Goal: Task Accomplishment & Management: Manage account settings

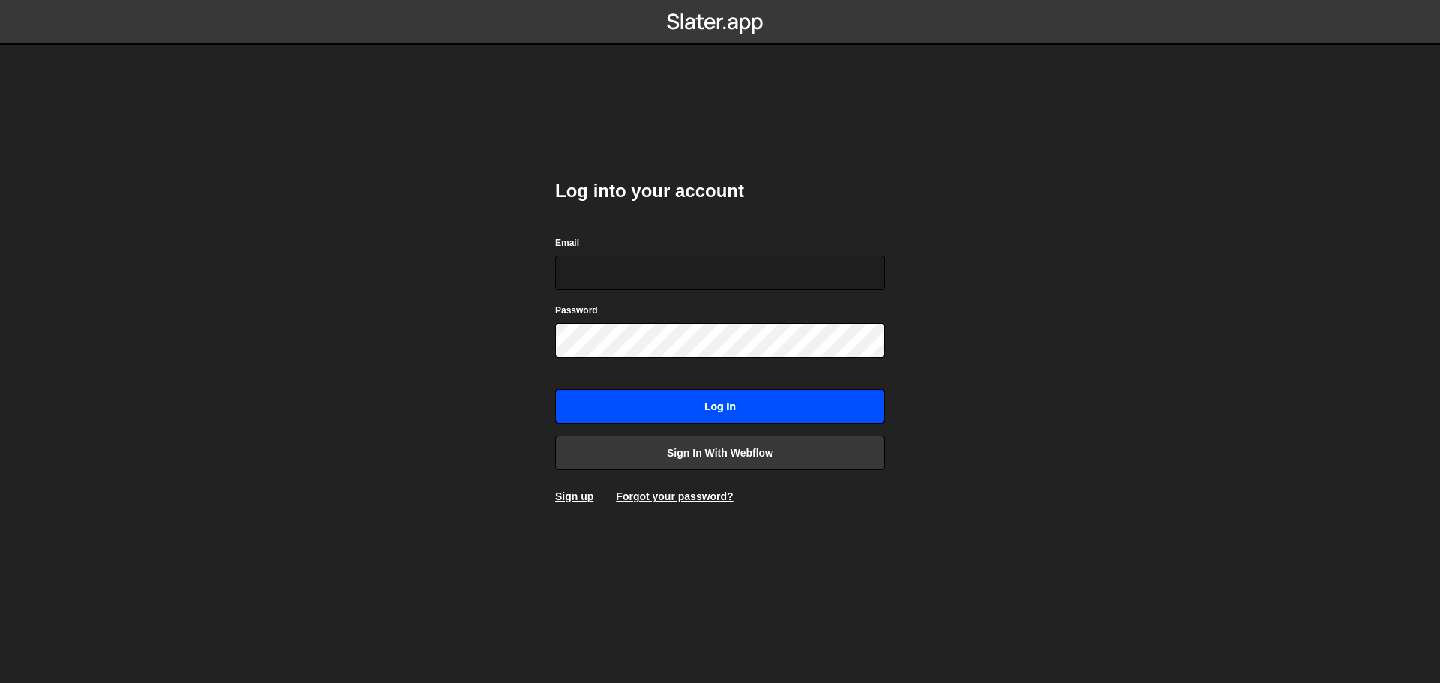
type input "[EMAIL_ADDRESS][DOMAIN_NAME]"
click at [703, 400] on input "Log in" at bounding box center [720, 406] width 330 height 34
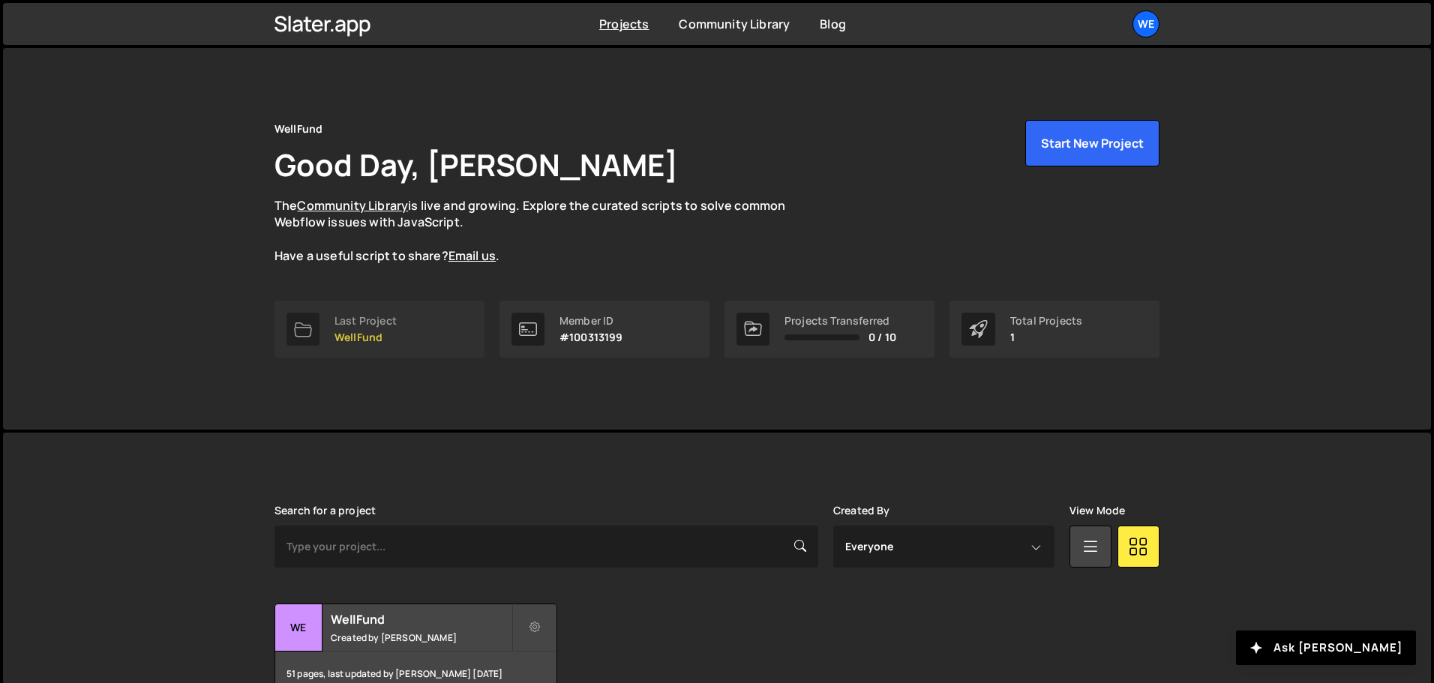
click at [383, 323] on div "Last Project" at bounding box center [365, 321] width 62 height 12
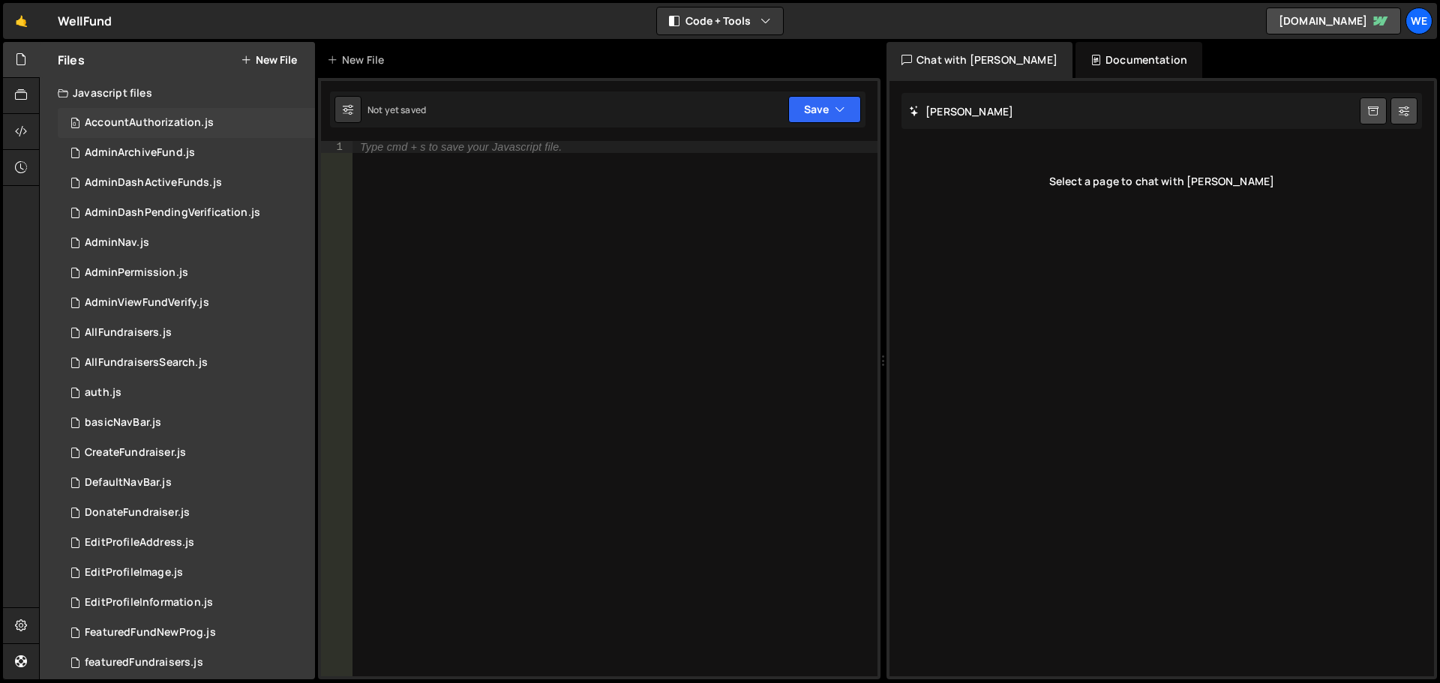
click at [147, 117] on div "AccountAuthorization.js" at bounding box center [149, 122] width 129 height 13
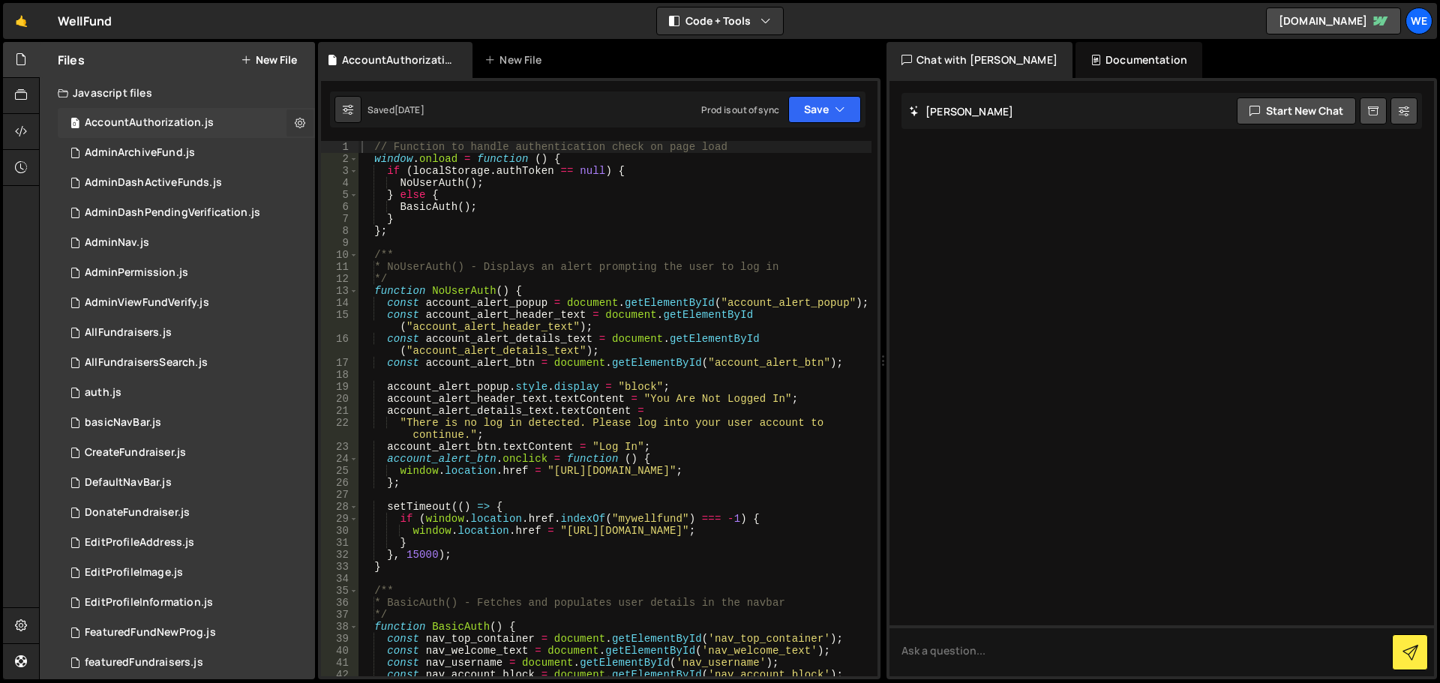
click at [295, 121] on icon at bounding box center [300, 122] width 10 height 14
type input "AccountAuthorization"
radio input "true"
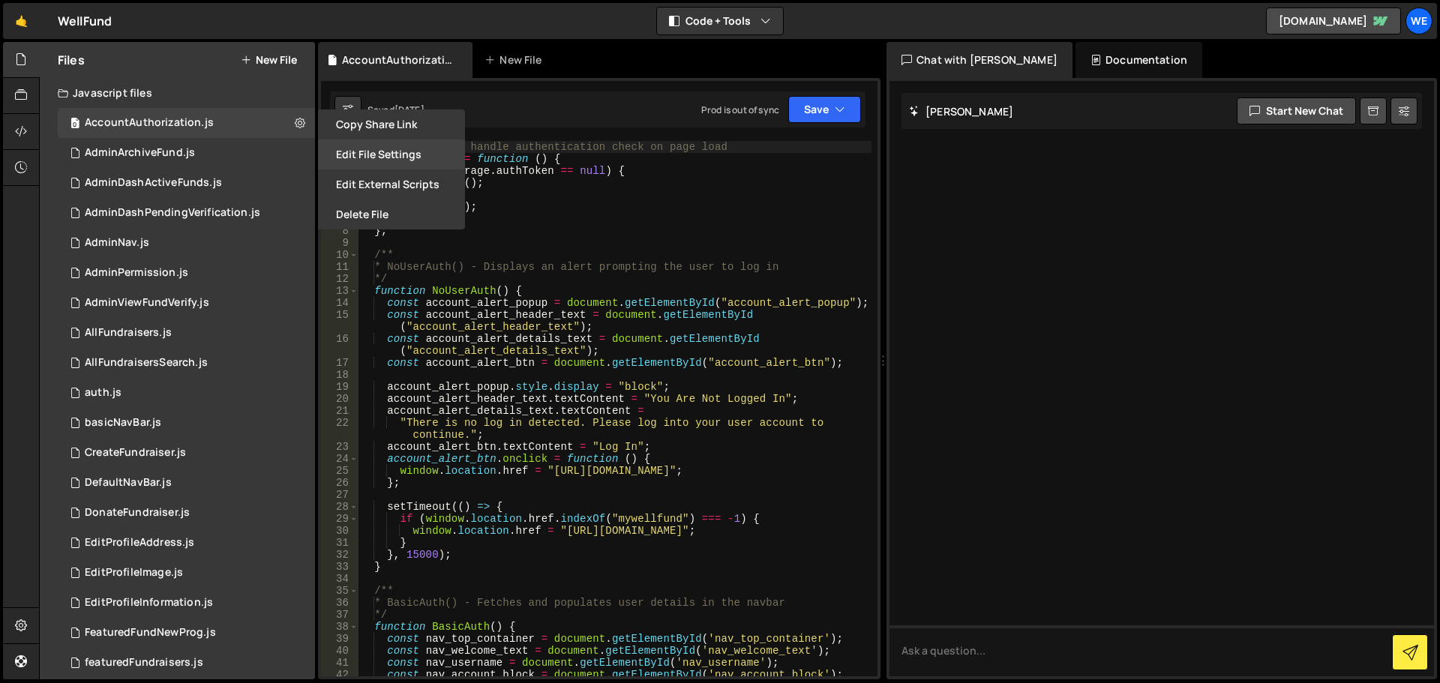
click at [397, 153] on button "Edit File Settings" at bounding box center [391, 154] width 147 height 30
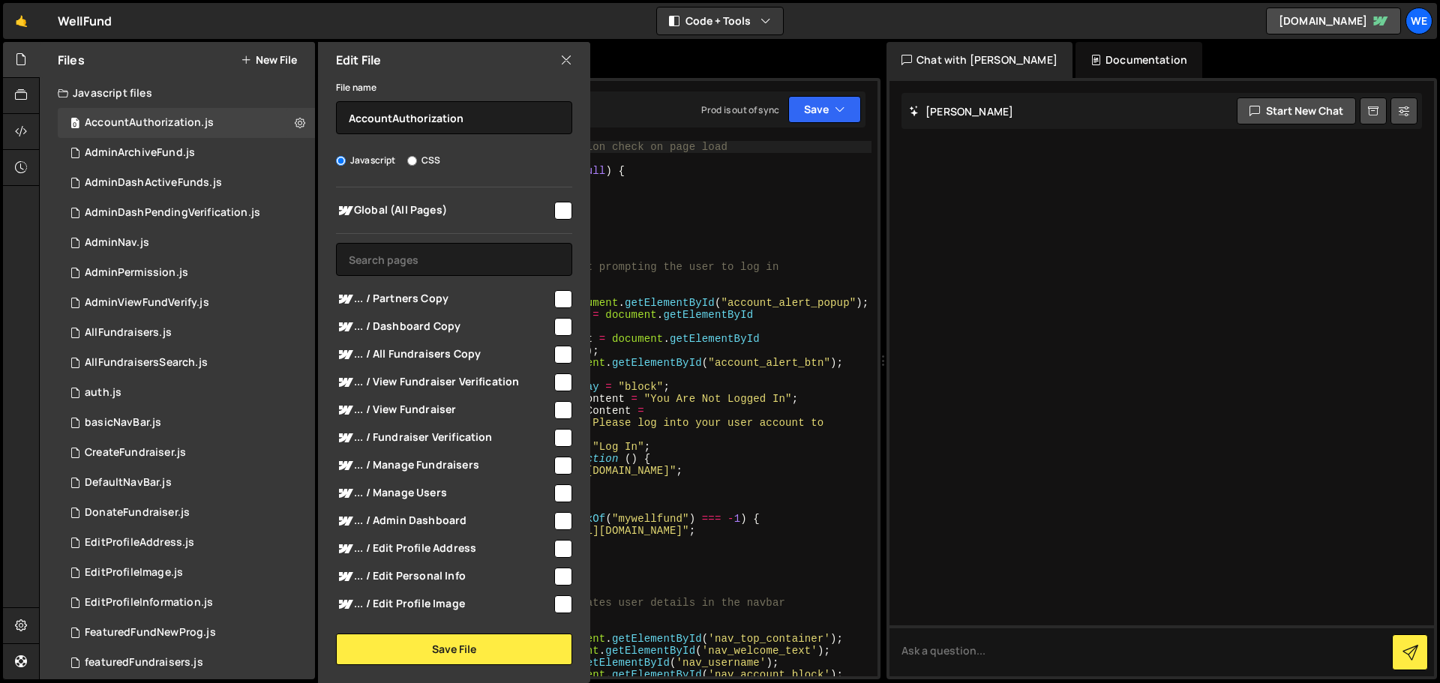
click at [554, 208] on input "checkbox" at bounding box center [563, 211] width 18 height 18
click at [464, 655] on button "Save File" at bounding box center [454, 649] width 236 height 31
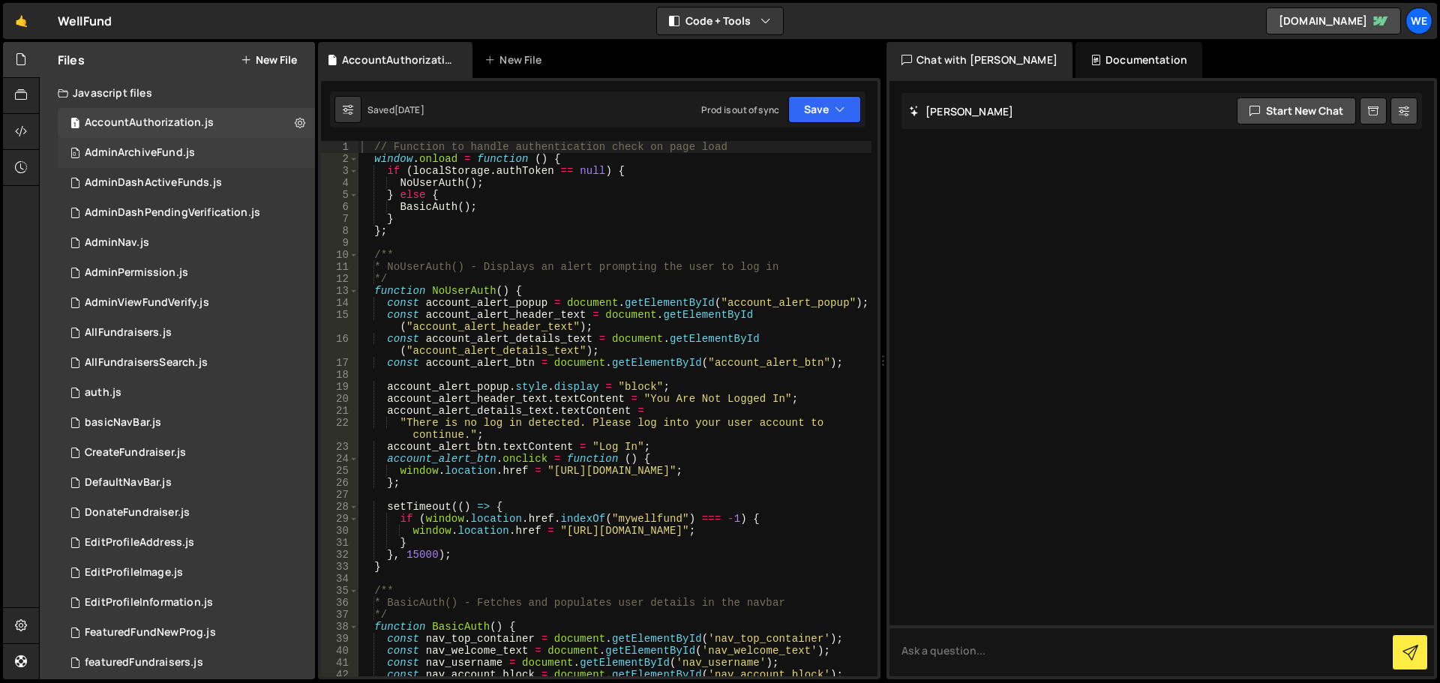
click at [156, 148] on div "AdminArchiveFund.js" at bounding box center [140, 152] width 110 height 13
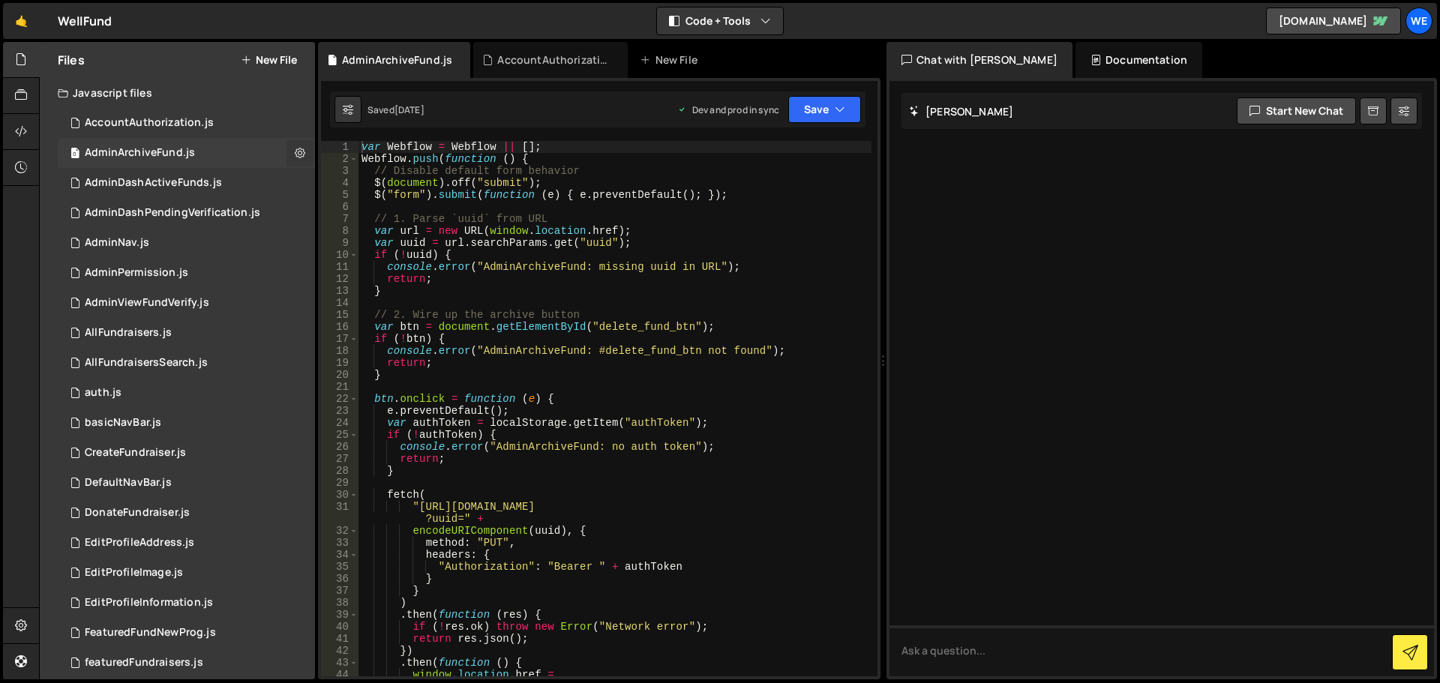
click at [295, 150] on icon at bounding box center [300, 152] width 10 height 14
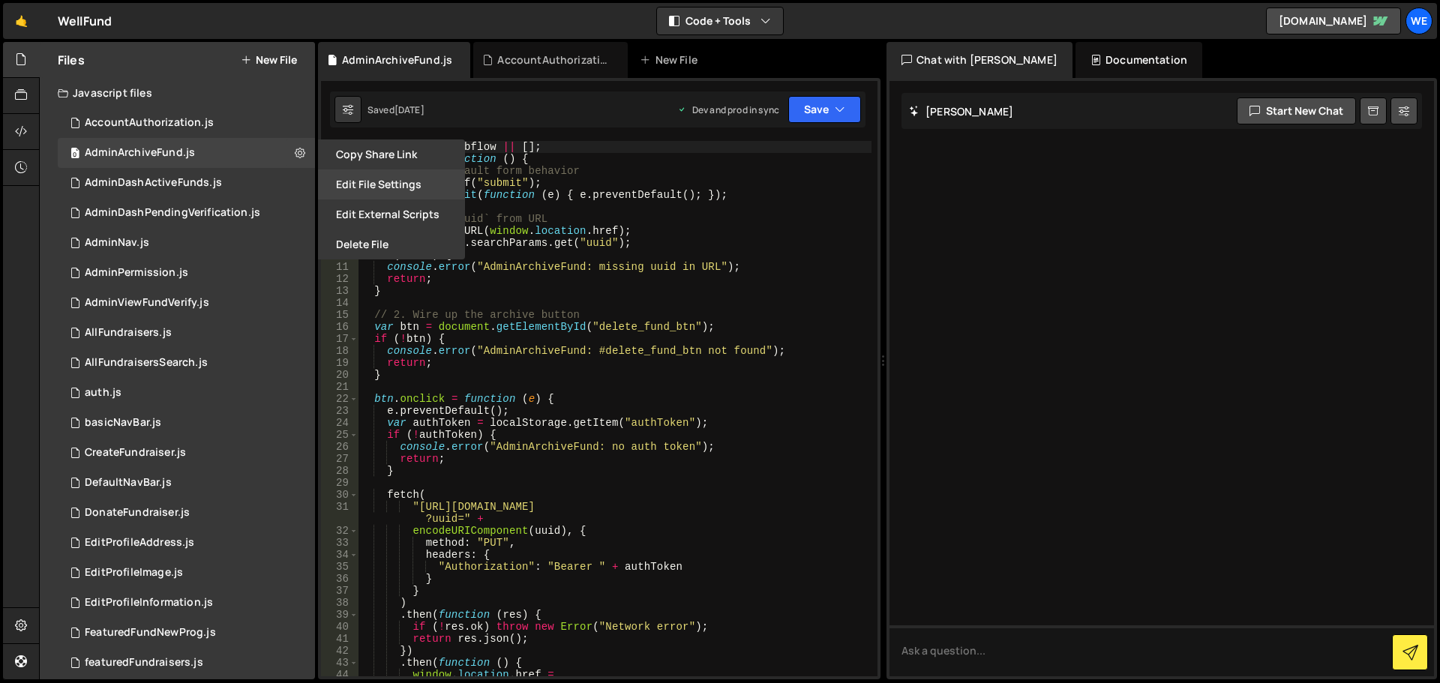
click at [397, 178] on button "Edit File Settings" at bounding box center [391, 184] width 147 height 30
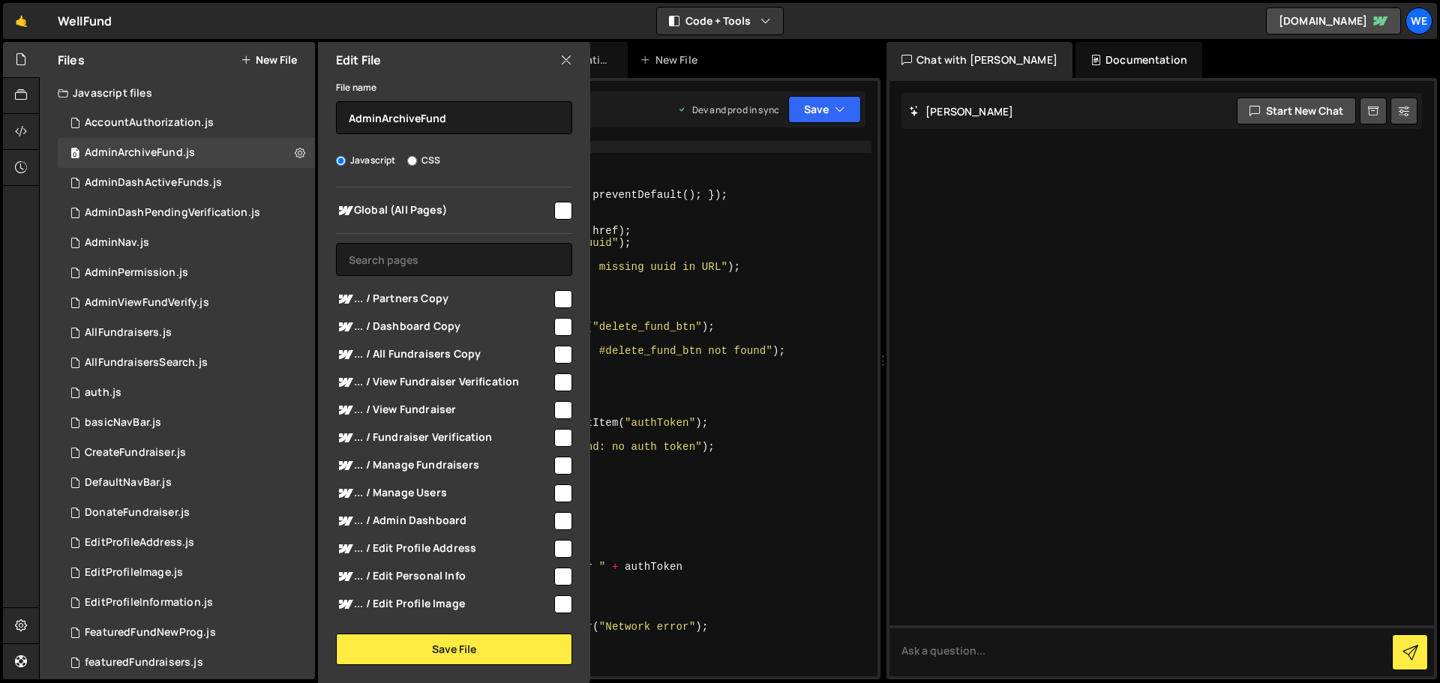
click at [556, 209] on input "checkbox" at bounding box center [563, 211] width 18 height 18
click at [430, 651] on button "Save File" at bounding box center [454, 649] width 236 height 31
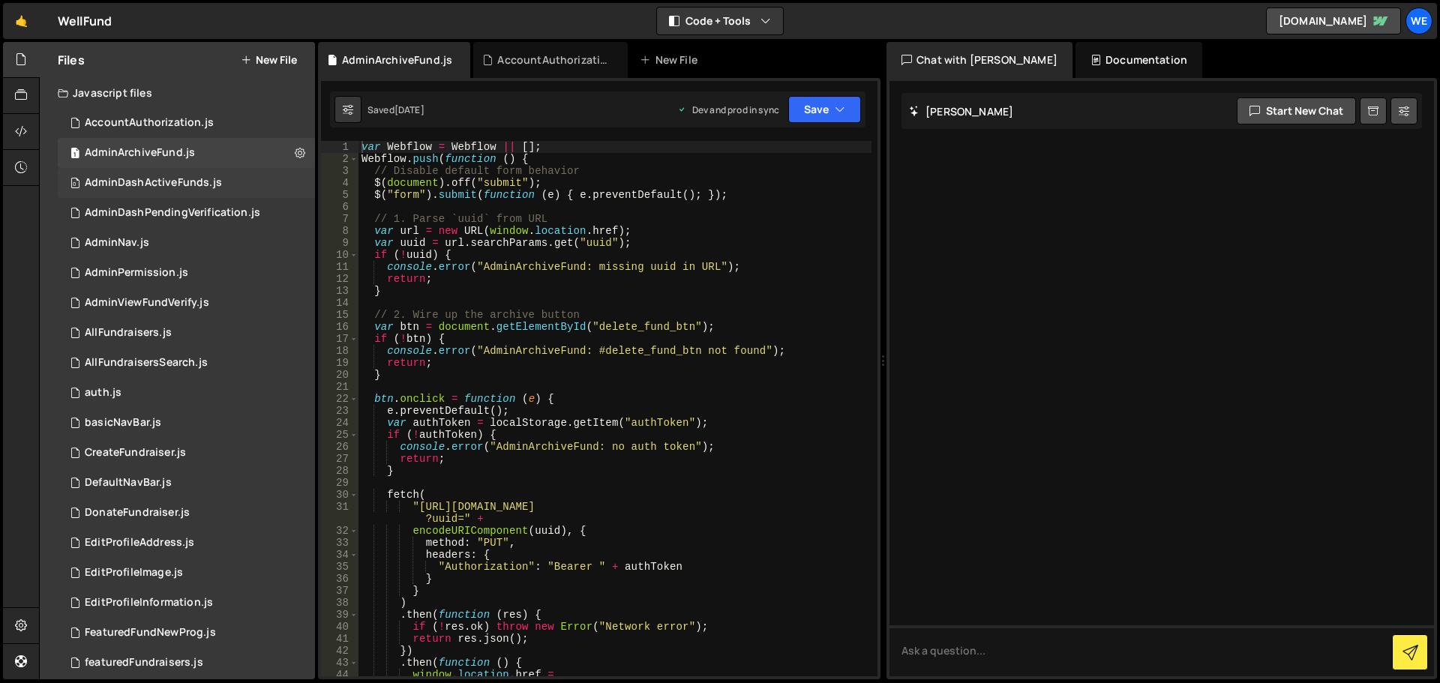
click at [195, 176] on div "AdminDashActiveFunds.js" at bounding box center [153, 182] width 137 height 13
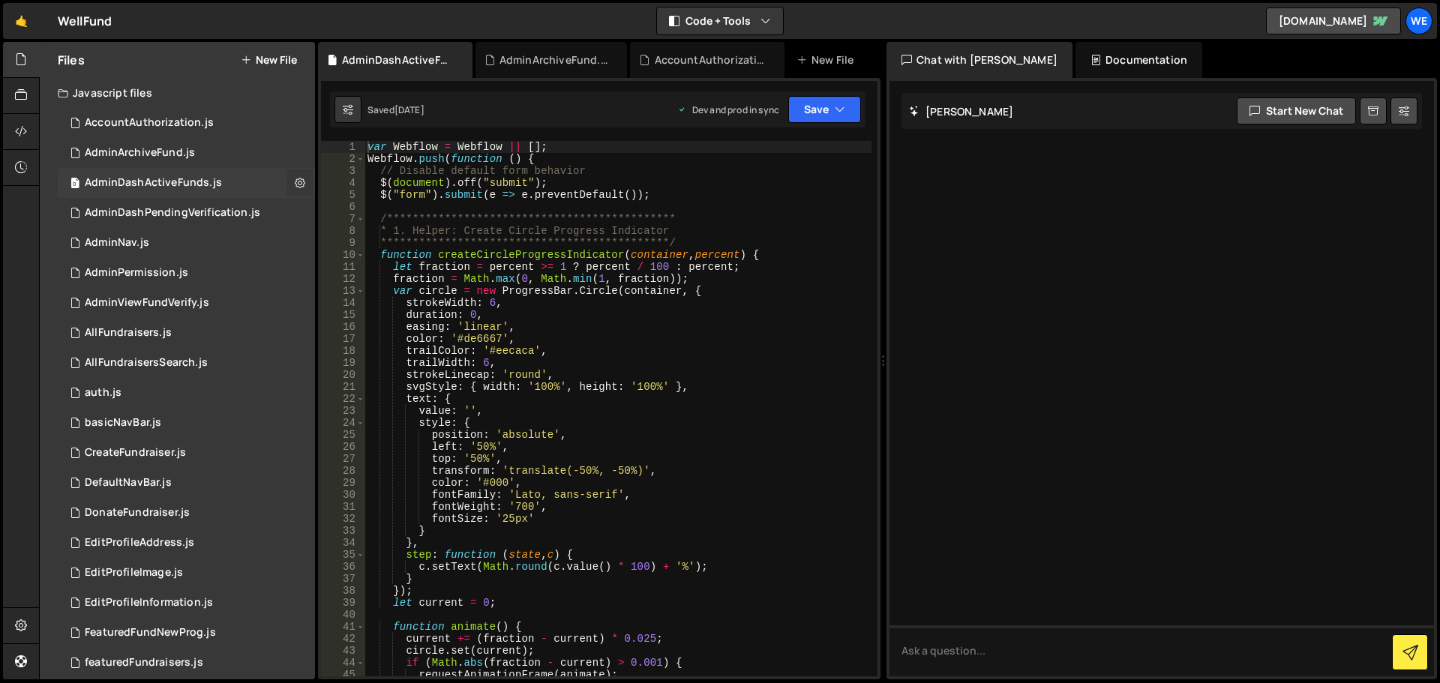
click at [299, 183] on button at bounding box center [299, 182] width 27 height 27
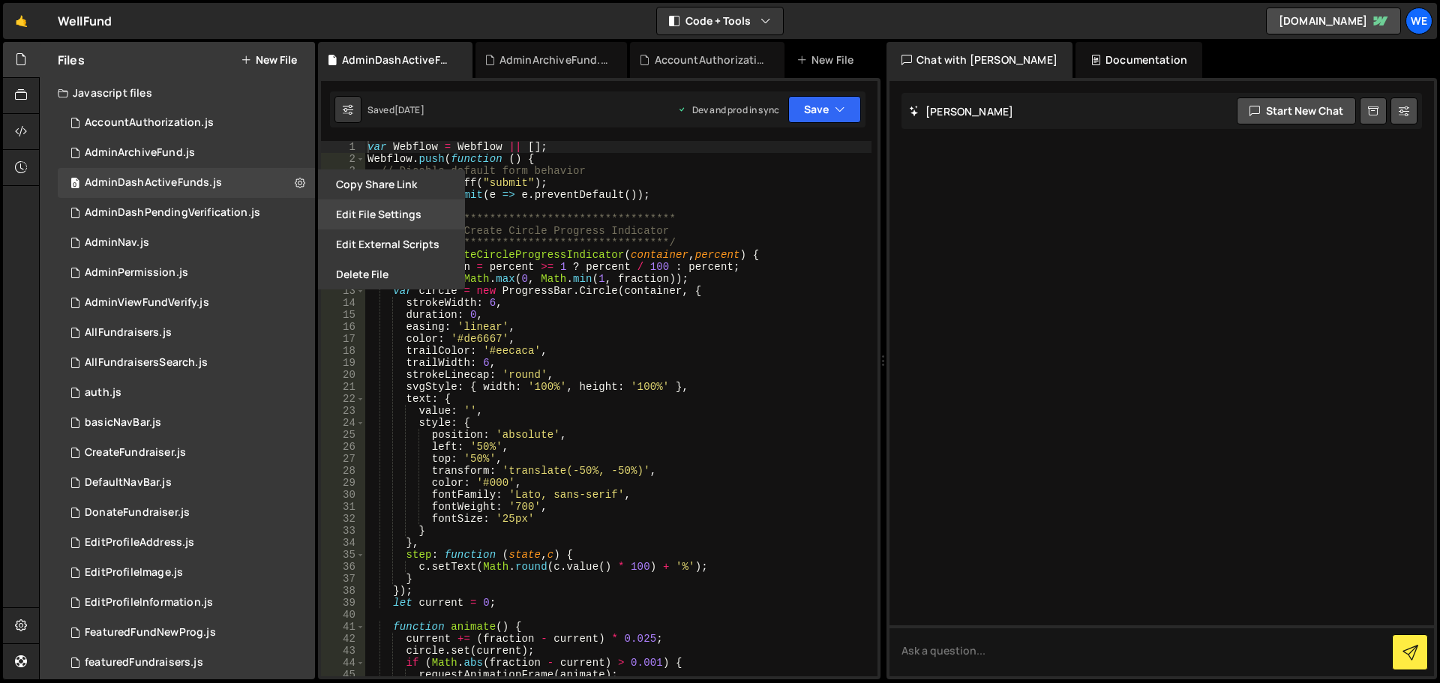
click at [393, 212] on button "Edit File Settings" at bounding box center [391, 214] width 147 height 30
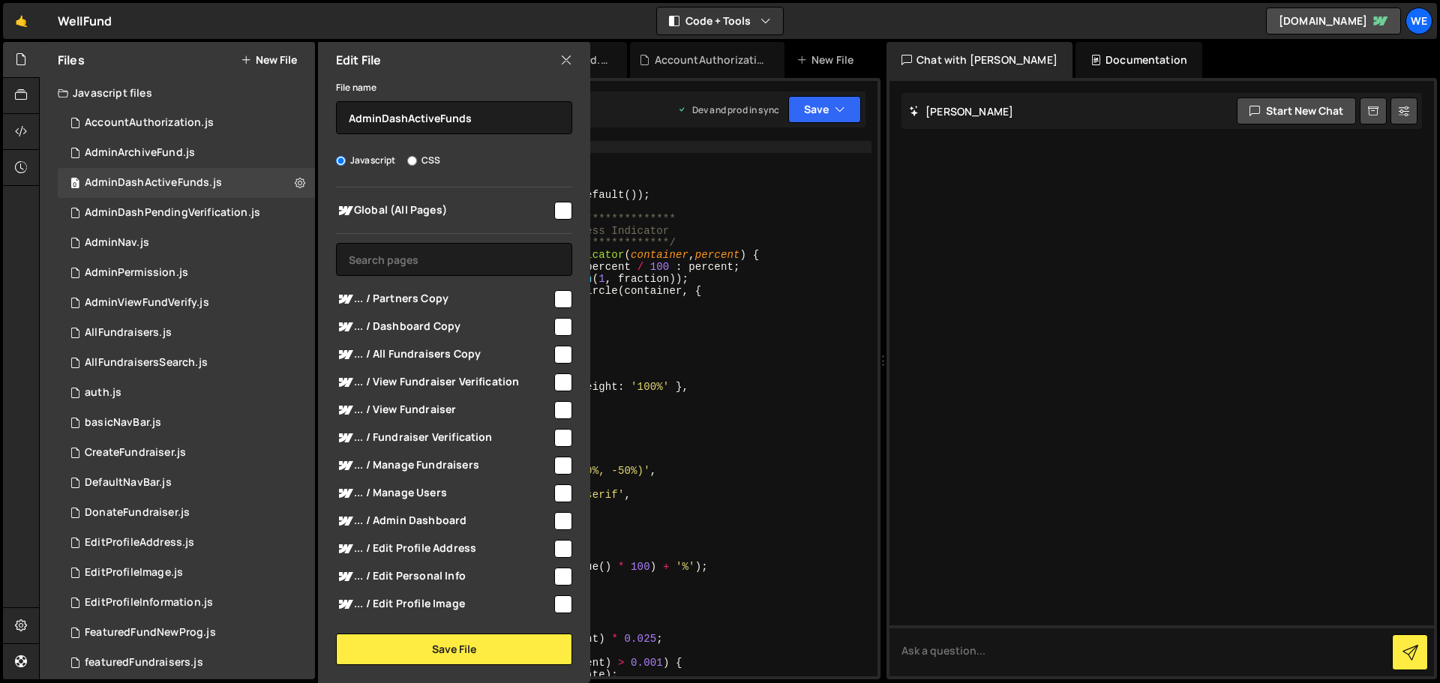
click at [554, 214] on input "checkbox" at bounding box center [563, 211] width 18 height 18
click at [484, 649] on button "Save File" at bounding box center [454, 649] width 236 height 31
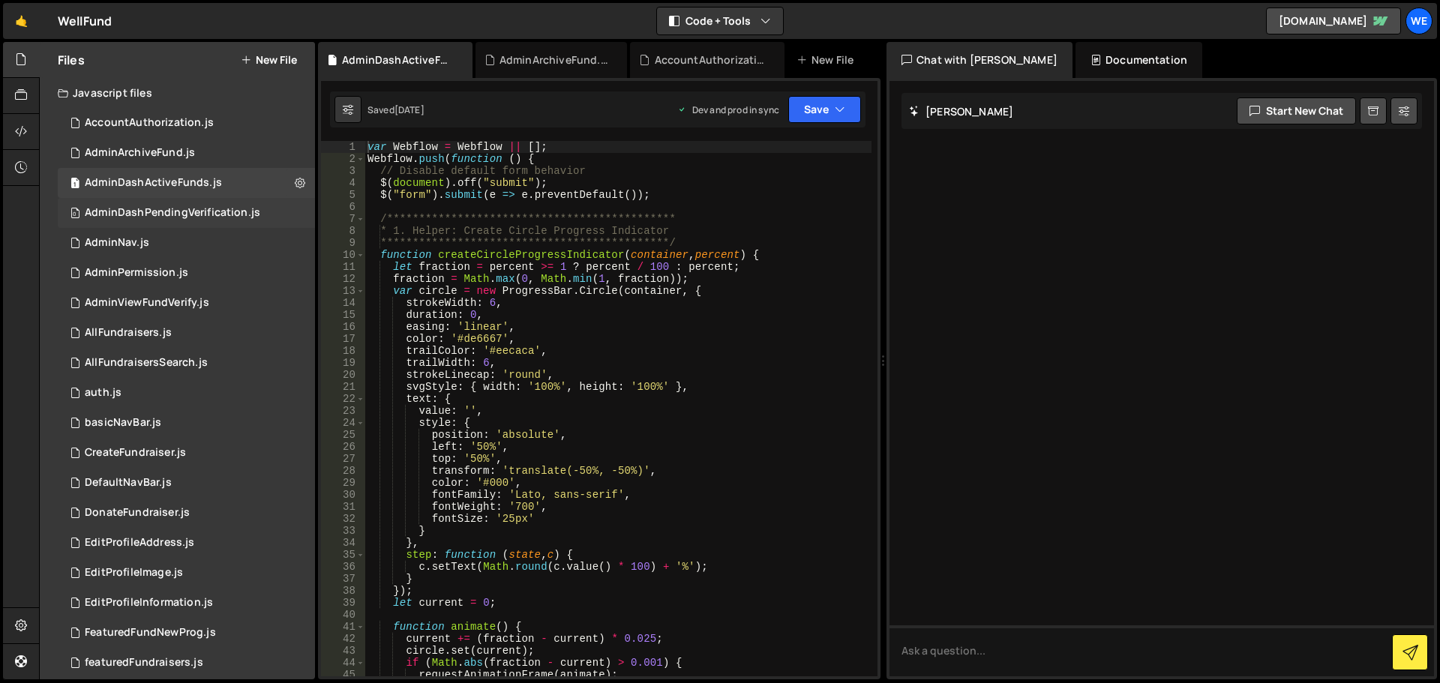
click at [232, 212] on div "AdminDashPendingVerification.js" at bounding box center [172, 212] width 175 height 13
click at [295, 210] on icon at bounding box center [300, 212] width 10 height 14
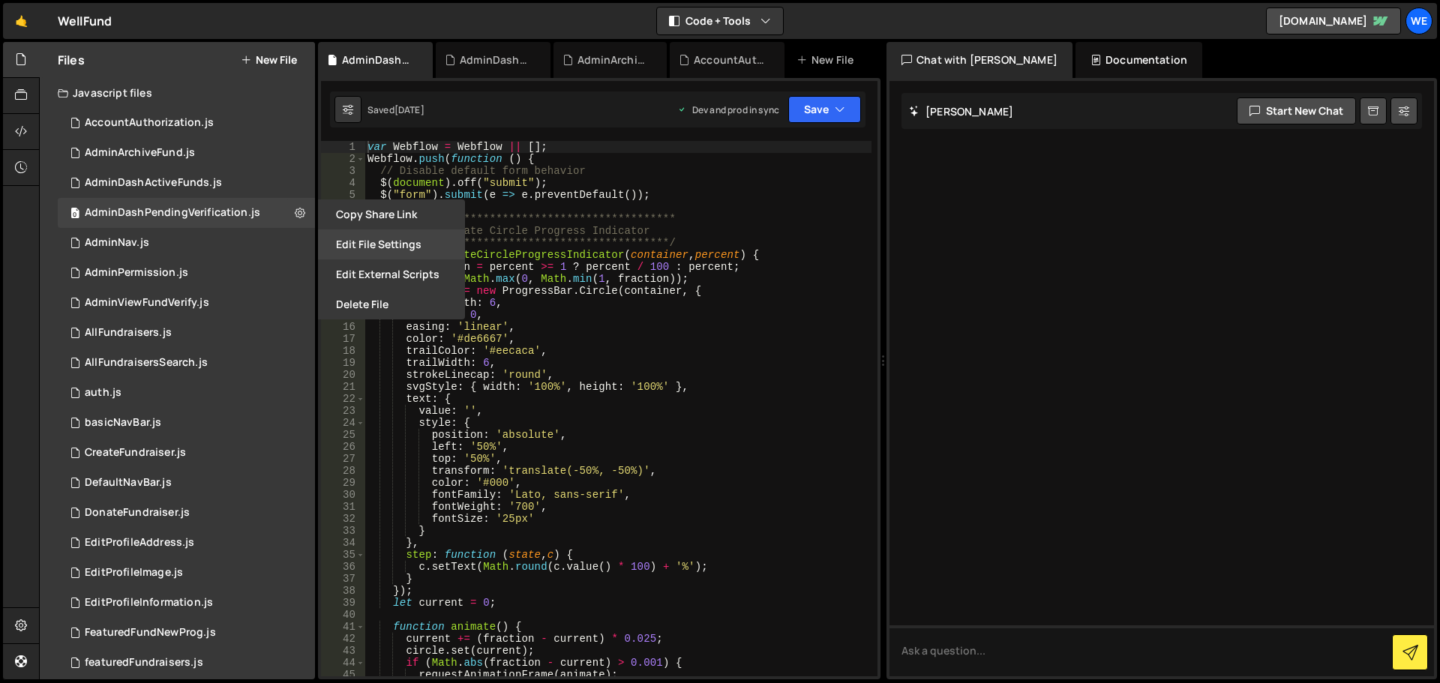
click at [396, 247] on button "Edit File Settings" at bounding box center [391, 244] width 147 height 30
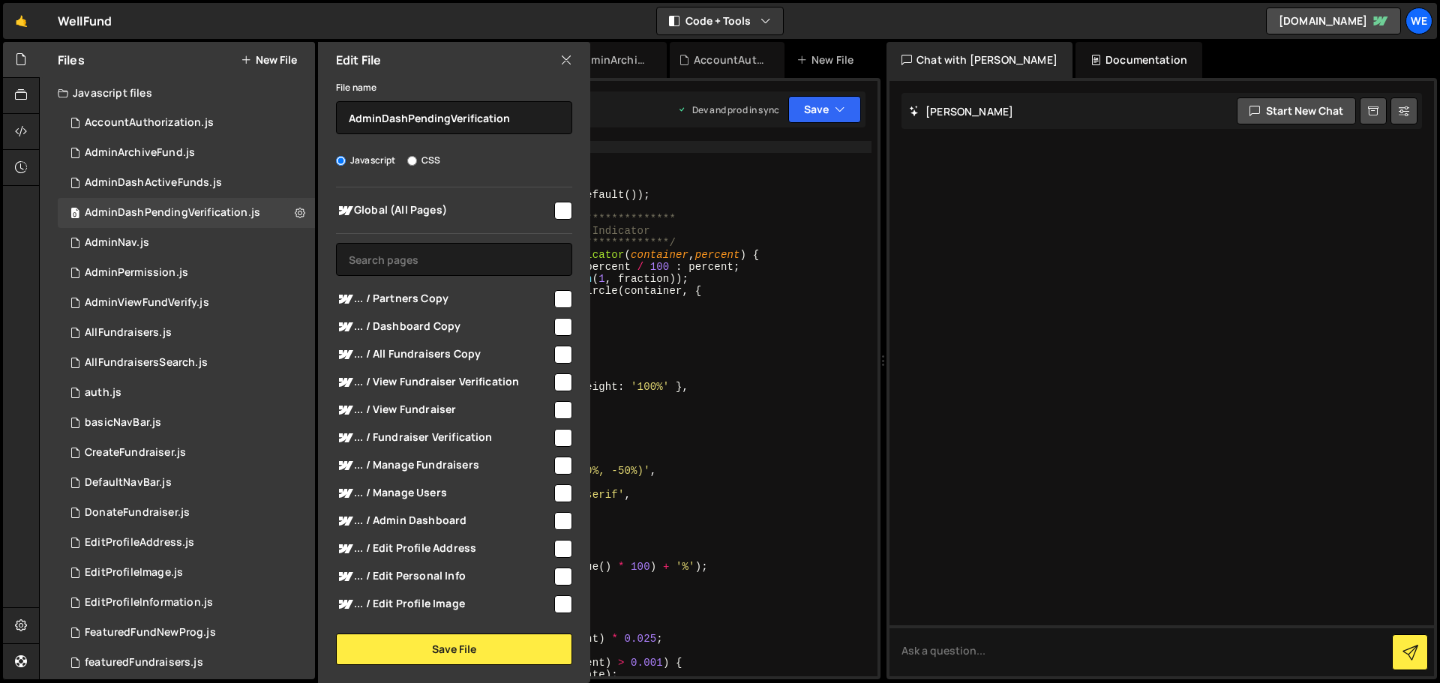
click at [552, 207] on div at bounding box center [562, 209] width 20 height 20
click at [555, 215] on input "checkbox" at bounding box center [563, 211] width 18 height 18
click at [493, 644] on button "Save File" at bounding box center [454, 649] width 236 height 31
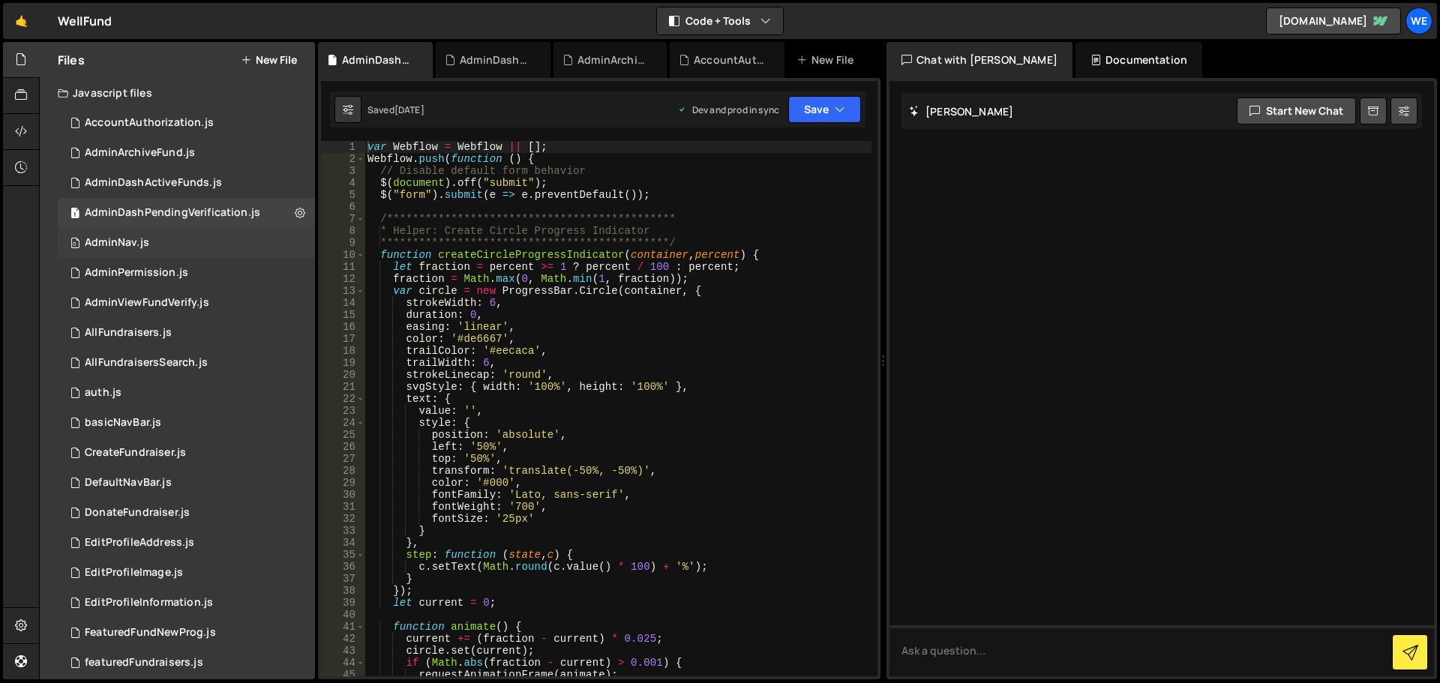
click at [179, 246] on div "0 AdminNav.js 0" at bounding box center [186, 243] width 257 height 30
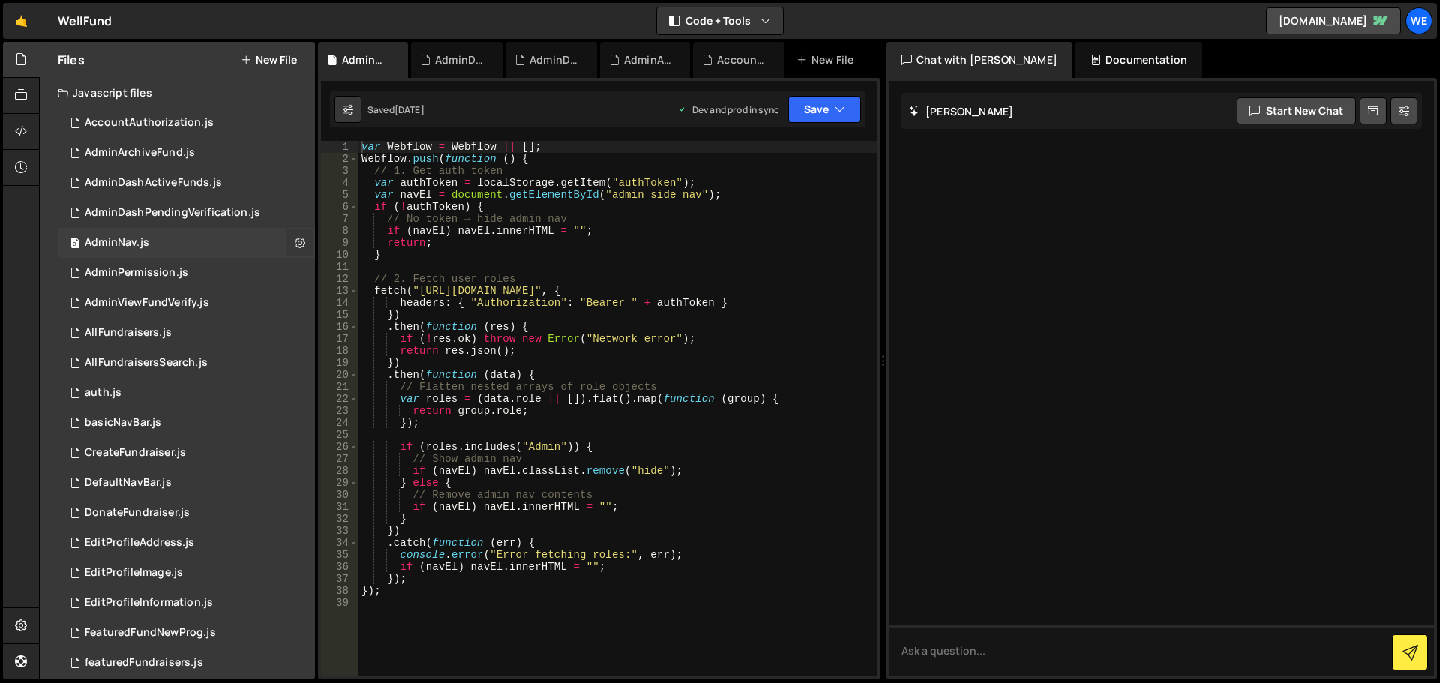
click at [295, 244] on icon at bounding box center [300, 242] width 10 height 14
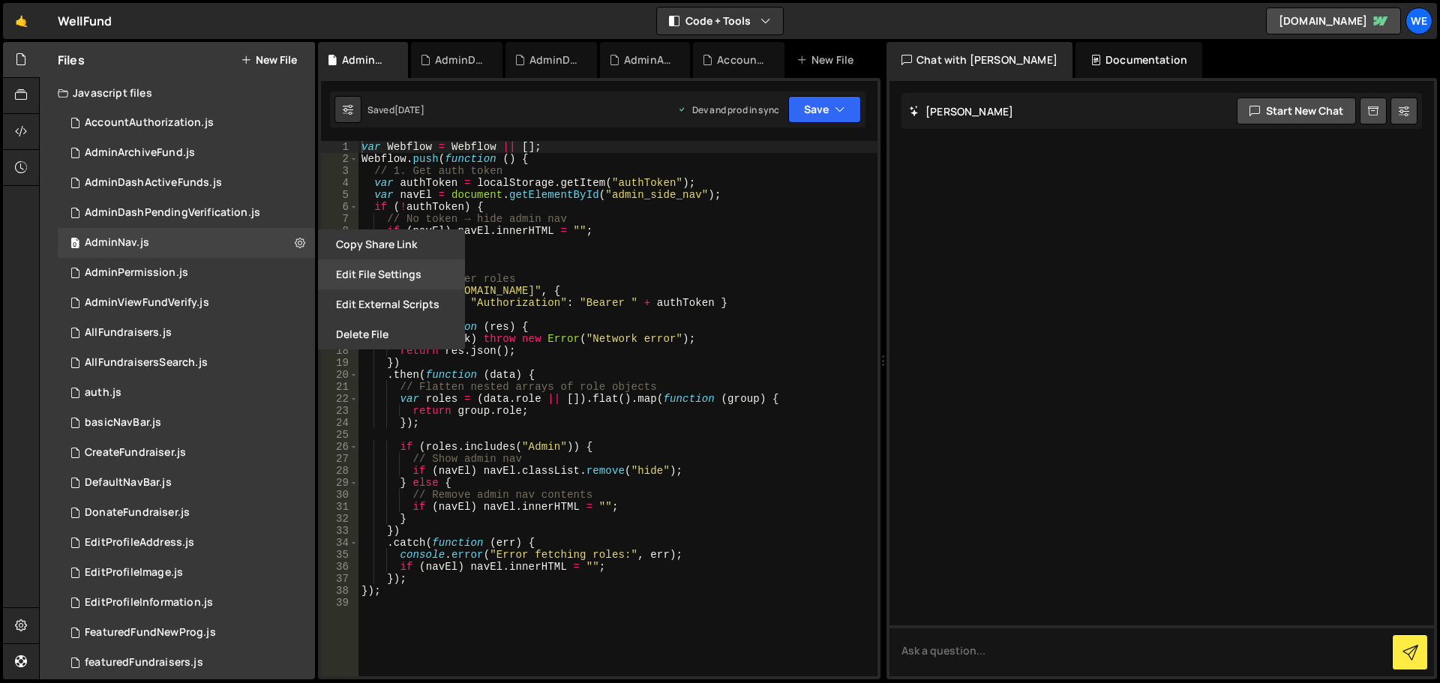
click at [426, 274] on button "Edit File Settings" at bounding box center [391, 274] width 147 height 30
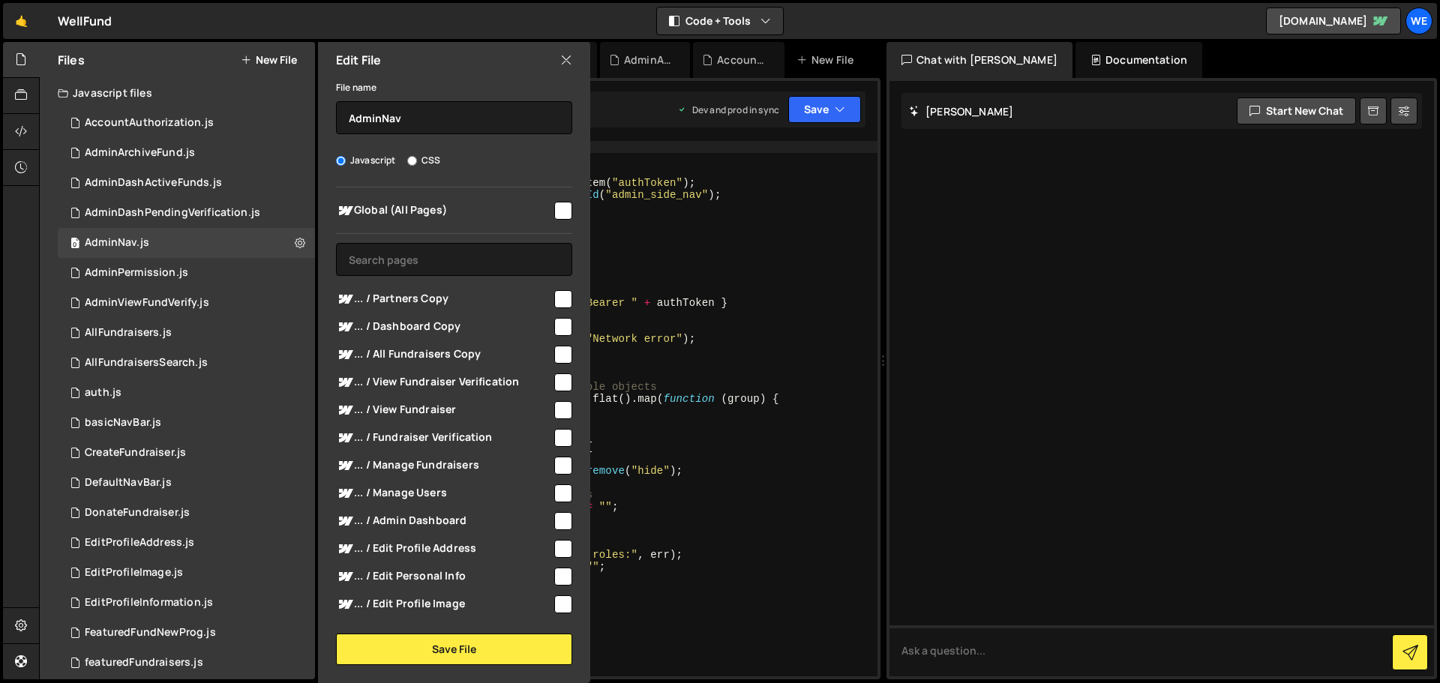
click at [554, 207] on input "checkbox" at bounding box center [563, 211] width 18 height 18
checkbox input "true"
click at [461, 649] on button "Save File" at bounding box center [454, 649] width 236 height 31
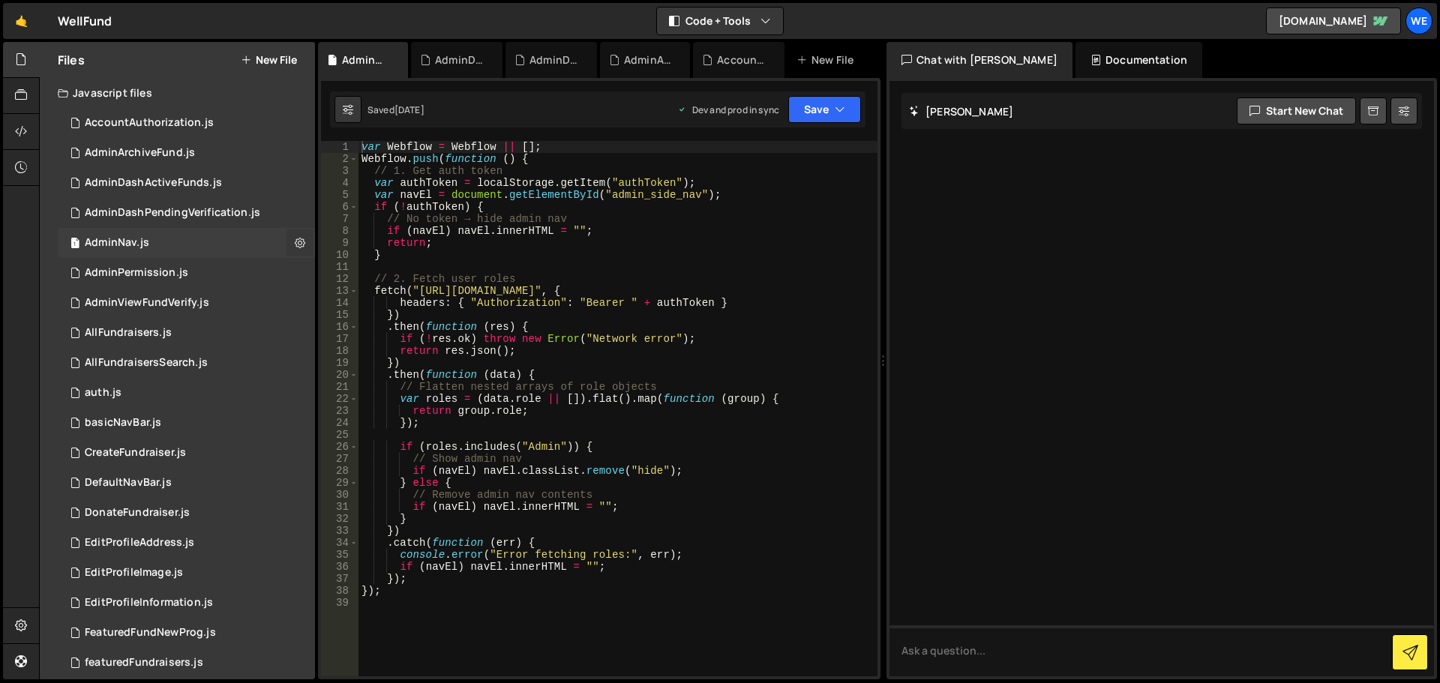
click at [295, 240] on icon at bounding box center [300, 242] width 10 height 14
type input "AdminNav"
radio input "true"
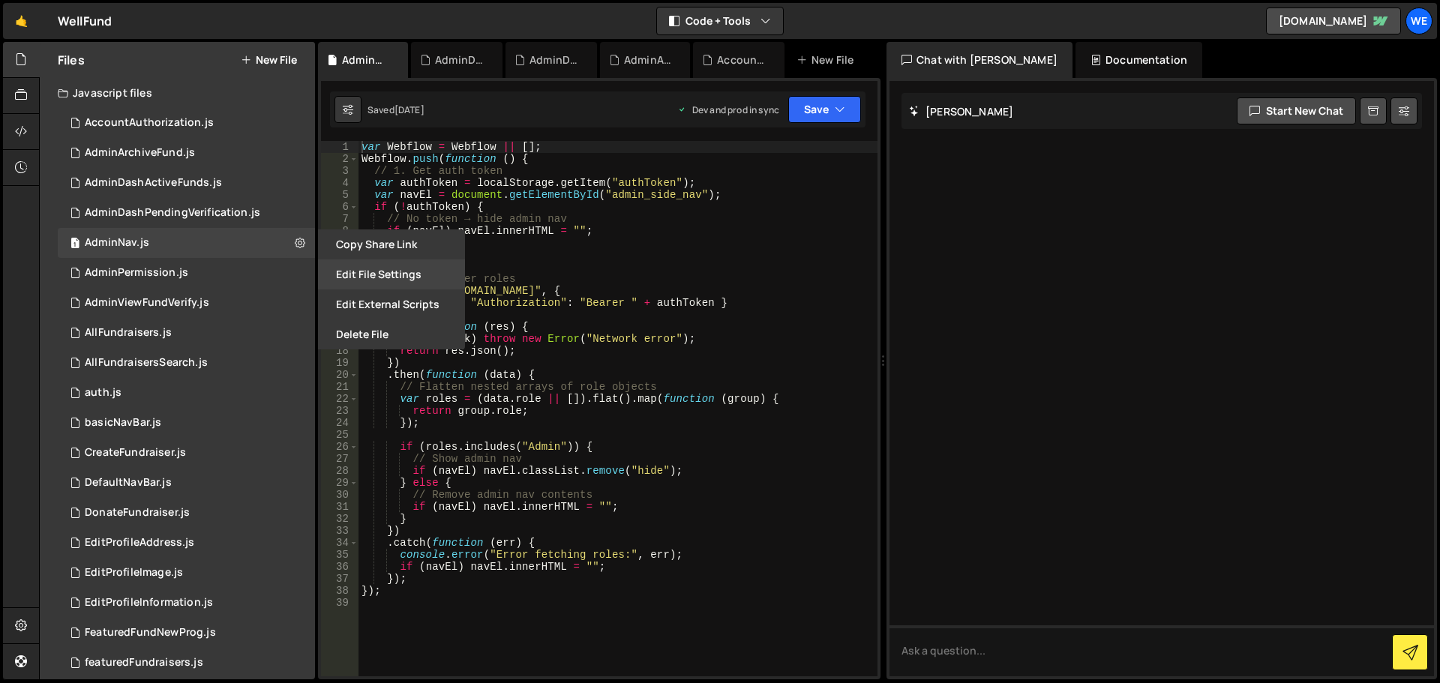
click at [359, 269] on button "Edit File Settings" at bounding box center [391, 274] width 147 height 30
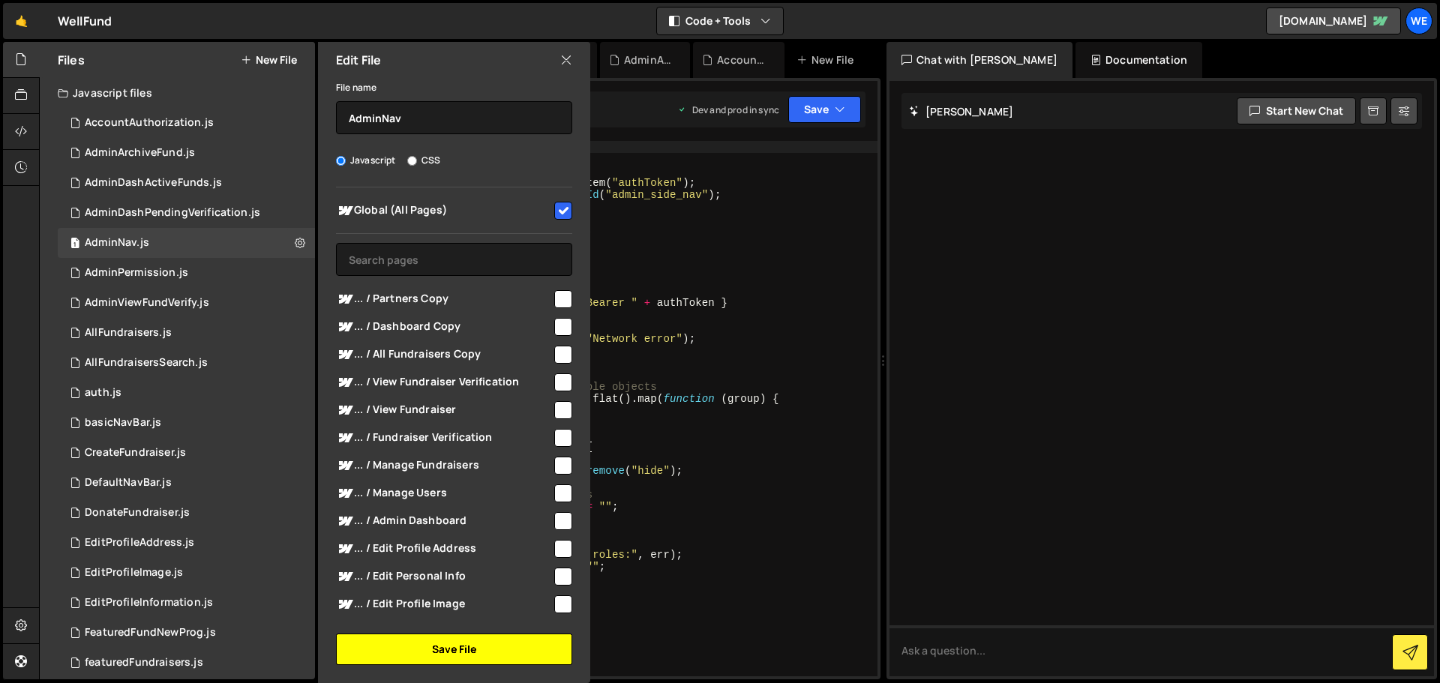
click at [497, 650] on button "Save File" at bounding box center [454, 649] width 236 height 31
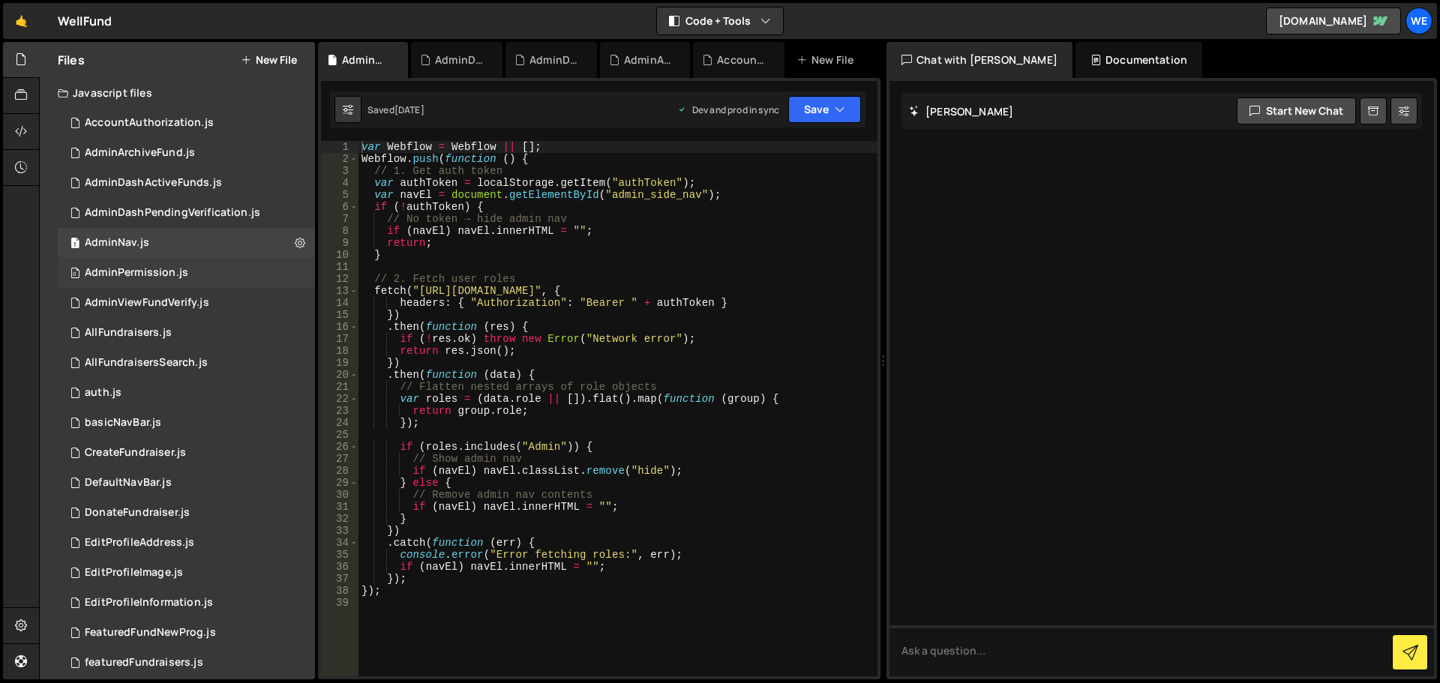
click at [214, 276] on div "0 AdminPermission.js 0" at bounding box center [186, 273] width 257 height 30
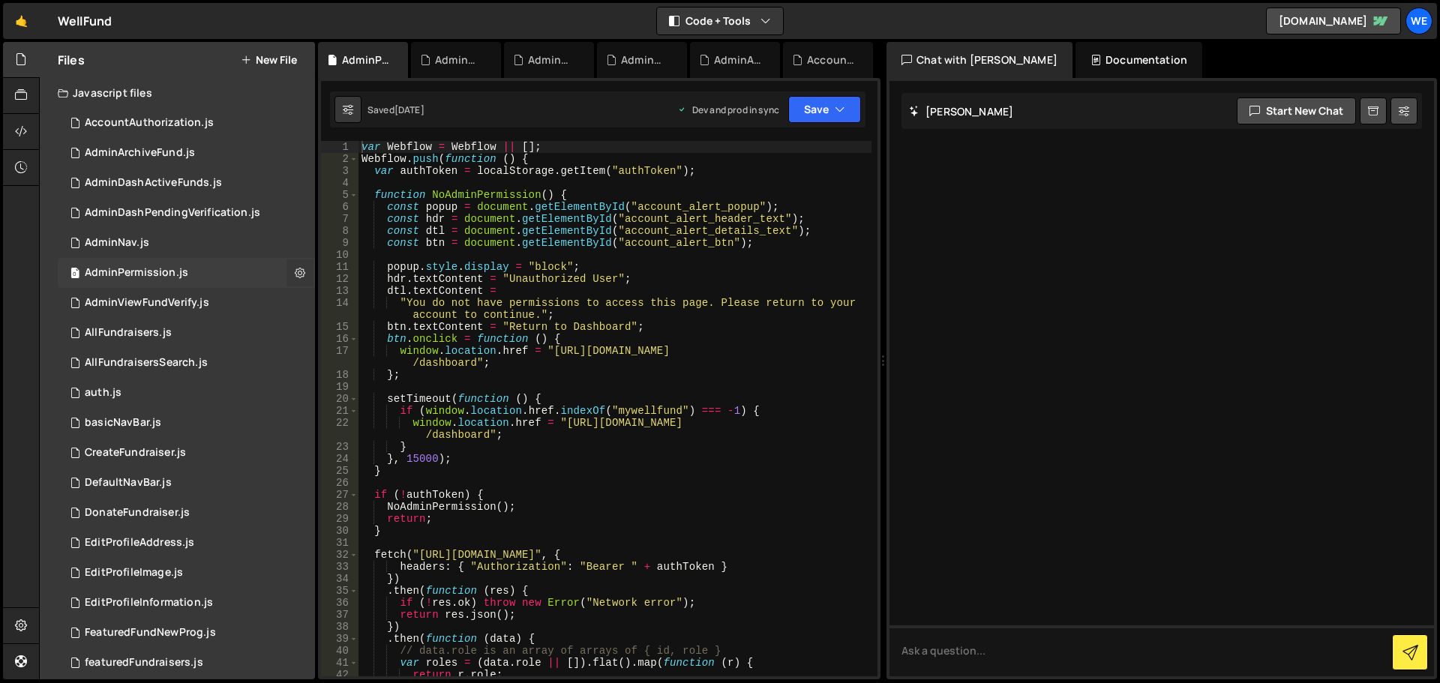
click at [295, 270] on icon at bounding box center [300, 272] width 10 height 14
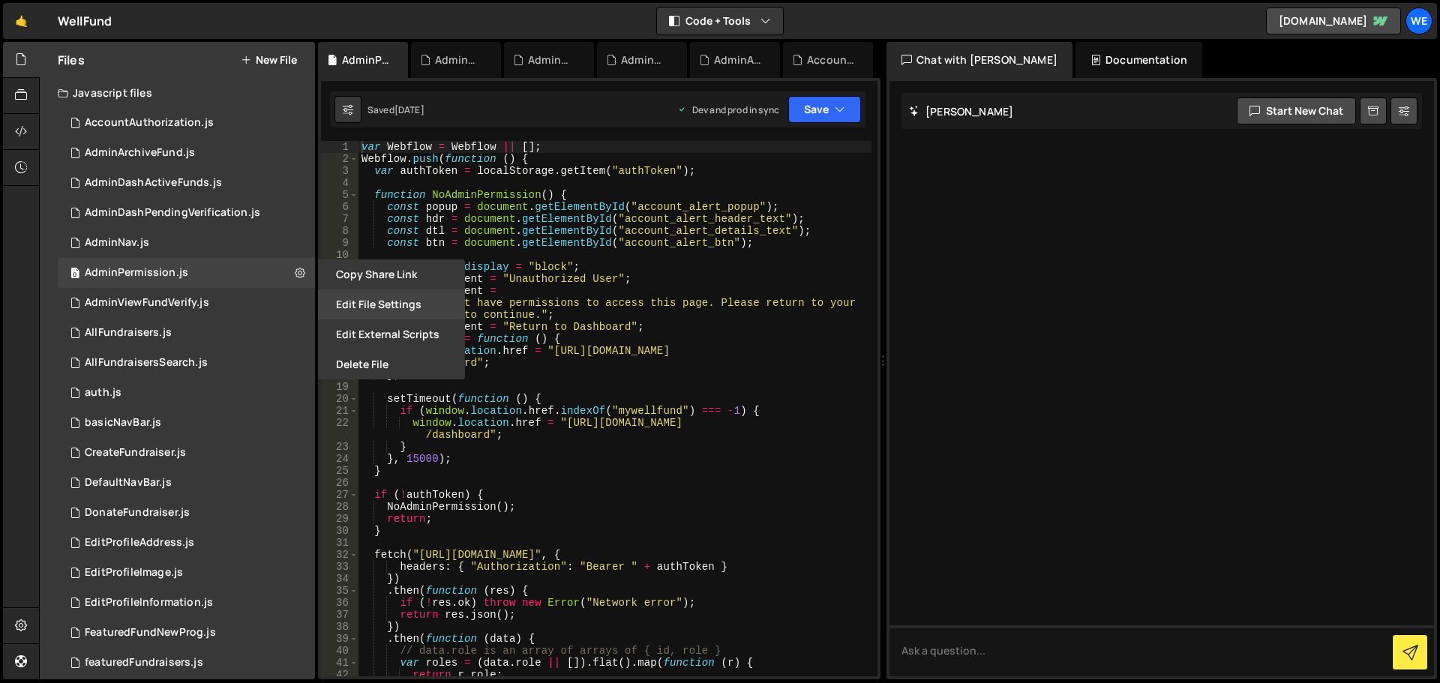
click at [354, 304] on button "Edit File Settings" at bounding box center [391, 304] width 147 height 30
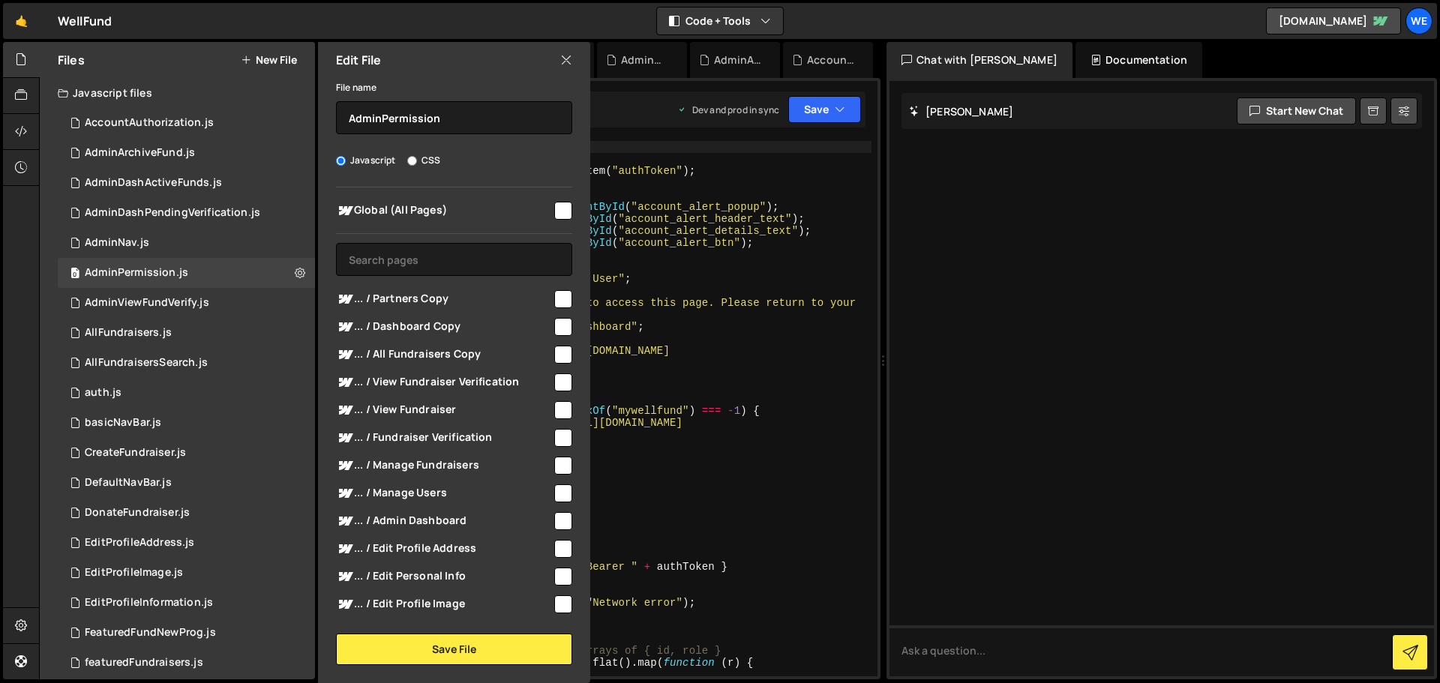
click at [558, 209] on input "checkbox" at bounding box center [563, 211] width 18 height 18
click at [474, 658] on button "Save File" at bounding box center [454, 649] width 236 height 31
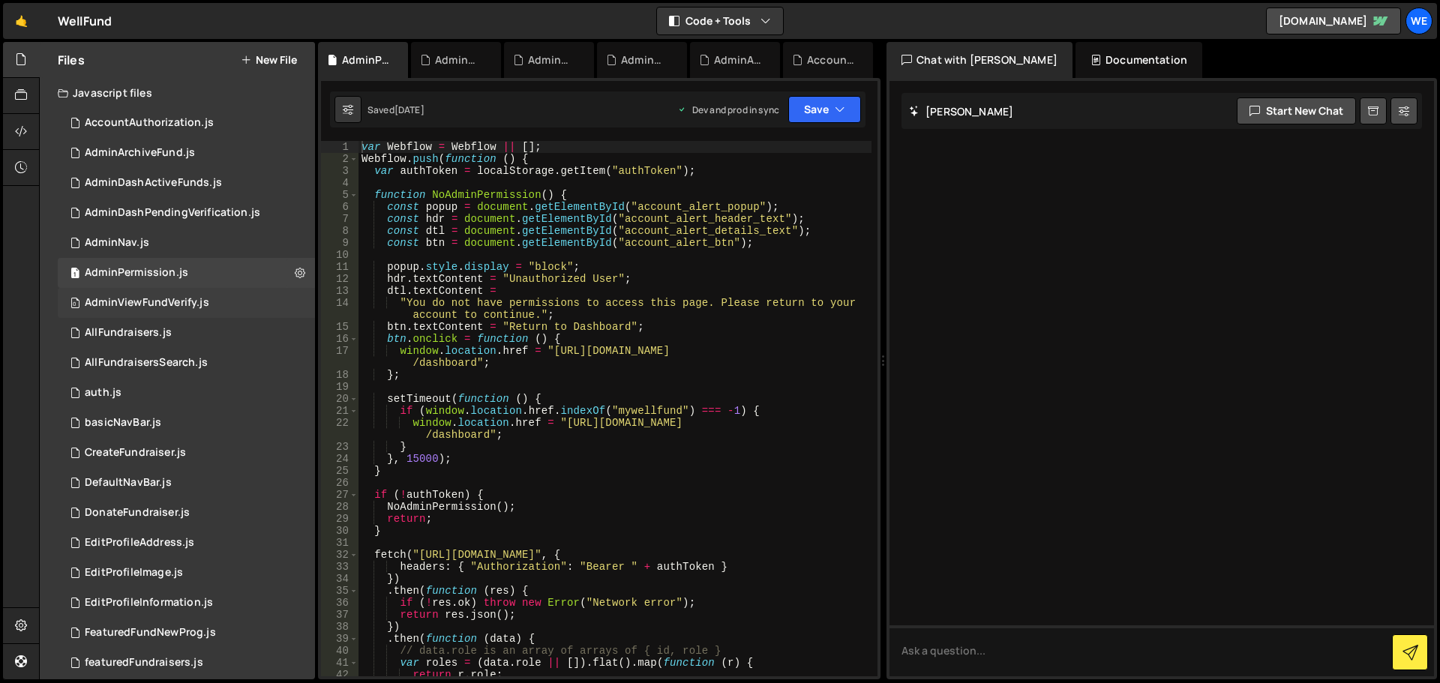
click at [249, 301] on div "0 AdminViewFundVerify.js 0" at bounding box center [186, 303] width 257 height 30
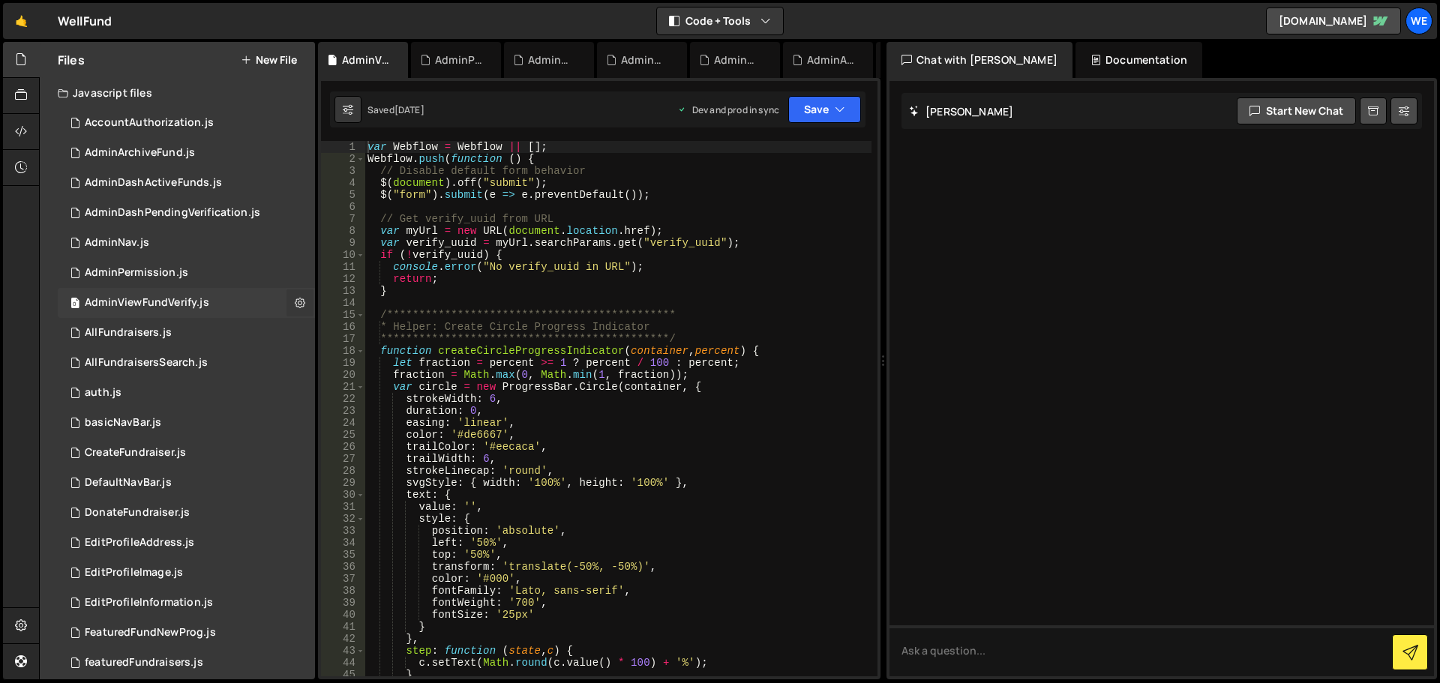
click at [295, 302] on icon at bounding box center [300, 302] width 10 height 14
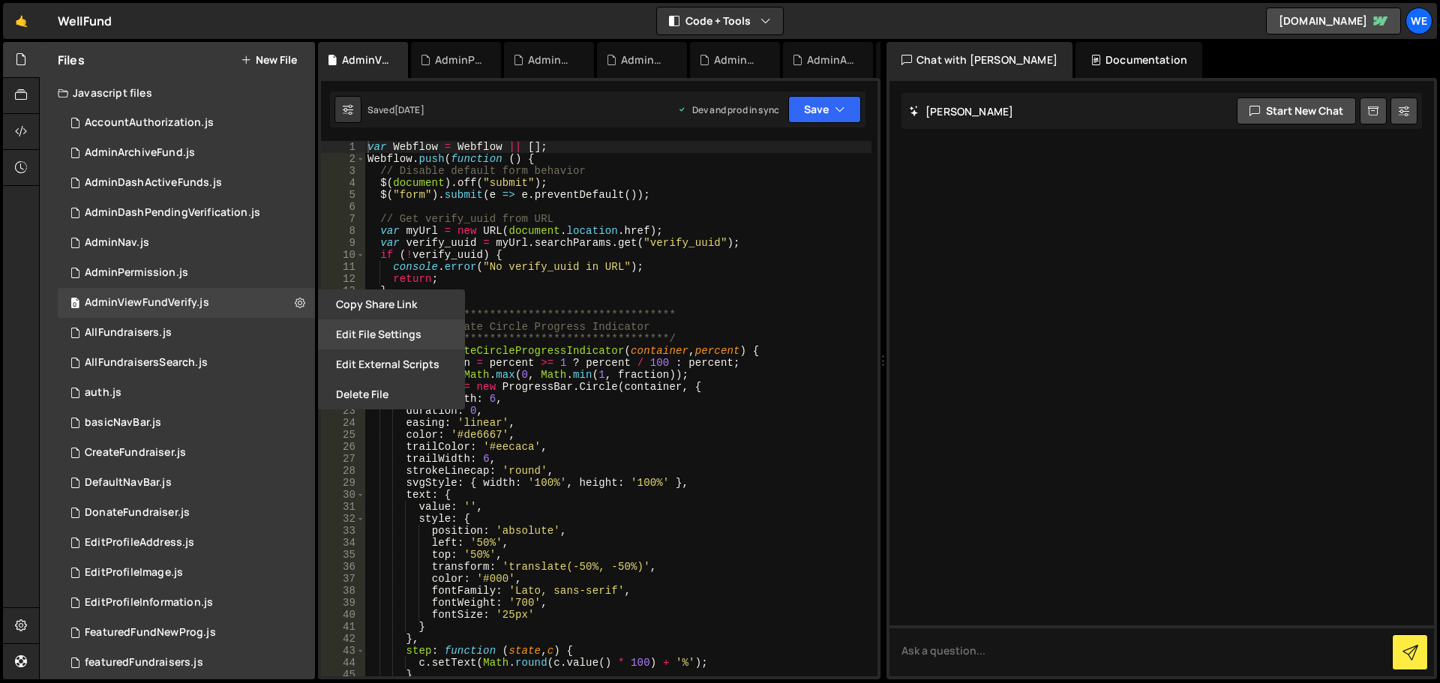
click at [399, 331] on button "Edit File Settings" at bounding box center [391, 334] width 147 height 30
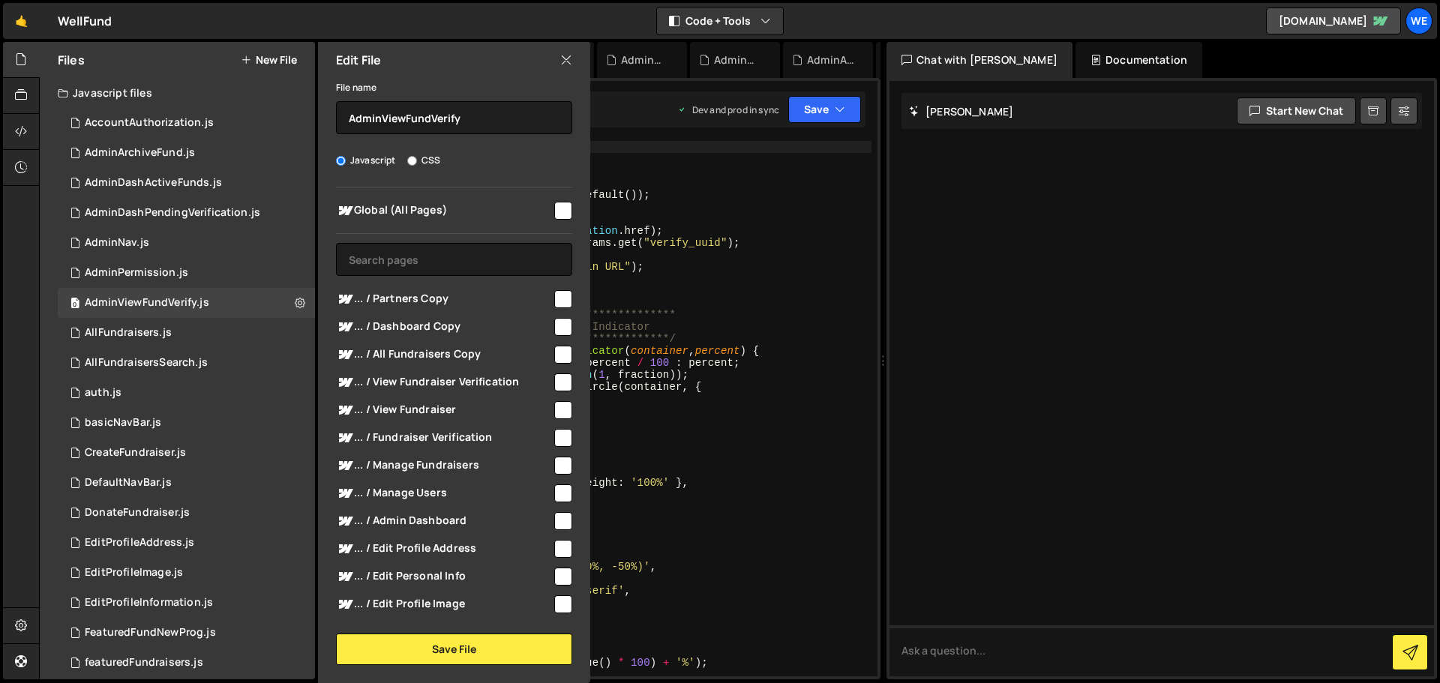
click at [556, 211] on input "checkbox" at bounding box center [563, 211] width 18 height 18
click at [466, 649] on button "Save File" at bounding box center [454, 649] width 236 height 31
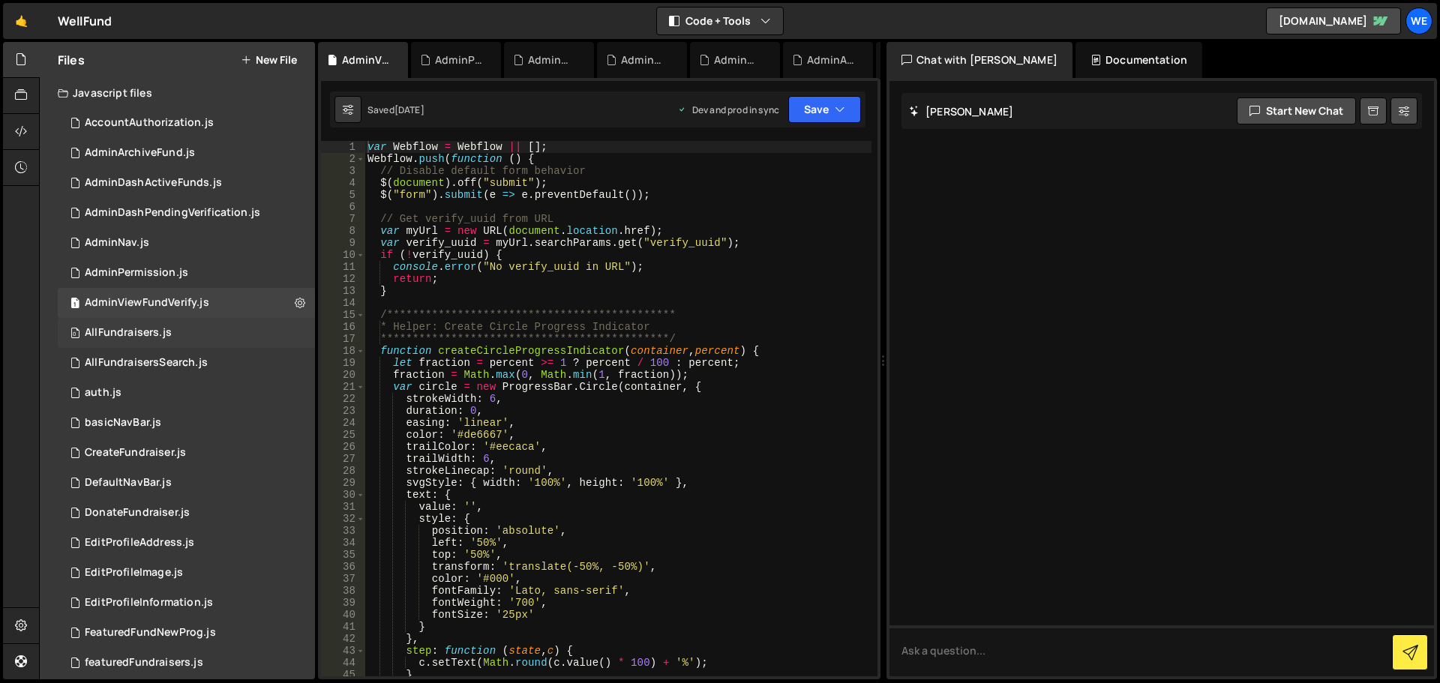
click at [275, 336] on div "0 AllFundraisers.js 0" at bounding box center [186, 333] width 257 height 30
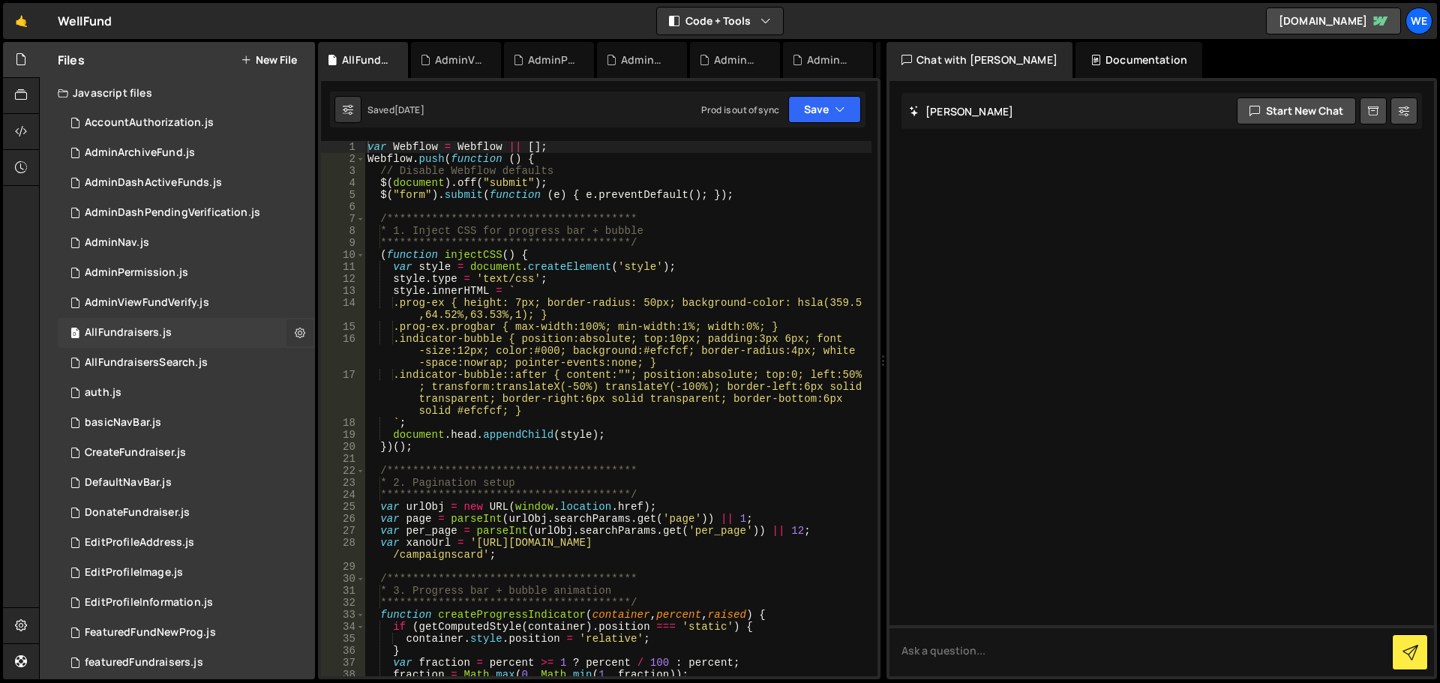
click at [295, 331] on icon at bounding box center [300, 332] width 10 height 14
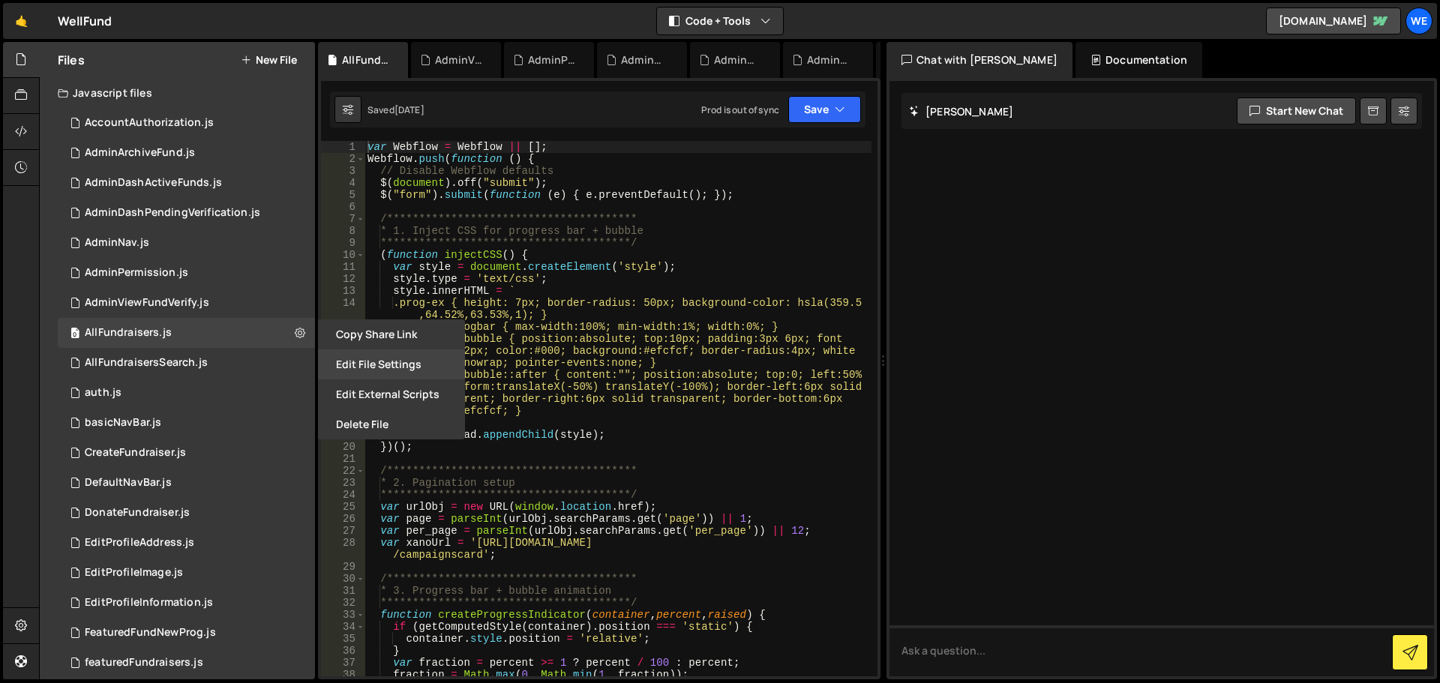
click at [350, 369] on button "Edit File Settings" at bounding box center [391, 364] width 147 height 30
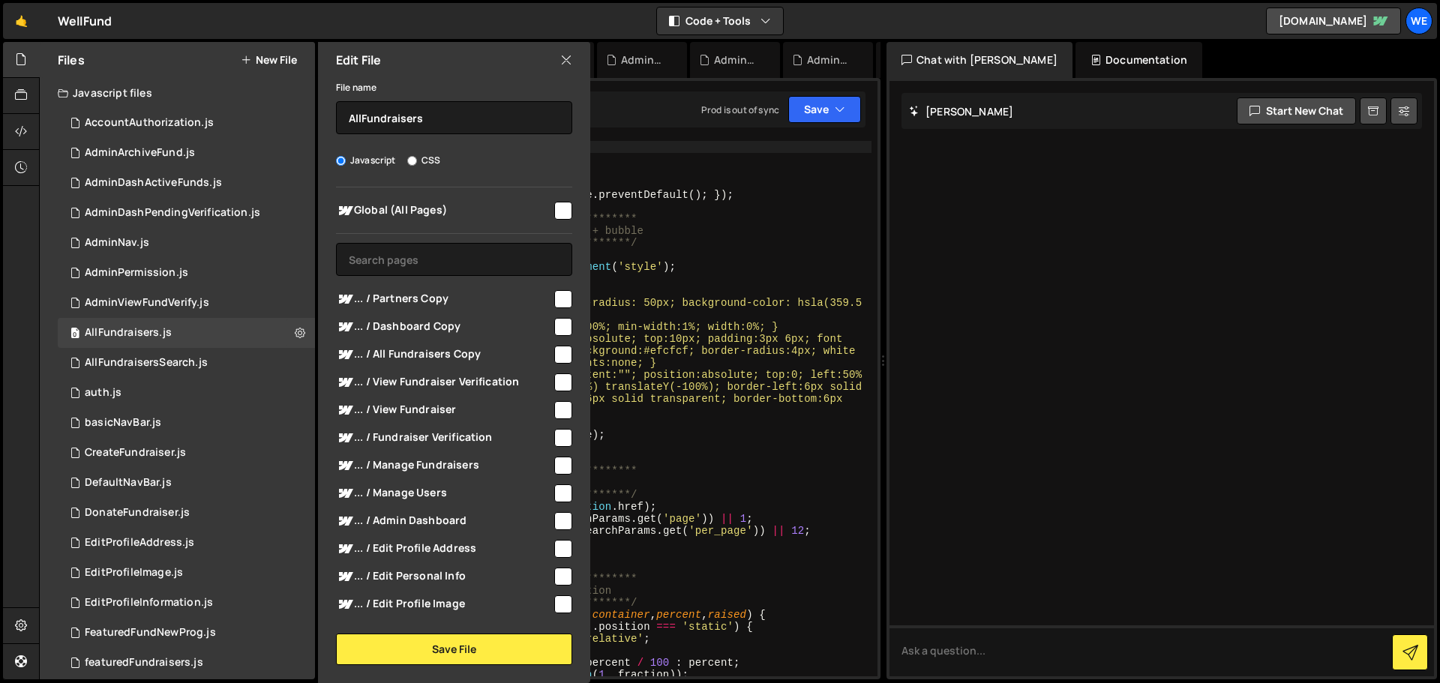
click at [557, 207] on input "checkbox" at bounding box center [563, 211] width 18 height 18
click at [437, 652] on button "Save File" at bounding box center [454, 649] width 236 height 31
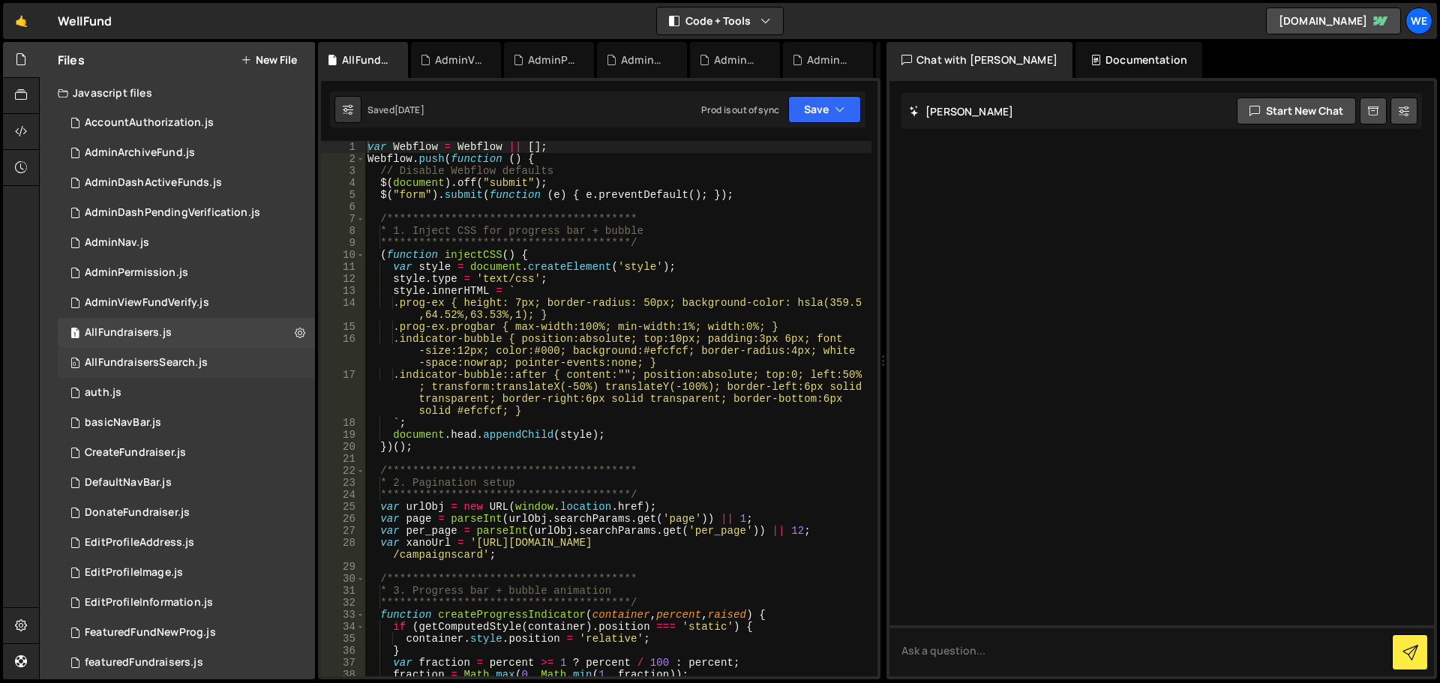
click at [265, 361] on div "0 AllFundraisersSearch.js 0" at bounding box center [186, 363] width 257 height 30
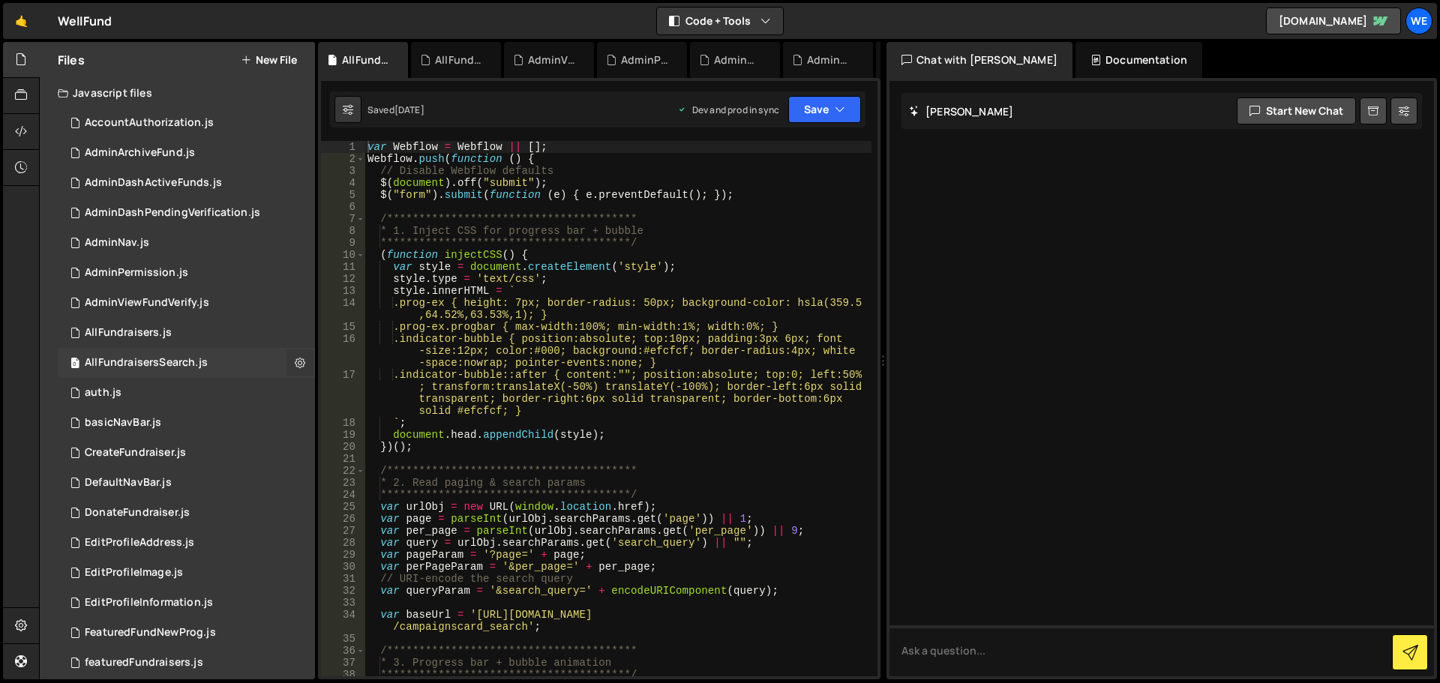
click at [295, 364] on icon at bounding box center [300, 362] width 10 height 14
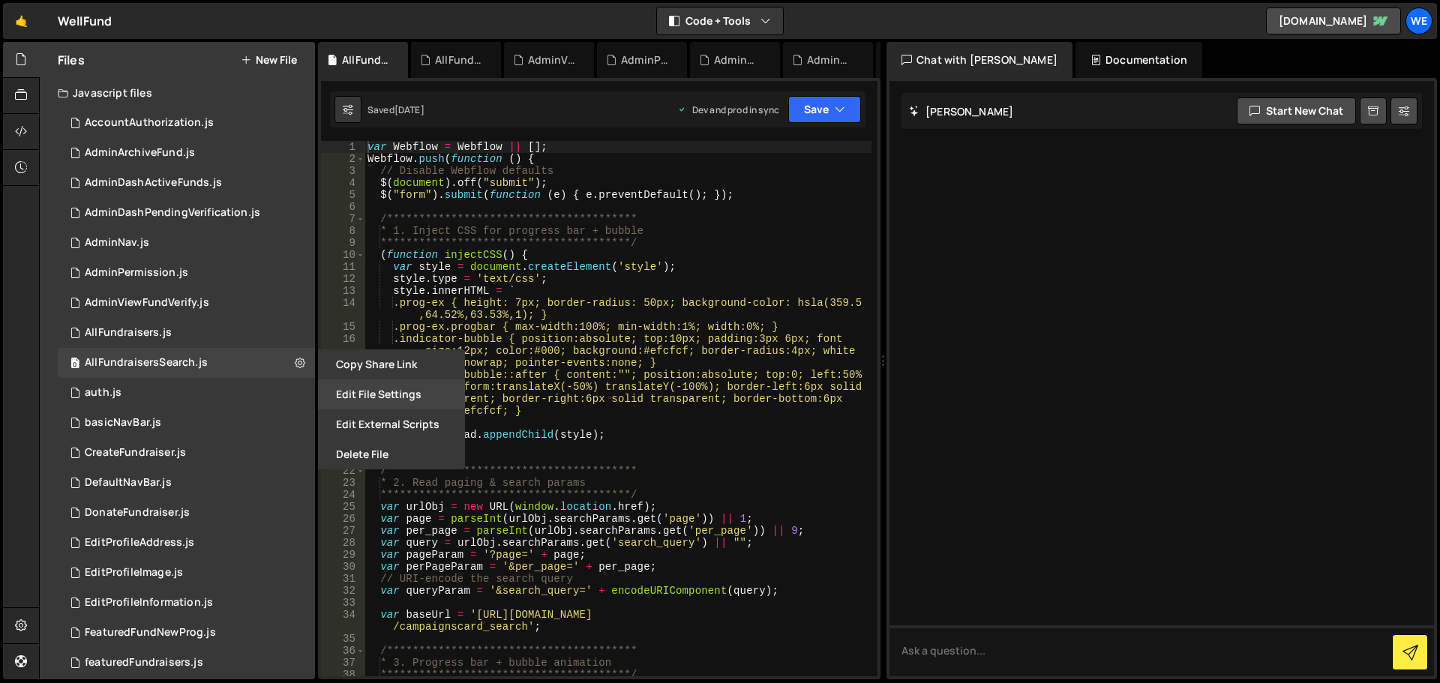
click at [370, 401] on button "Edit File Settings" at bounding box center [391, 394] width 147 height 30
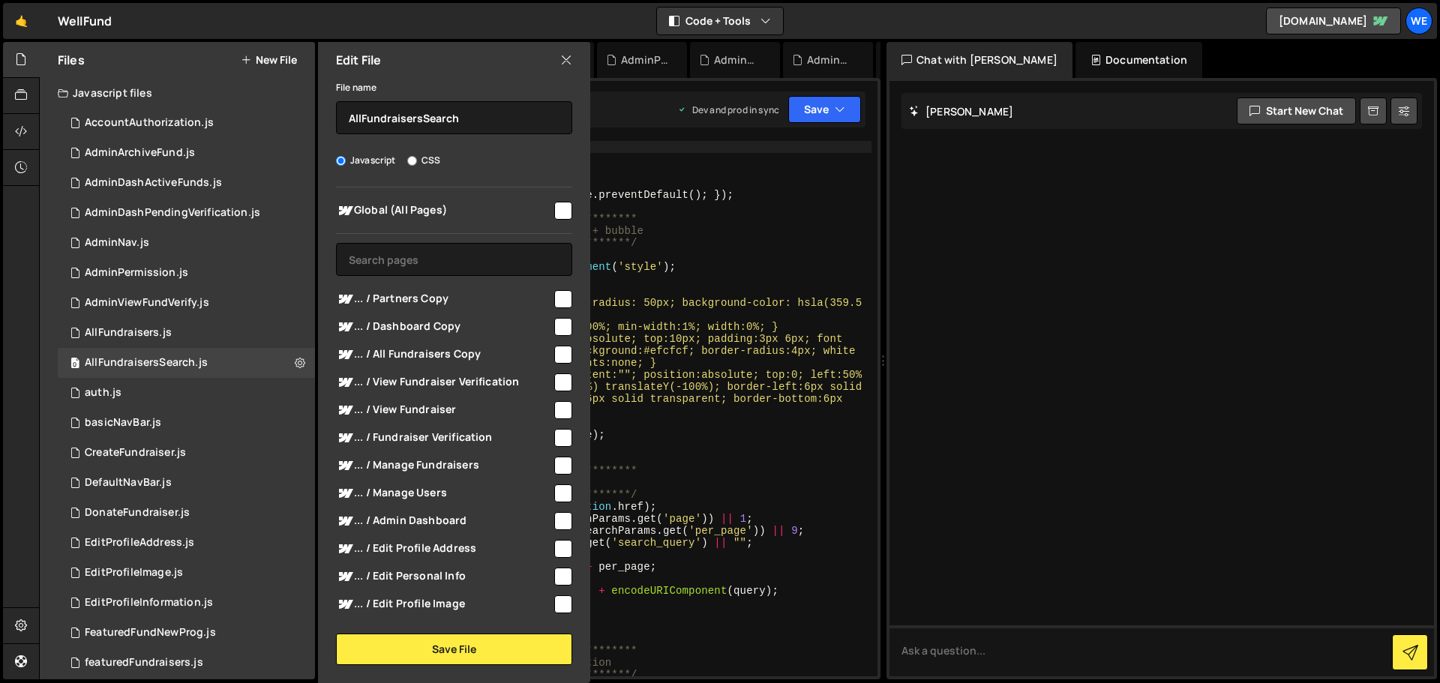
drag, startPoint x: 559, startPoint y: 216, endPoint x: 559, endPoint y: 225, distance: 9.0
click at [559, 215] on input "checkbox" at bounding box center [563, 211] width 18 height 18
click at [460, 651] on button "Save File" at bounding box center [454, 649] width 236 height 31
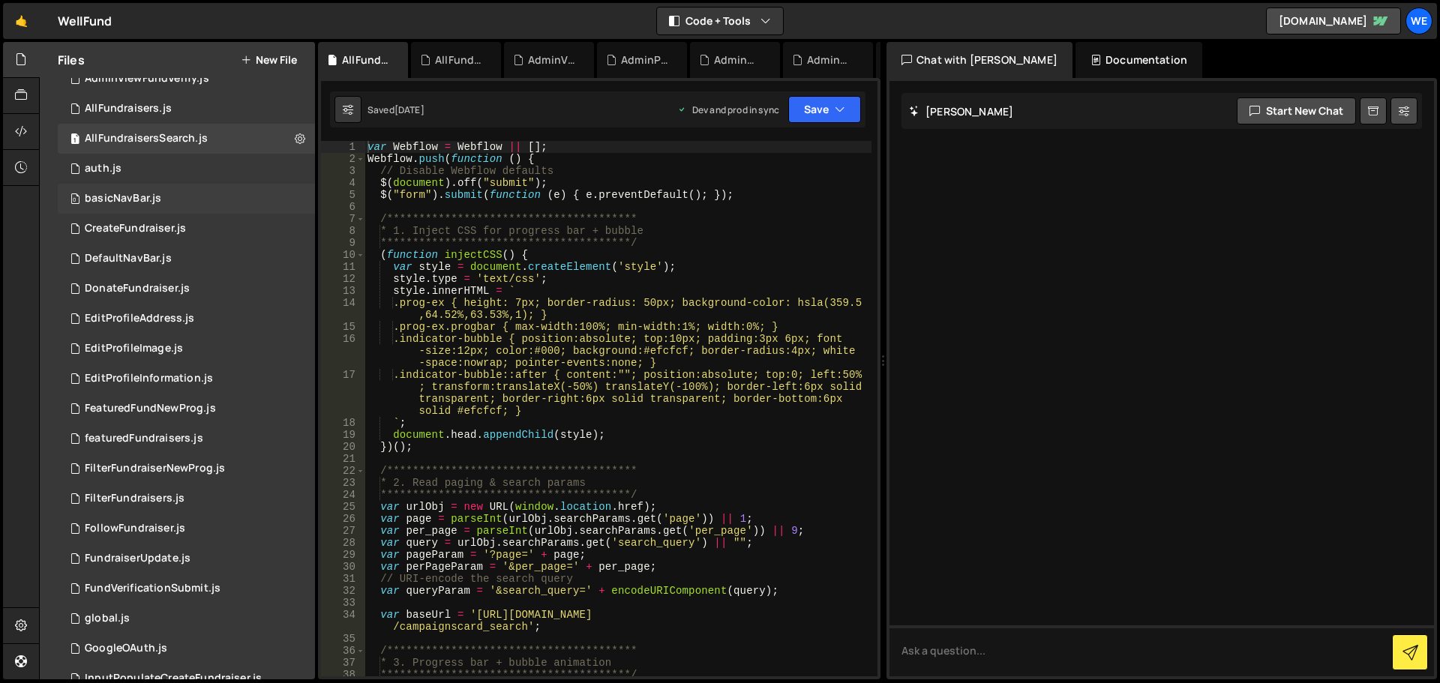
scroll to position [225, 0]
click at [262, 172] on div "0 auth.js 0" at bounding box center [186, 168] width 257 height 30
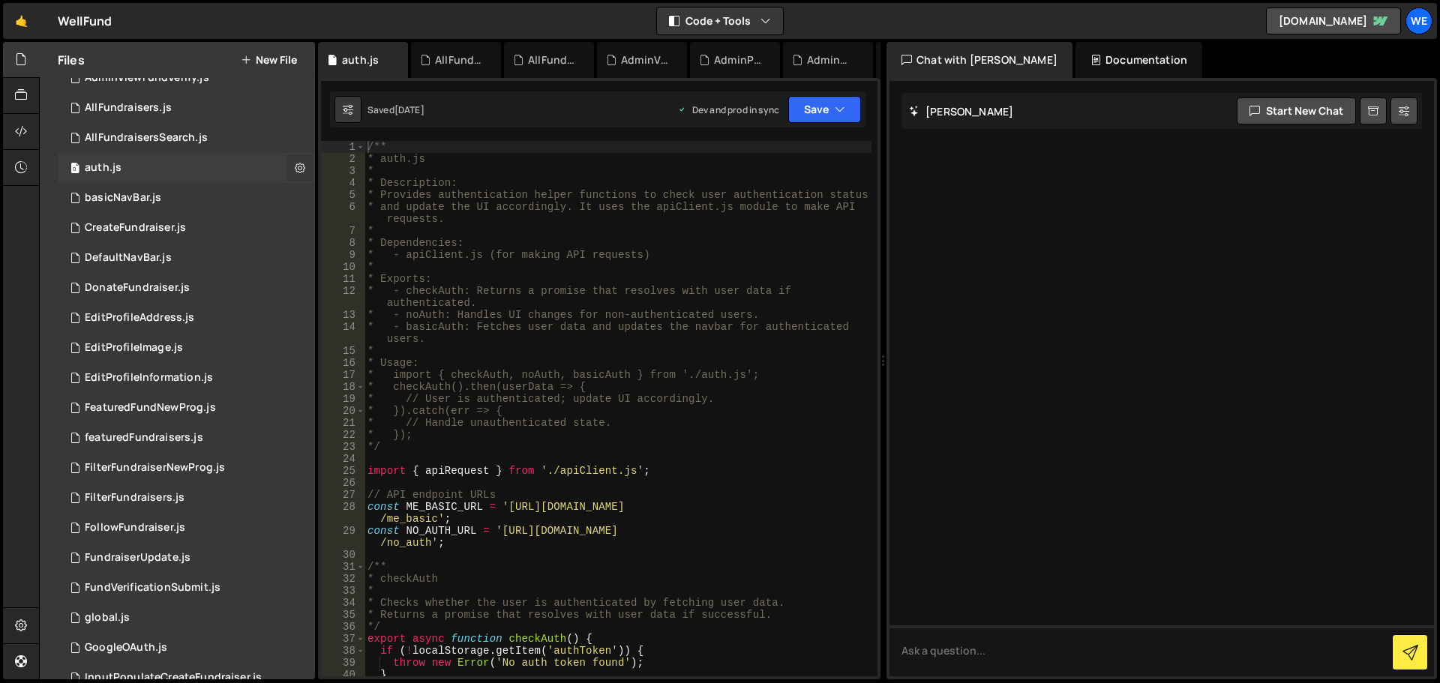
click at [295, 166] on icon at bounding box center [300, 167] width 10 height 14
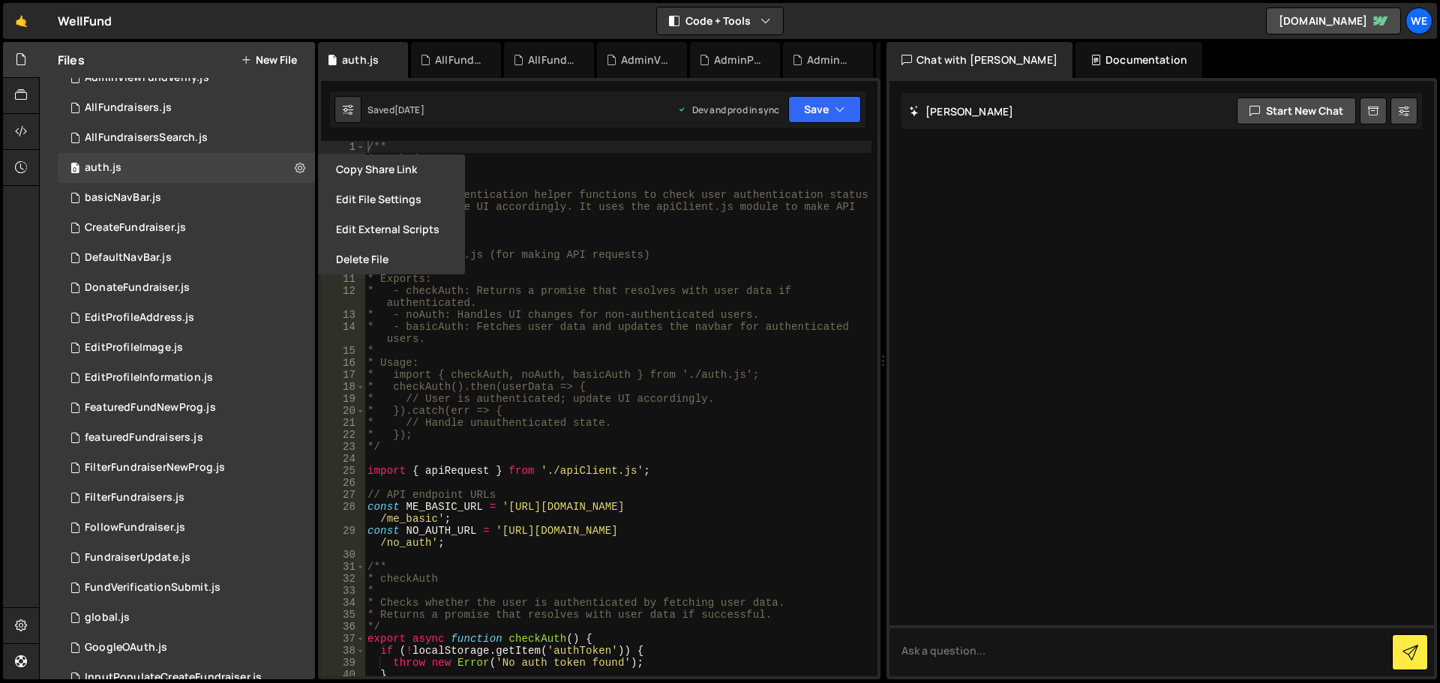
click at [341, 208] on button "Edit File Settings" at bounding box center [391, 199] width 147 height 30
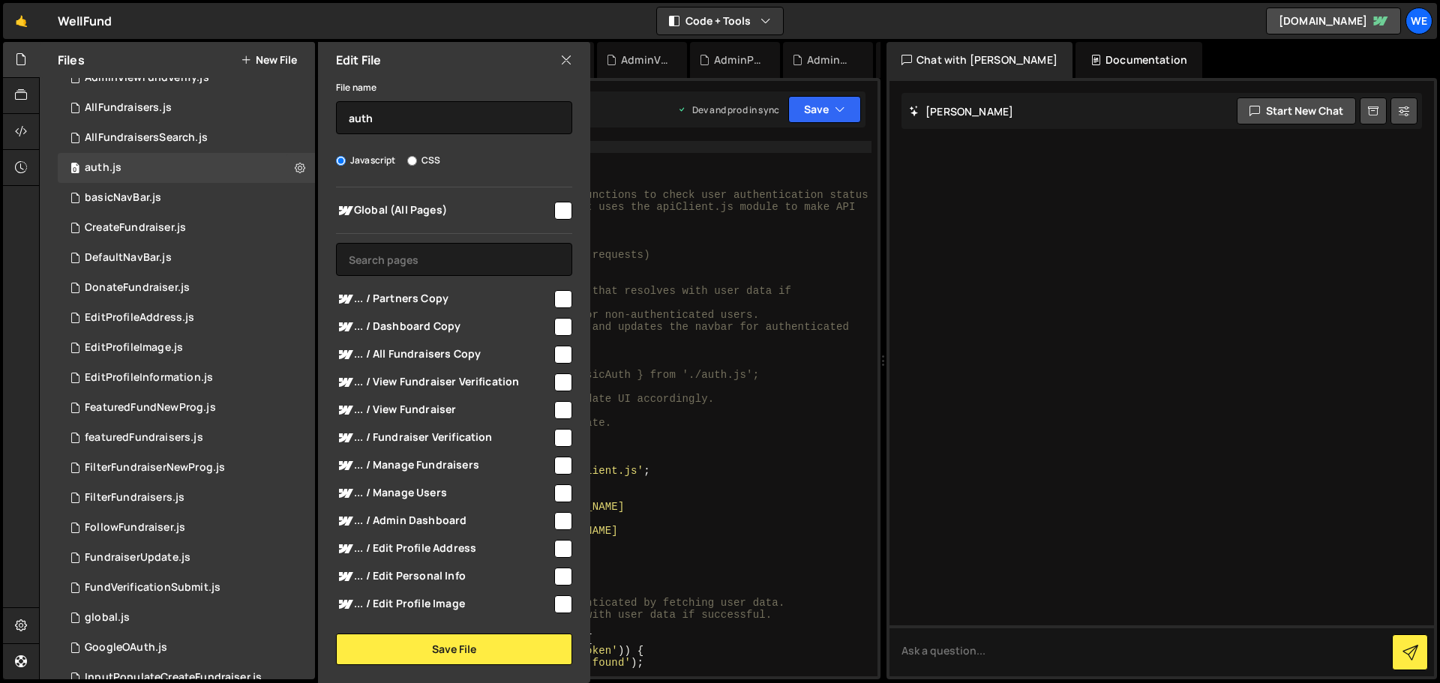
click at [554, 206] on input "checkbox" at bounding box center [563, 211] width 18 height 18
checkbox input "true"
click at [439, 656] on button "Save File" at bounding box center [454, 649] width 236 height 31
checkbox input "false"
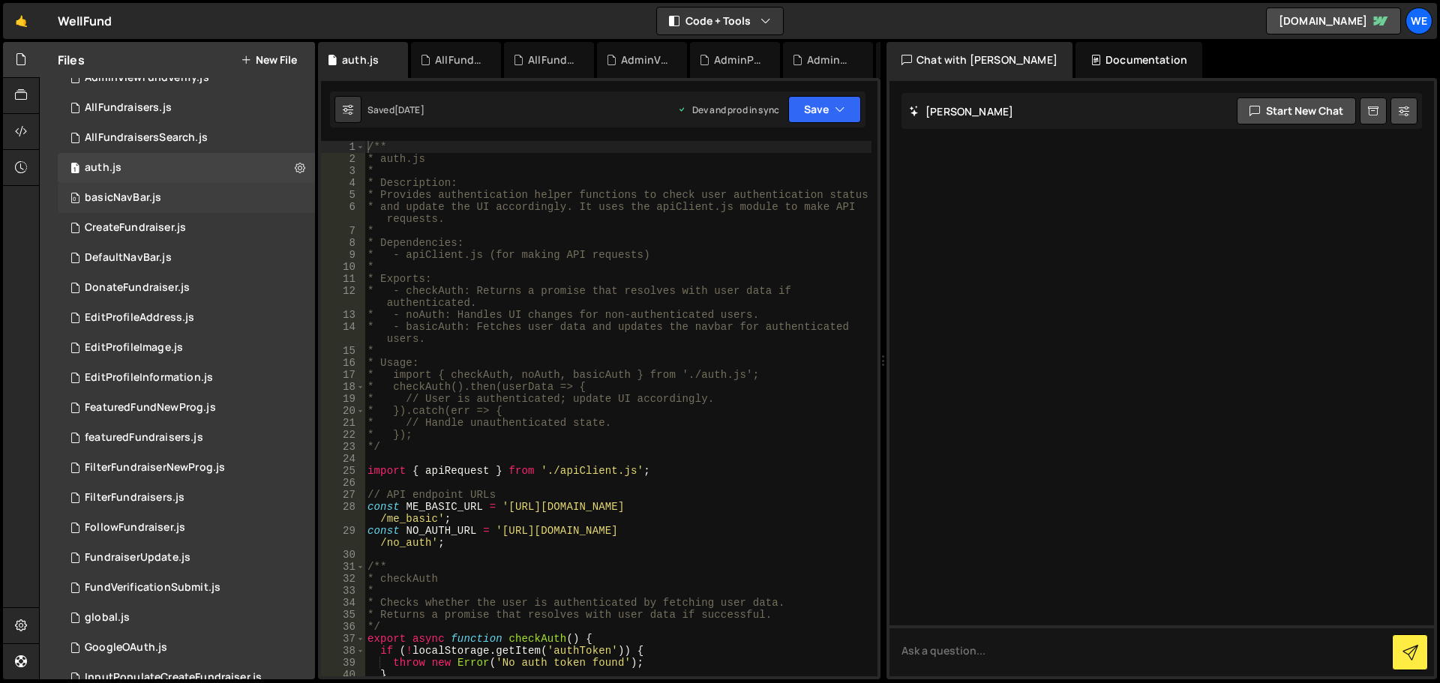
click at [251, 199] on div "0 basicNavBar.js 0" at bounding box center [186, 198] width 257 height 30
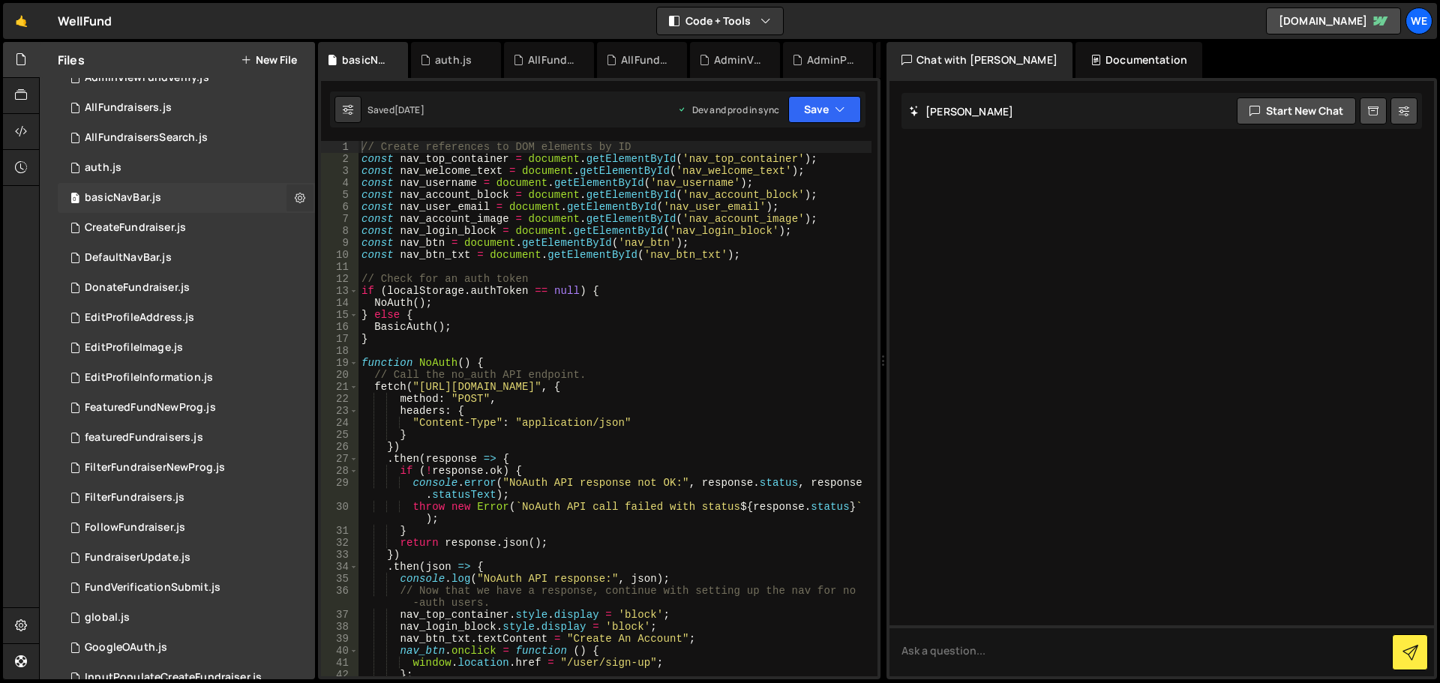
click at [295, 199] on icon at bounding box center [300, 197] width 10 height 14
type input "basicNavBar"
radio input "true"
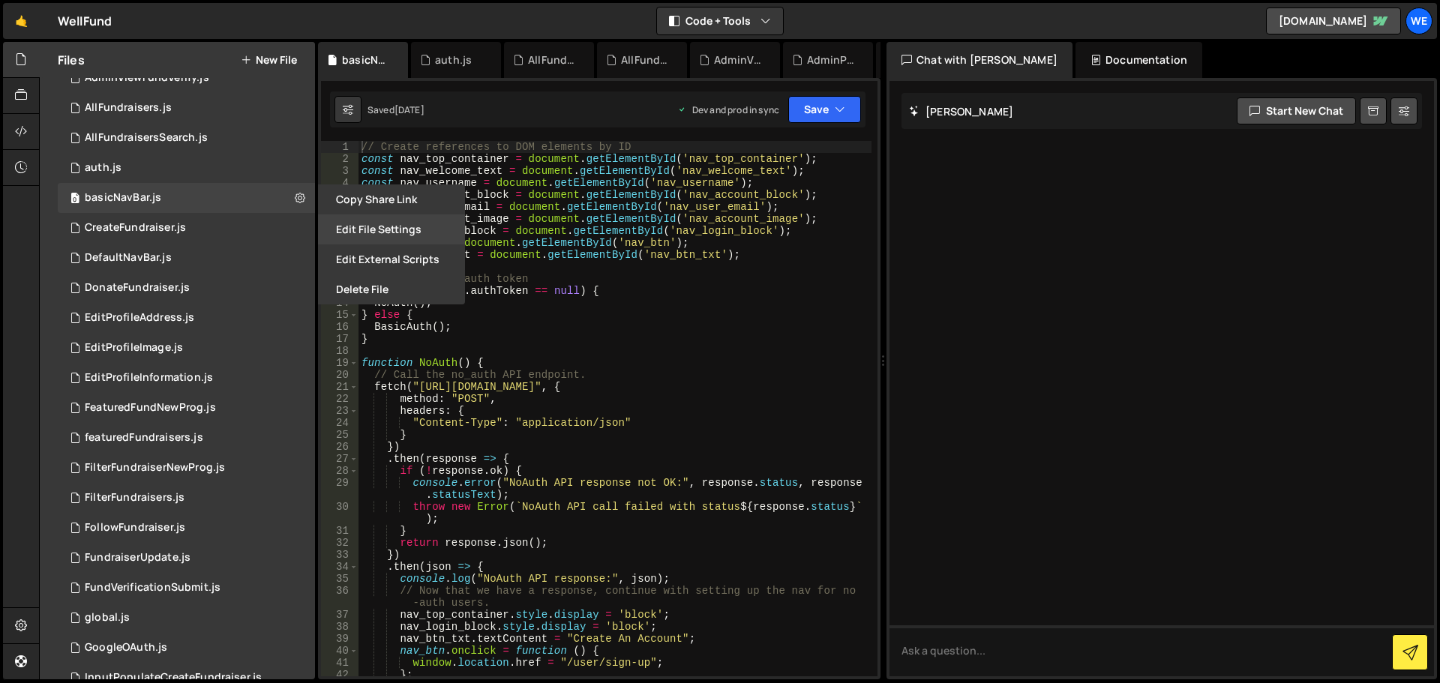
click at [345, 229] on button "Edit File Settings" at bounding box center [391, 229] width 147 height 30
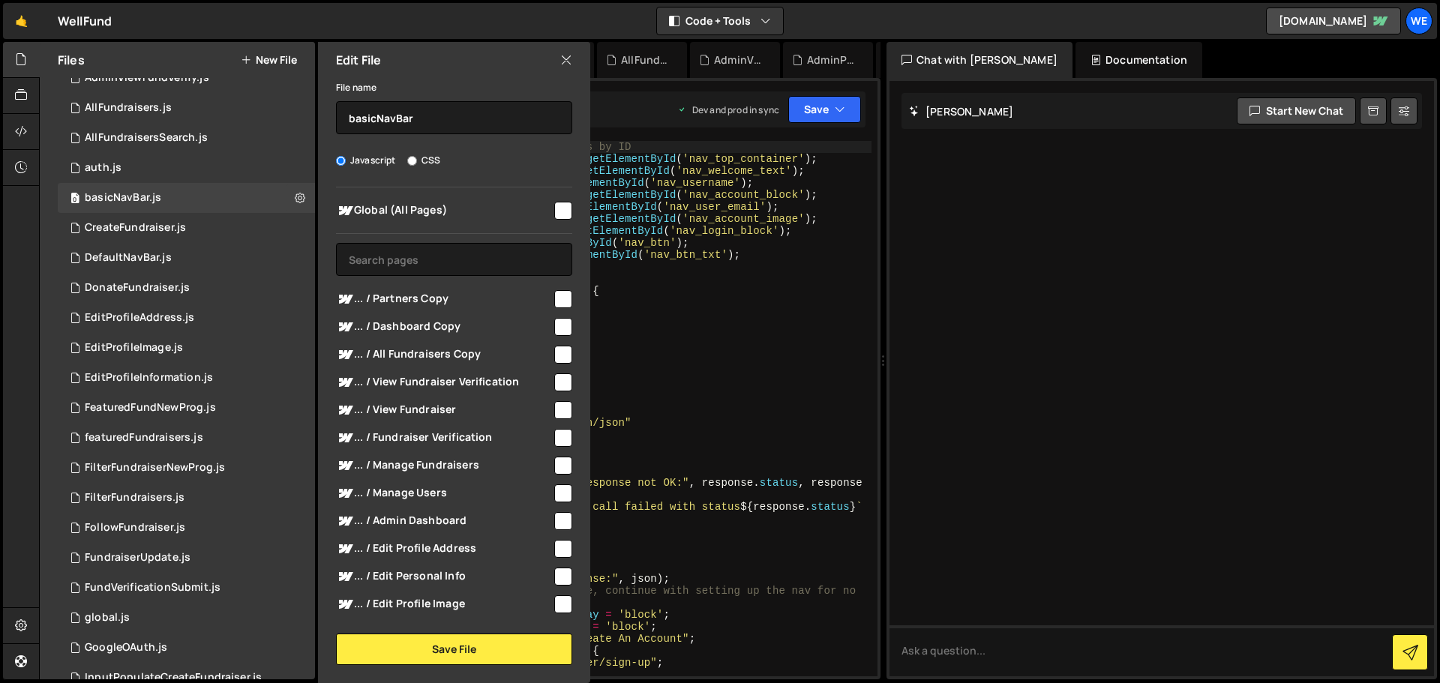
click at [554, 216] on input "checkbox" at bounding box center [563, 211] width 18 height 18
checkbox input "true"
click at [415, 645] on button "Save File" at bounding box center [454, 649] width 236 height 31
checkbox input "false"
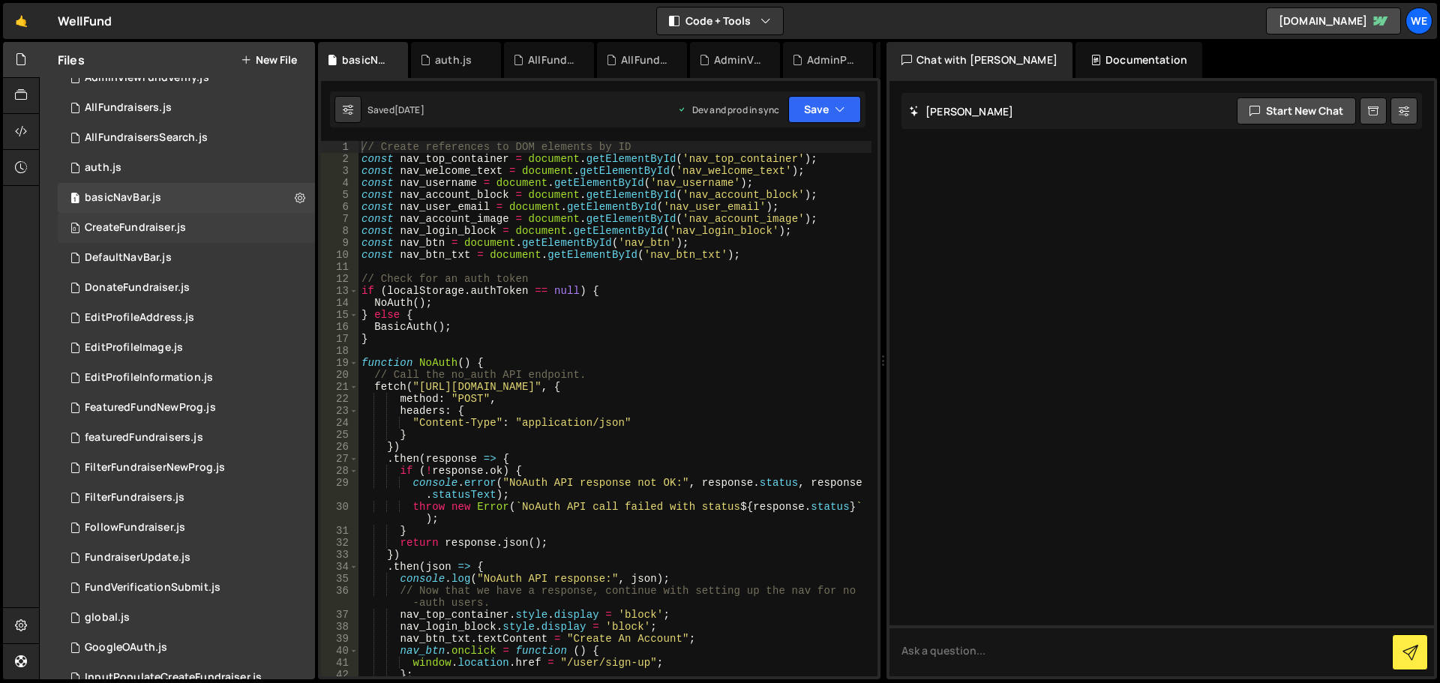
click at [265, 226] on div "0 CreateFundraiser.js 0" at bounding box center [186, 228] width 257 height 30
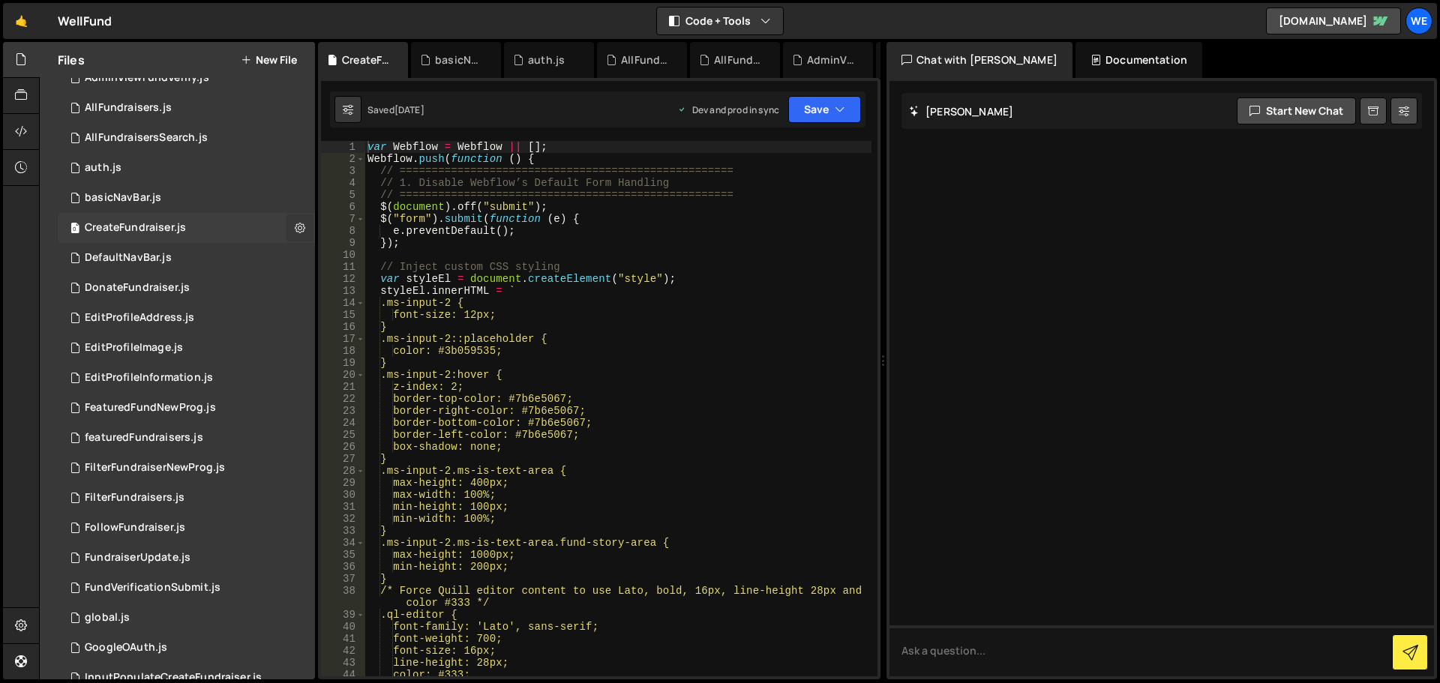
click at [295, 227] on icon at bounding box center [300, 227] width 10 height 14
type input "CreateFundraiser"
radio input "true"
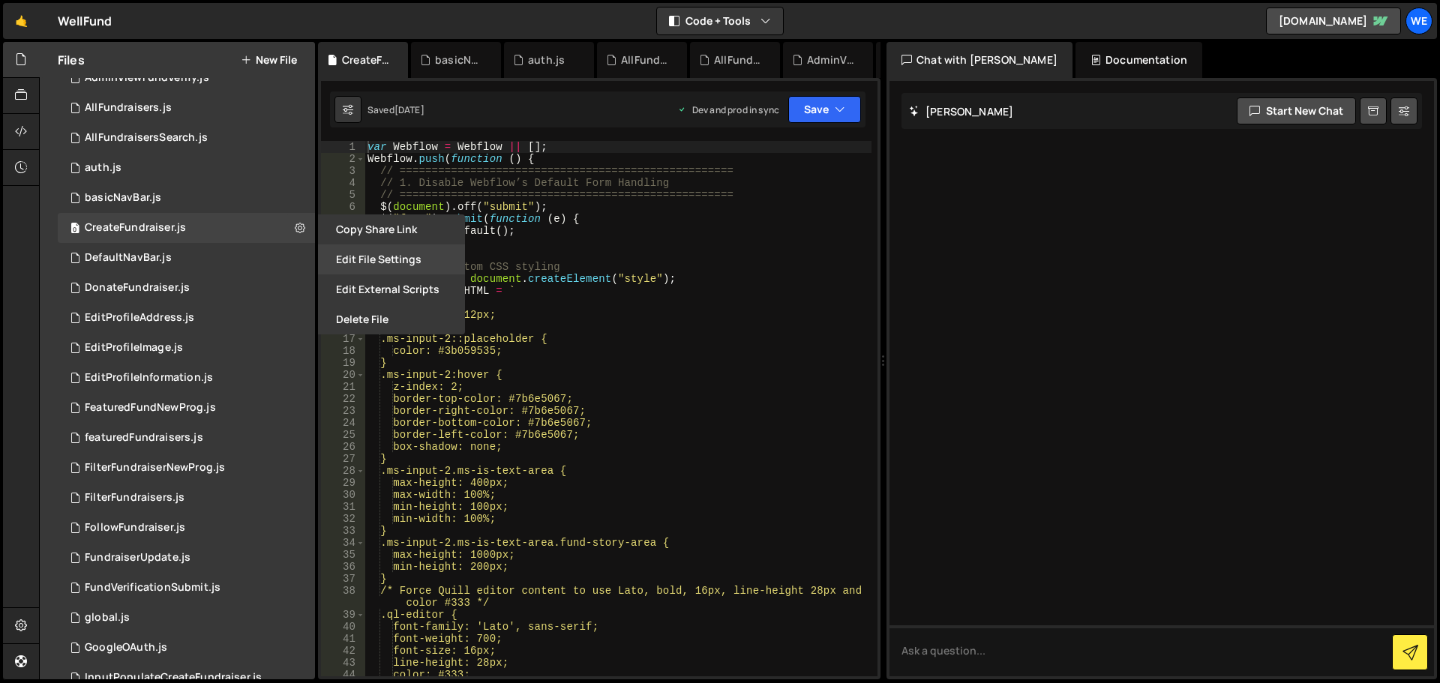
click at [385, 268] on button "Edit File Settings" at bounding box center [391, 259] width 147 height 30
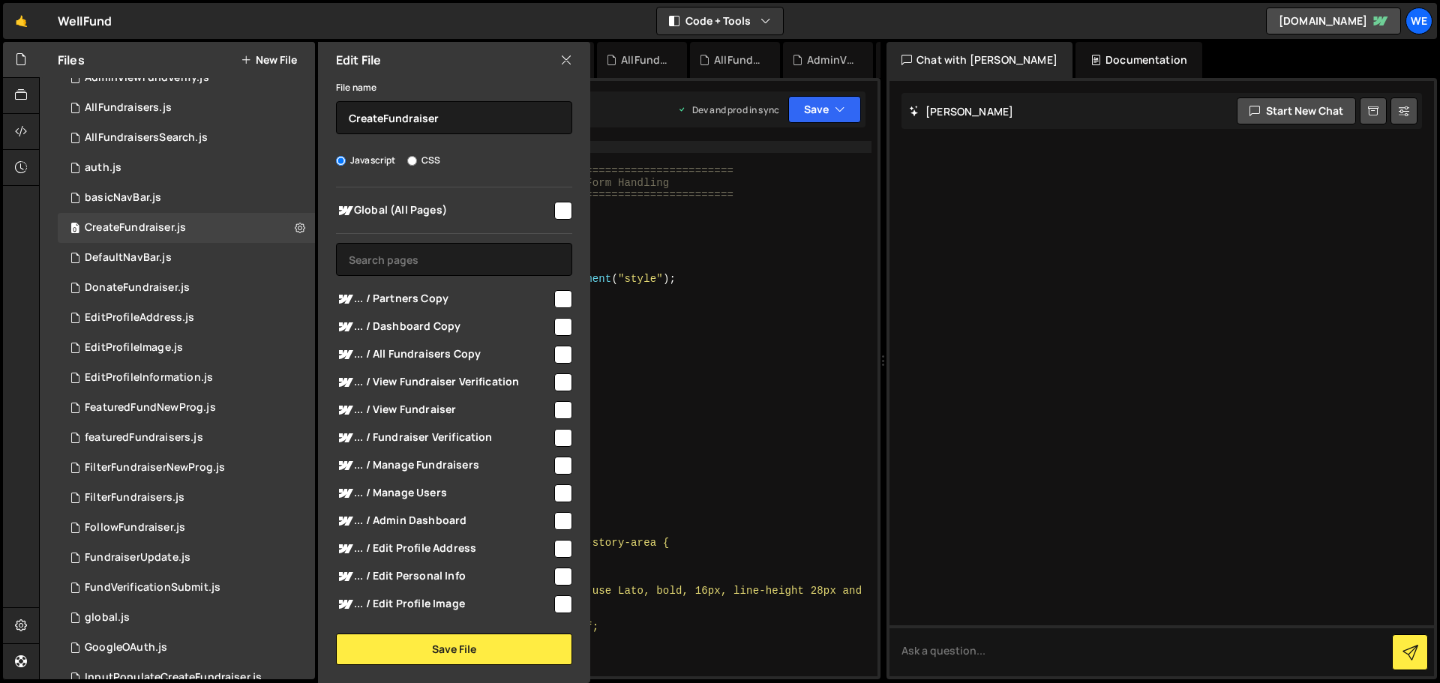
click at [556, 214] on input "checkbox" at bounding box center [563, 211] width 18 height 18
click at [462, 645] on button "Save File" at bounding box center [454, 649] width 236 height 31
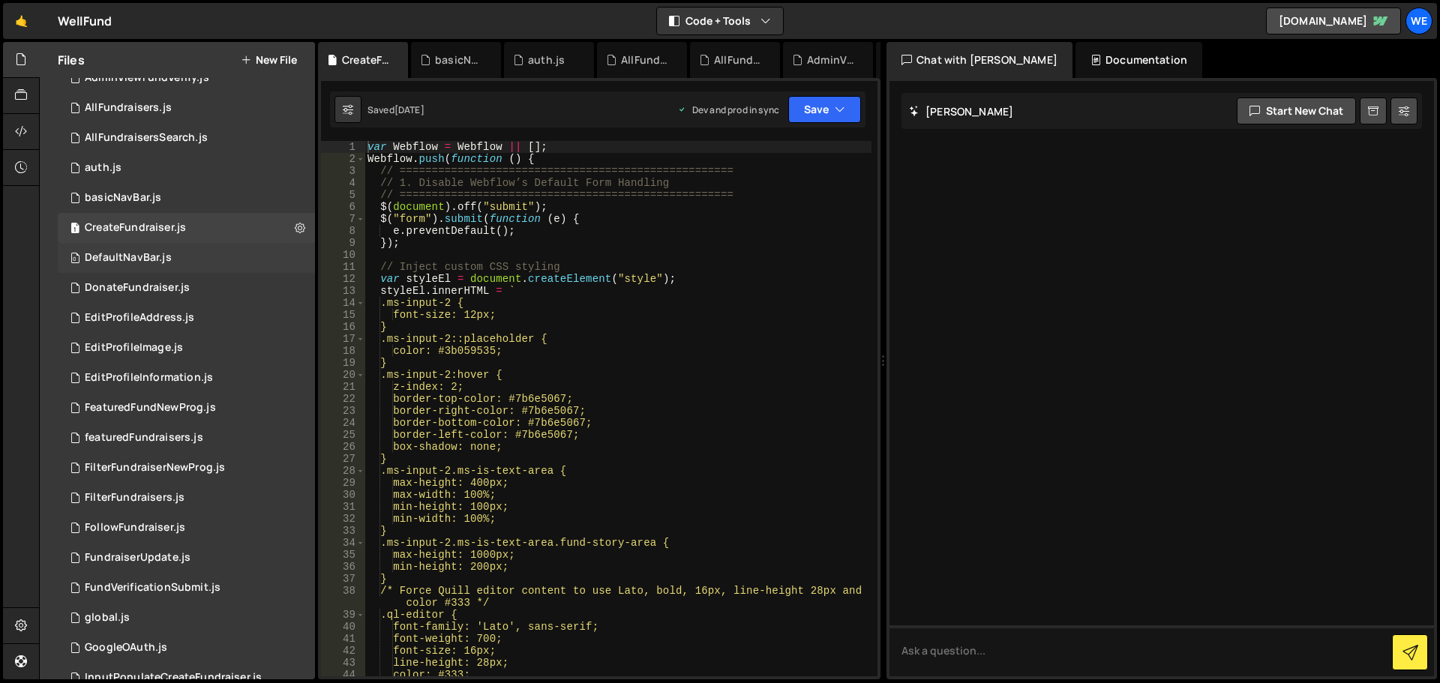
click at [234, 261] on div "0 DefaultNavBar.js 0" at bounding box center [186, 258] width 257 height 30
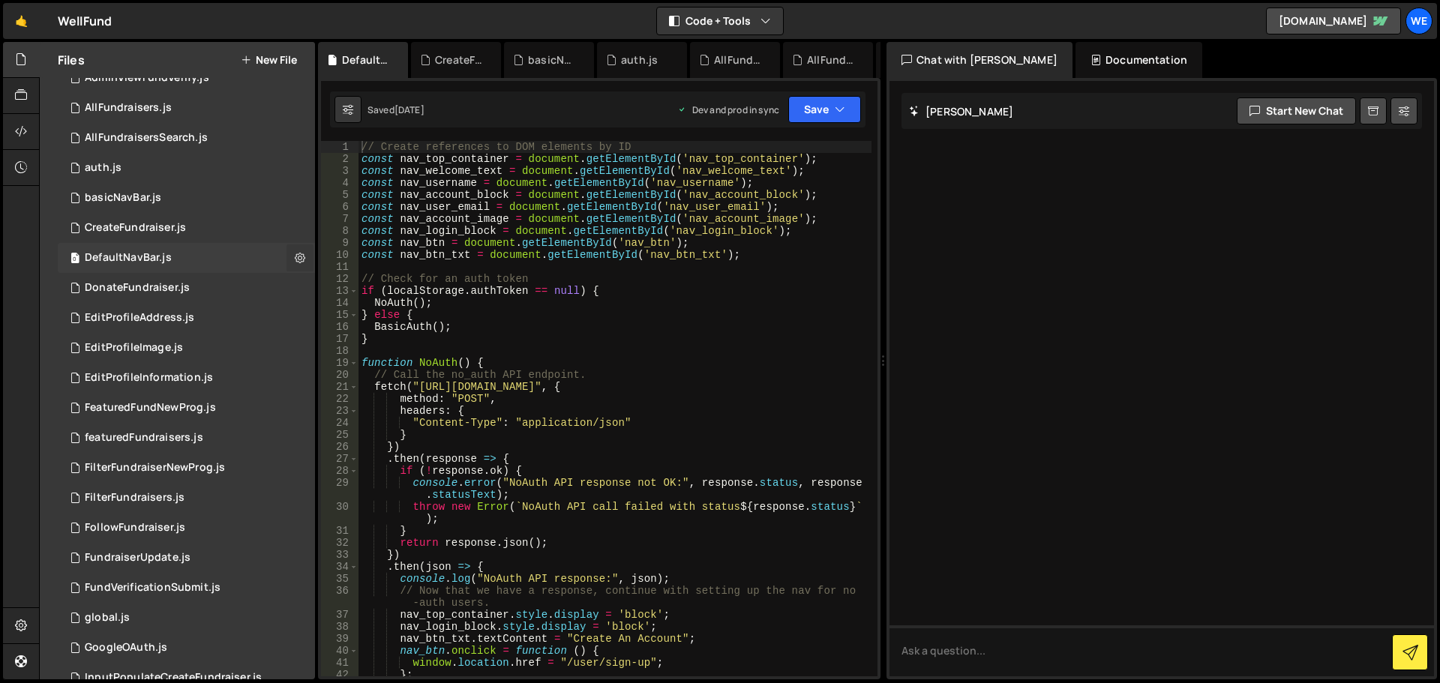
click at [295, 260] on icon at bounding box center [300, 257] width 10 height 14
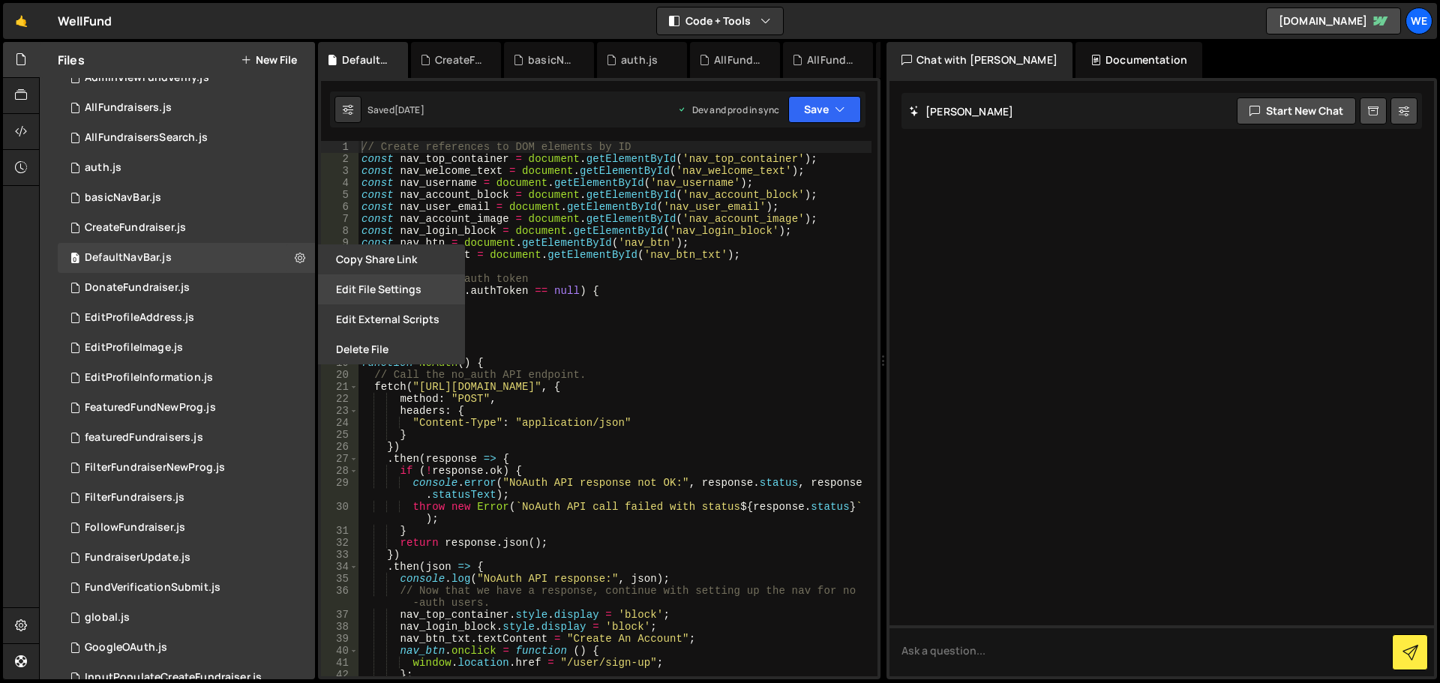
click at [334, 286] on button "Edit File Settings" at bounding box center [391, 289] width 147 height 30
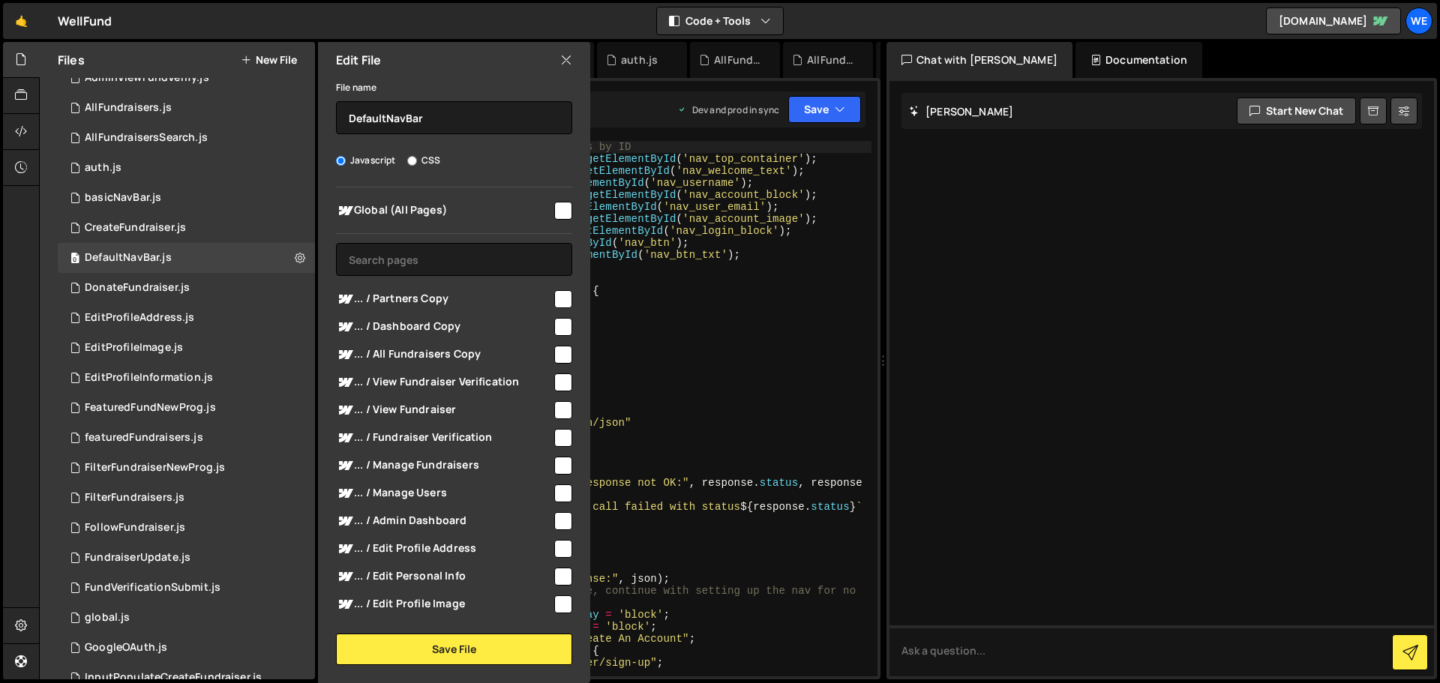
click at [554, 208] on input "checkbox" at bounding box center [563, 211] width 18 height 18
checkbox input "true"
click at [414, 646] on button "Save File" at bounding box center [454, 649] width 236 height 31
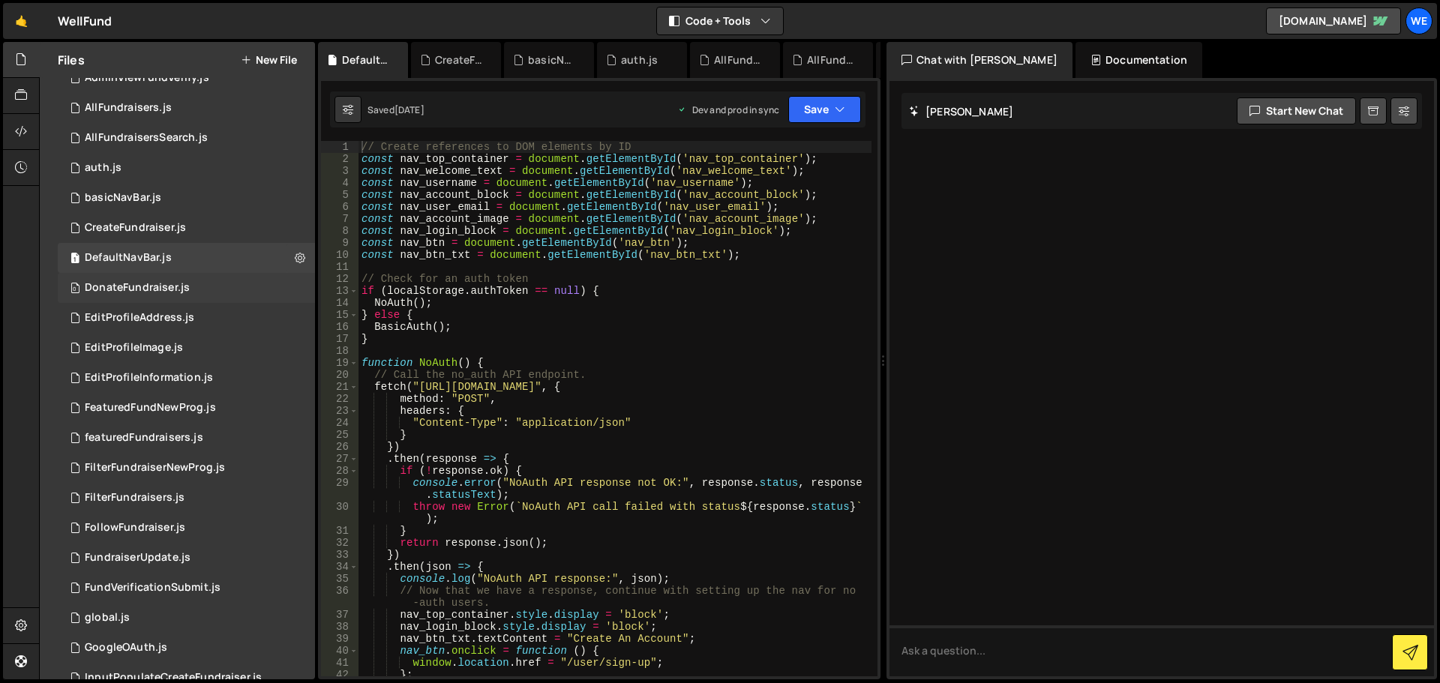
click at [275, 283] on div "0 DonateFundraiser.js 0" at bounding box center [186, 288] width 257 height 30
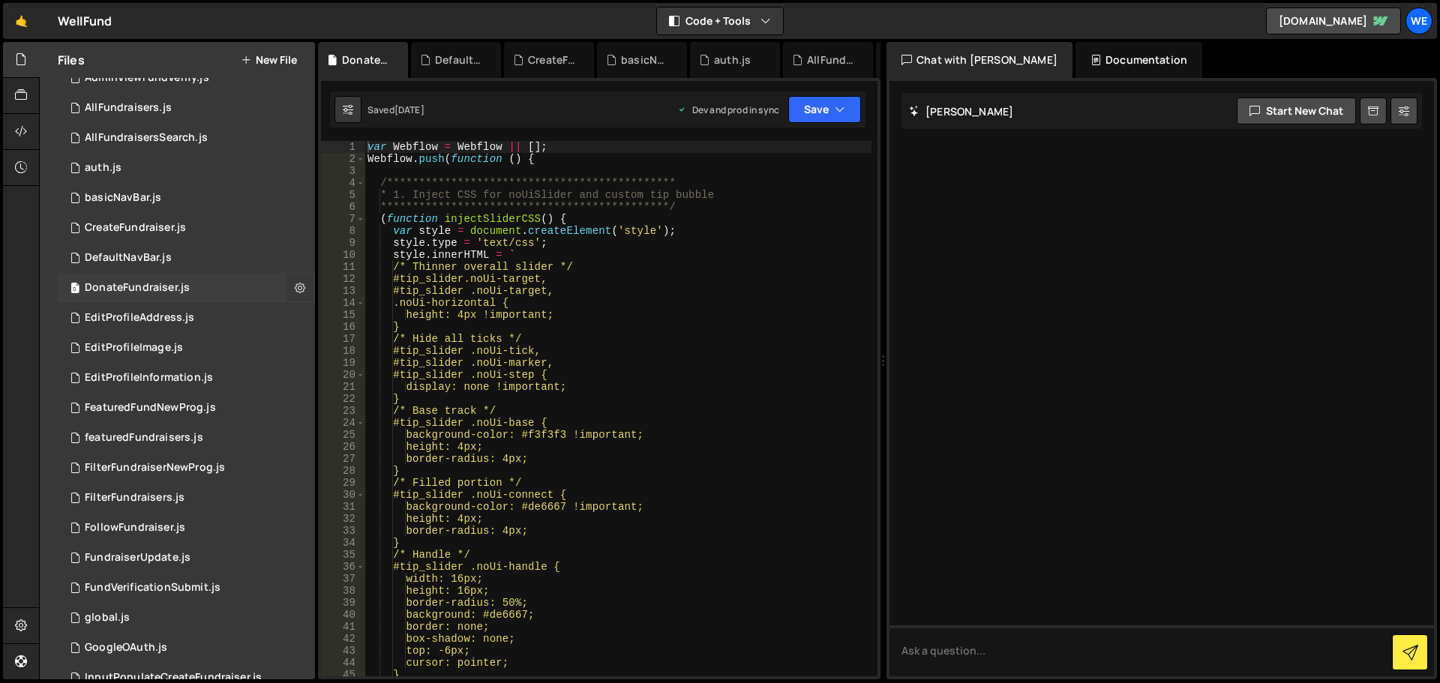
click at [298, 288] on icon at bounding box center [300, 287] width 10 height 14
type input "DonateFundraiser"
radio input "true"
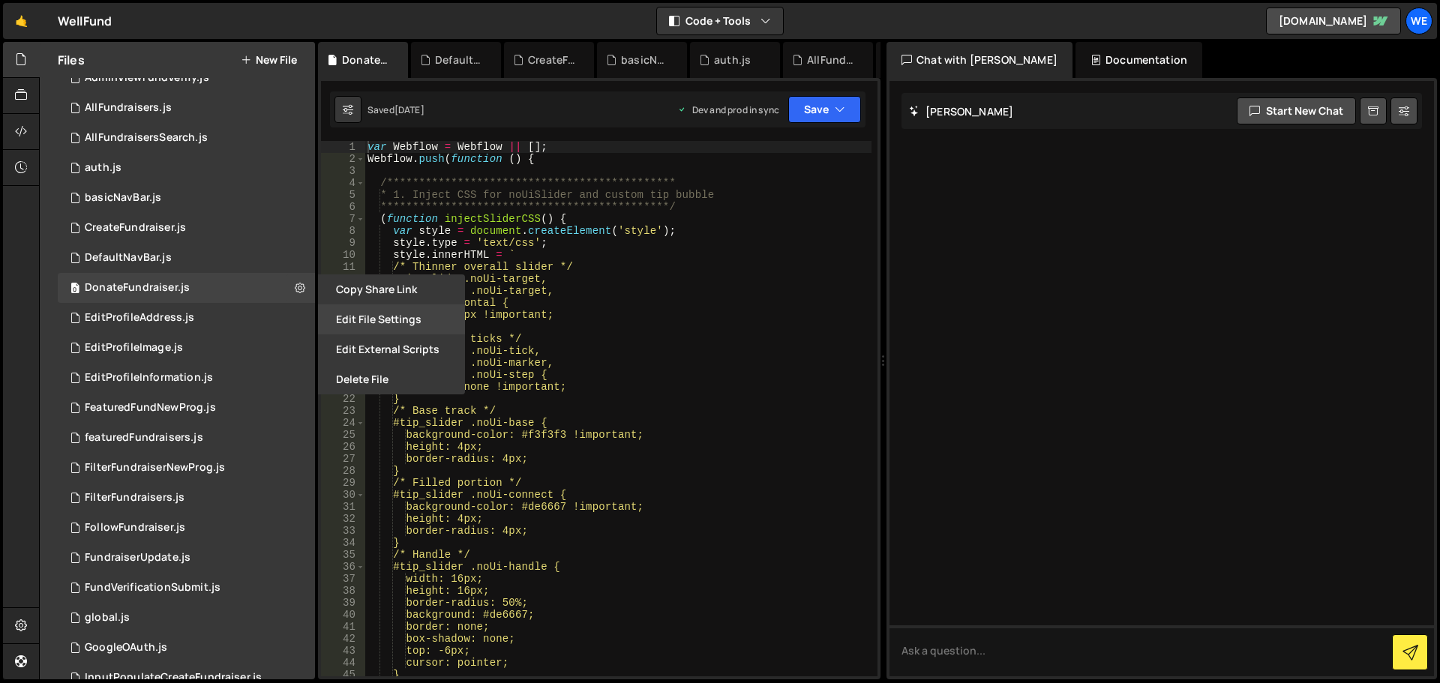
click at [342, 319] on button "Edit File Settings" at bounding box center [391, 319] width 147 height 30
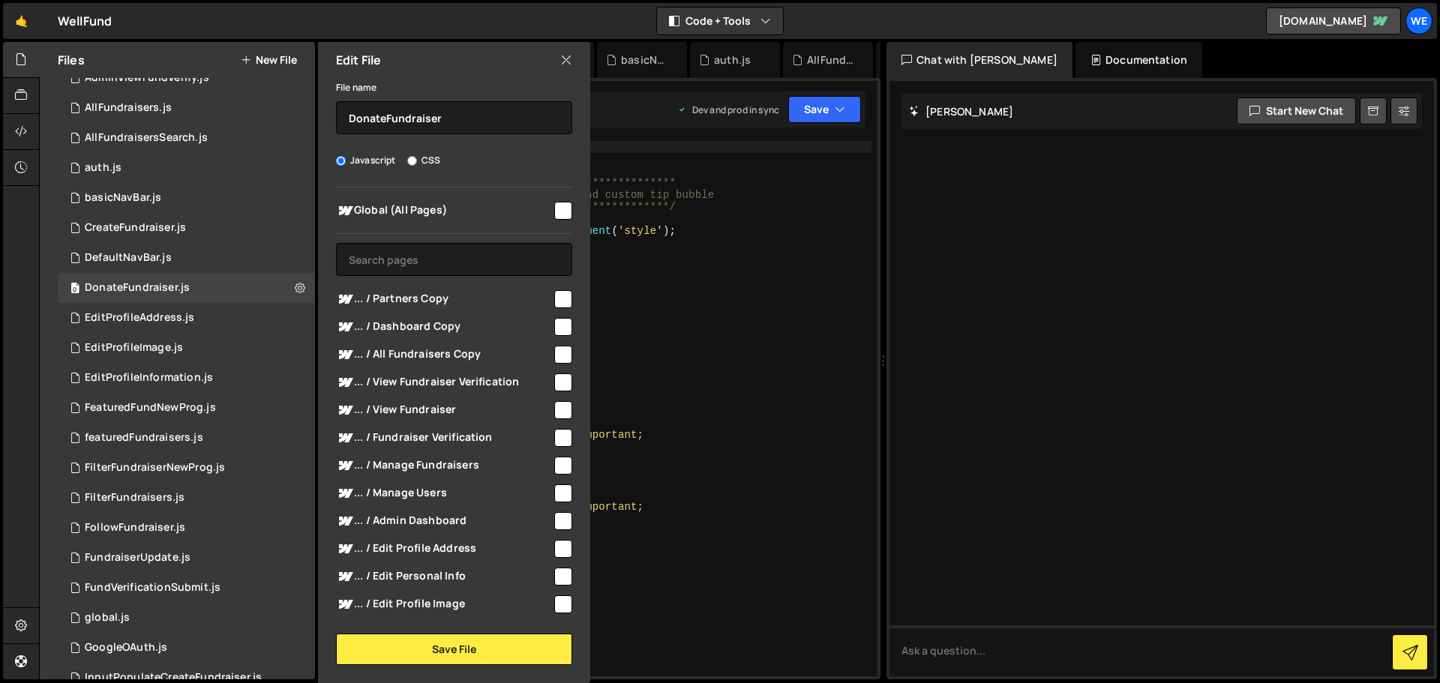
click at [560, 211] on input "checkbox" at bounding box center [563, 211] width 18 height 18
click at [418, 653] on button "Save File" at bounding box center [454, 649] width 236 height 31
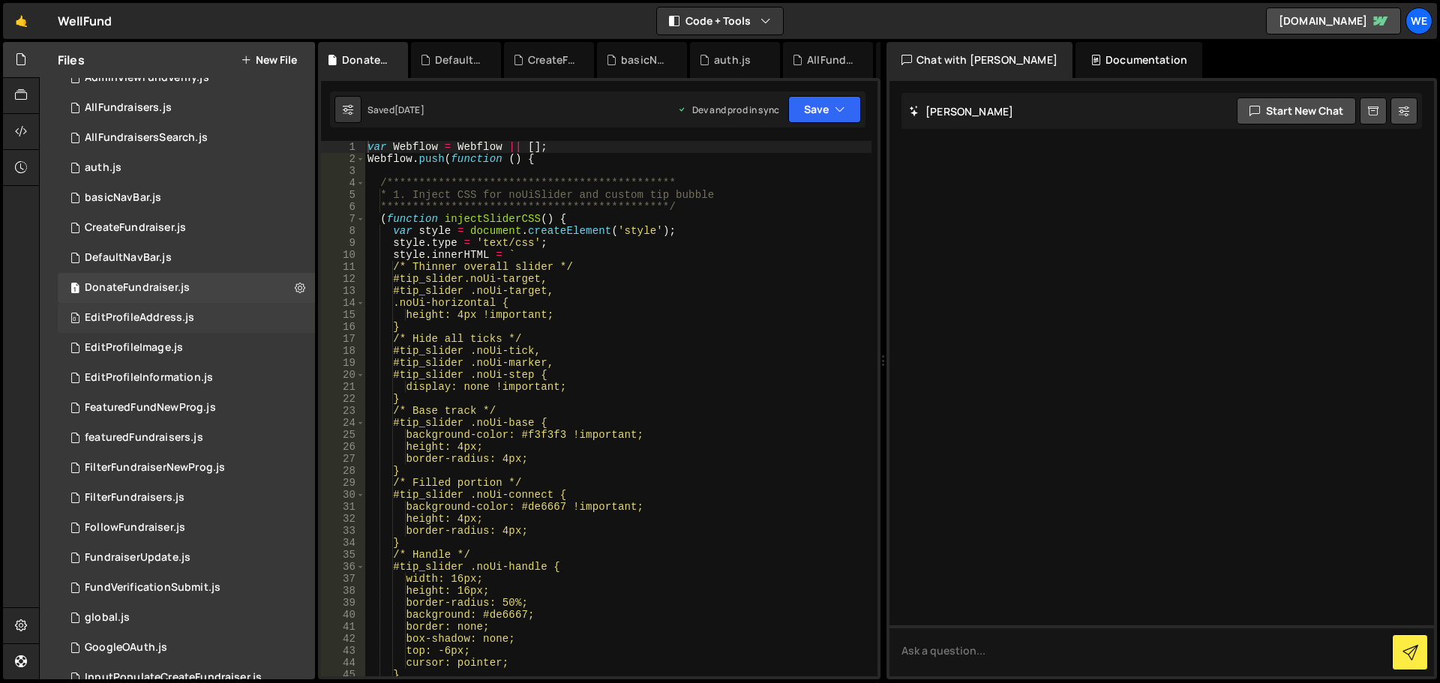
click at [274, 319] on div "0 EditProfileAddress.js 0" at bounding box center [186, 318] width 257 height 30
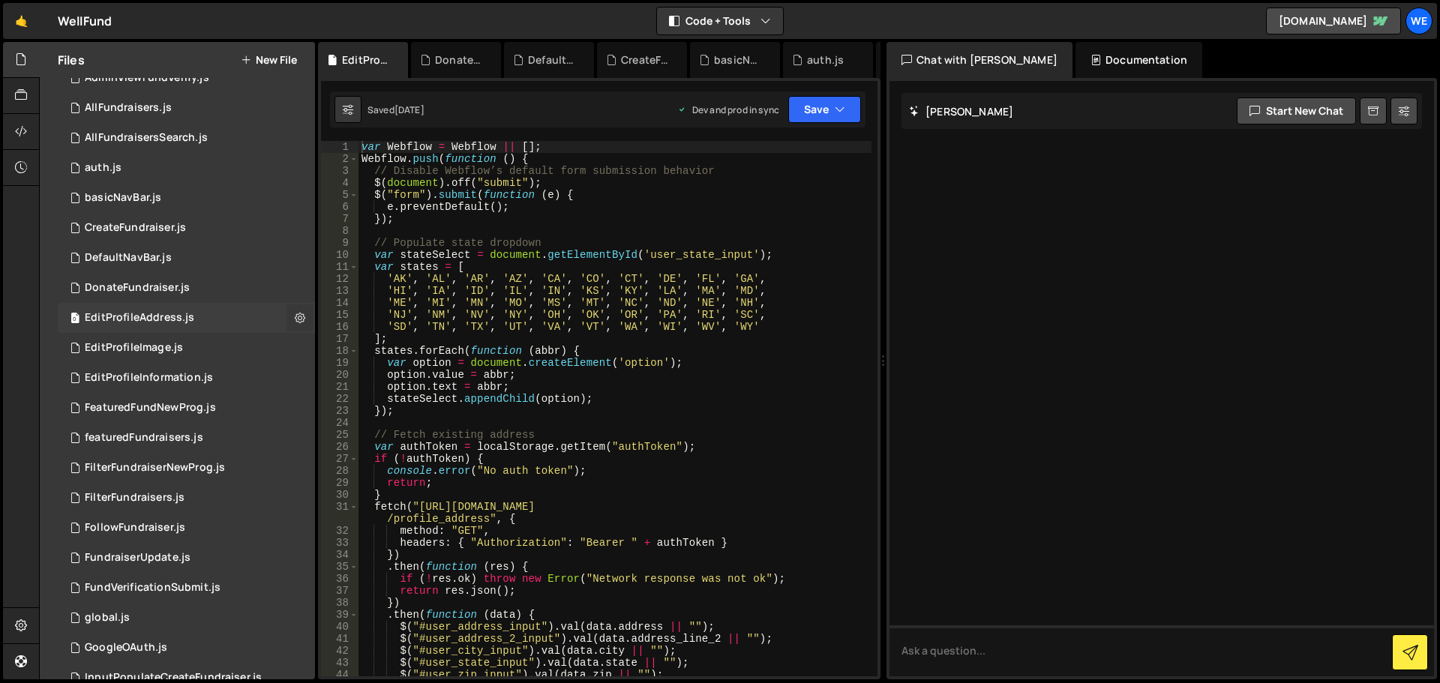
click at [296, 317] on icon at bounding box center [300, 317] width 10 height 14
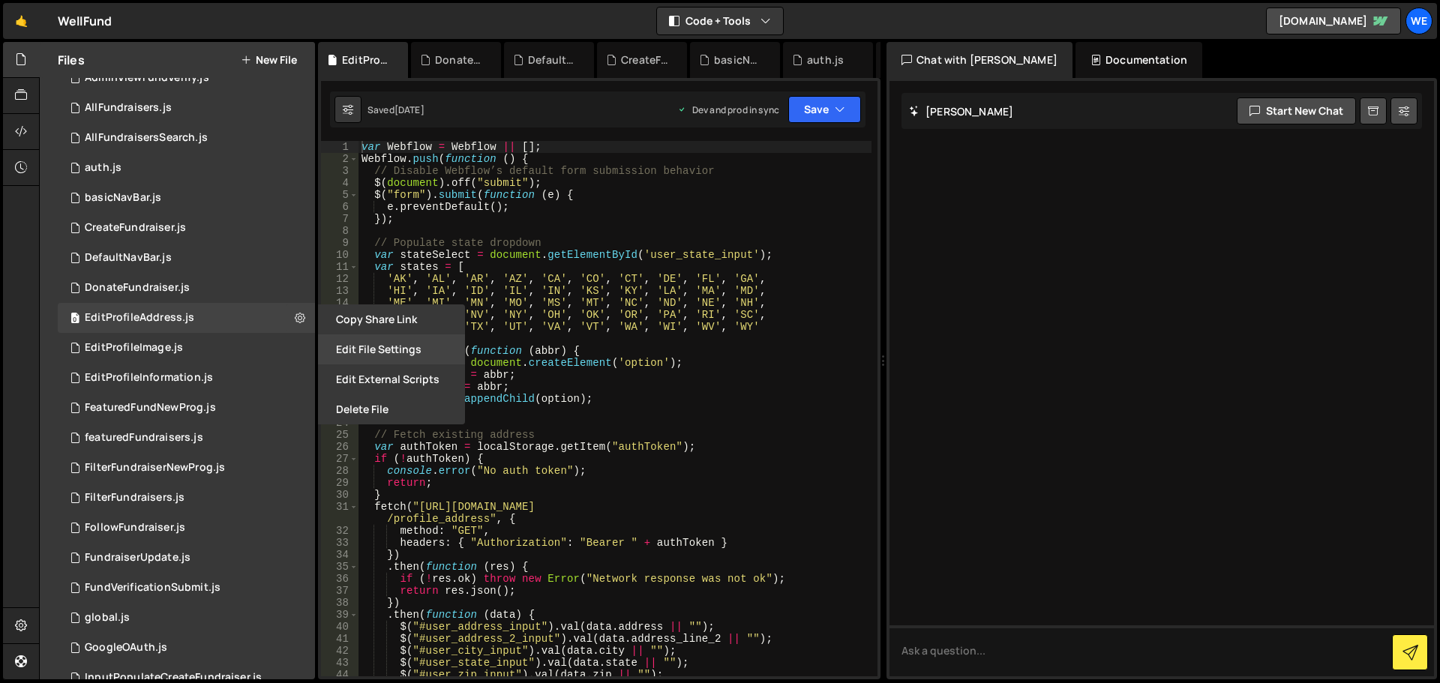
click at [349, 347] on button "Edit File Settings" at bounding box center [391, 349] width 147 height 30
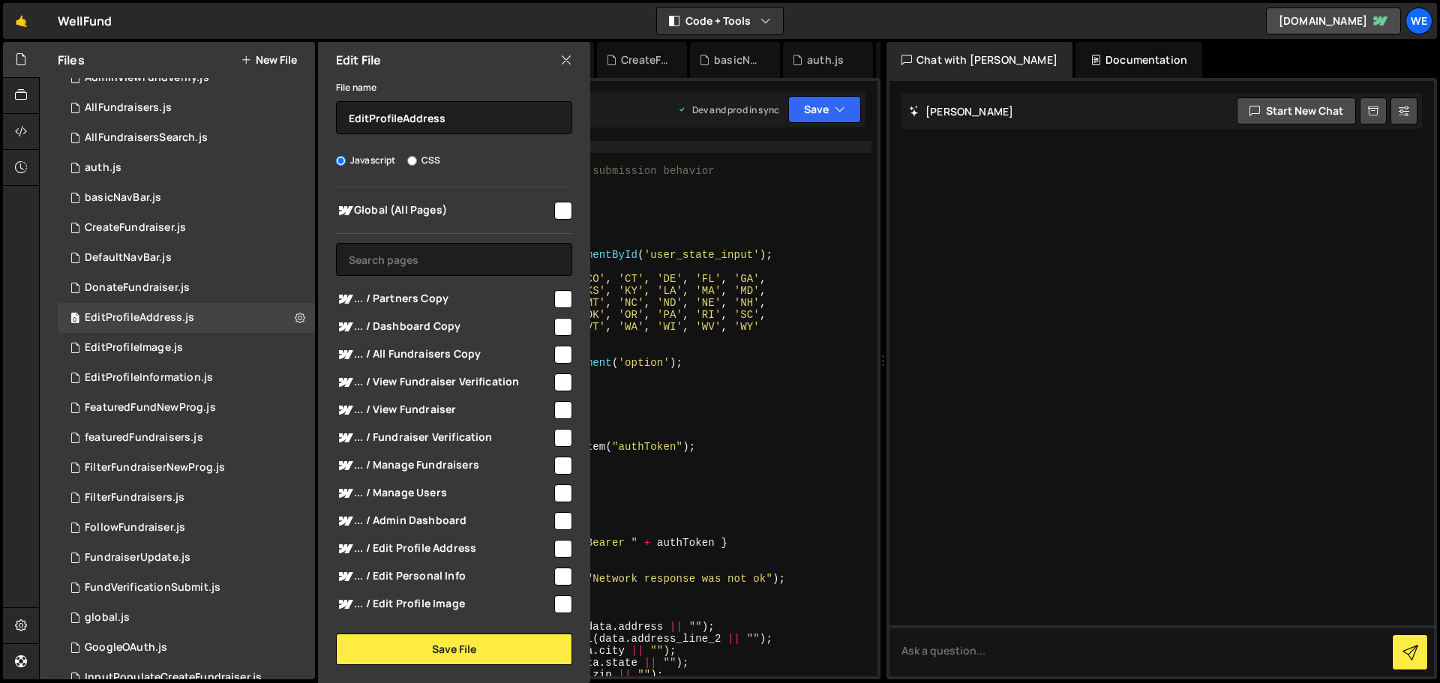
click at [557, 217] on input "checkbox" at bounding box center [563, 211] width 18 height 18
click at [473, 640] on button "Save File" at bounding box center [454, 649] width 236 height 31
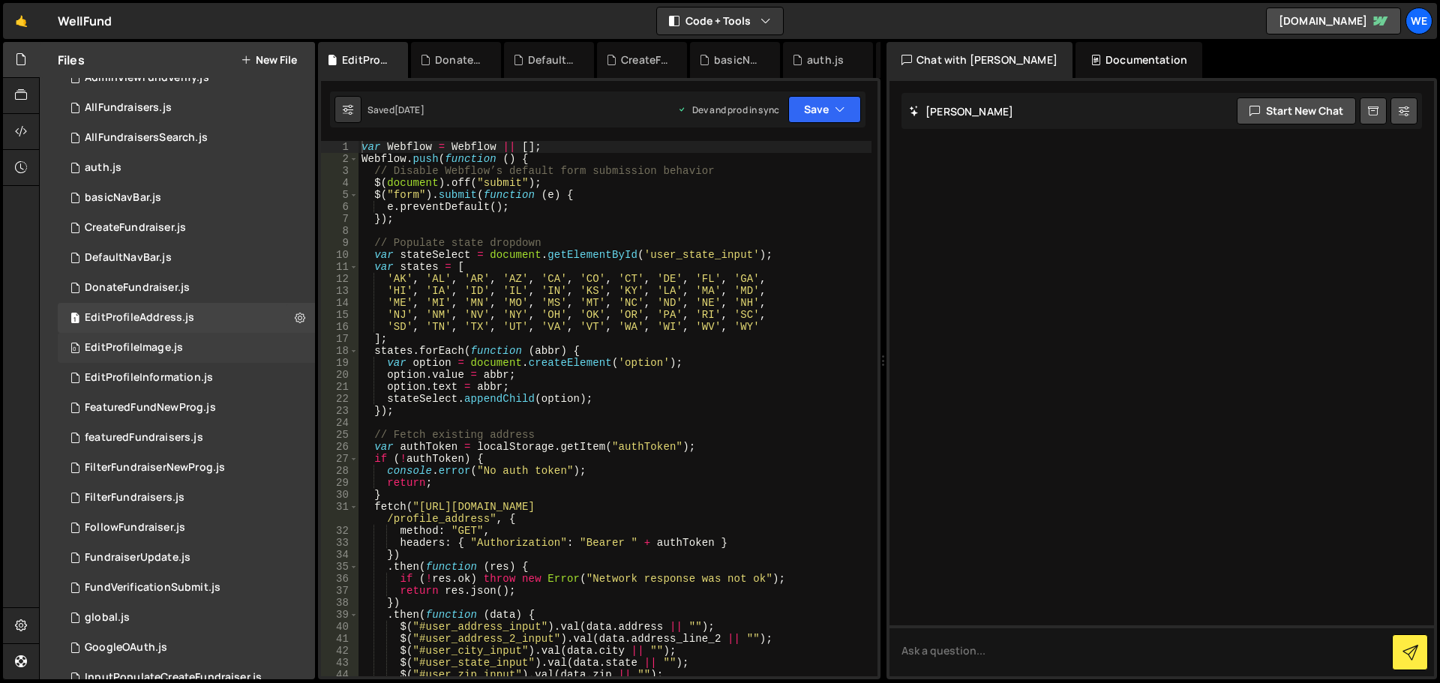
click at [257, 343] on div "0 EditProfileImage.js 0" at bounding box center [186, 348] width 257 height 30
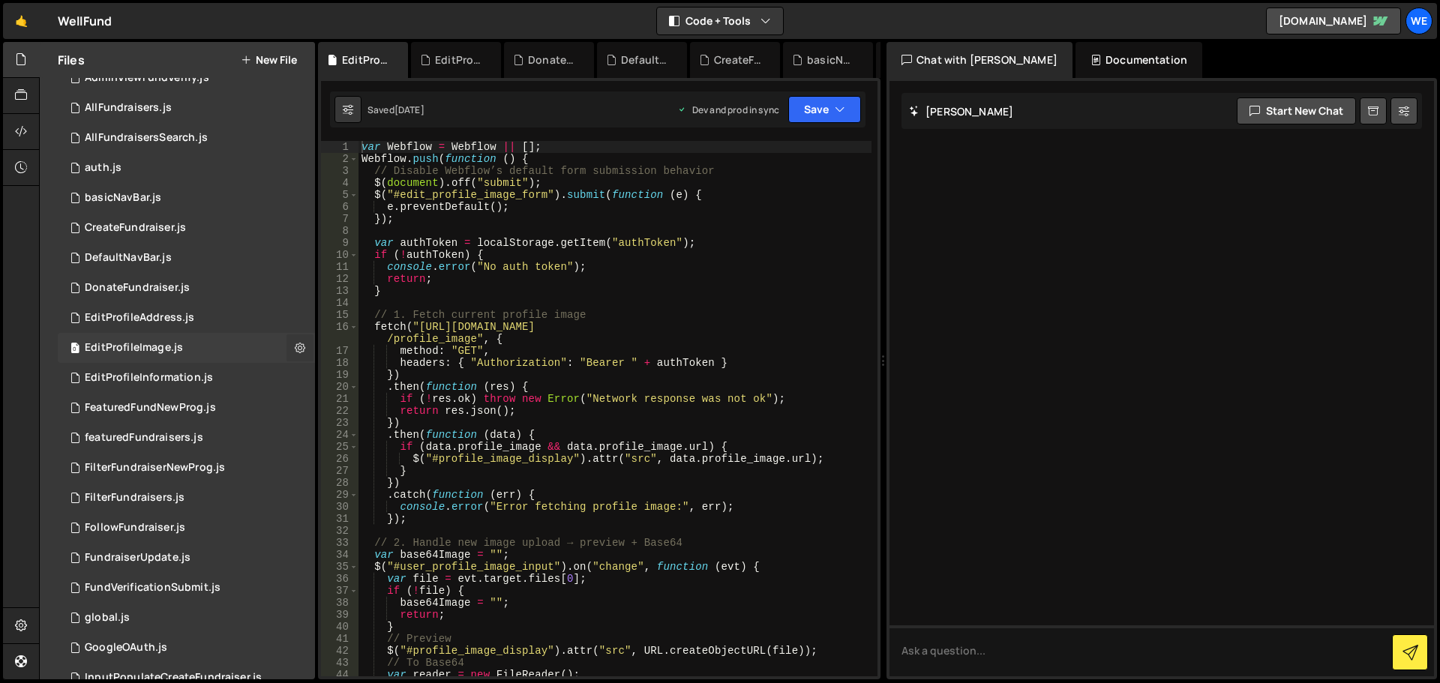
click at [295, 348] on icon at bounding box center [300, 347] width 10 height 14
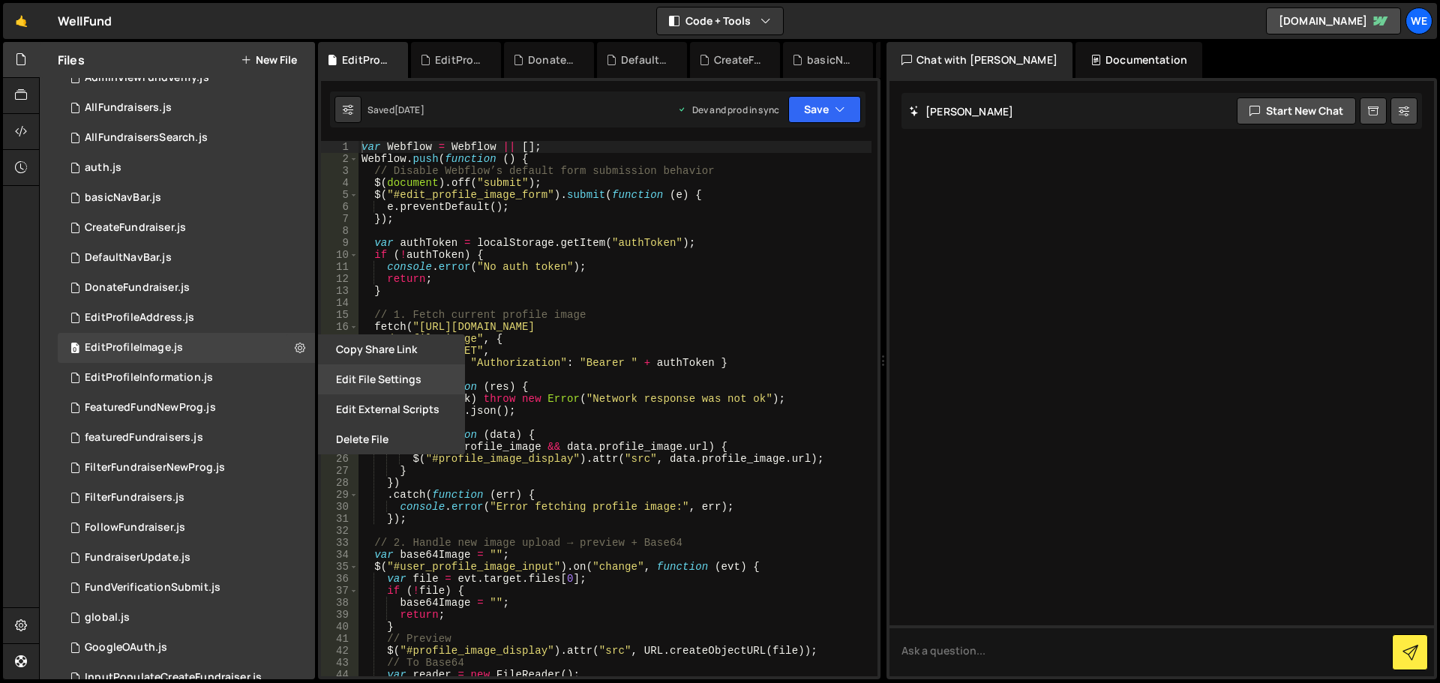
click at [361, 389] on button "Edit File Settings" at bounding box center [391, 379] width 147 height 30
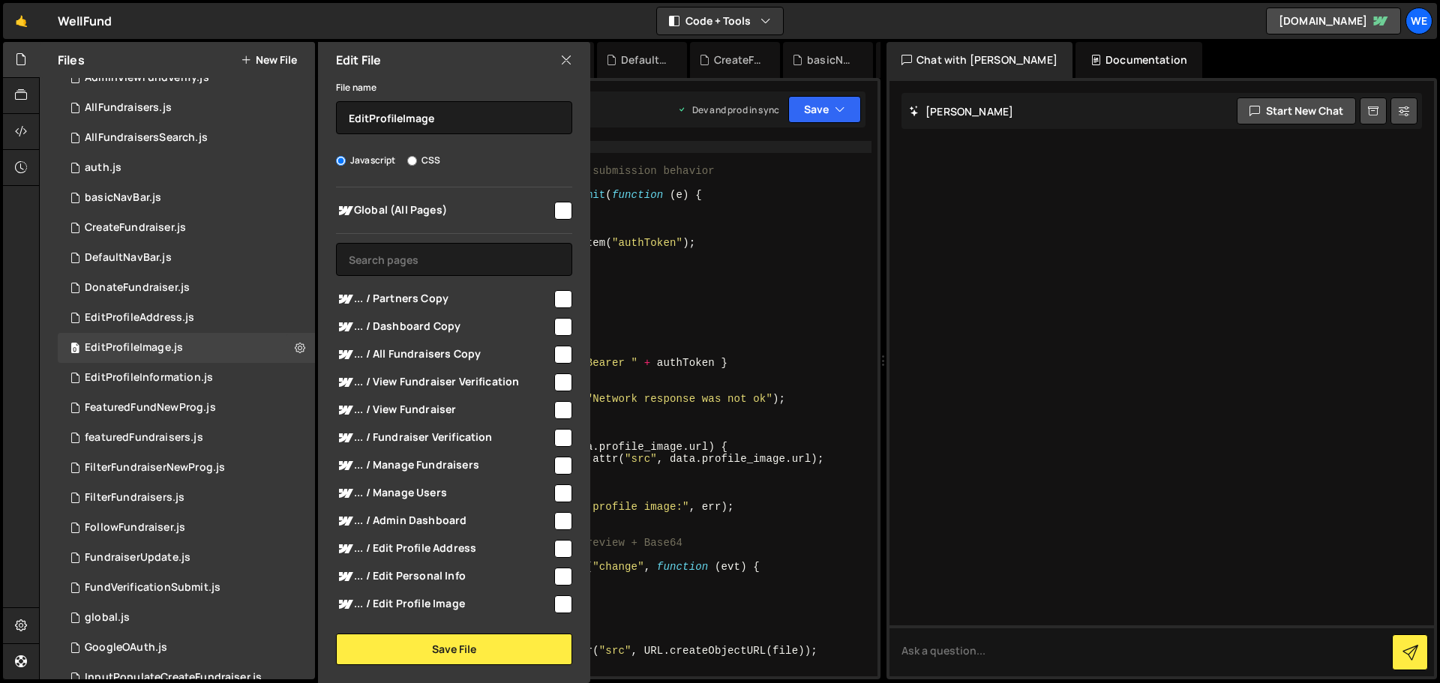
click at [554, 206] on input "checkbox" at bounding box center [563, 211] width 18 height 18
click at [400, 648] on button "Save File" at bounding box center [454, 649] width 236 height 31
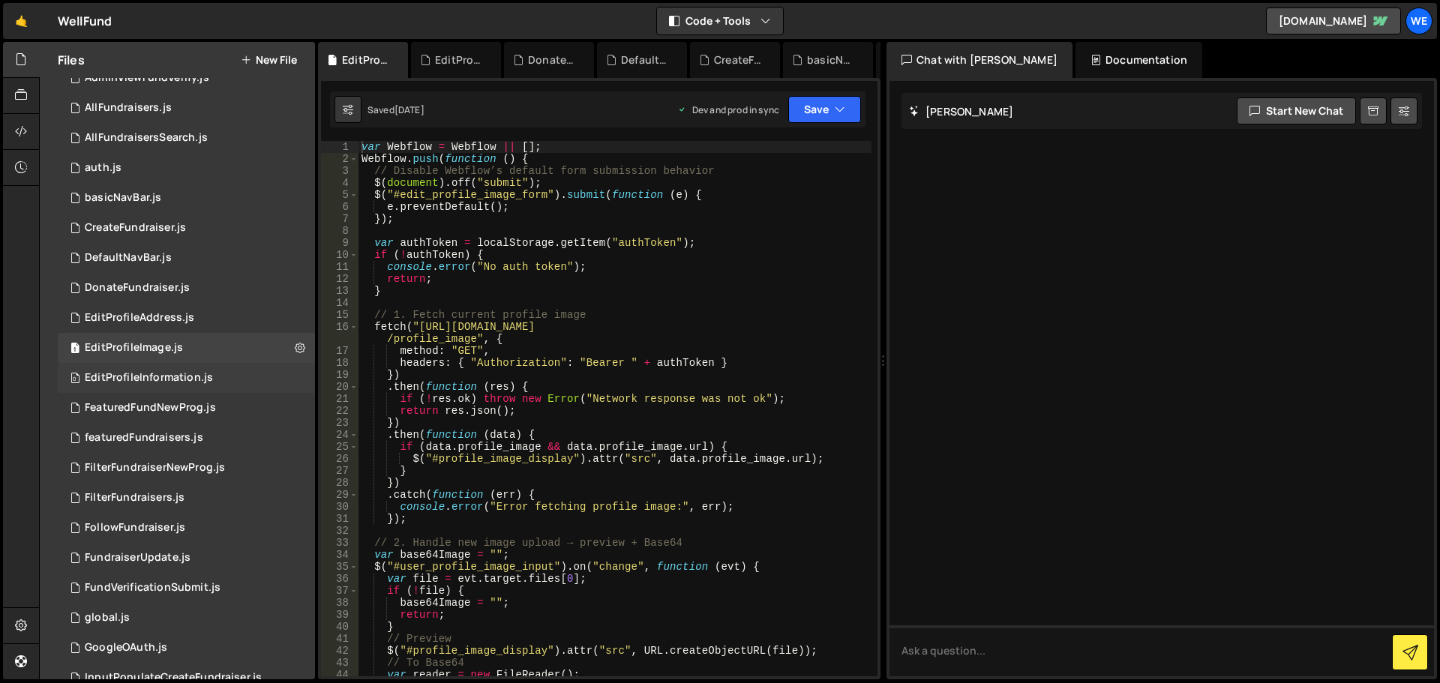
click at [245, 379] on div "0 EditProfileInformation.js 0" at bounding box center [186, 378] width 257 height 30
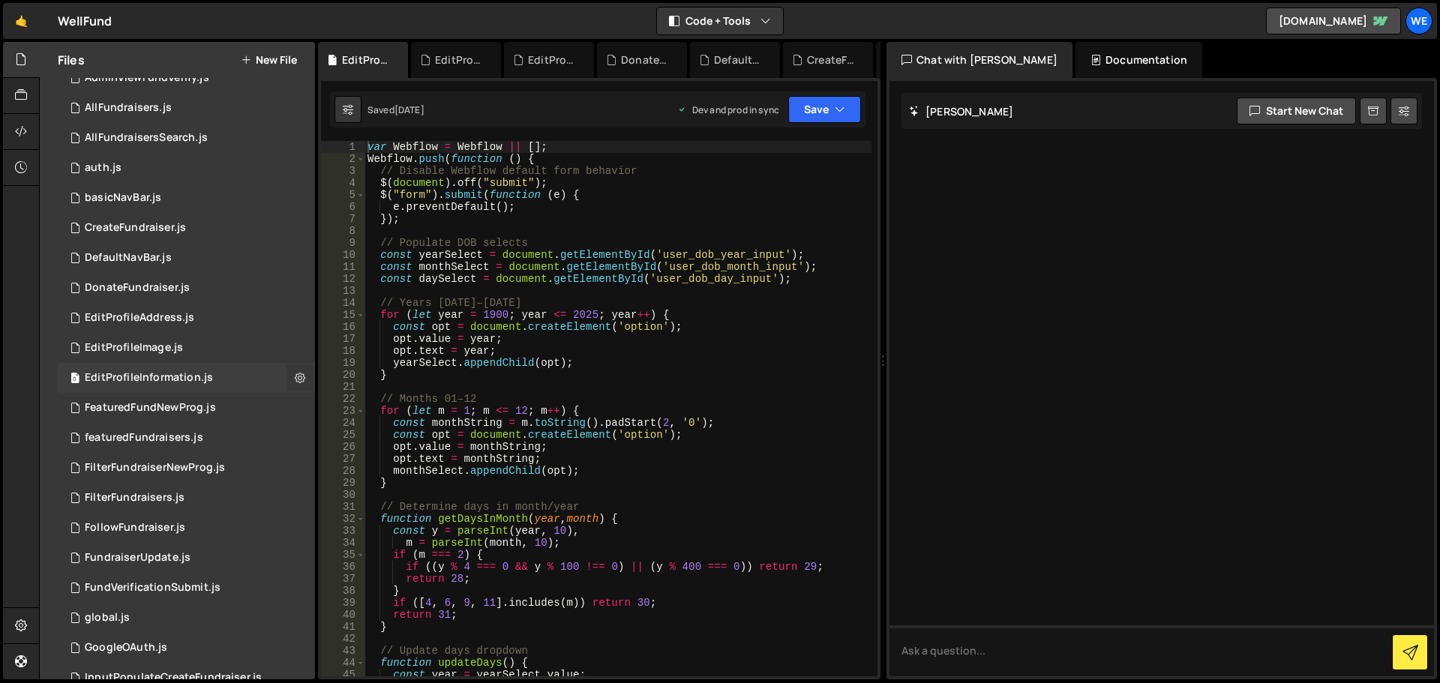
click at [295, 378] on icon at bounding box center [300, 377] width 10 height 14
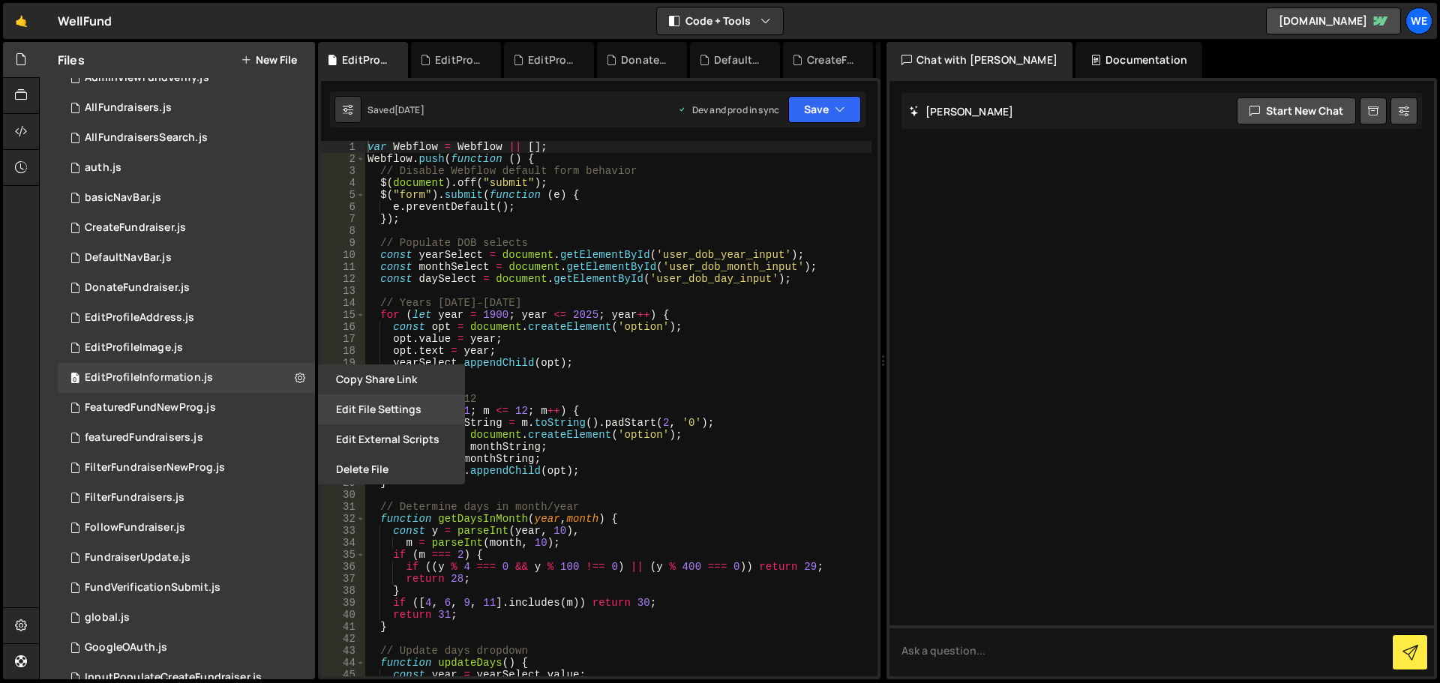
click at [364, 406] on button "Edit File Settings" at bounding box center [391, 409] width 147 height 30
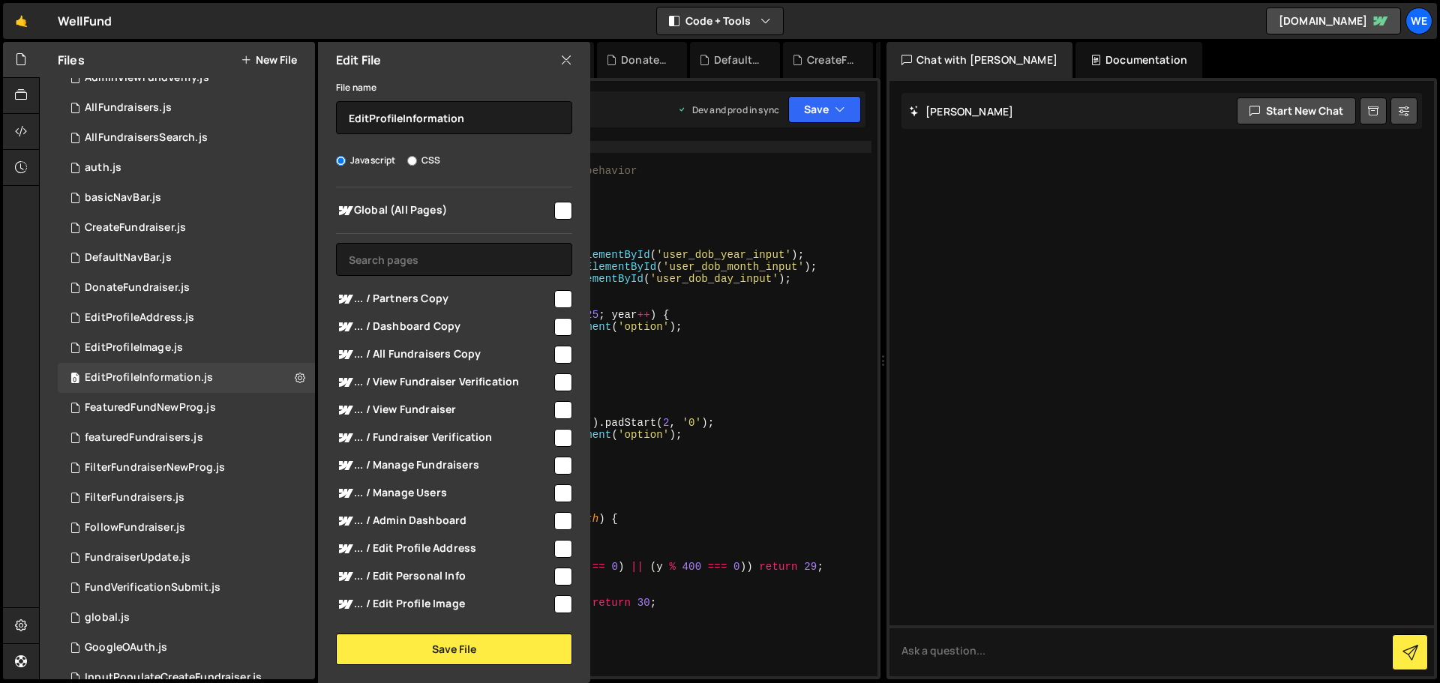
click at [552, 210] on div at bounding box center [562, 209] width 20 height 20
click at [554, 206] on input "checkbox" at bounding box center [563, 211] width 18 height 18
checkbox input "true"
click at [424, 646] on button "Save File" at bounding box center [454, 649] width 236 height 31
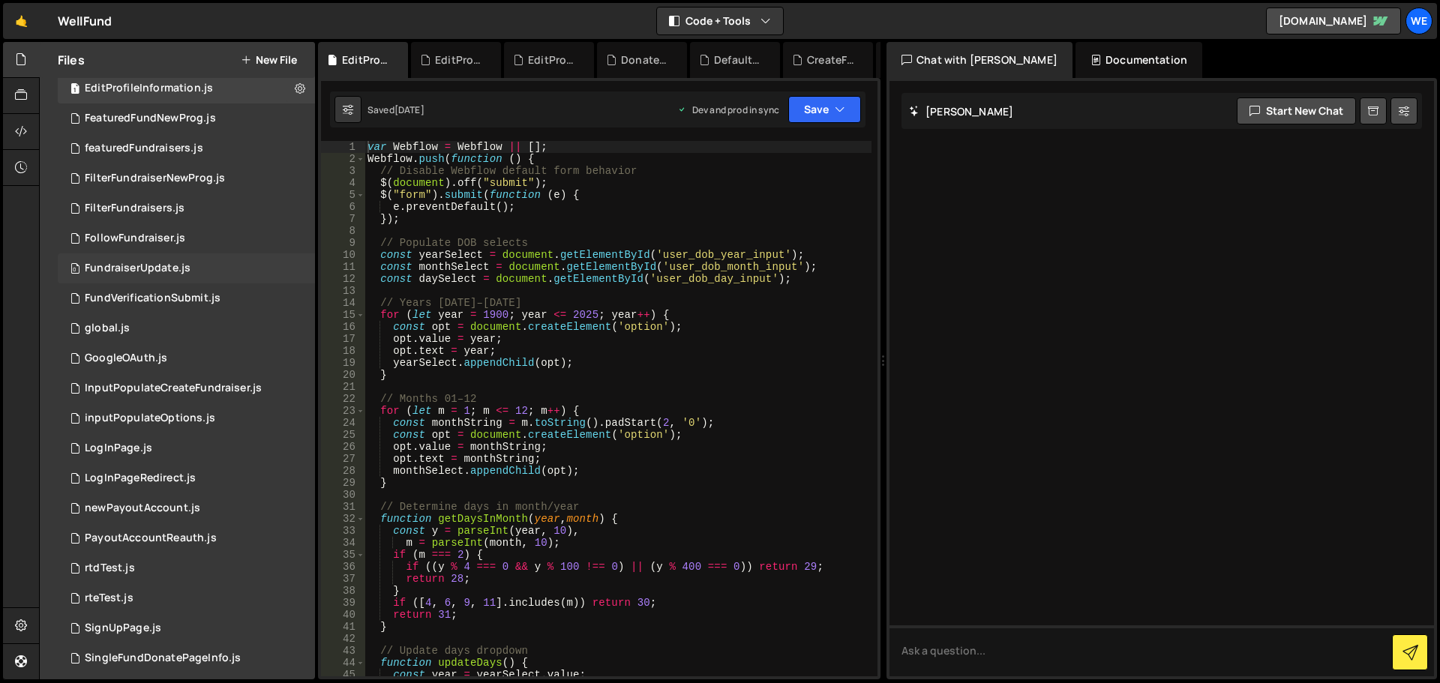
scroll to position [525, 0]
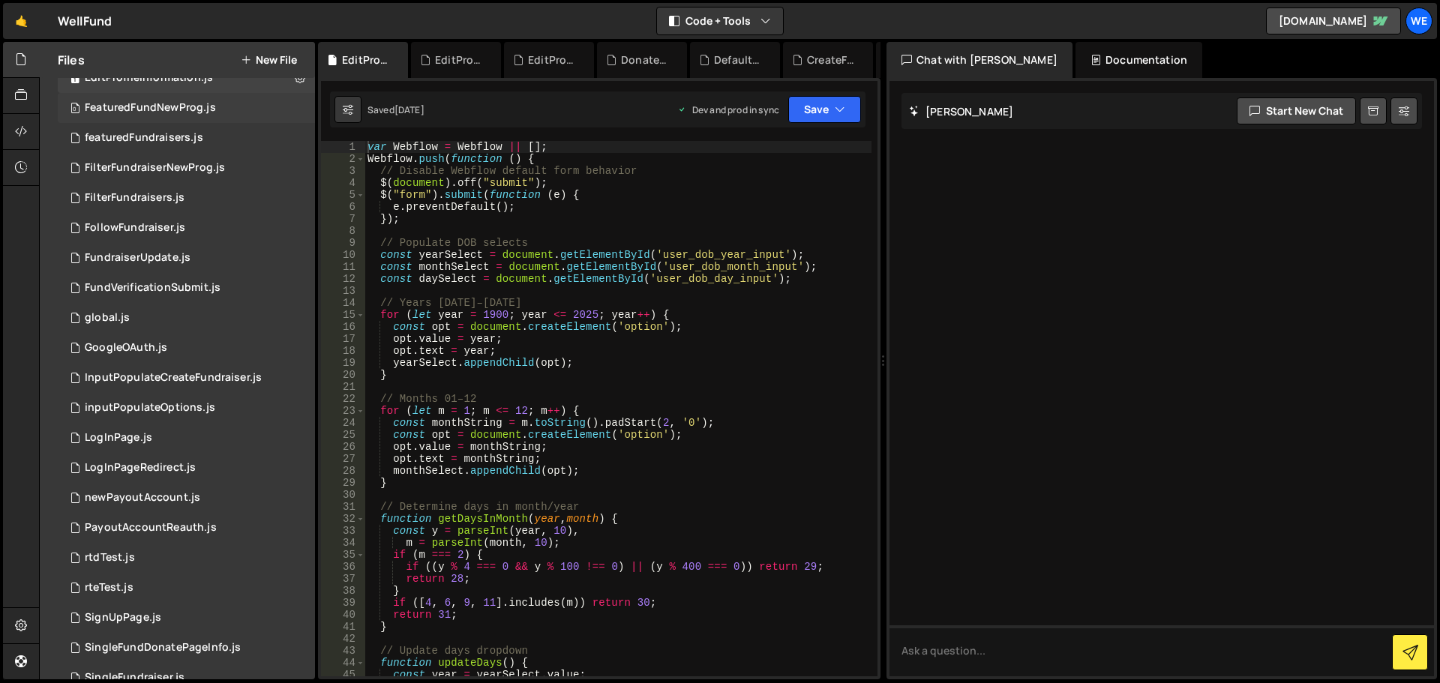
click at [275, 106] on div "0 FeaturedFundNewProg.js 0" at bounding box center [186, 108] width 257 height 30
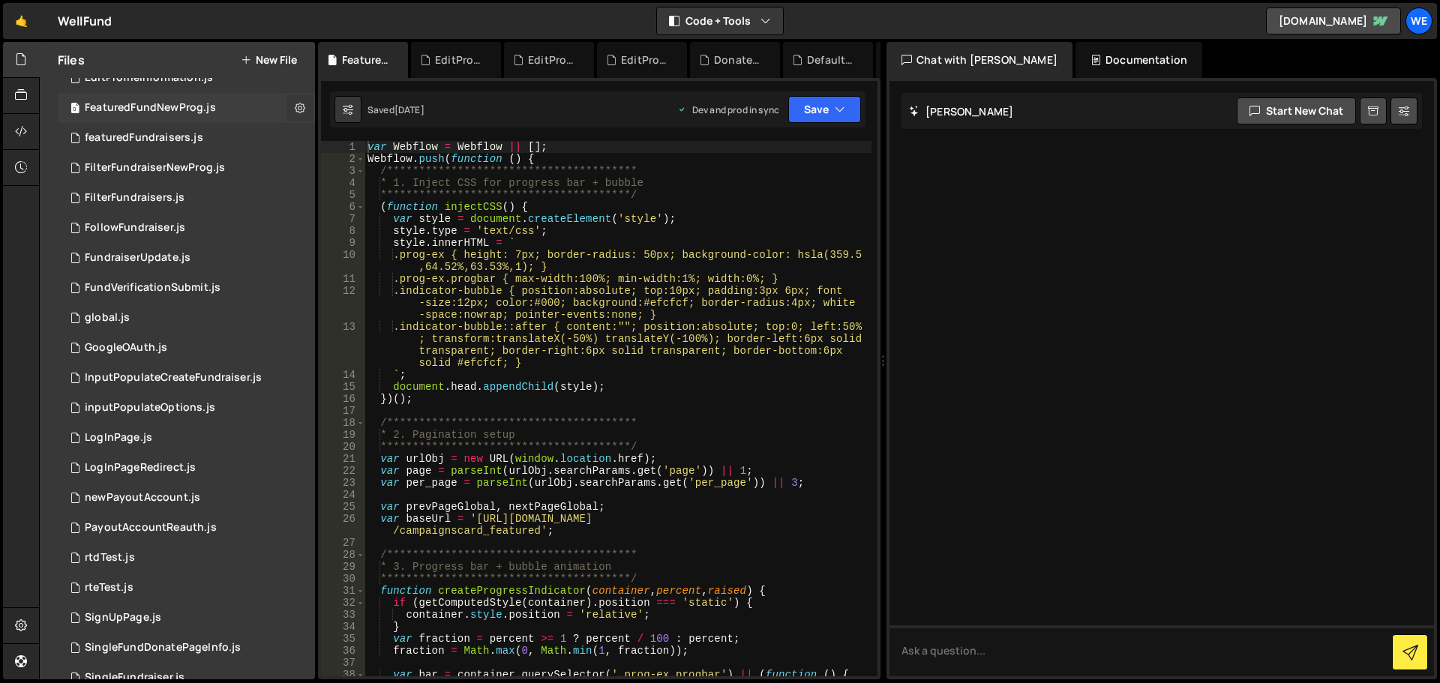
click at [298, 106] on icon at bounding box center [300, 107] width 10 height 14
type input "FeaturedFundNewProg"
radio input "true"
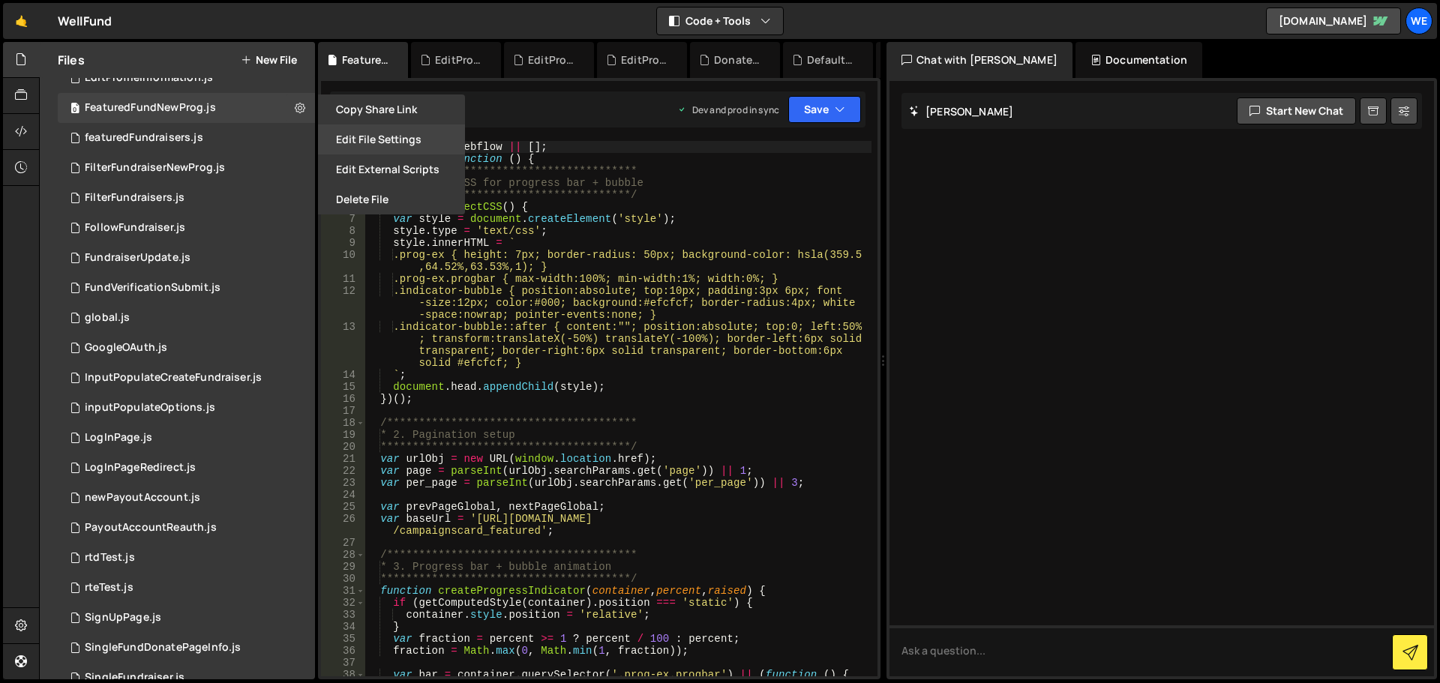
click at [349, 144] on button "Edit File Settings" at bounding box center [391, 139] width 147 height 30
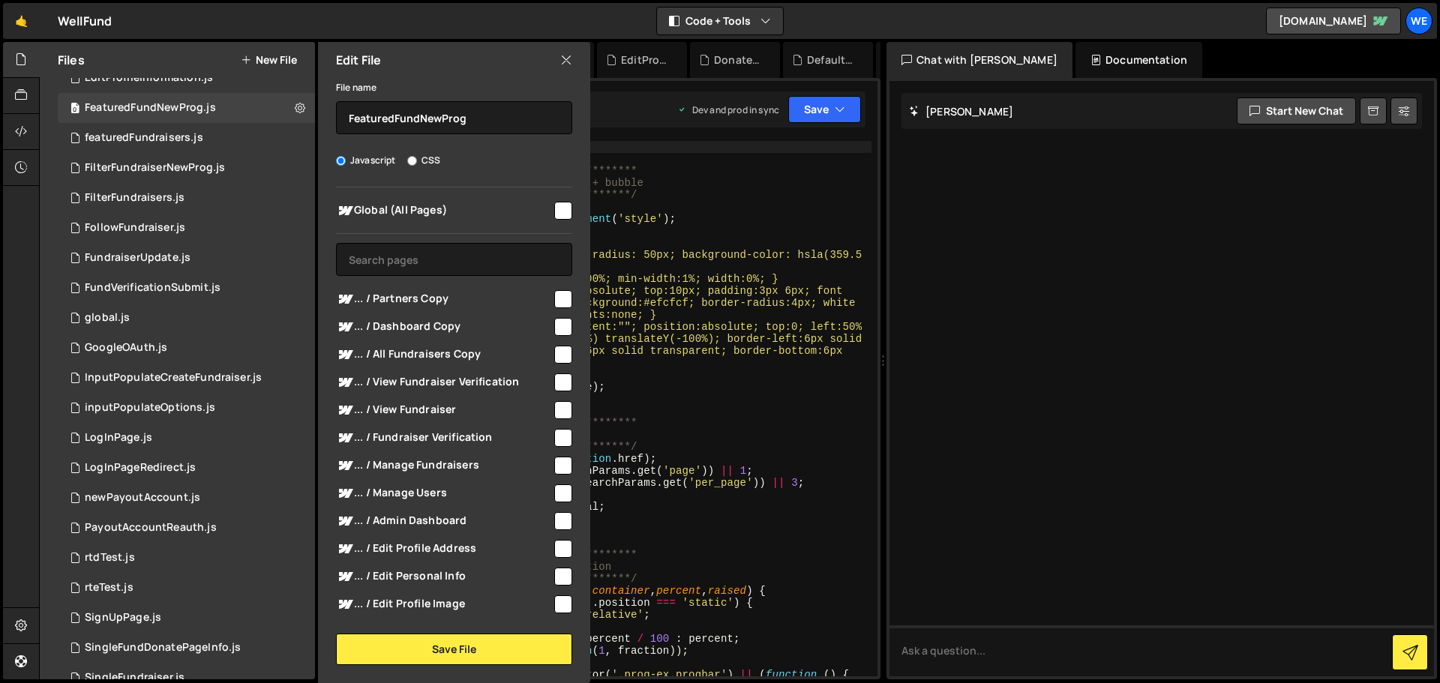
click at [554, 210] on input "checkbox" at bounding box center [563, 211] width 18 height 18
click at [482, 656] on button "Save File" at bounding box center [454, 649] width 236 height 31
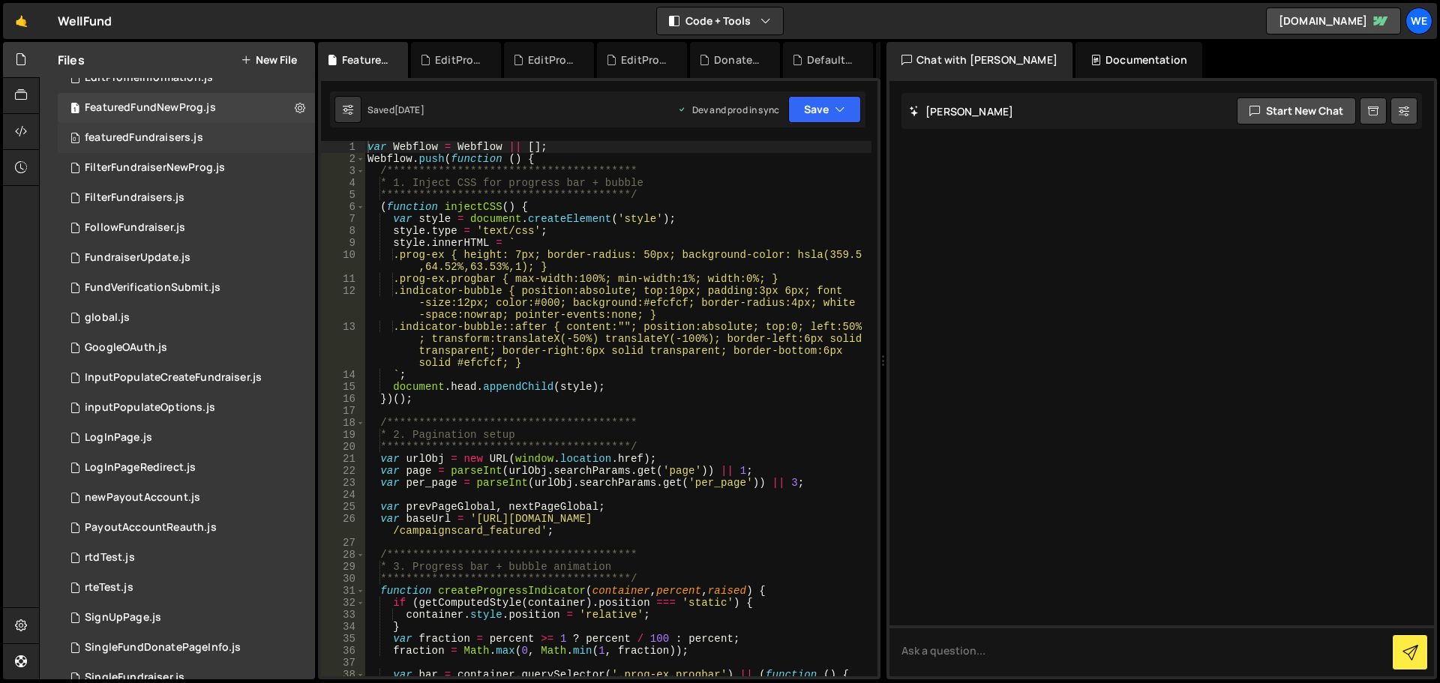
click at [257, 133] on div "0 featuredFundraisers.js 0" at bounding box center [186, 138] width 257 height 30
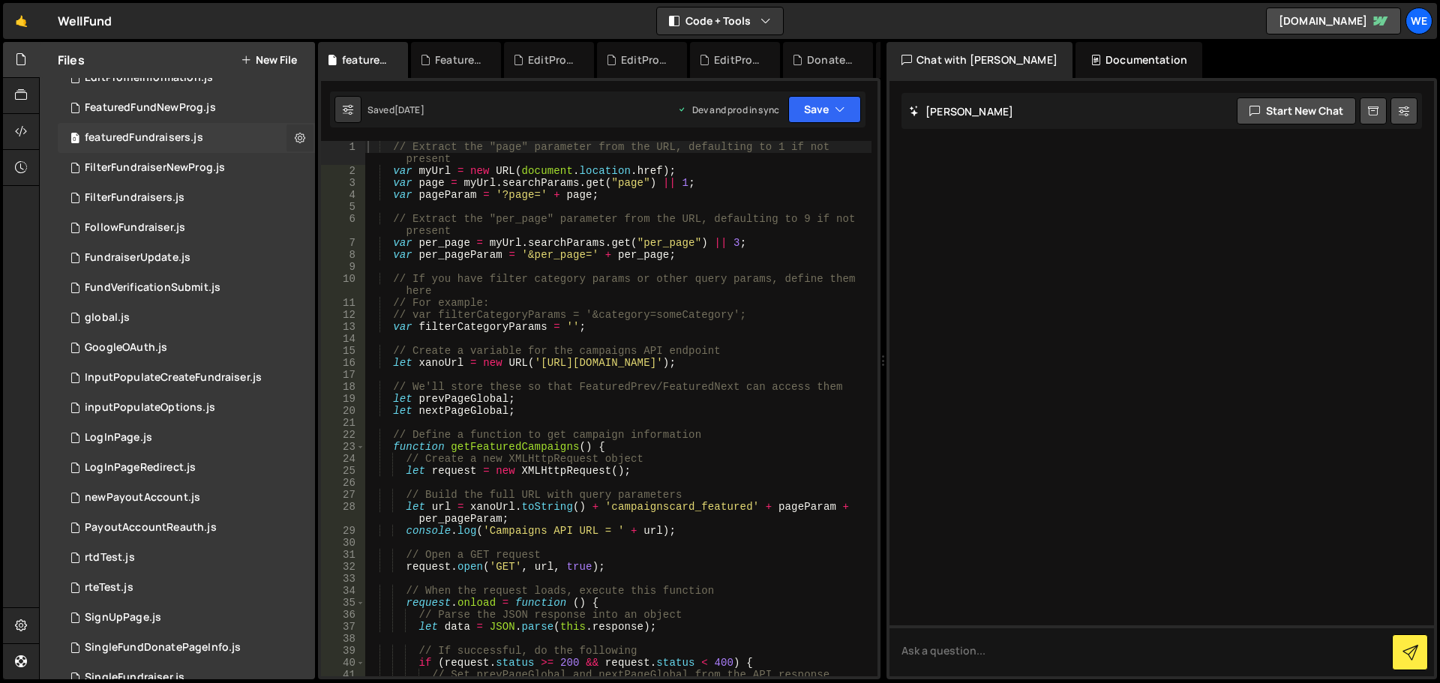
click at [297, 132] on icon at bounding box center [300, 137] width 10 height 14
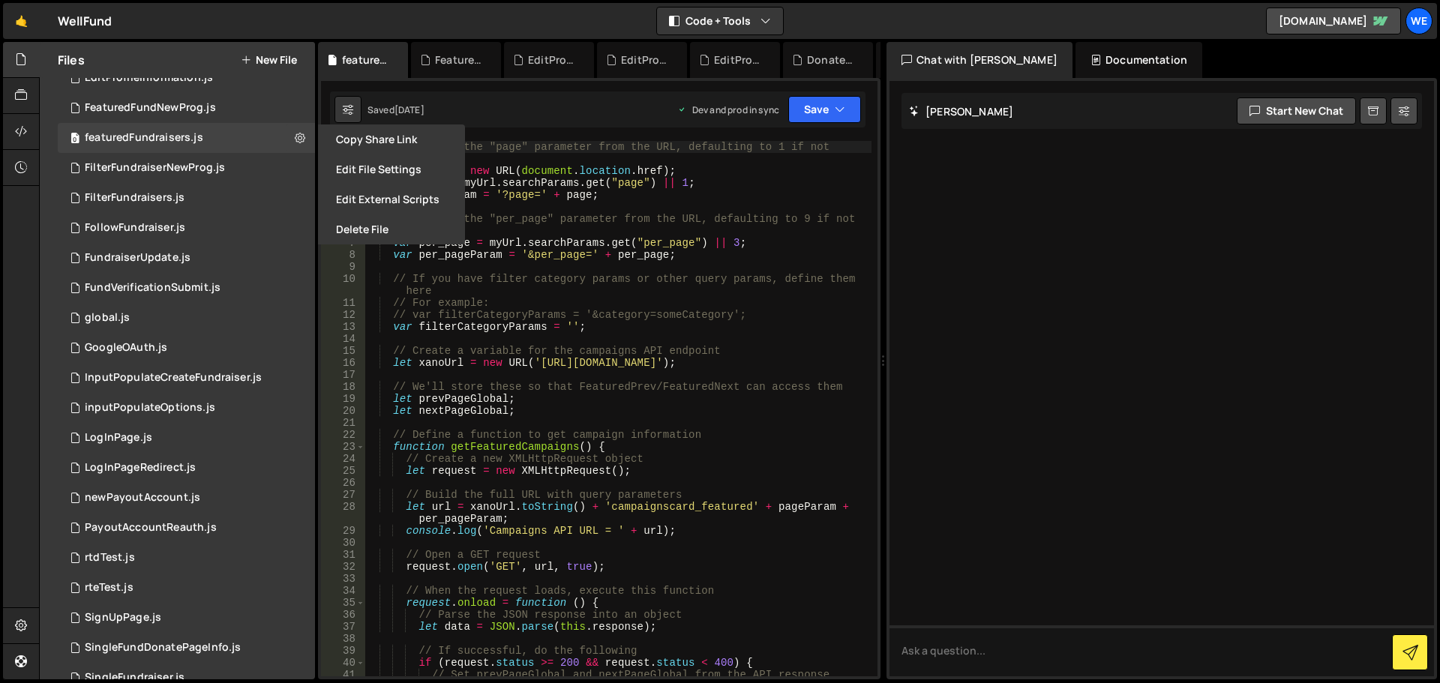
click at [385, 169] on button "Edit File Settings" at bounding box center [391, 169] width 147 height 30
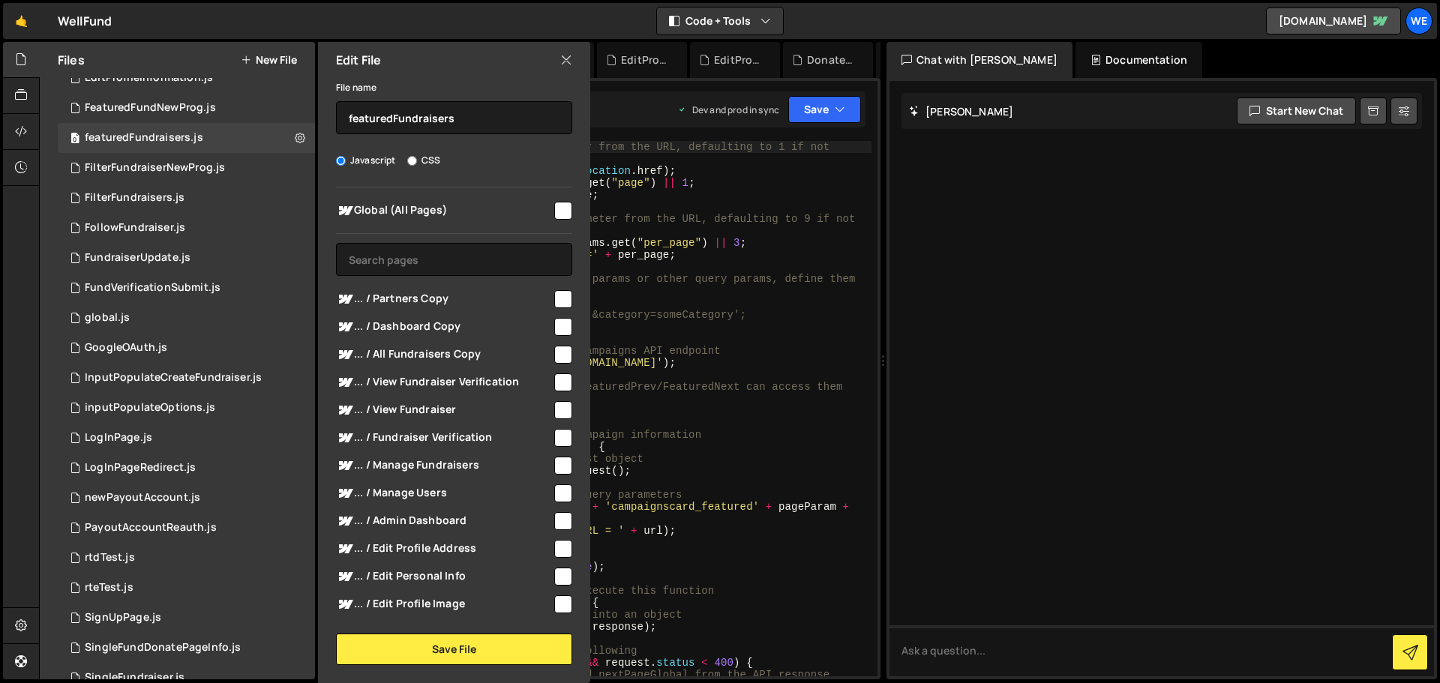
click at [558, 205] on input "checkbox" at bounding box center [563, 211] width 18 height 18
click at [469, 652] on button "Save File" at bounding box center [454, 649] width 236 height 31
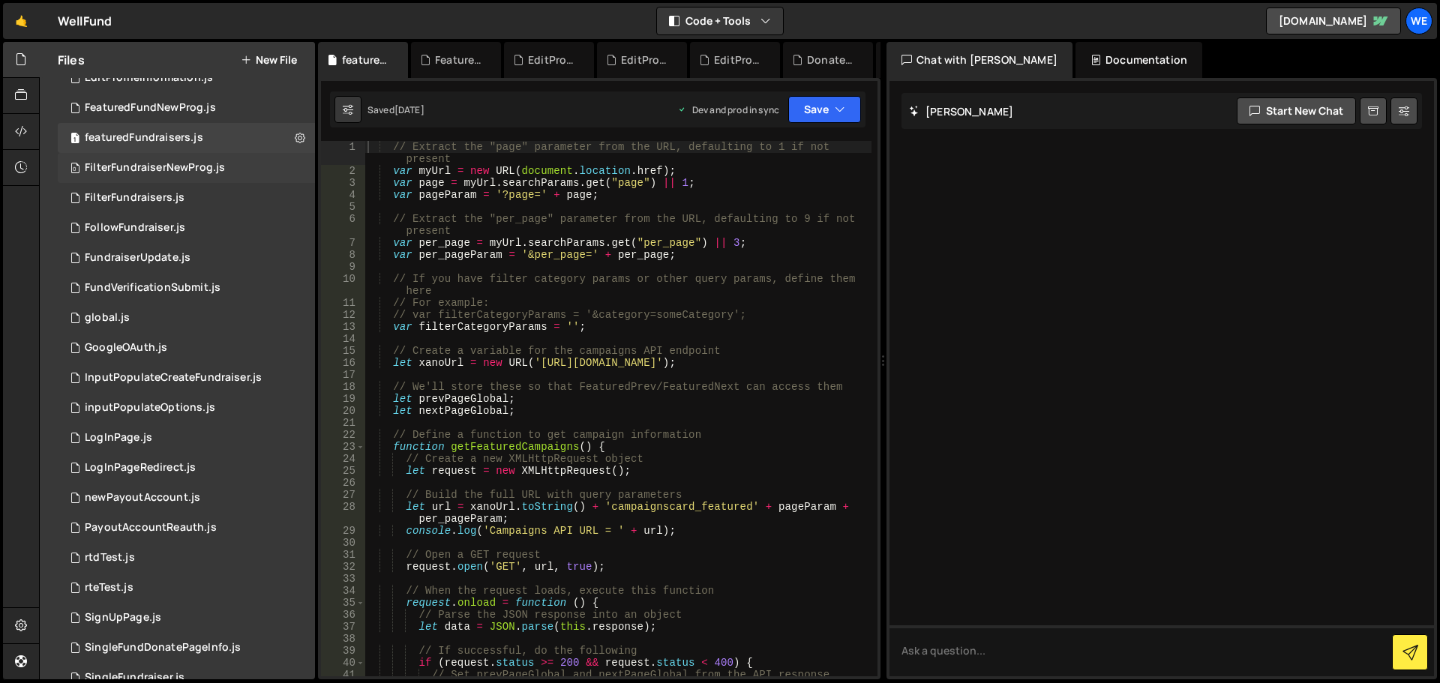
click at [267, 164] on div "0 FilterFundraiserNewProg.js 0" at bounding box center [186, 168] width 257 height 30
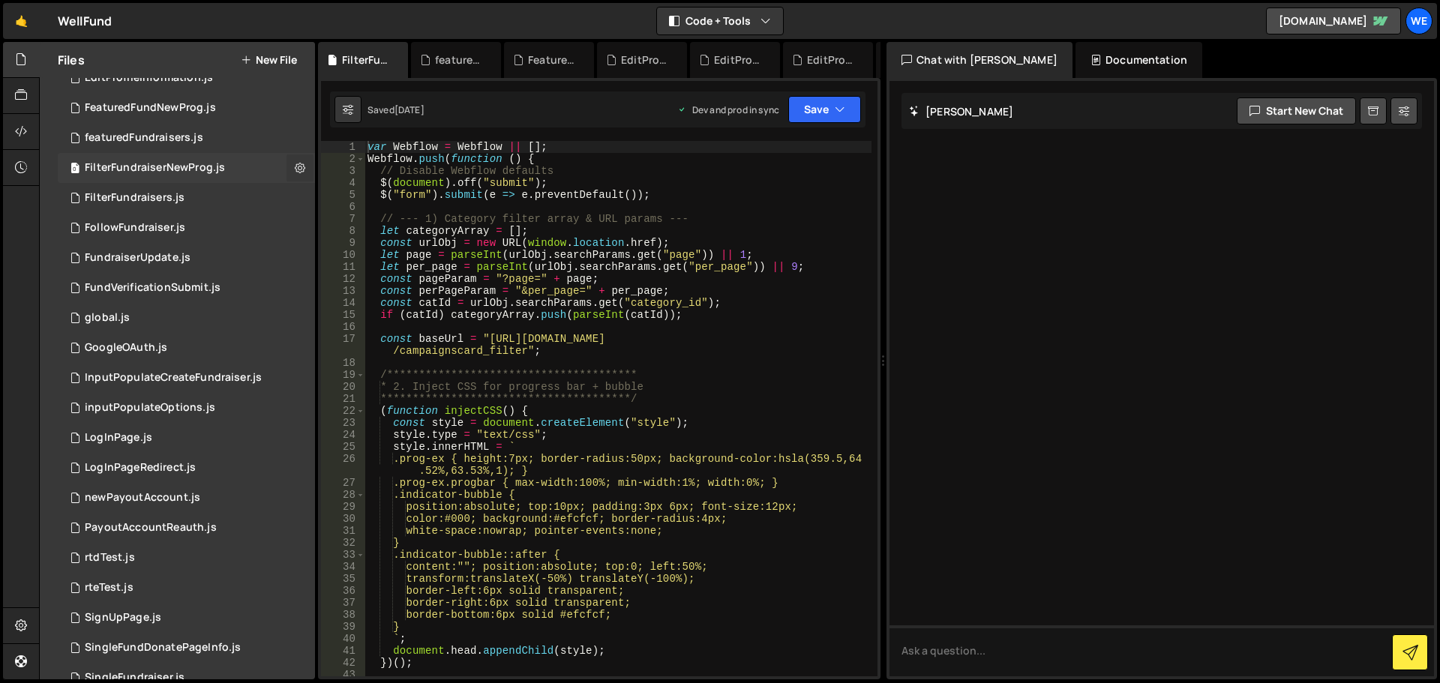
click at [295, 166] on icon at bounding box center [300, 167] width 10 height 14
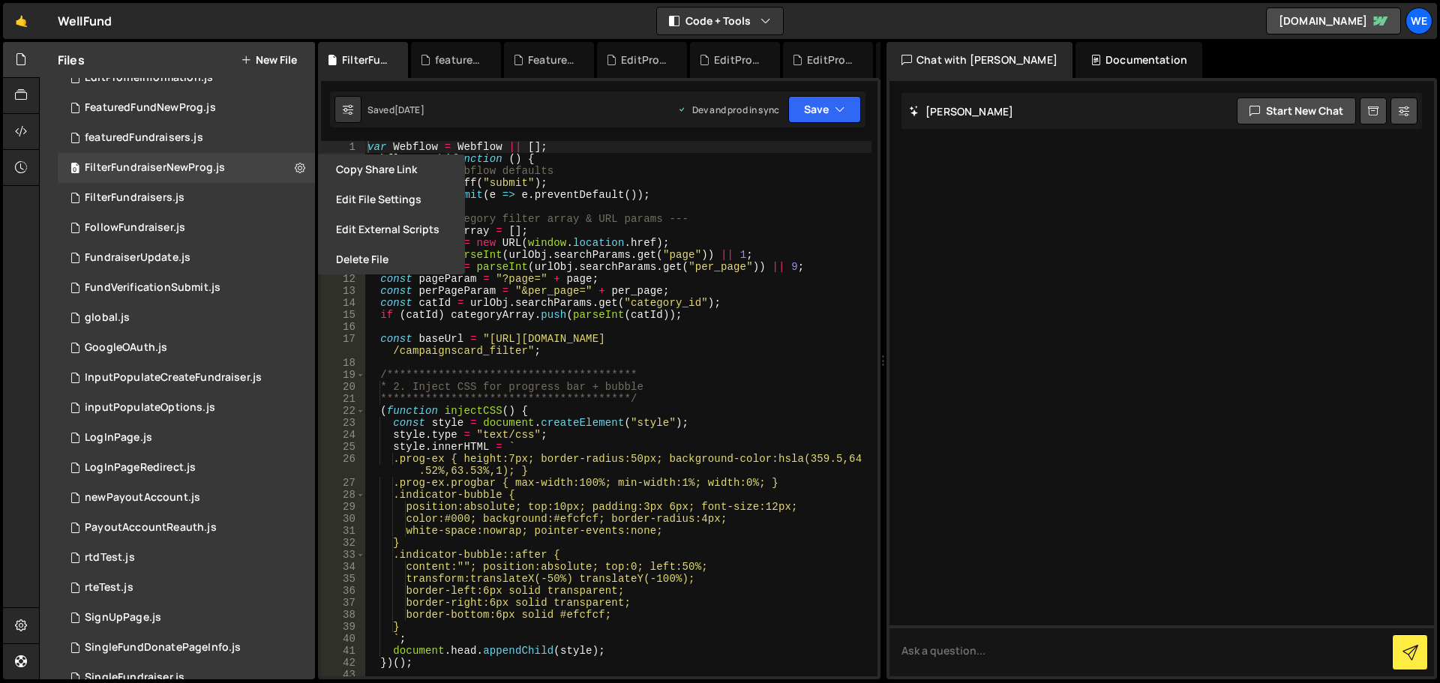
click at [373, 199] on button "Edit File Settings" at bounding box center [391, 199] width 147 height 30
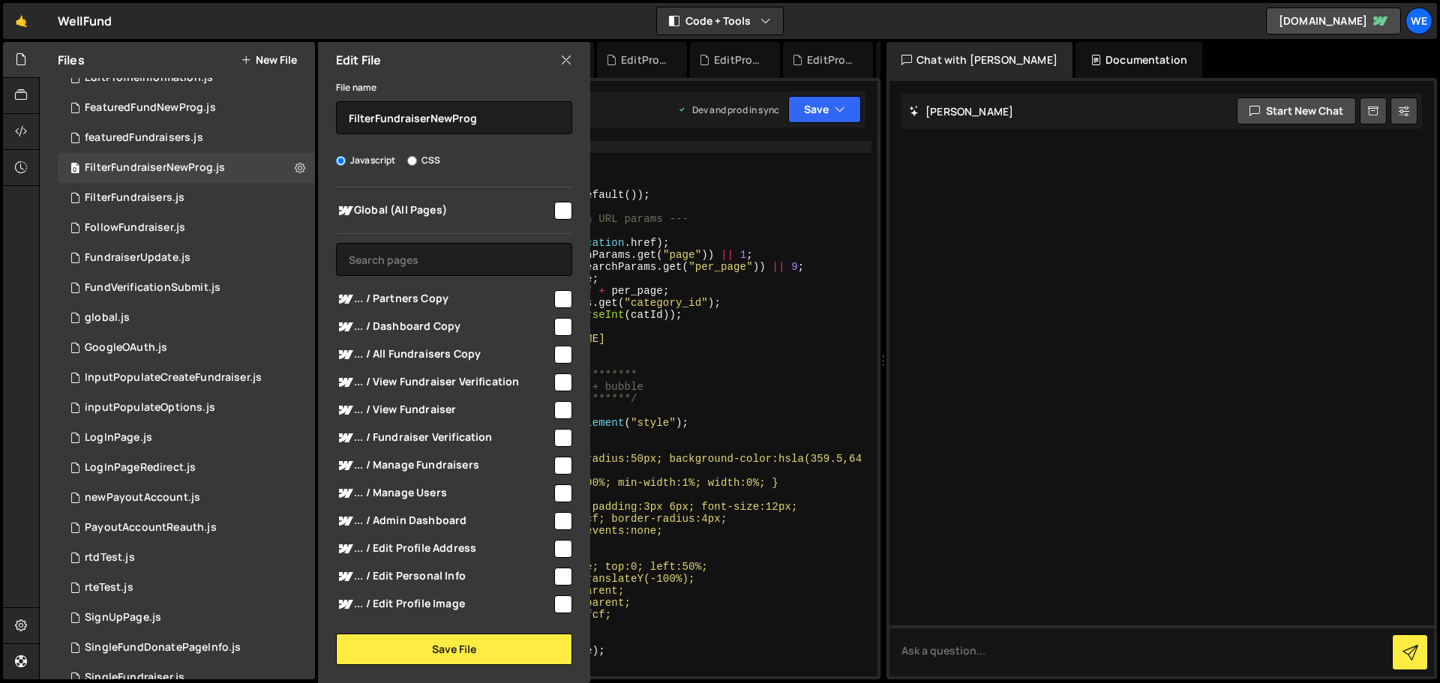
click at [554, 207] on input "checkbox" at bounding box center [563, 211] width 18 height 18
click at [448, 653] on button "Save File" at bounding box center [454, 649] width 236 height 31
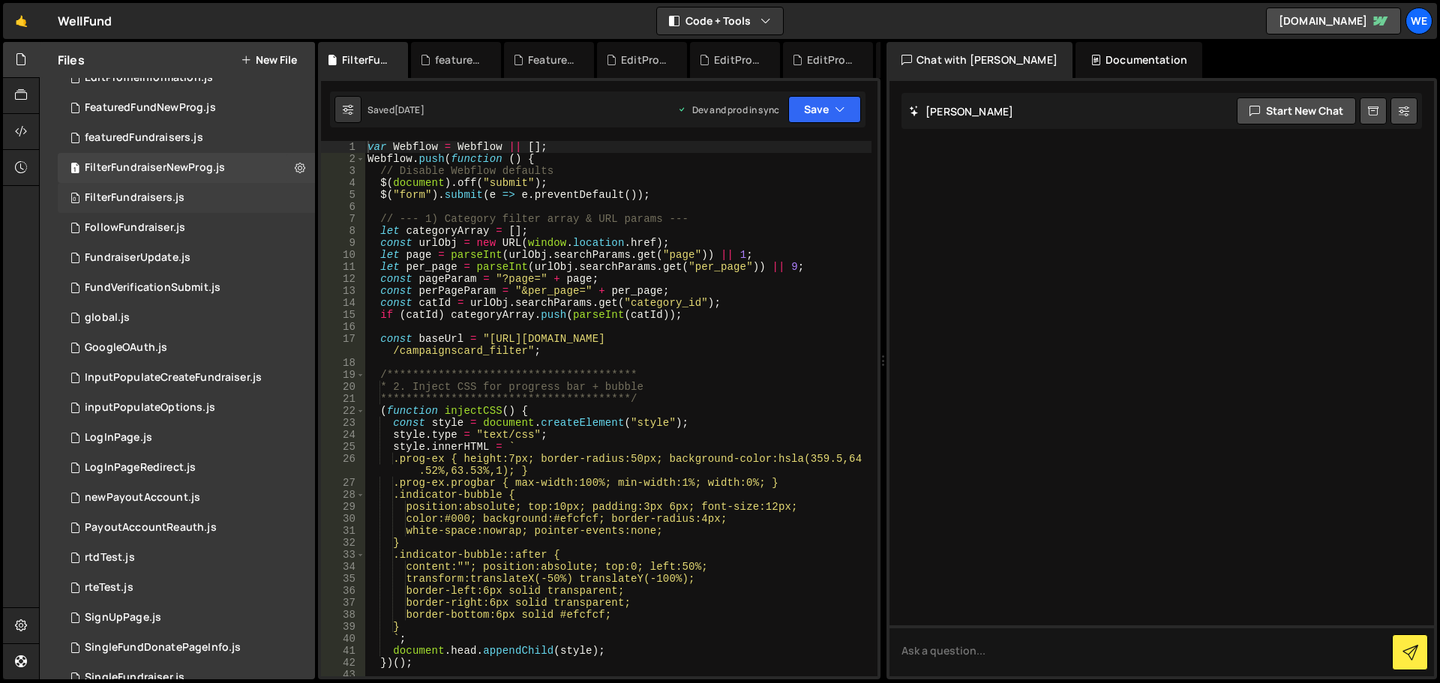
click at [255, 193] on div "0 FilterFundraisers.js 0" at bounding box center [186, 198] width 257 height 30
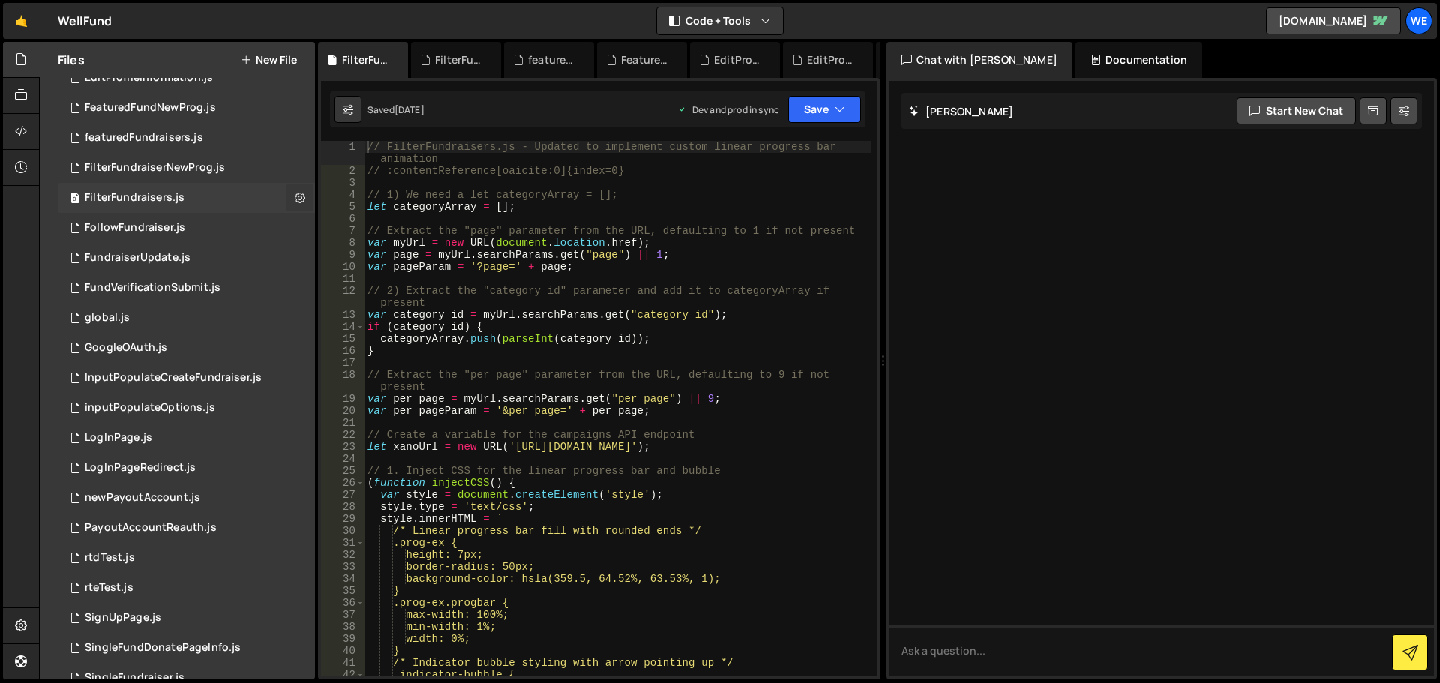
click at [295, 197] on icon at bounding box center [300, 197] width 10 height 14
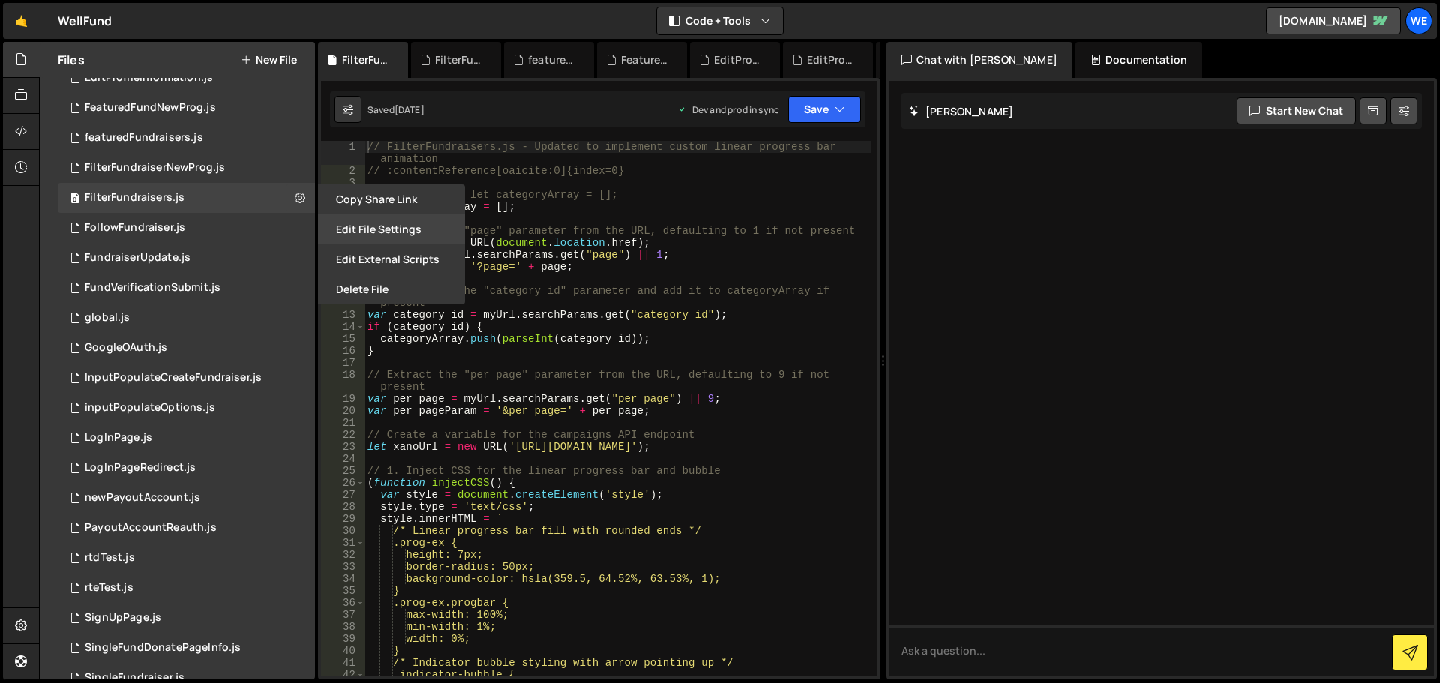
click at [340, 235] on button "Edit File Settings" at bounding box center [391, 229] width 147 height 30
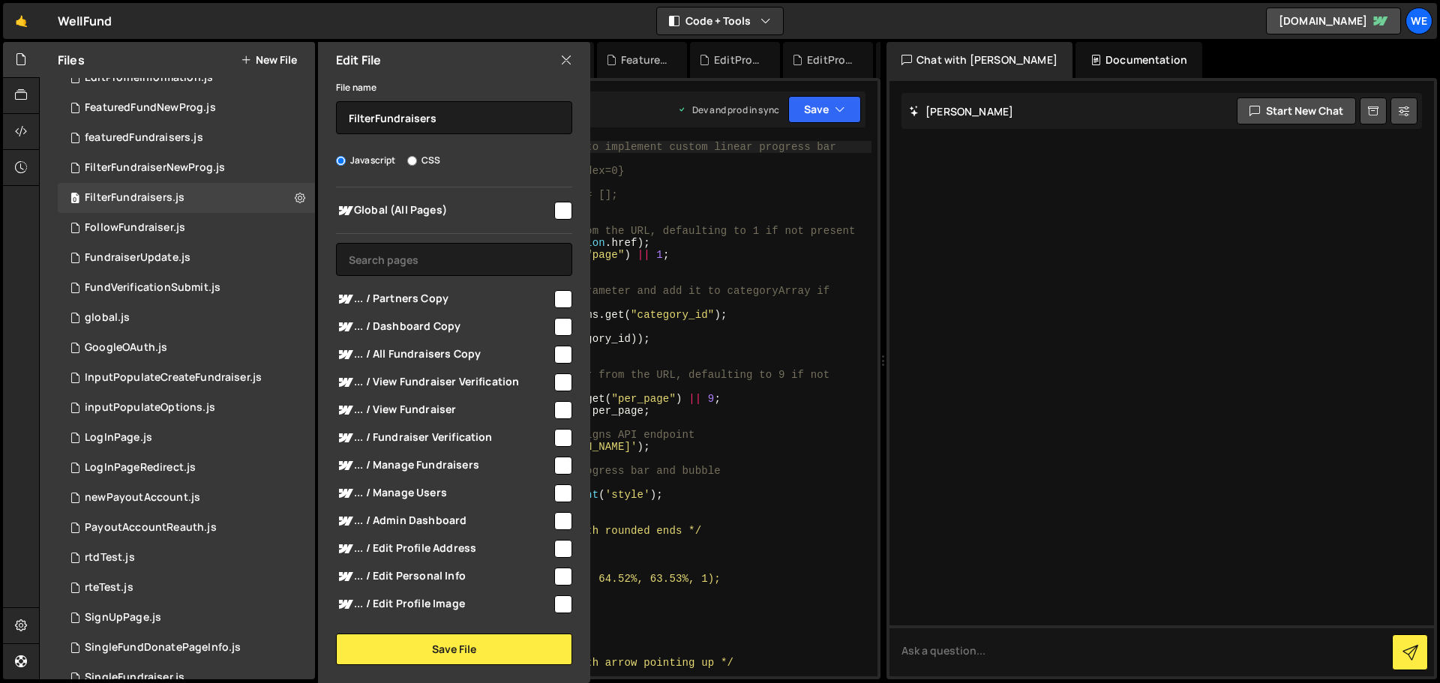
click at [555, 211] on input "checkbox" at bounding box center [563, 211] width 18 height 18
checkbox input "true"
click at [478, 651] on button "Save File" at bounding box center [454, 649] width 236 height 31
checkbox input "false"
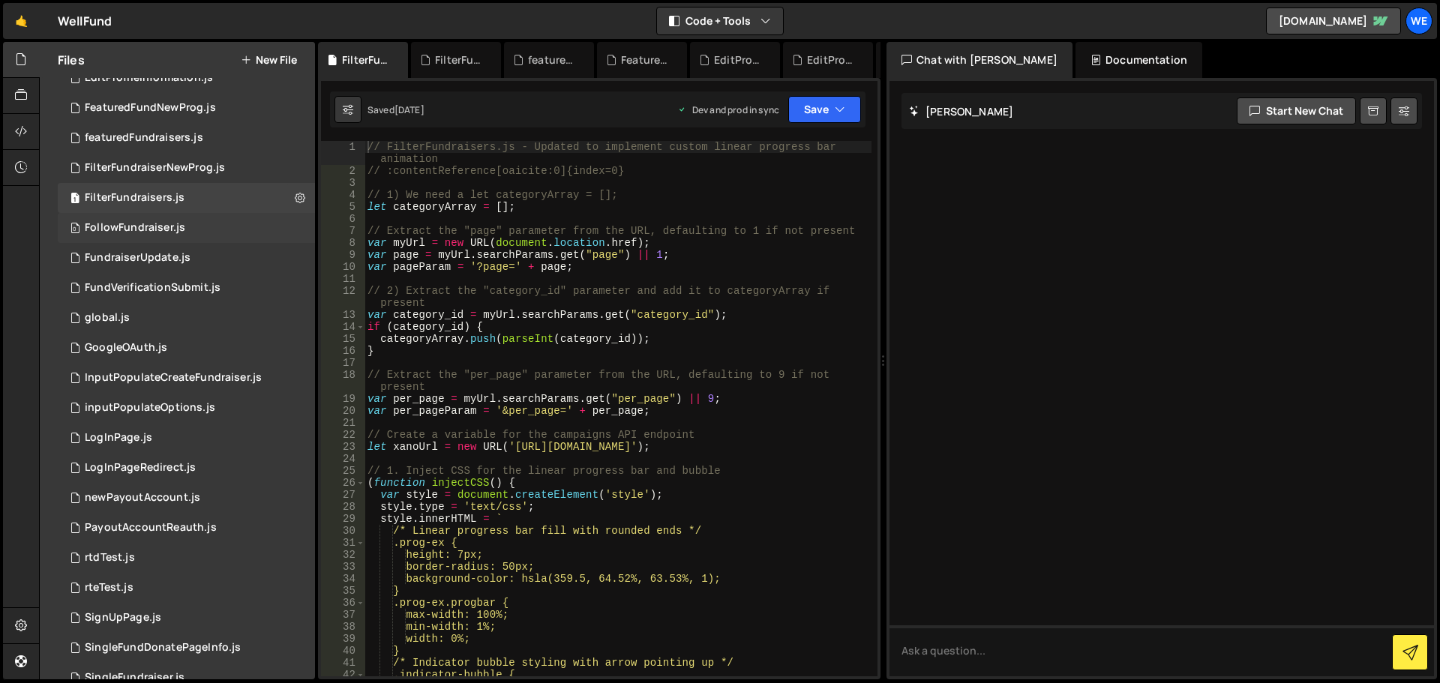
click at [245, 222] on div "0 FollowFundraiser.js 0" at bounding box center [186, 228] width 257 height 30
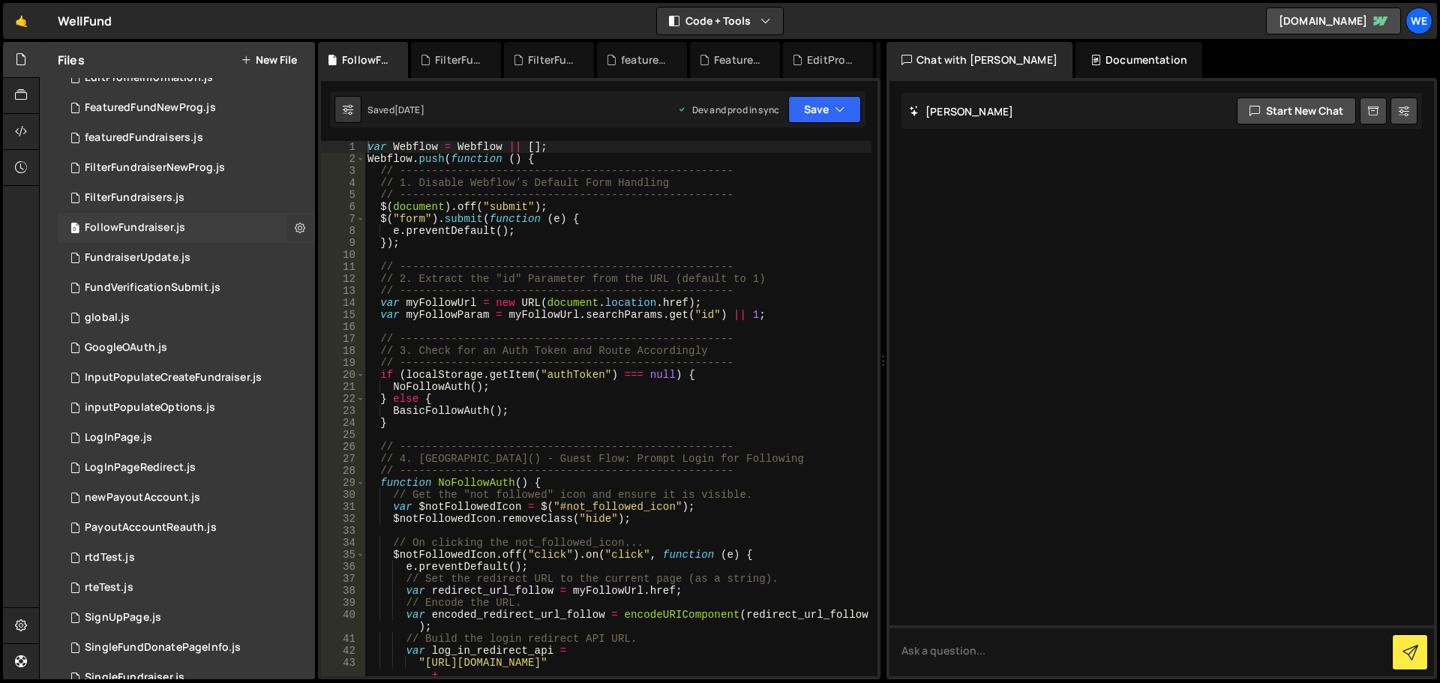
click at [295, 226] on icon at bounding box center [300, 227] width 10 height 14
type input "FollowFundraiser"
radio input "true"
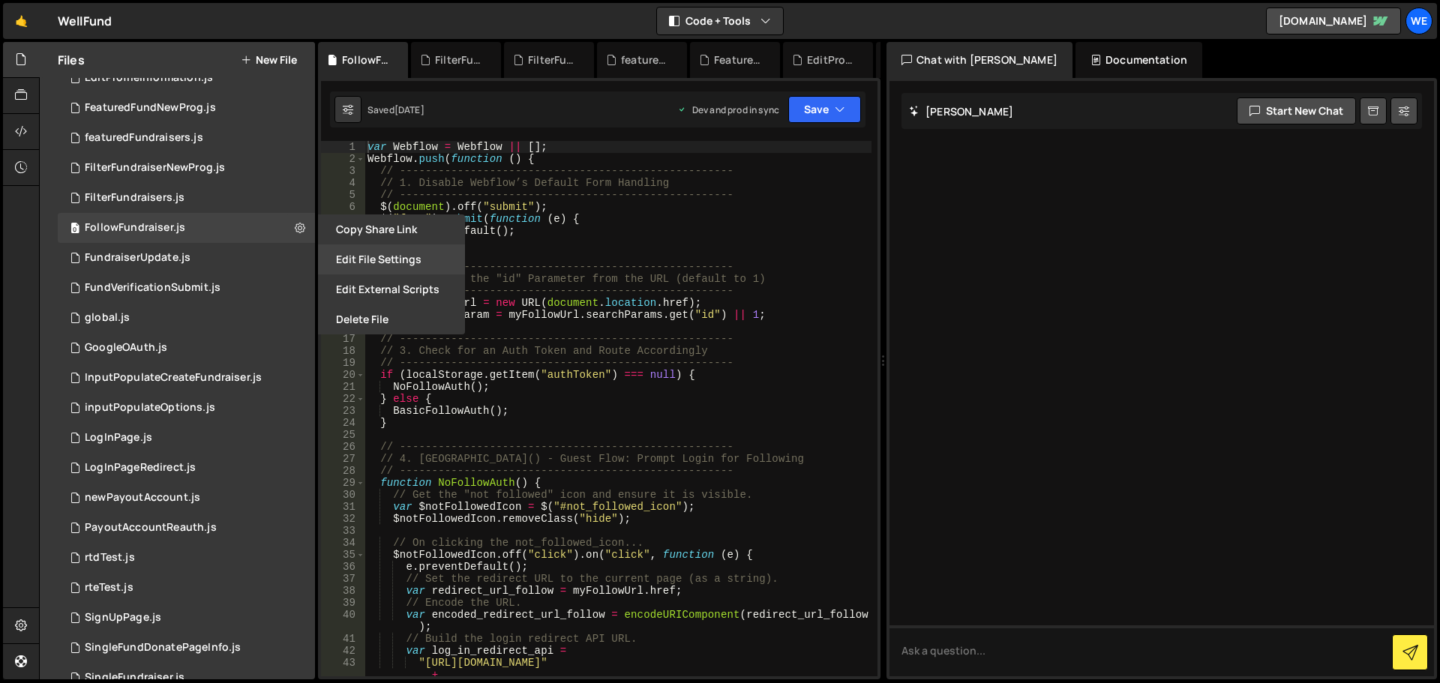
click at [351, 255] on button "Edit File Settings" at bounding box center [391, 259] width 147 height 30
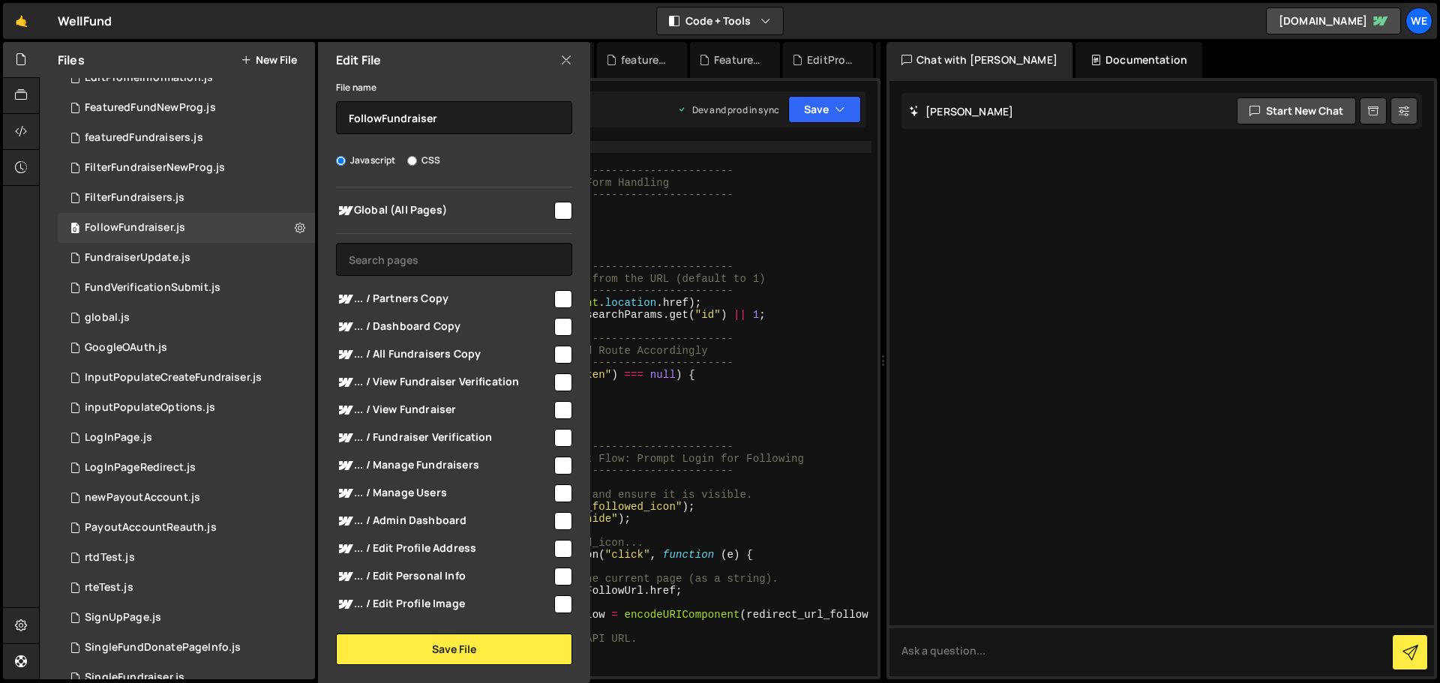
click at [554, 211] on input "checkbox" at bounding box center [563, 211] width 18 height 18
checkbox input "true"
click at [425, 646] on button "Save File" at bounding box center [454, 649] width 236 height 31
checkbox input "false"
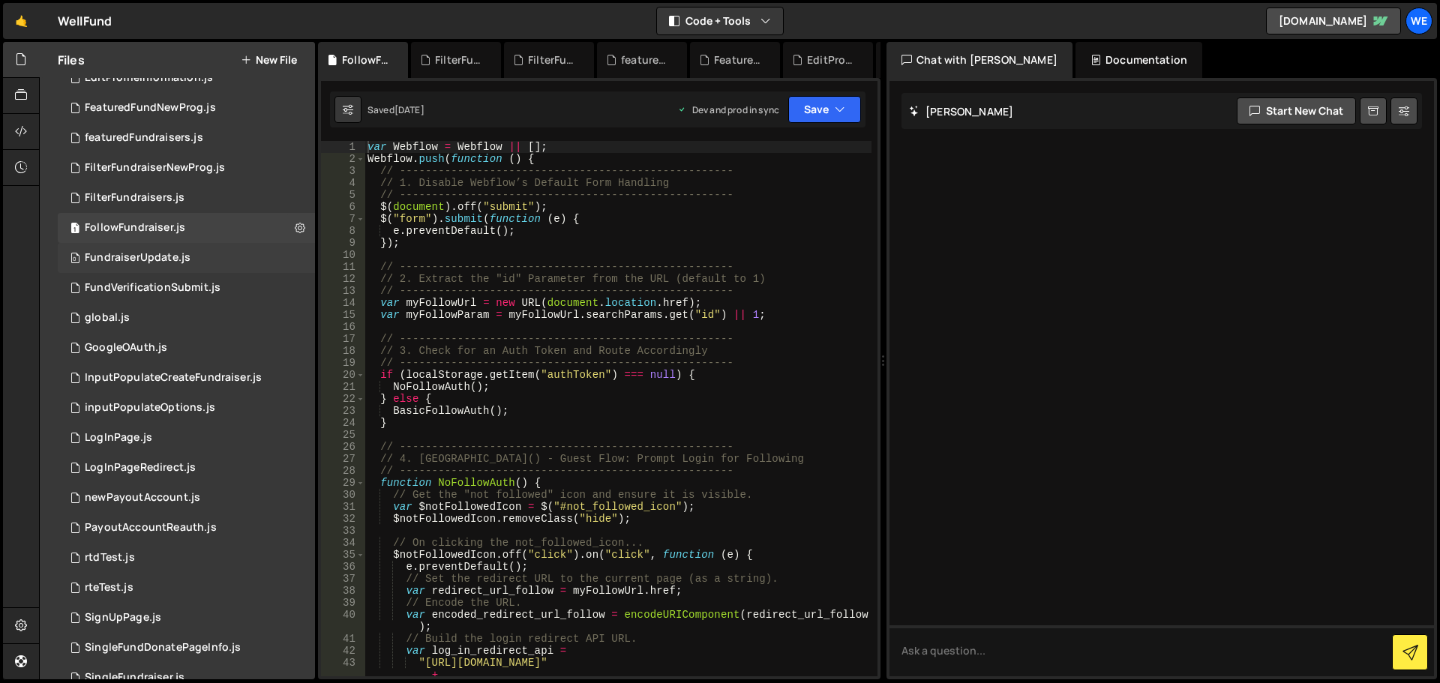
click at [252, 256] on div "0 FundraiserUpdate.js 0" at bounding box center [186, 258] width 257 height 30
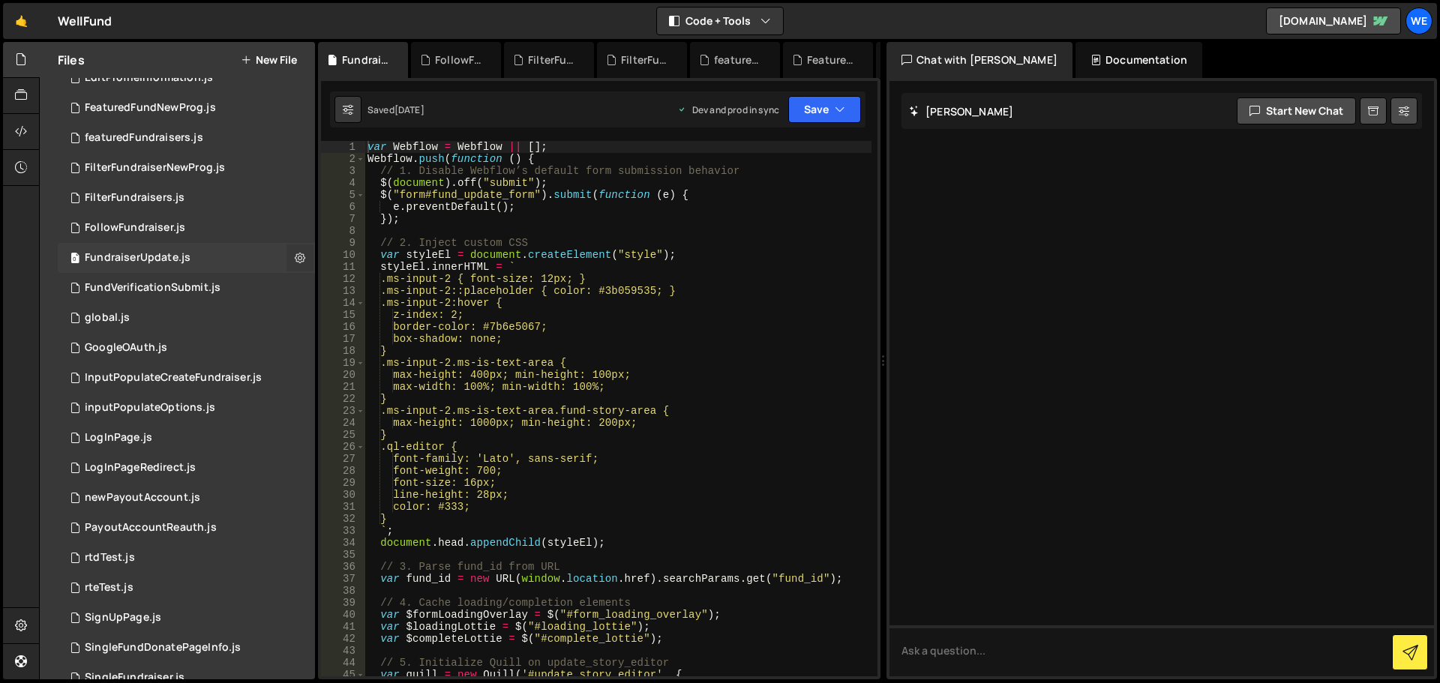
click at [295, 257] on icon at bounding box center [300, 257] width 10 height 14
type input "FundraiserUpdate"
radio input "true"
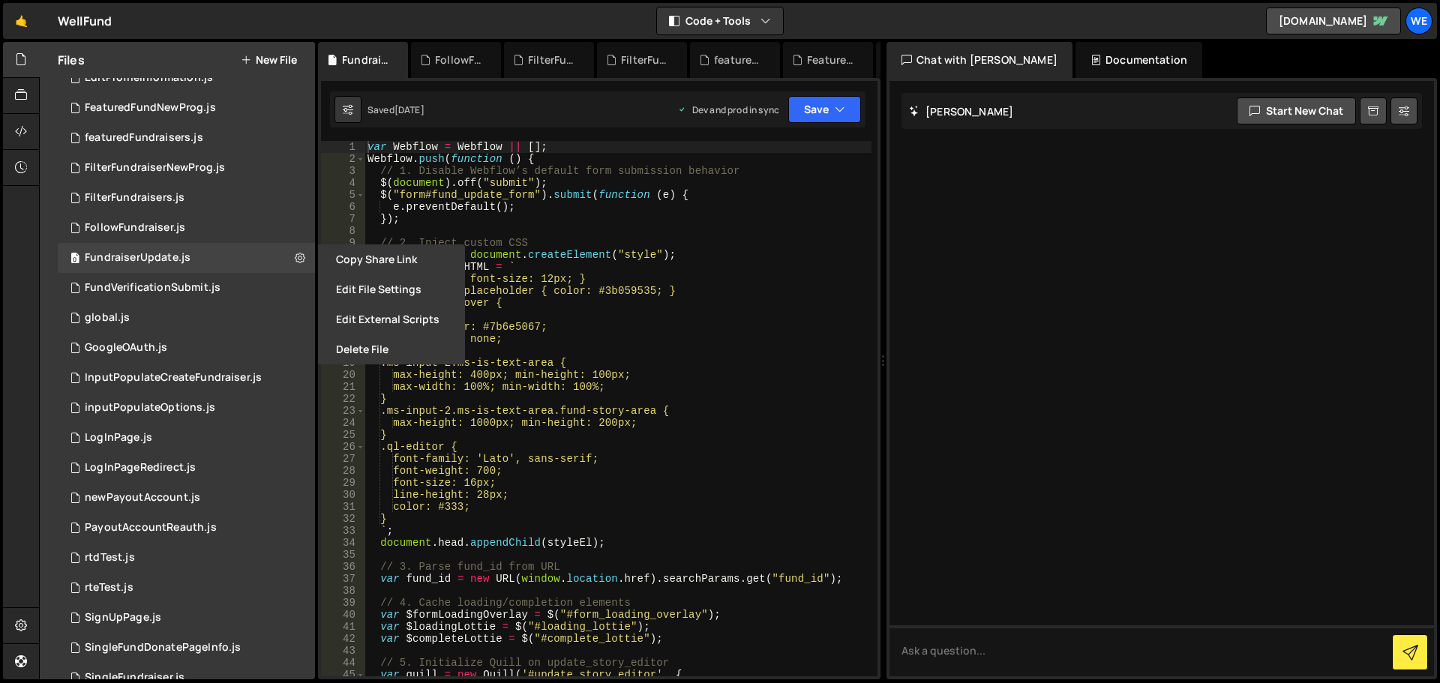
click at [358, 290] on button "Edit File Settings" at bounding box center [391, 289] width 147 height 30
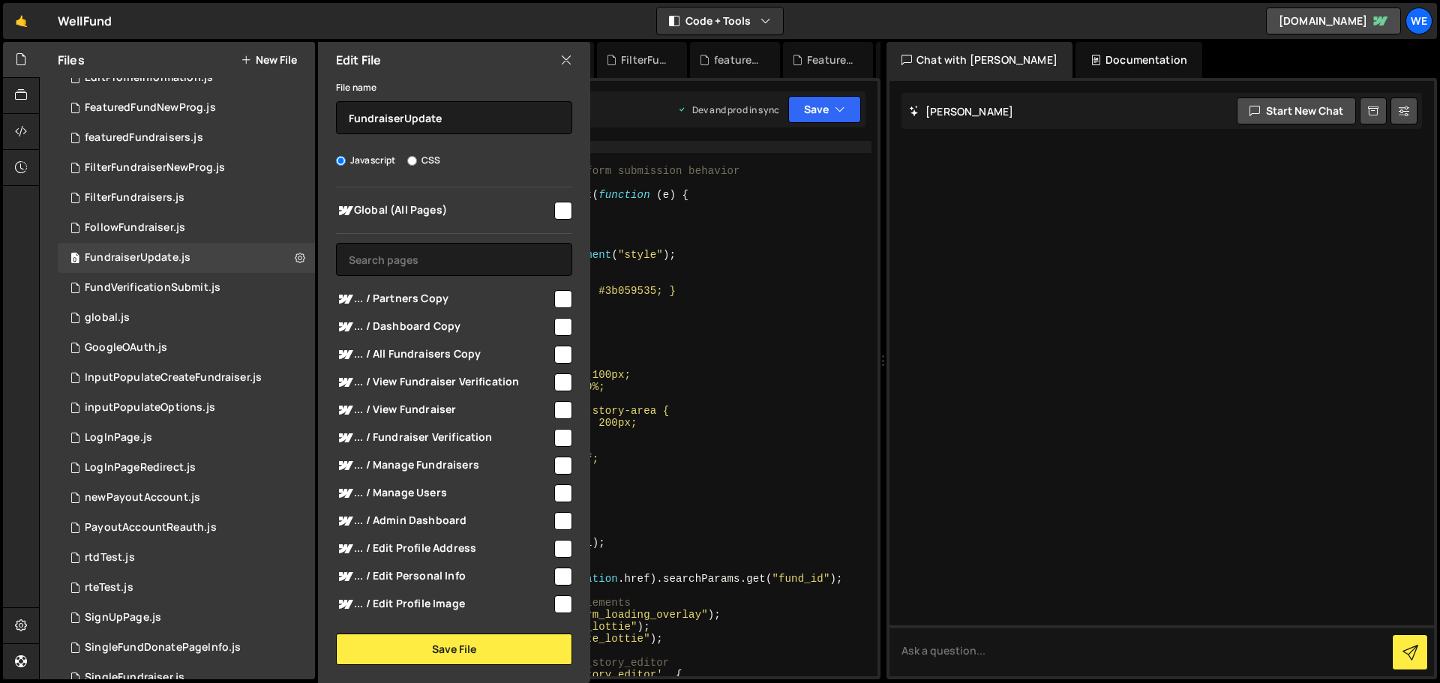
click at [560, 211] on input "checkbox" at bounding box center [563, 211] width 18 height 18
click at [433, 653] on button "Save File" at bounding box center [454, 649] width 236 height 31
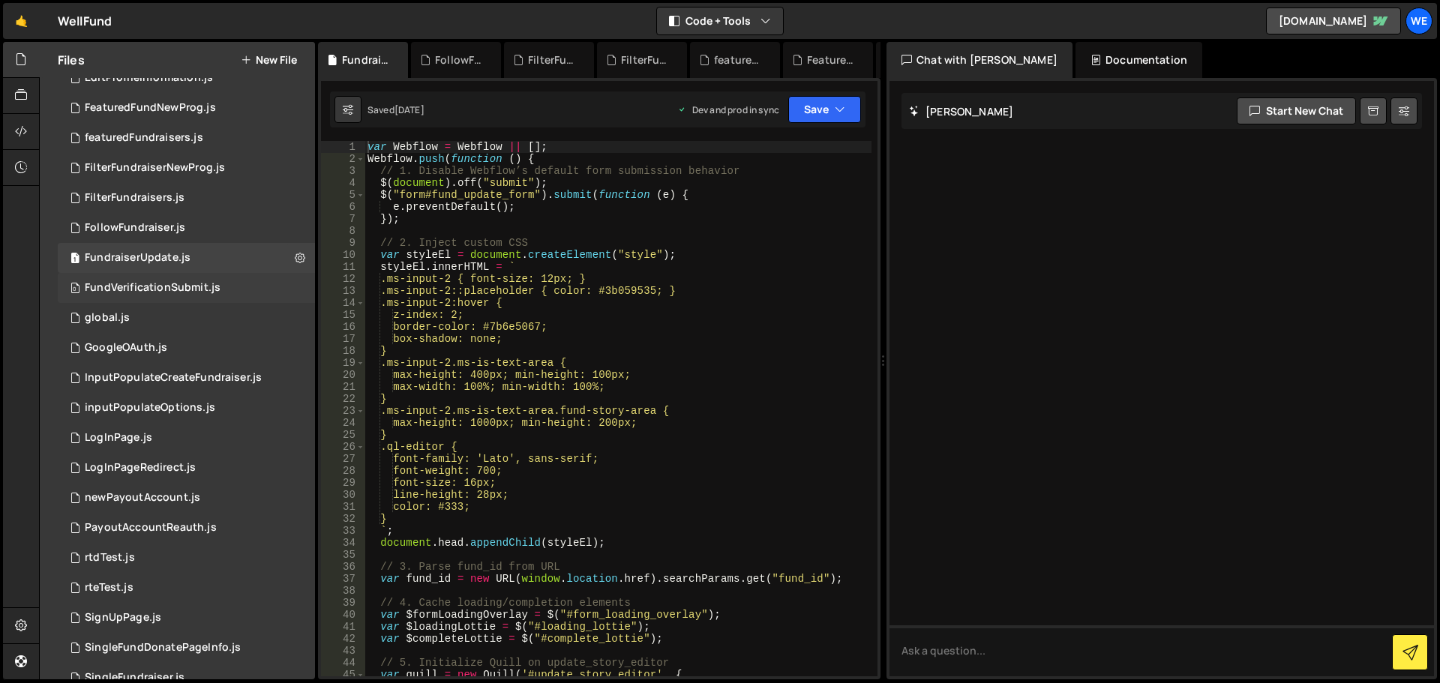
click at [277, 289] on div "0 FundVerificationSubmit.js 0" at bounding box center [186, 288] width 257 height 30
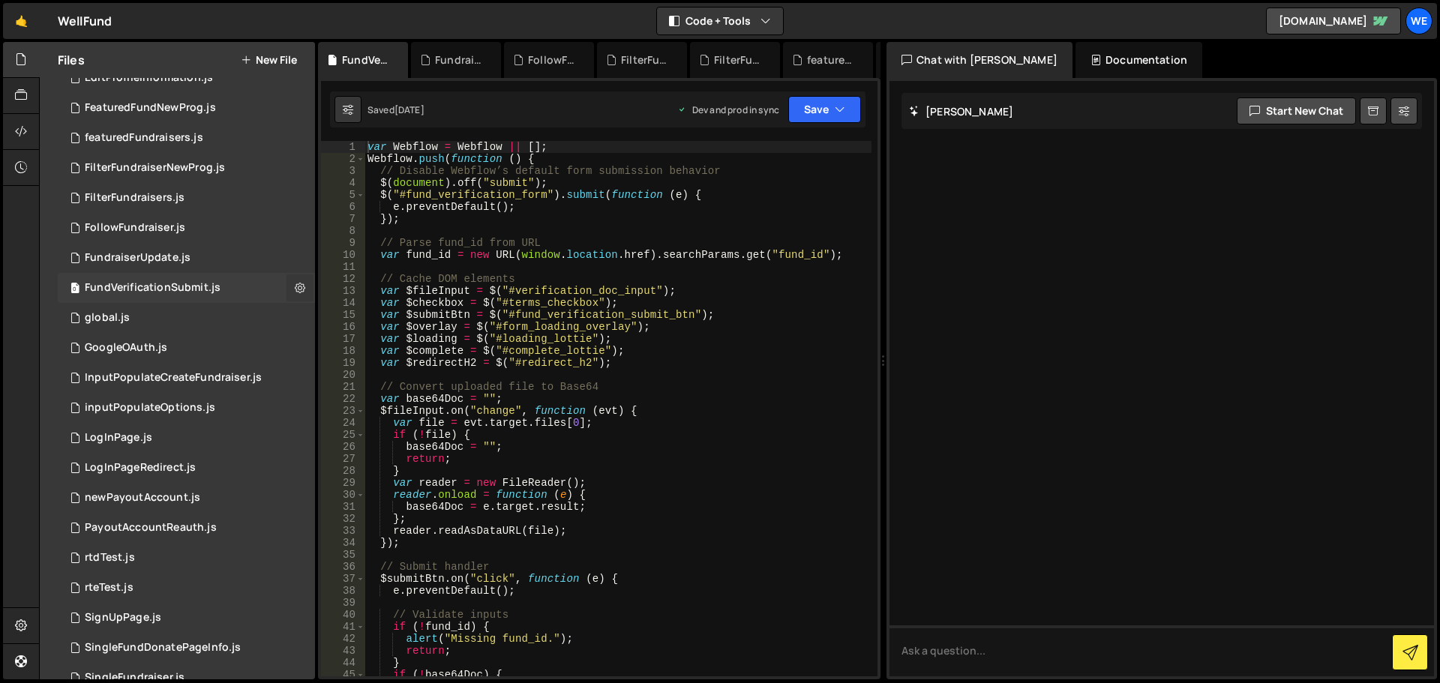
click at [295, 288] on icon at bounding box center [300, 287] width 10 height 14
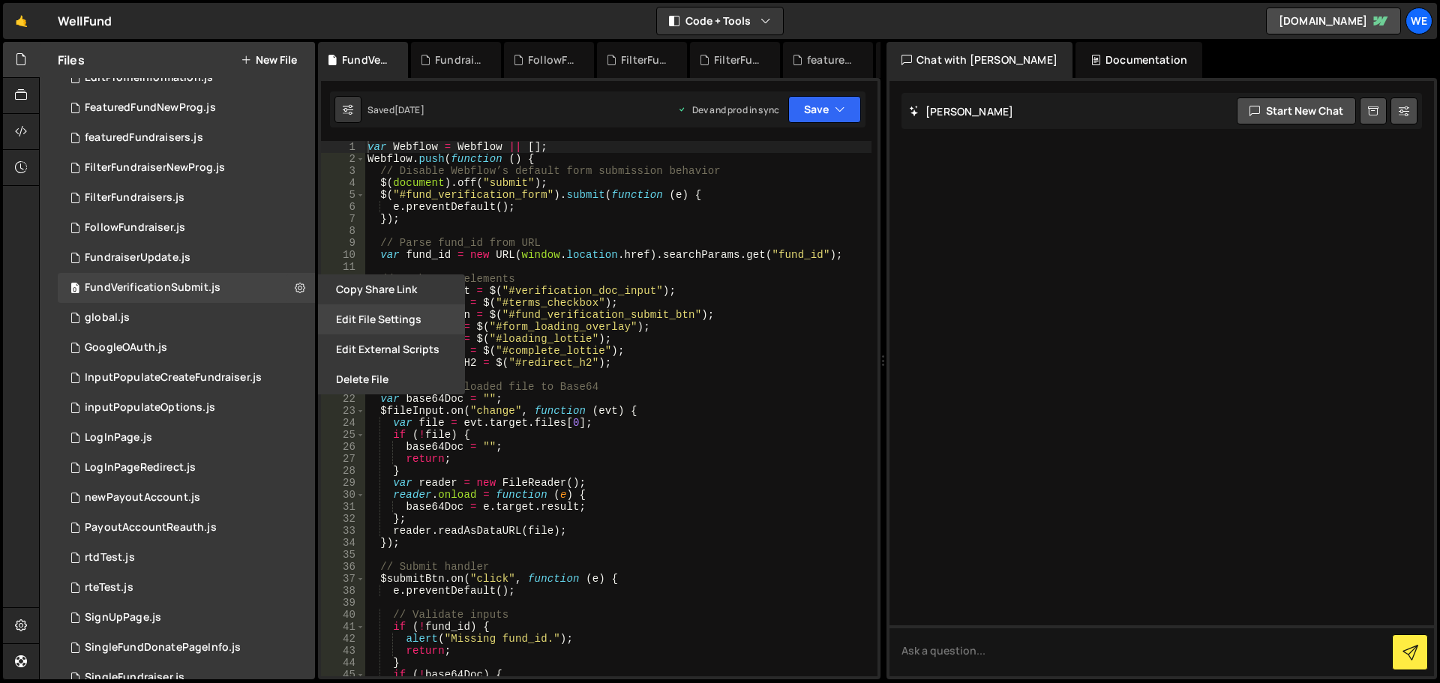
click at [344, 319] on button "Edit File Settings" at bounding box center [391, 319] width 147 height 30
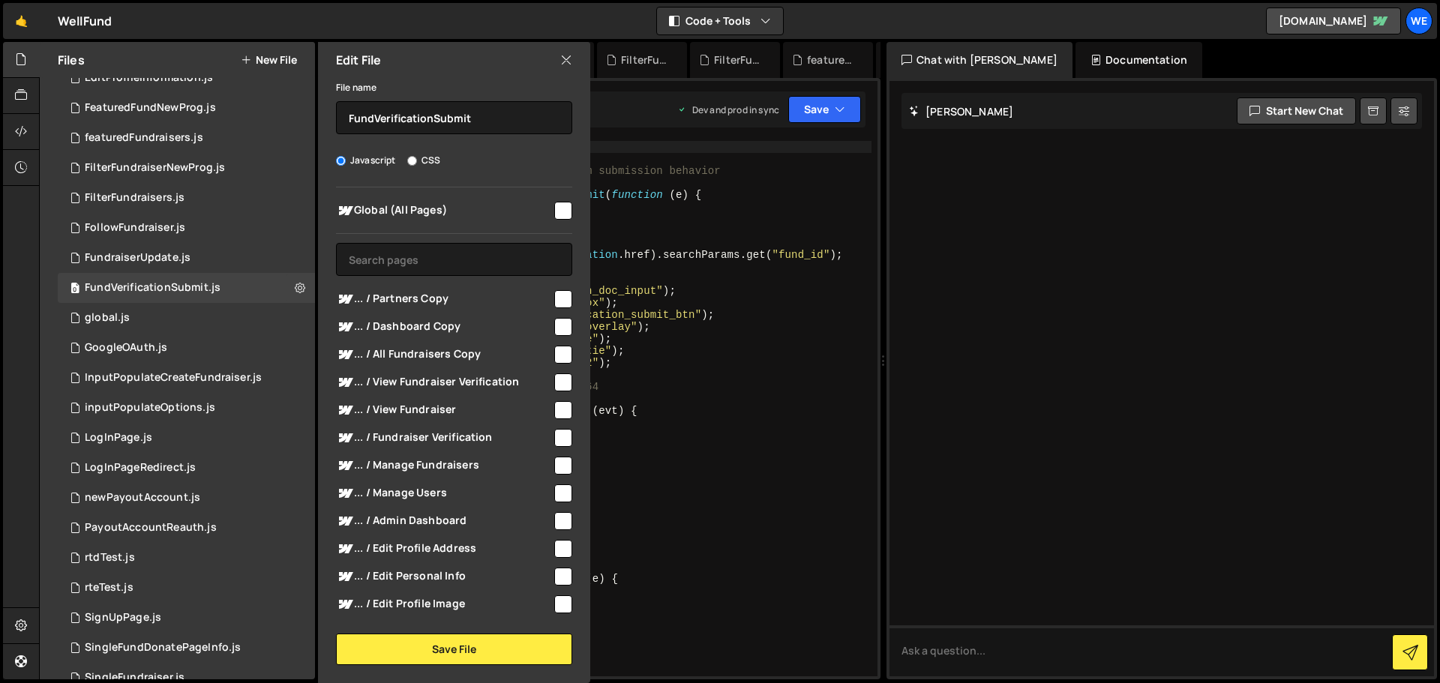
click at [559, 211] on input "checkbox" at bounding box center [563, 211] width 18 height 18
checkbox input "true"
click at [449, 646] on button "Save File" at bounding box center [454, 649] width 236 height 31
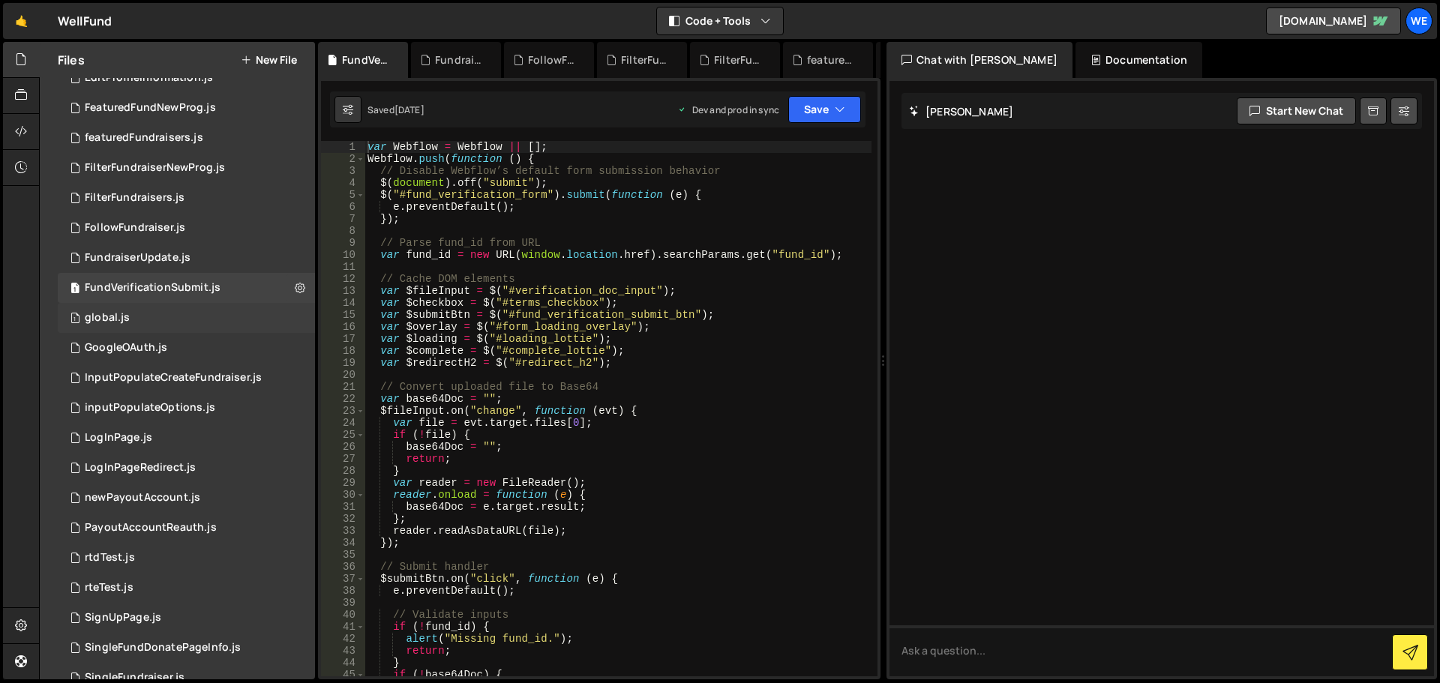
click at [285, 312] on div "1 global.js 0" at bounding box center [186, 318] width 257 height 30
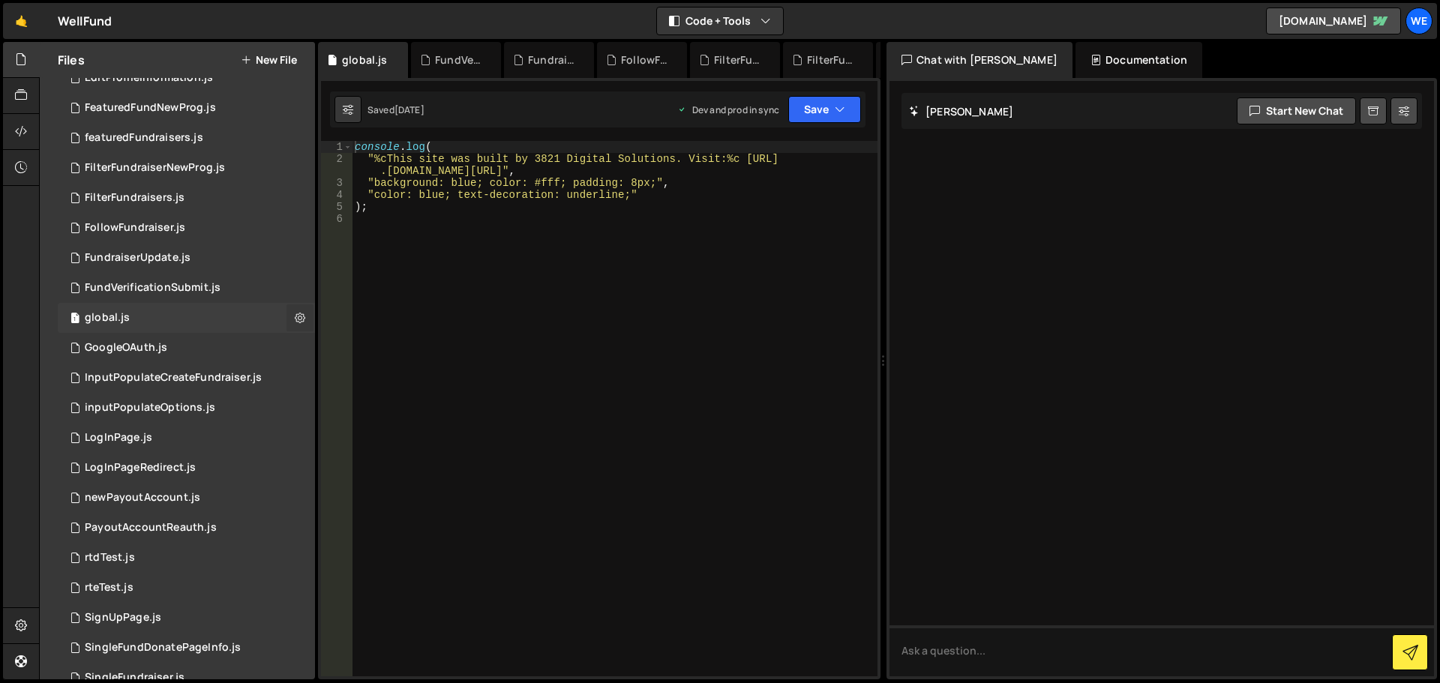
click at [297, 314] on icon at bounding box center [300, 317] width 10 height 14
type input "global"
radio input "true"
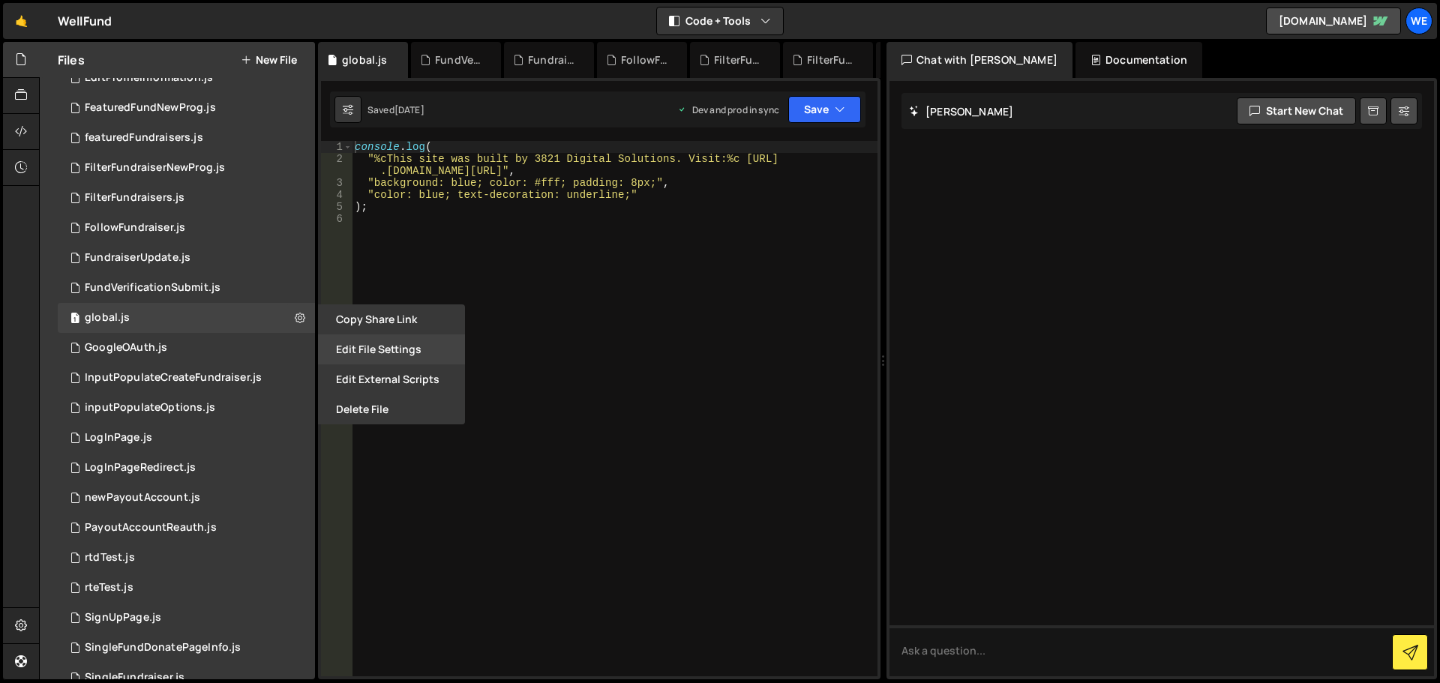
click at [345, 350] on button "Edit File Settings" at bounding box center [391, 349] width 147 height 30
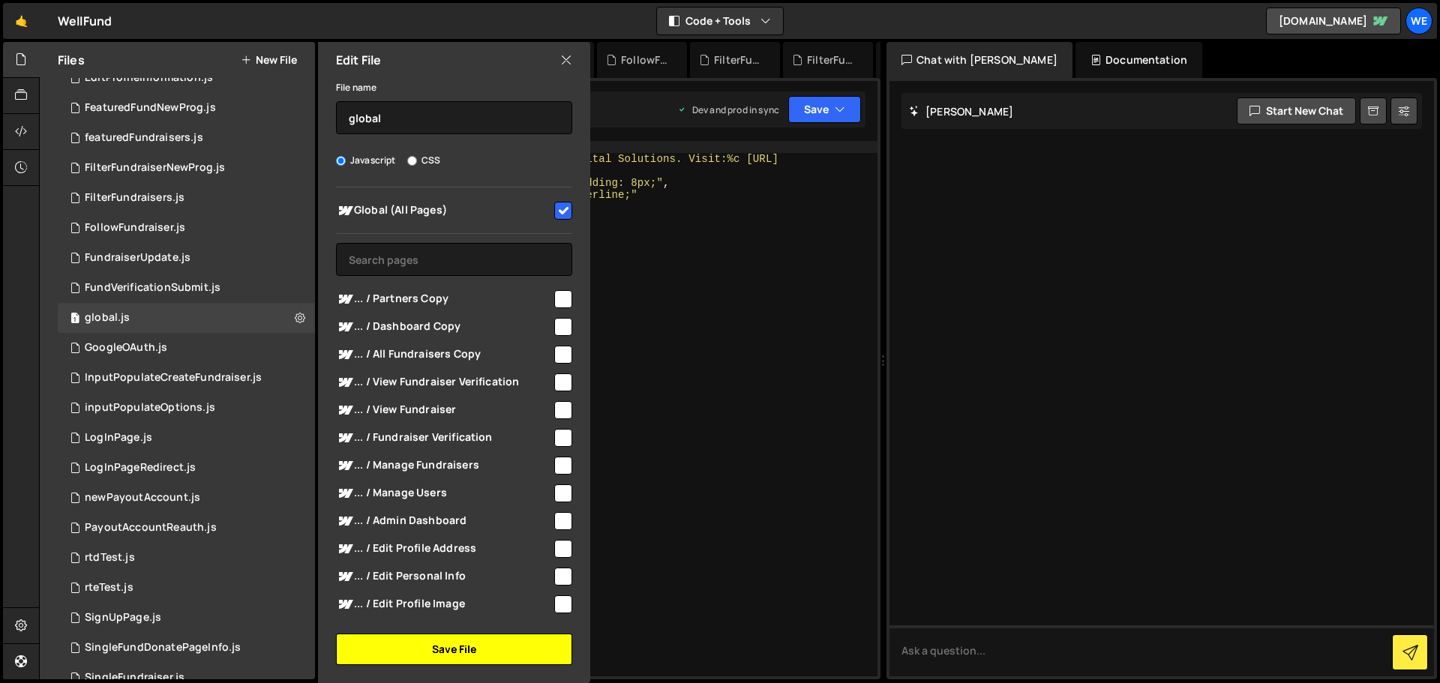
click at [449, 643] on button "Save File" at bounding box center [454, 649] width 236 height 31
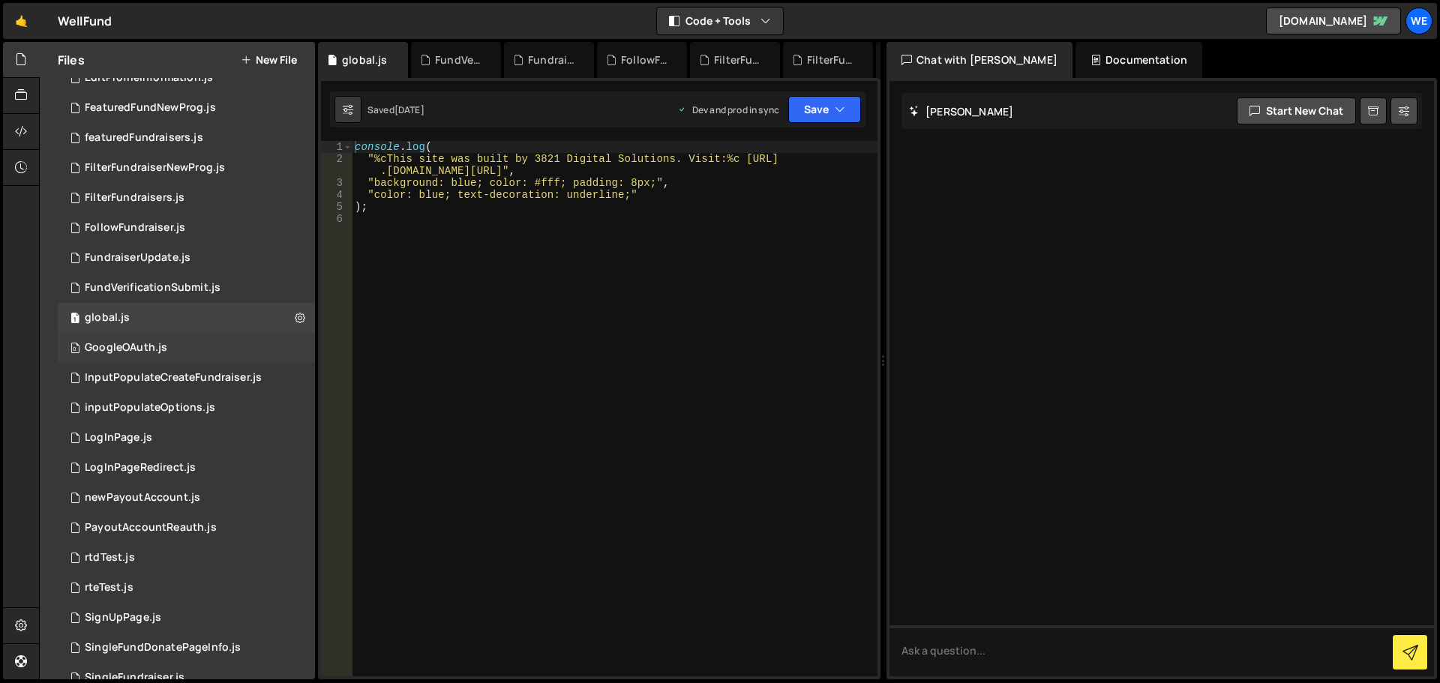
click at [263, 339] on div "0 GoogleOAuth.js 0" at bounding box center [186, 348] width 257 height 30
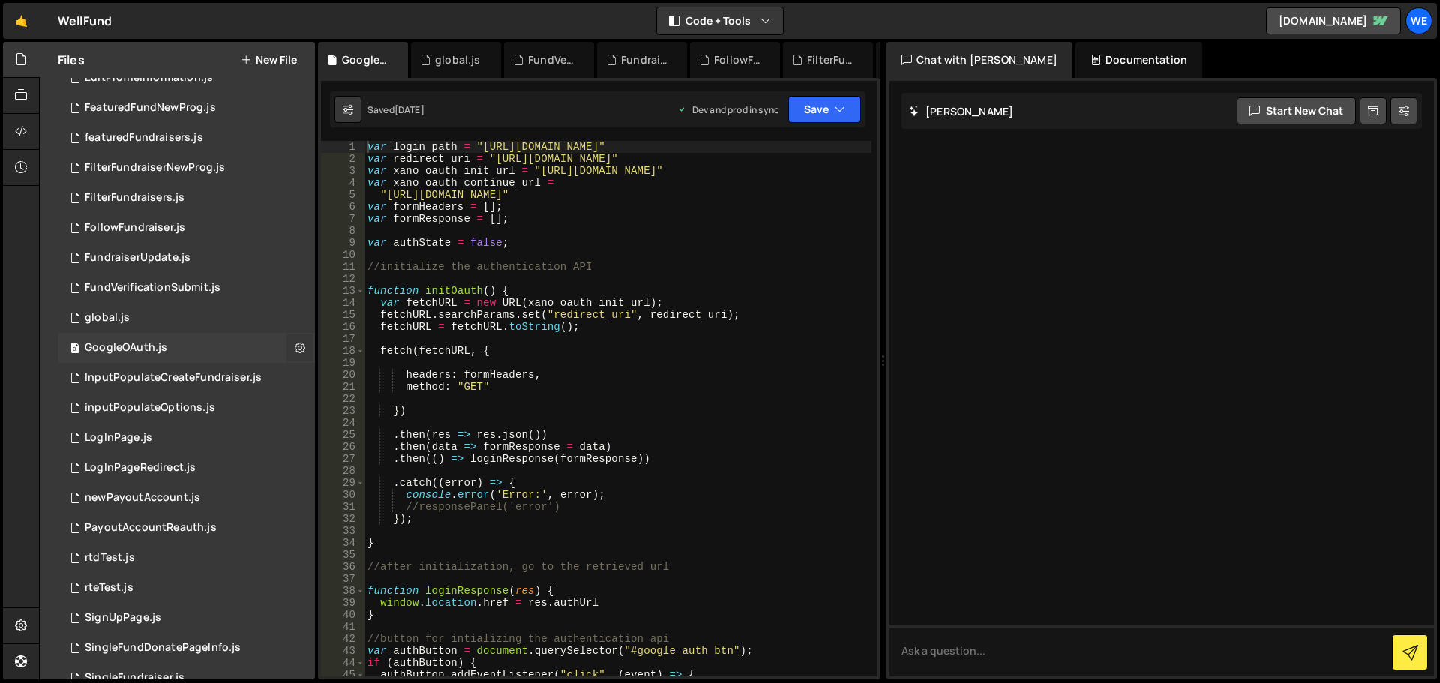
click at [295, 349] on icon at bounding box center [300, 347] width 10 height 14
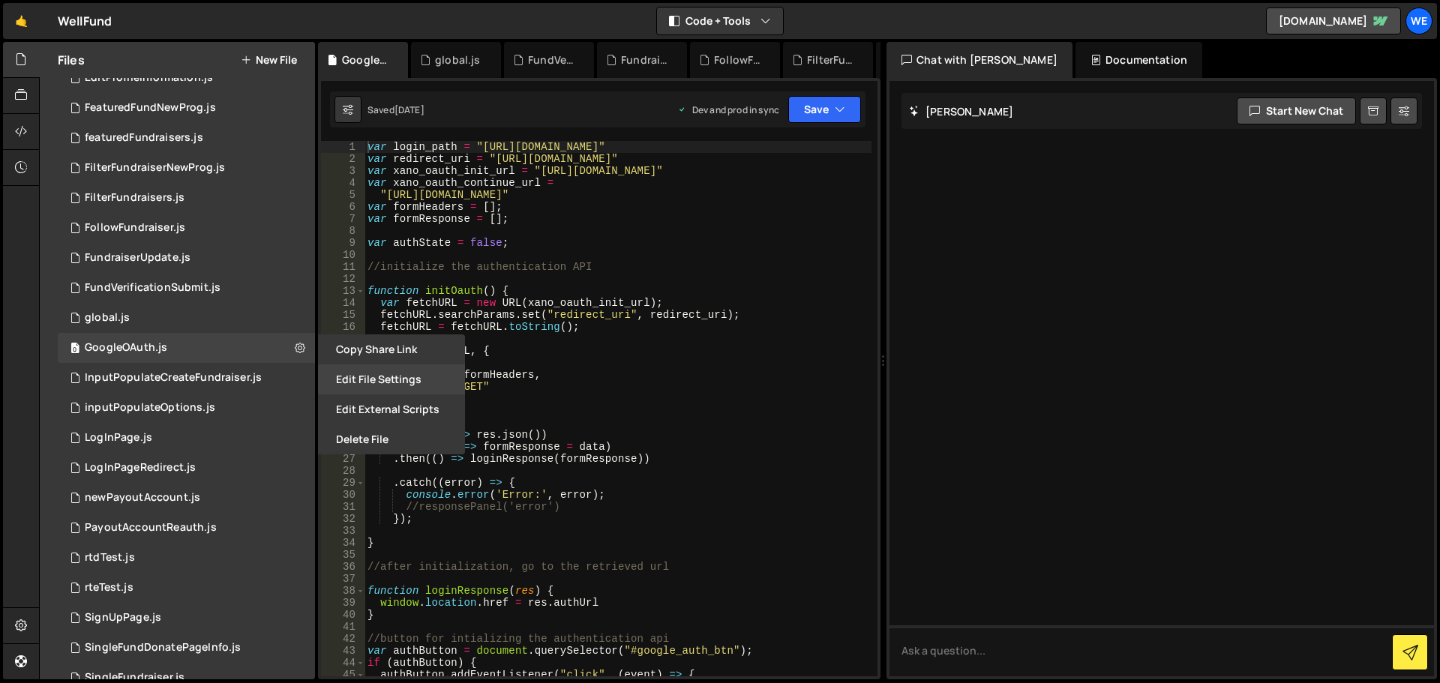
click at [338, 382] on button "Edit File Settings" at bounding box center [391, 379] width 147 height 30
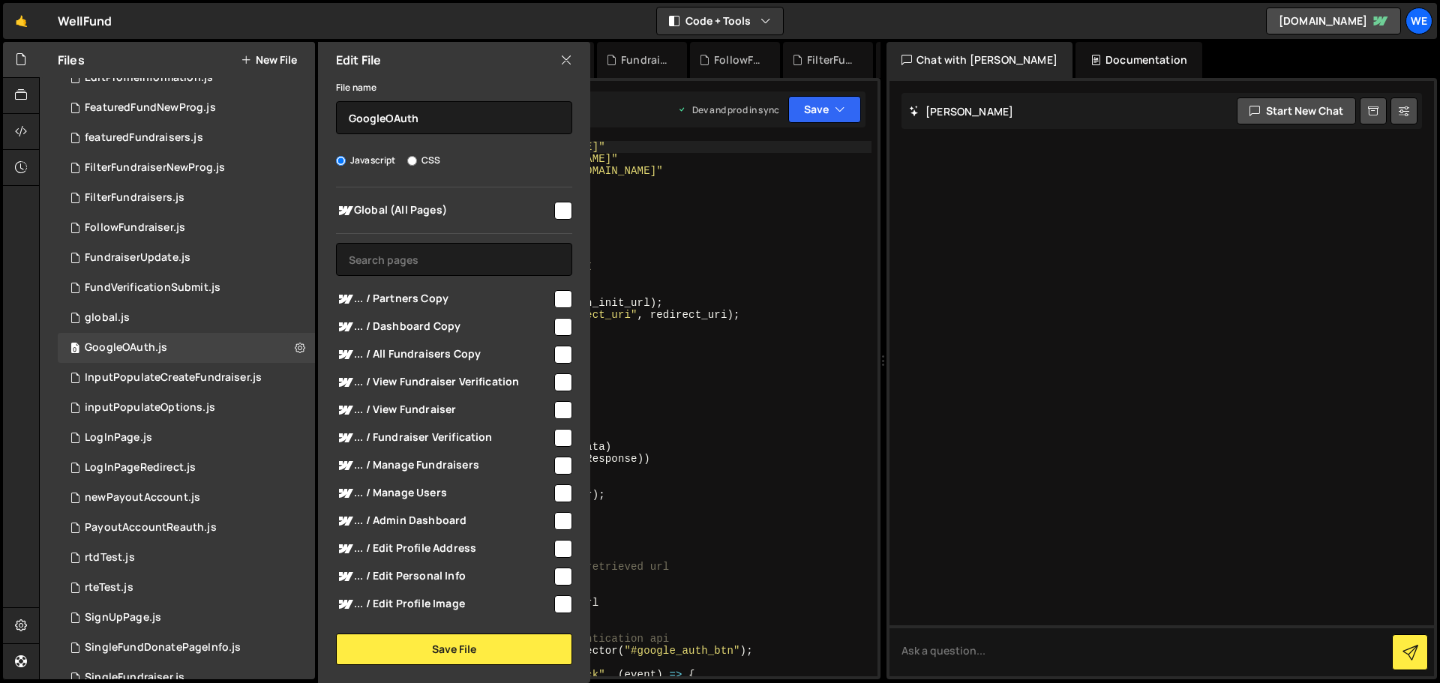
click at [544, 211] on span "Global (All Pages)" at bounding box center [444, 211] width 216 height 18
click at [451, 649] on button "Save File" at bounding box center [454, 649] width 236 height 31
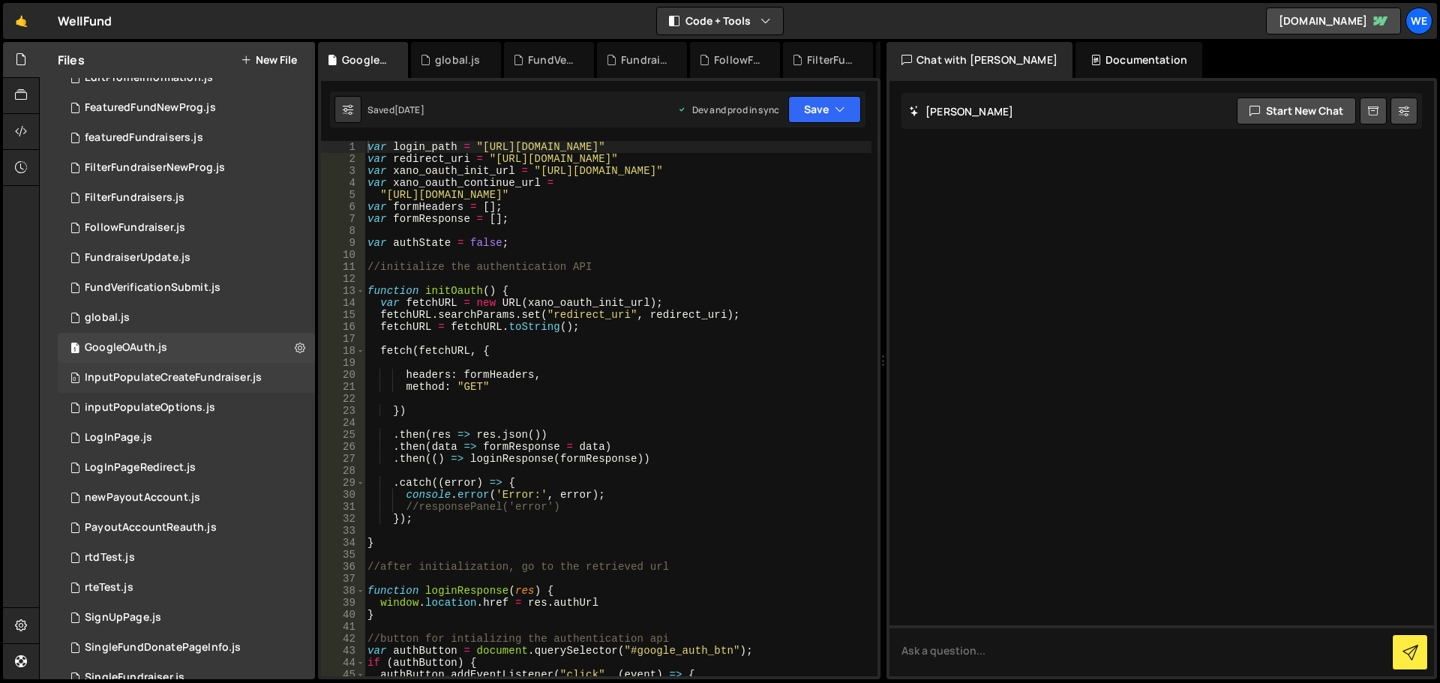
click at [274, 379] on div "0 InputPopulateCreateFundraiser.js 0" at bounding box center [186, 378] width 257 height 30
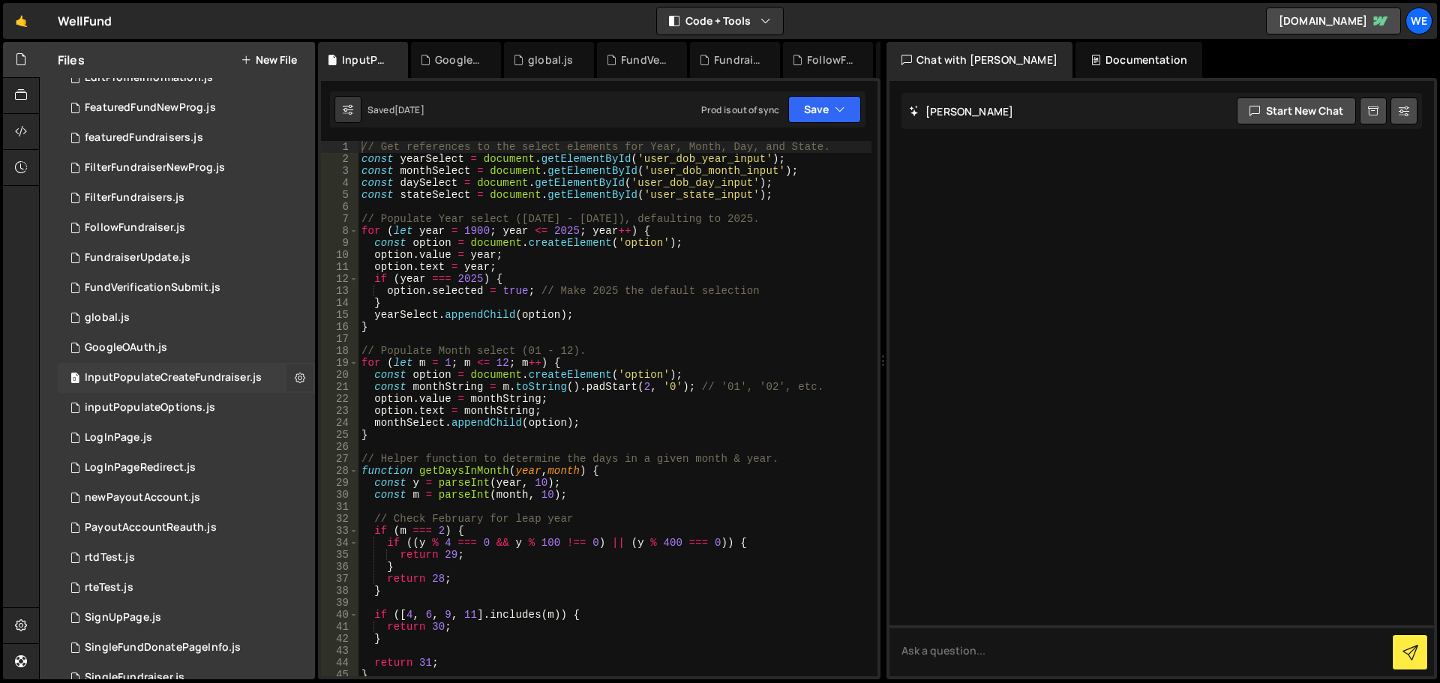
click at [295, 382] on icon at bounding box center [300, 377] width 10 height 14
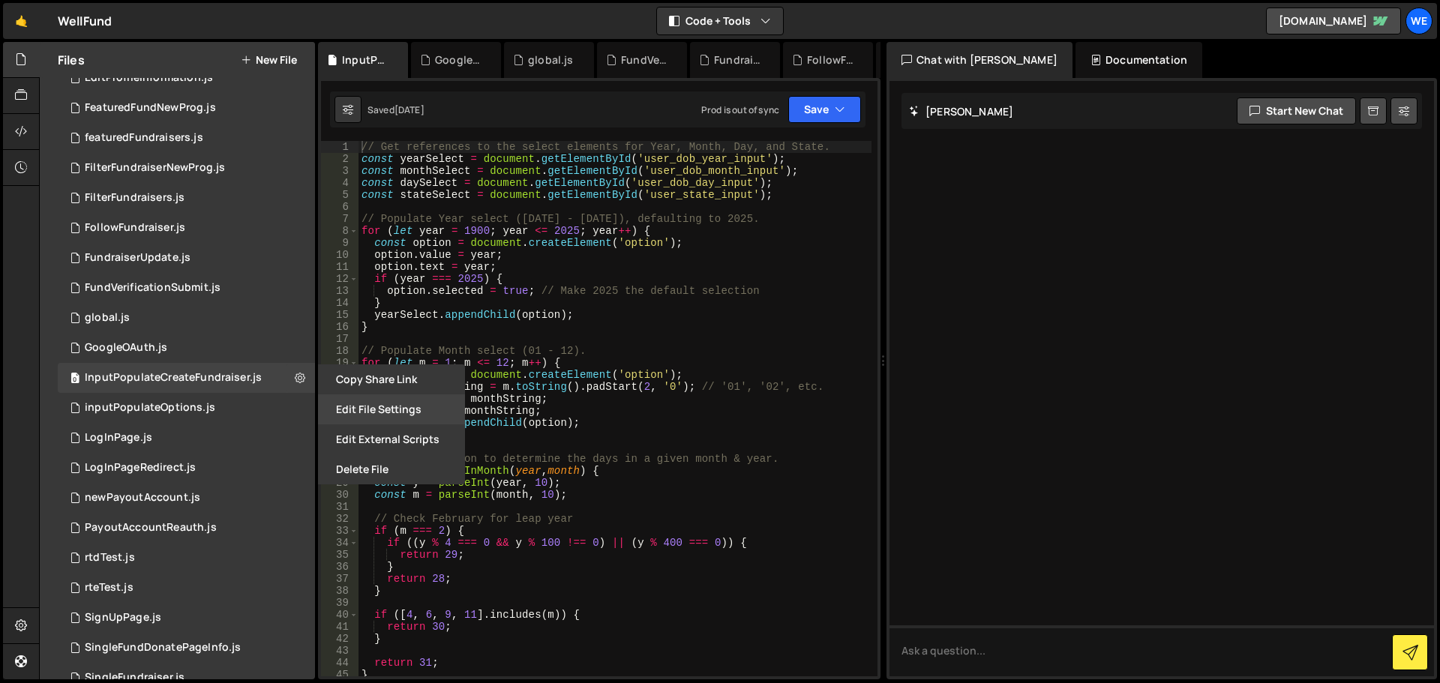
click at [330, 407] on button "Edit File Settings" at bounding box center [391, 409] width 147 height 30
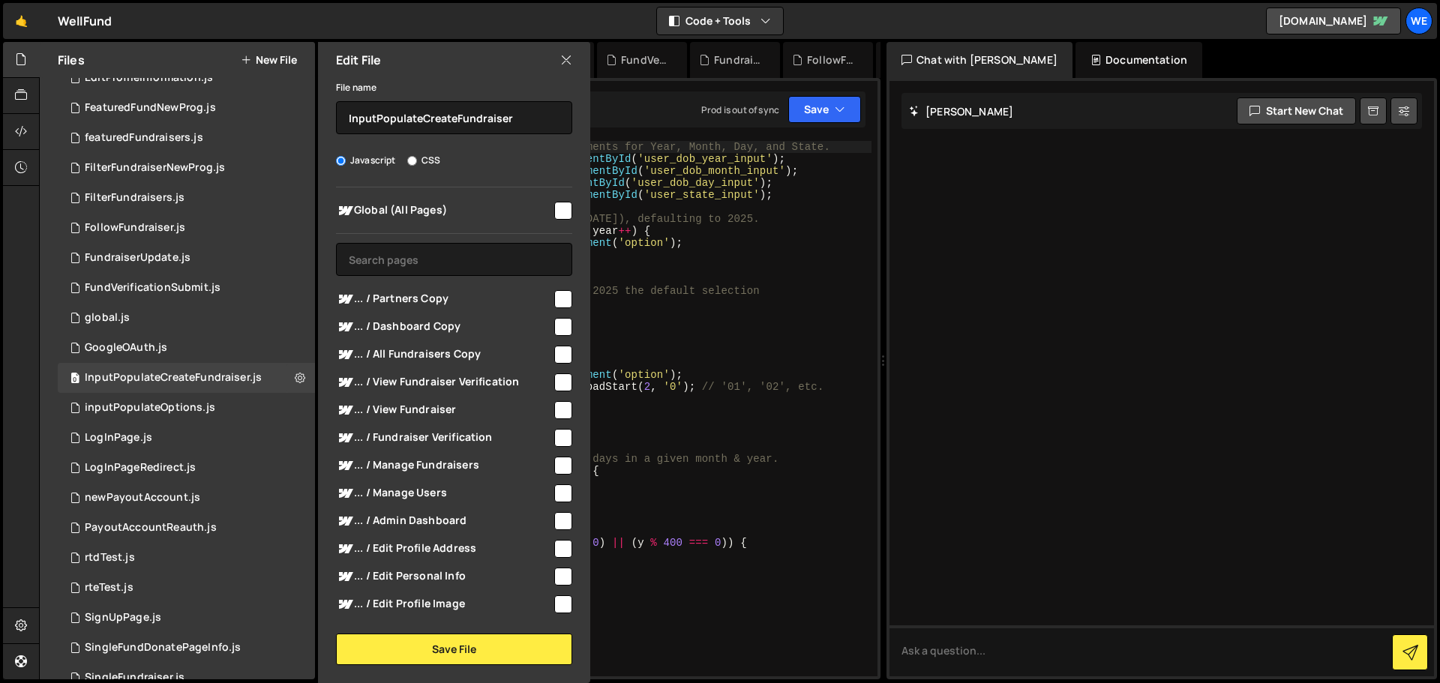
click at [554, 208] on input "checkbox" at bounding box center [563, 211] width 18 height 18
click at [451, 653] on button "Save File" at bounding box center [454, 649] width 236 height 31
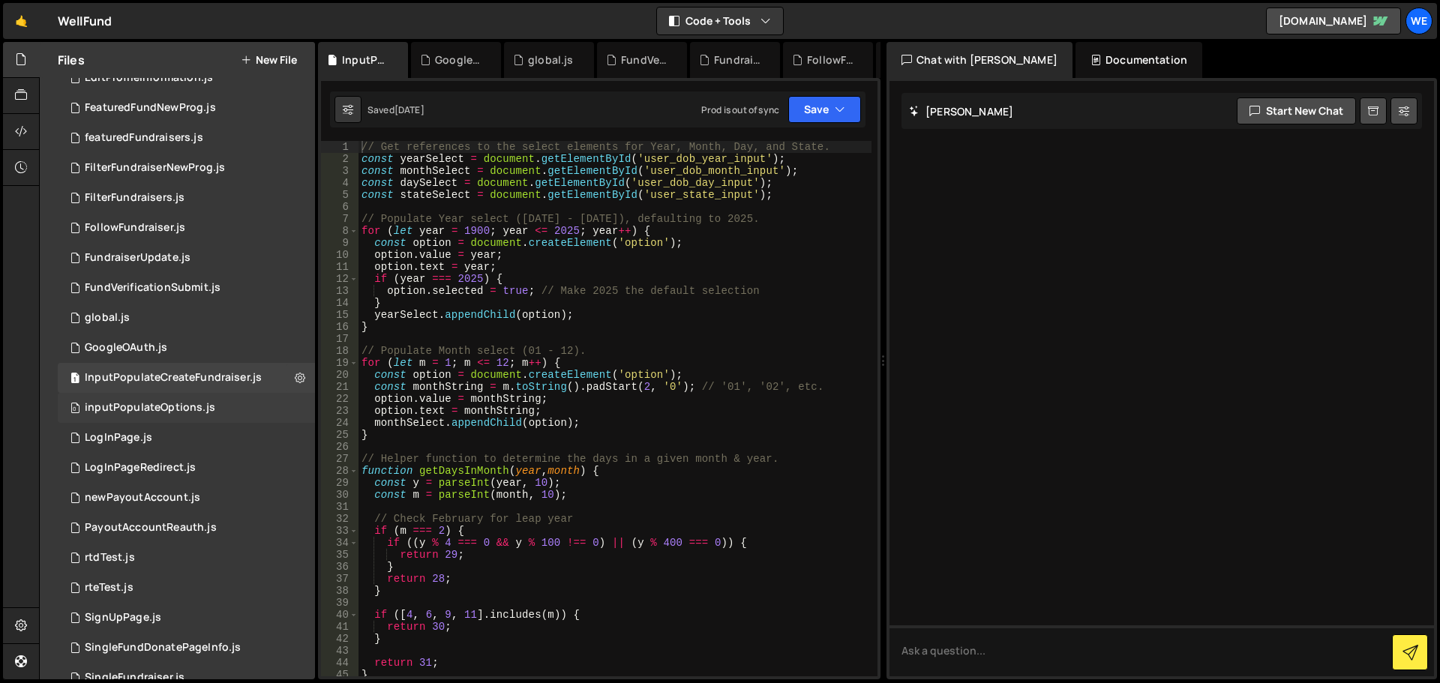
click at [290, 405] on div "0 inputPopulateOptions.js 0" at bounding box center [186, 408] width 257 height 30
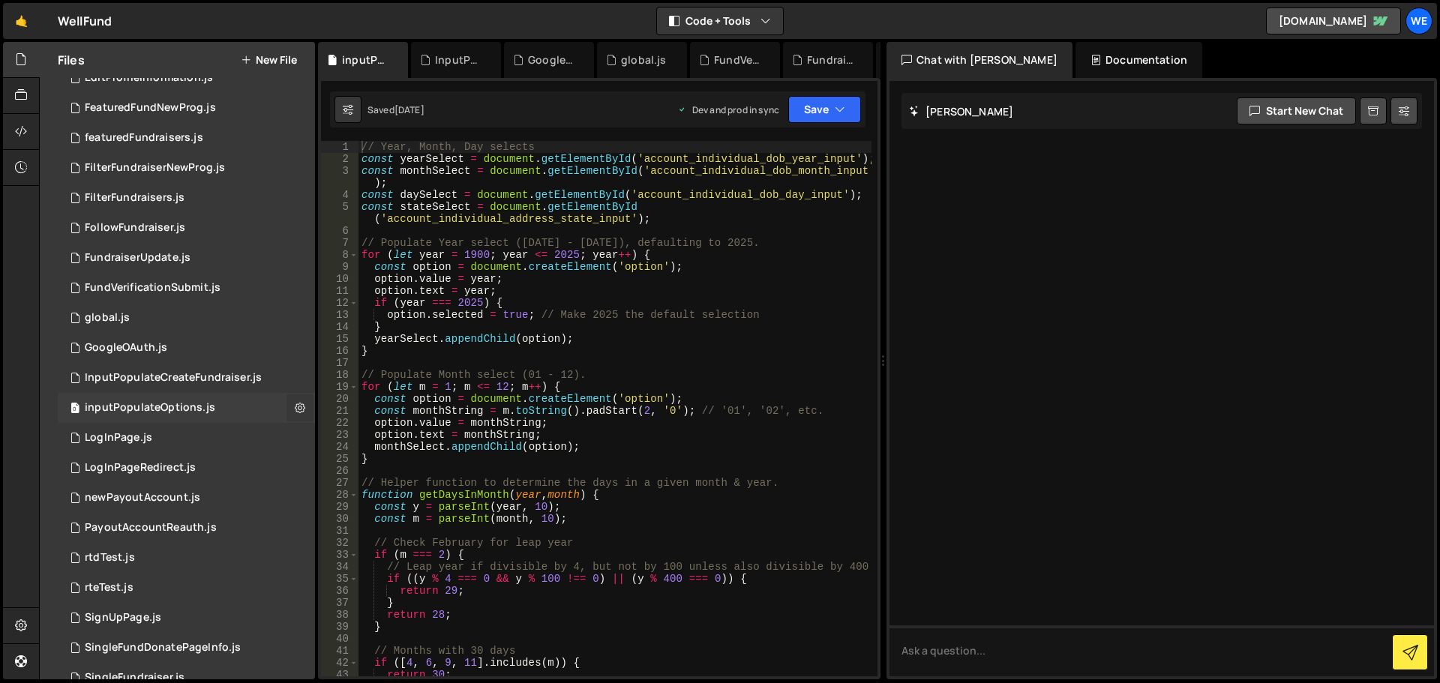
click at [288, 405] on button at bounding box center [299, 407] width 27 height 27
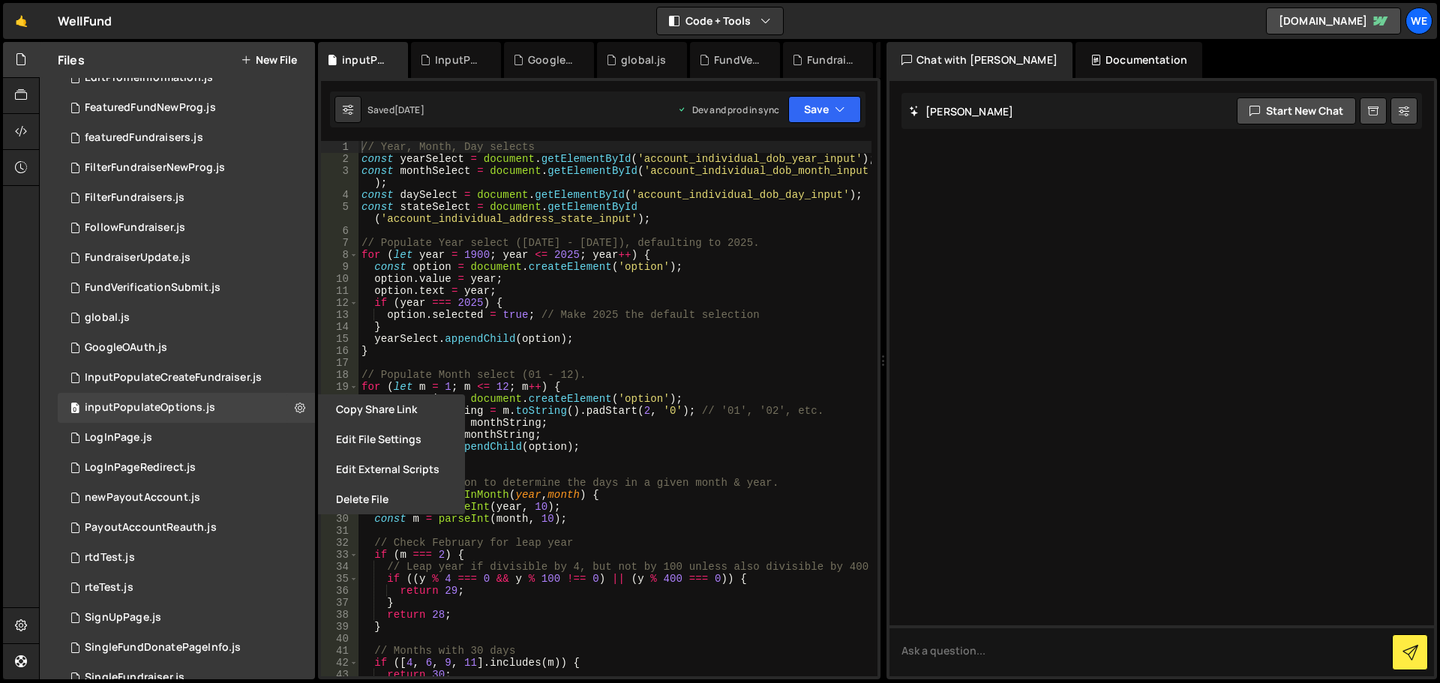
click at [352, 441] on button "Edit File Settings" at bounding box center [391, 439] width 147 height 30
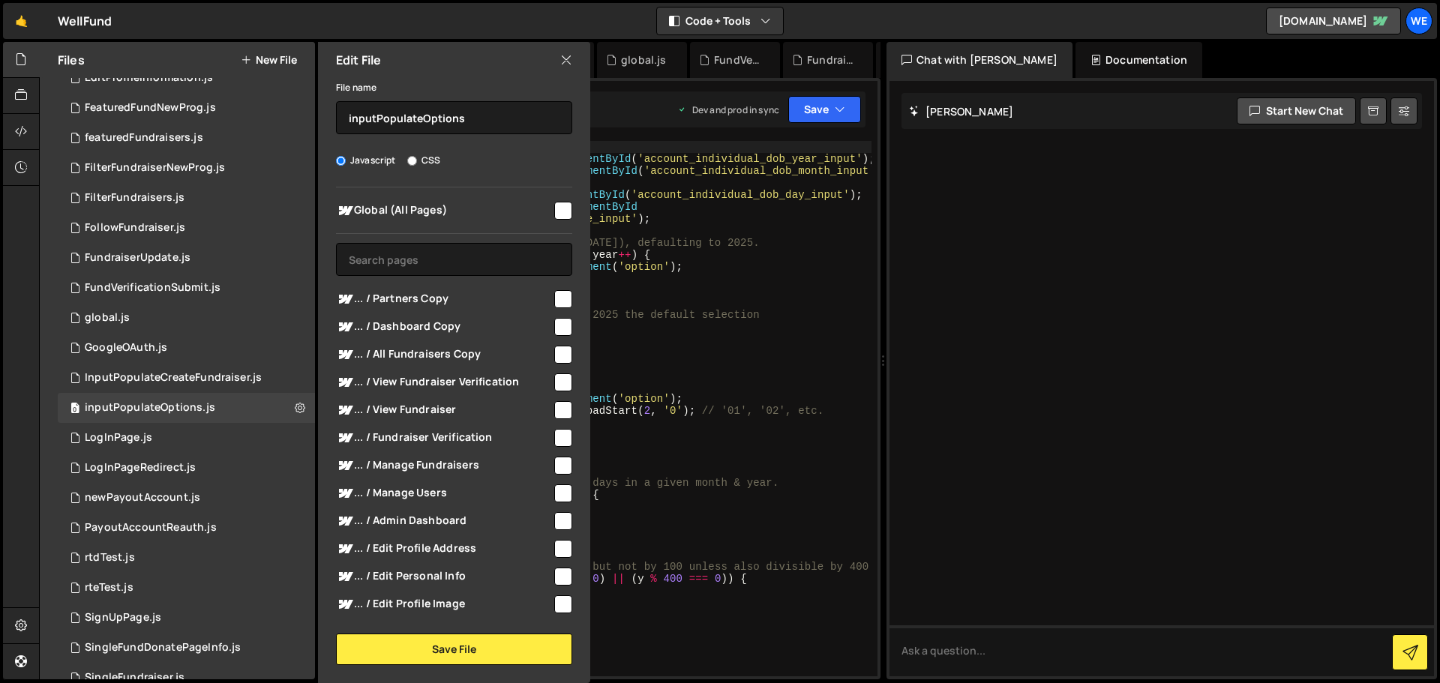
drag, startPoint x: 551, startPoint y: 217, endPoint x: 550, endPoint y: 277, distance: 59.2
click at [554, 217] on input "checkbox" at bounding box center [563, 211] width 18 height 18
checkbox input "true"
click at [419, 651] on button "Save File" at bounding box center [454, 649] width 236 height 31
checkbox input "false"
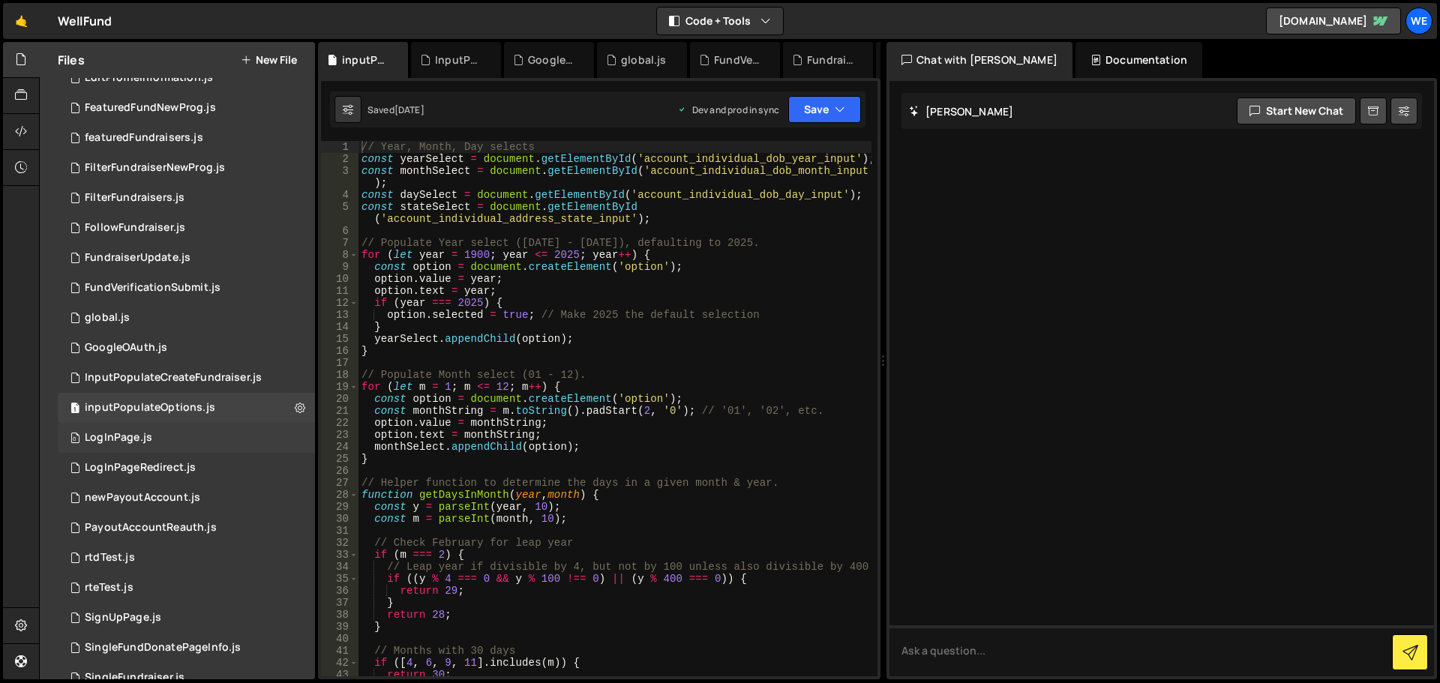
click at [289, 434] on div "0 LogInPage.js 0" at bounding box center [186, 438] width 257 height 30
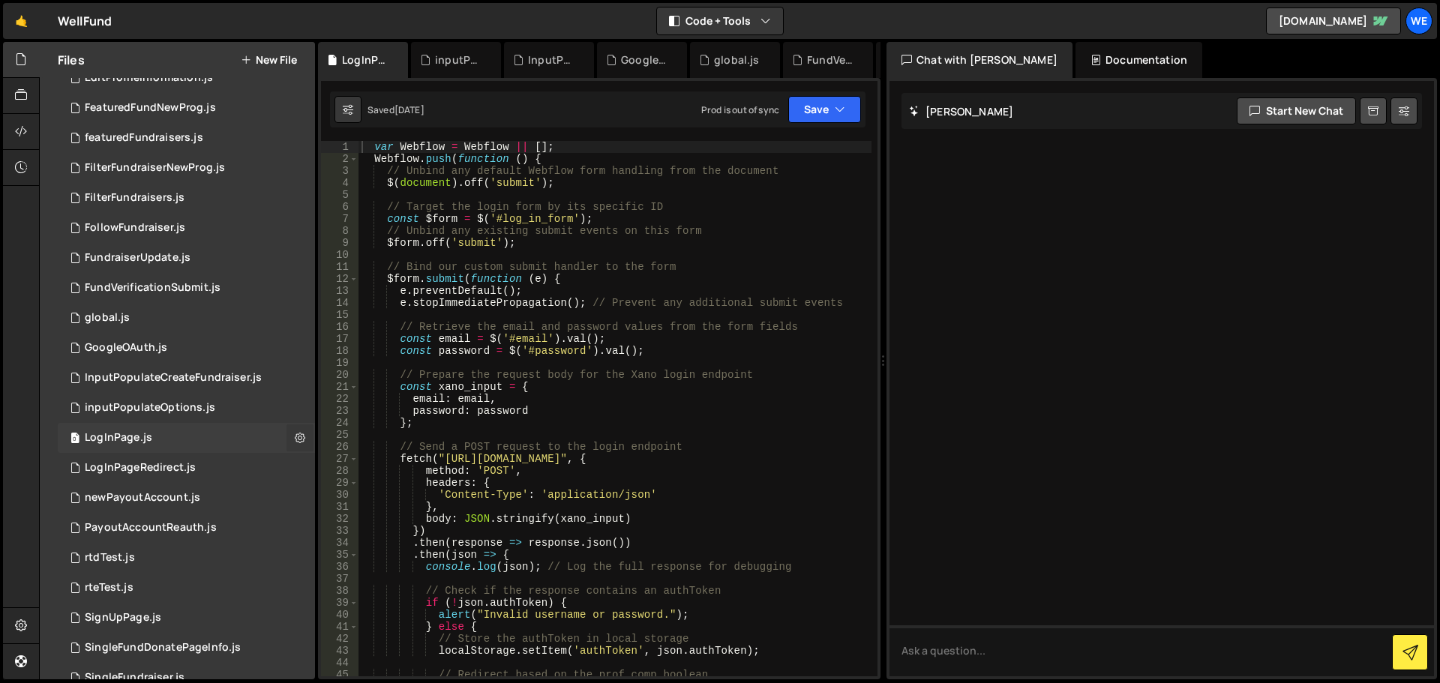
click at [295, 434] on icon at bounding box center [300, 437] width 10 height 14
type input "LogInPage"
radio input "true"
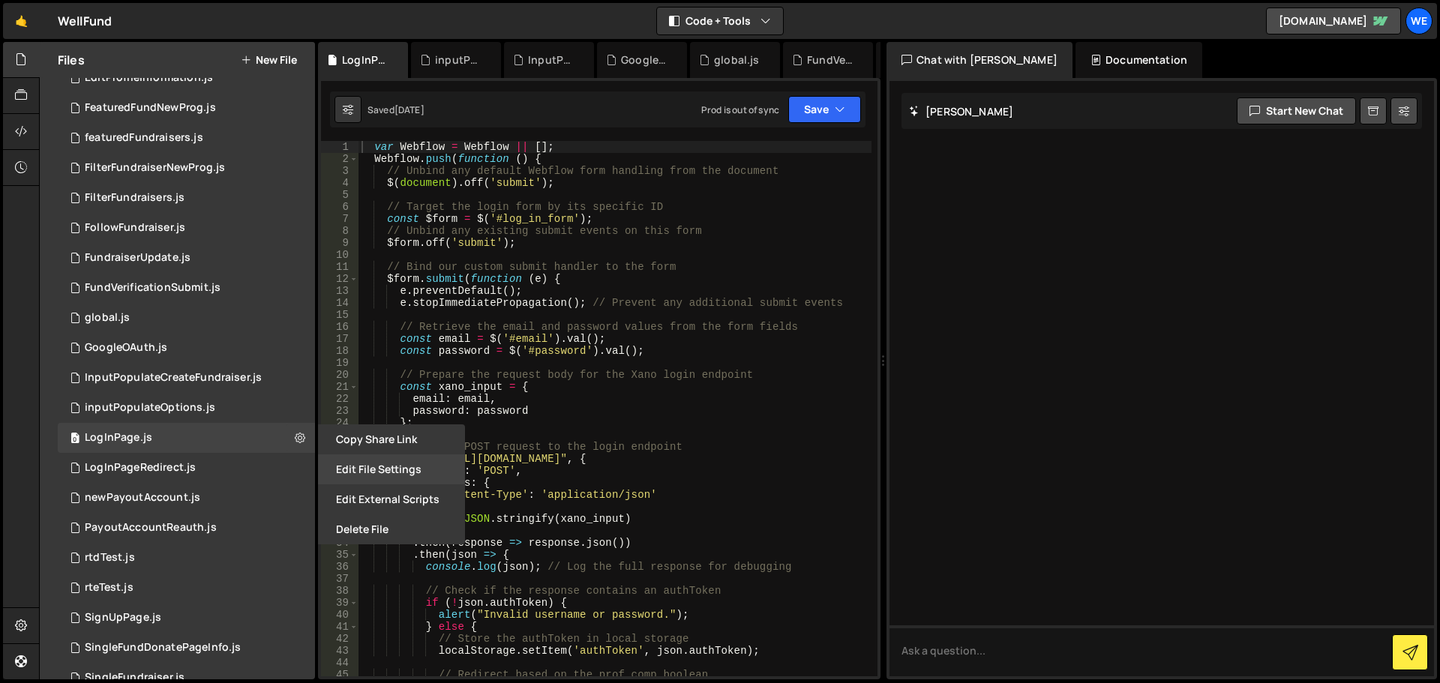
click at [345, 466] on button "Edit File Settings" at bounding box center [391, 469] width 147 height 30
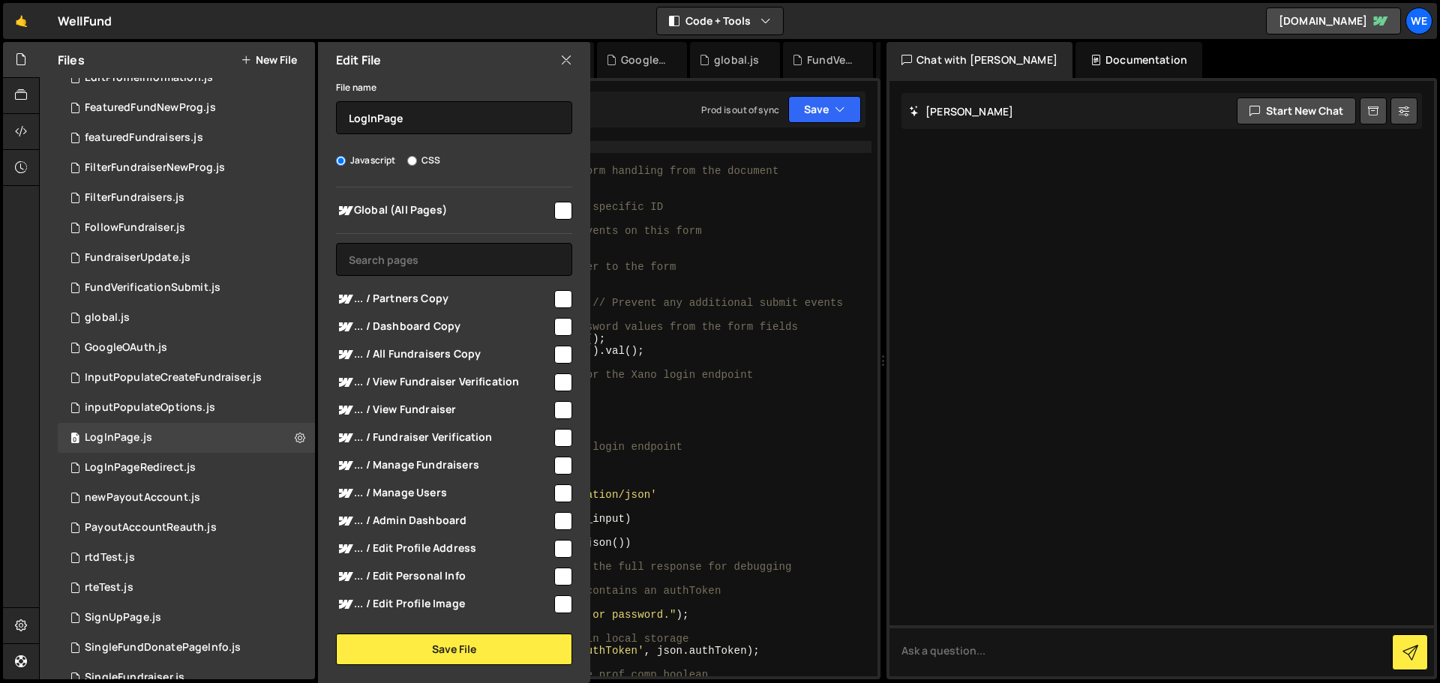
click at [559, 217] on input "checkbox" at bounding box center [563, 211] width 18 height 18
checkbox input "true"
click at [457, 649] on button "Save File" at bounding box center [454, 649] width 236 height 31
checkbox input "false"
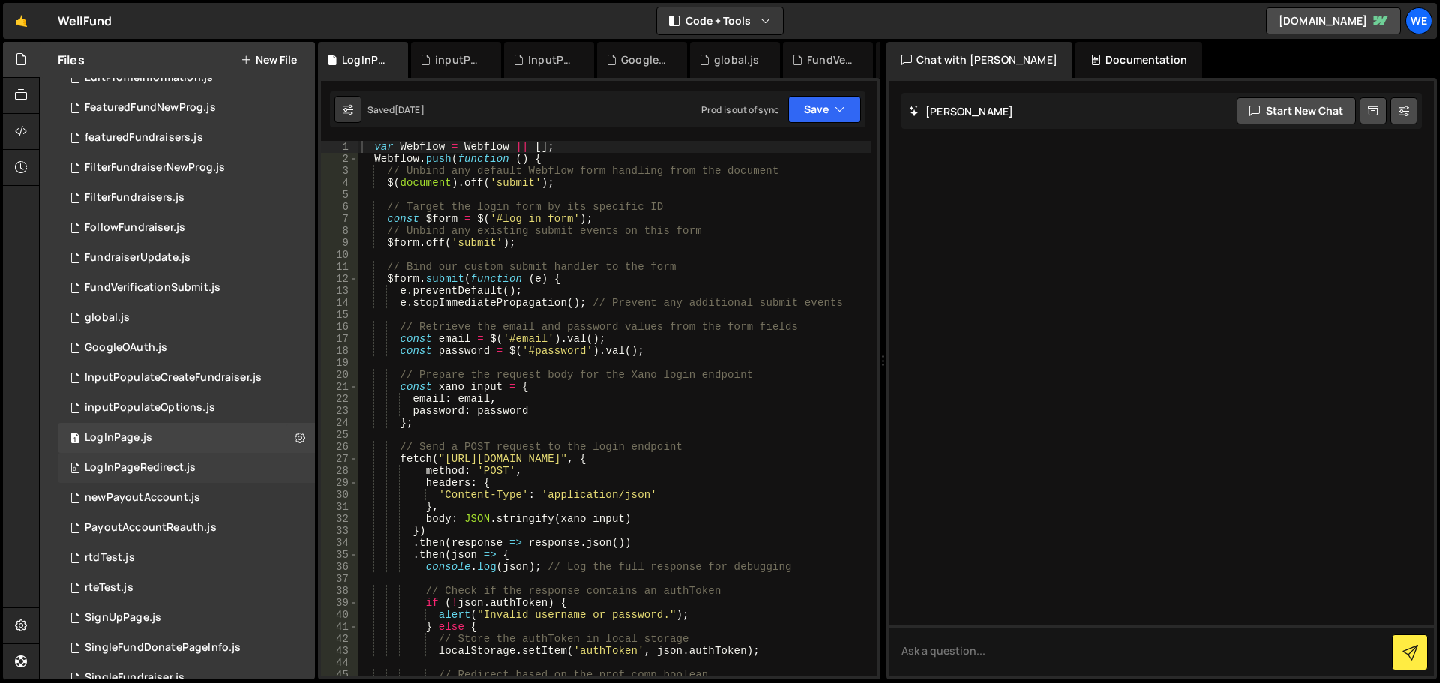
click at [259, 461] on div "0 LogInPageRedirect.js 0" at bounding box center [186, 468] width 257 height 30
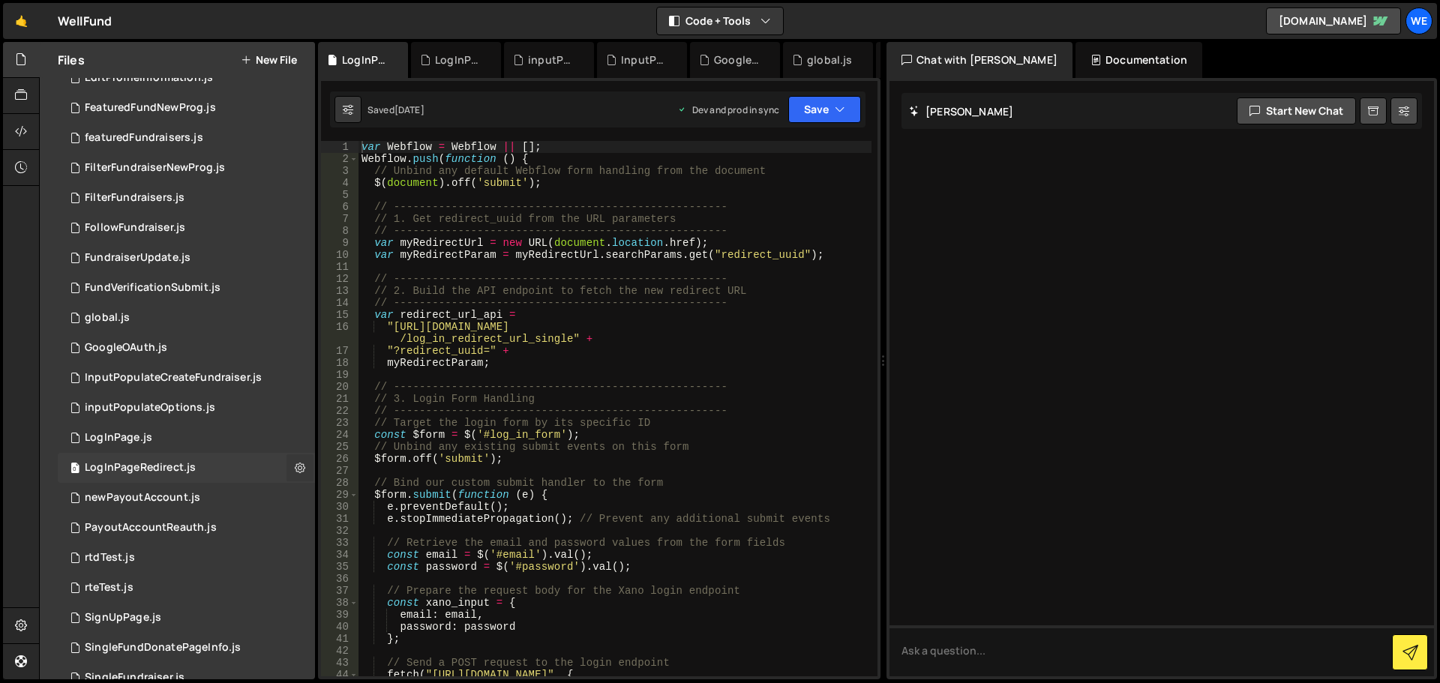
click at [295, 467] on icon at bounding box center [300, 467] width 10 height 14
type input "LogInPageRedirect"
radio input "true"
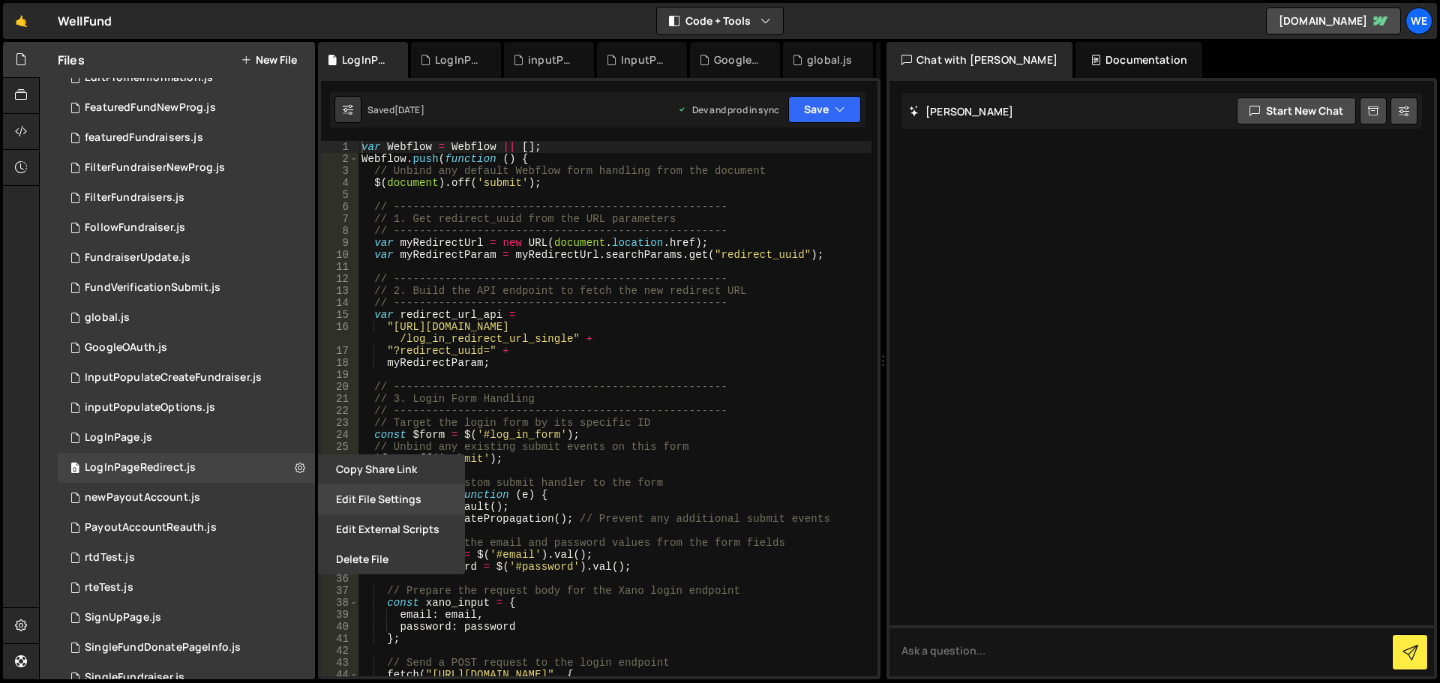
click at [344, 502] on button "Edit File Settings" at bounding box center [391, 499] width 147 height 30
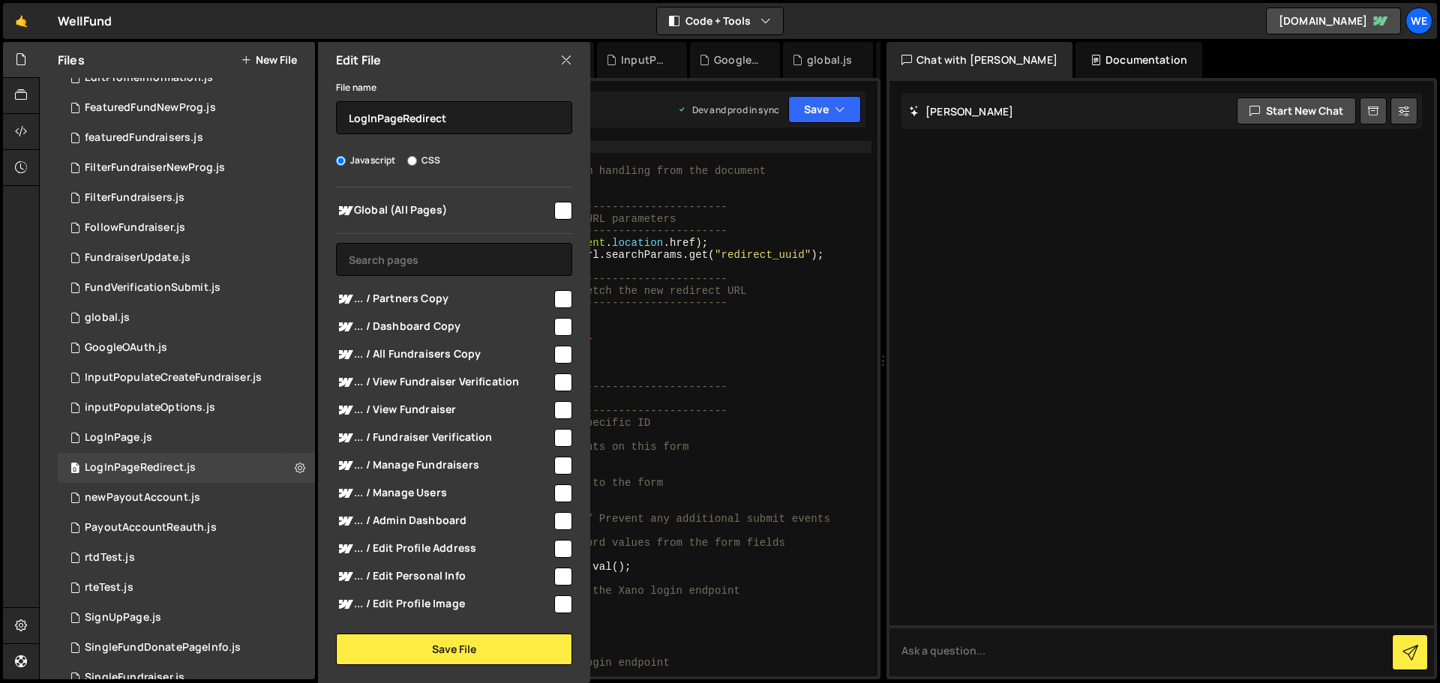
click at [556, 205] on input "checkbox" at bounding box center [563, 211] width 18 height 18
checkbox input "true"
click at [481, 658] on button "Save File" at bounding box center [454, 649] width 236 height 31
checkbox input "false"
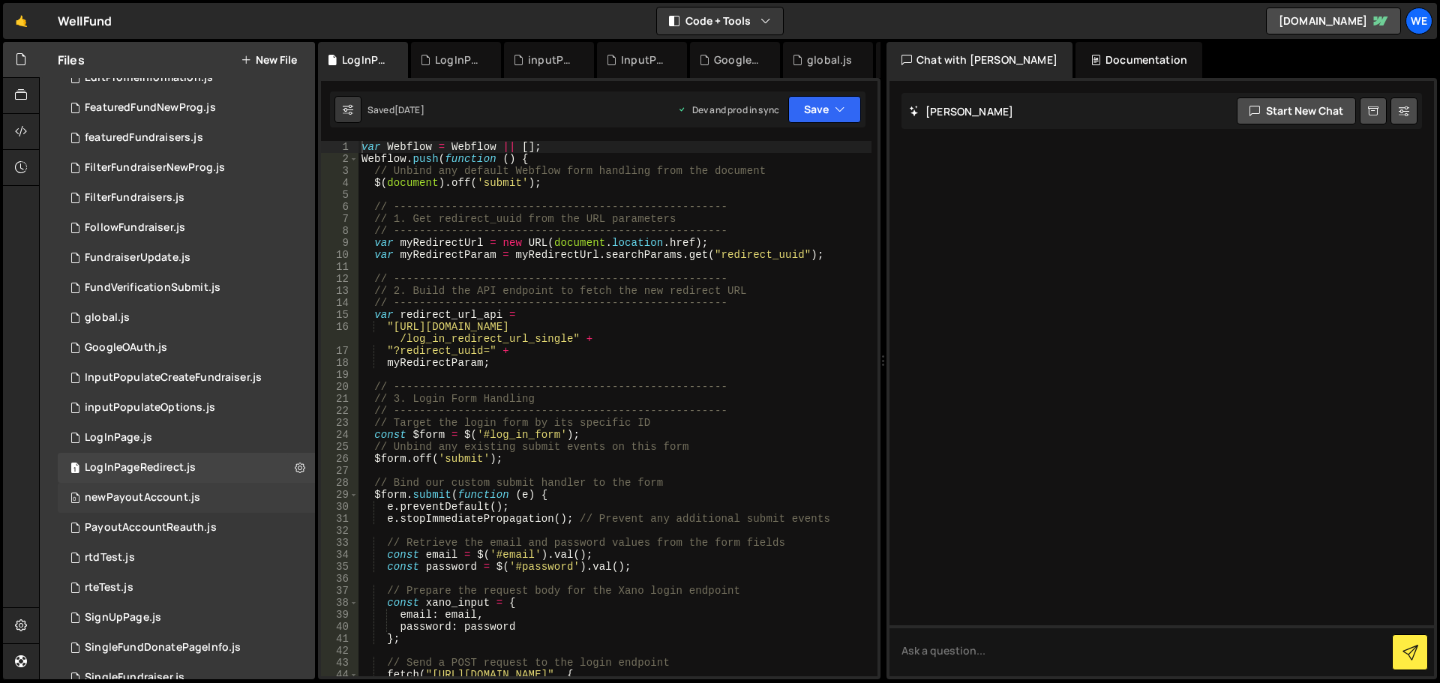
click at [268, 490] on div "0 newPayoutAccount.js 0" at bounding box center [186, 498] width 257 height 30
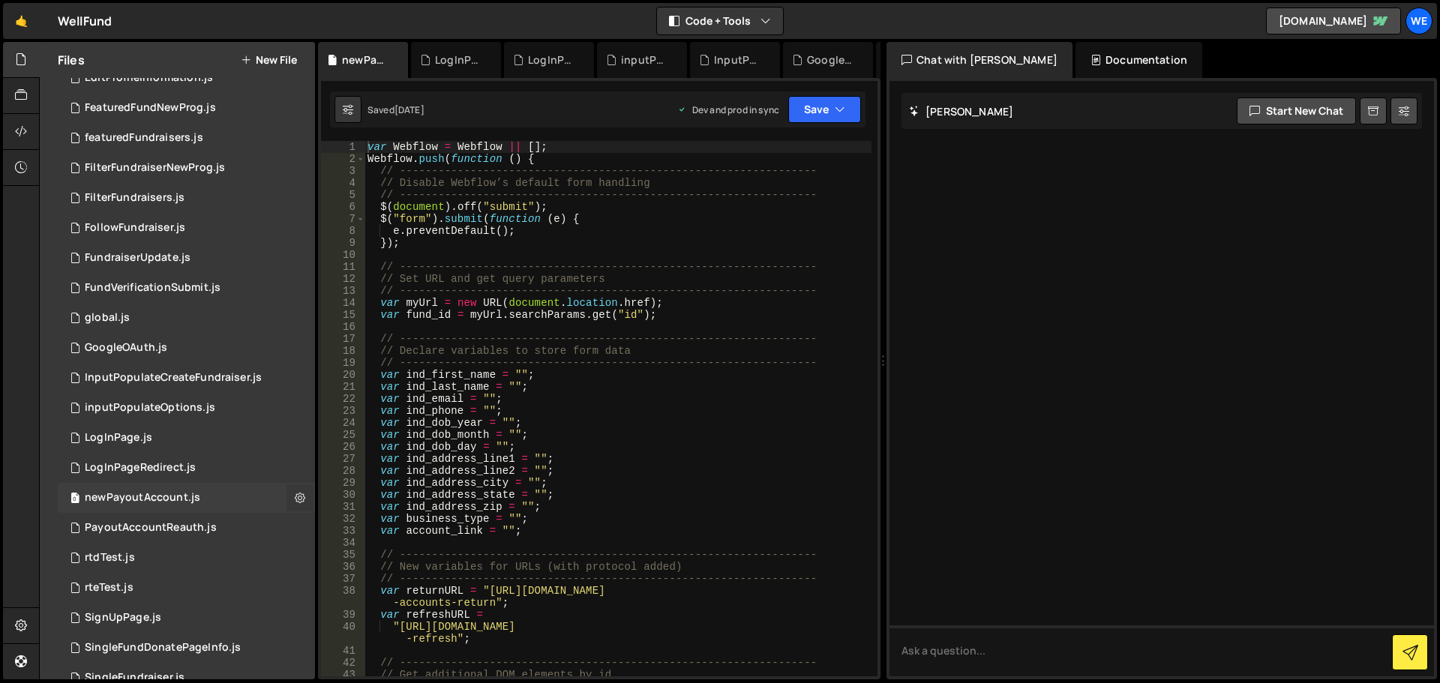
click at [295, 502] on icon at bounding box center [300, 497] width 10 height 14
type input "newPayoutAccount"
radio input "true"
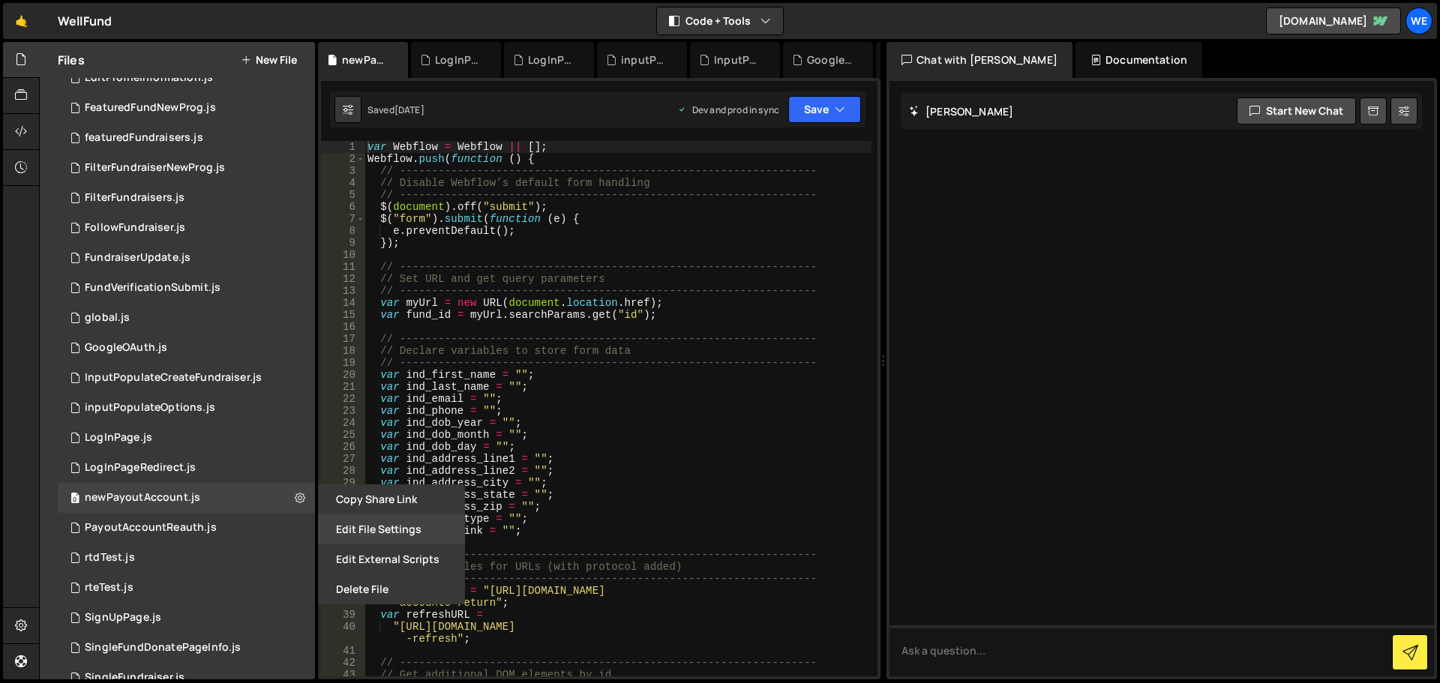
click at [332, 529] on button "Edit File Settings" at bounding box center [391, 529] width 147 height 30
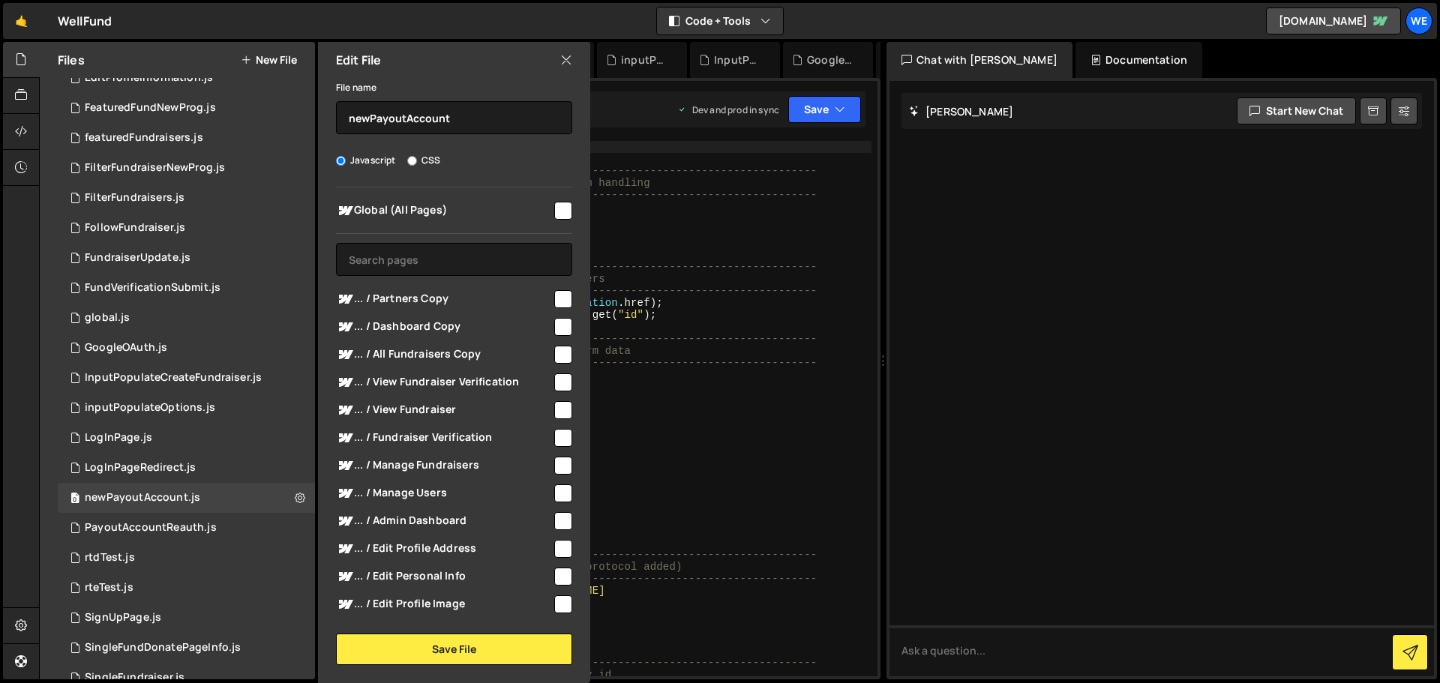
click at [558, 209] on input "checkbox" at bounding box center [563, 211] width 18 height 18
click at [463, 650] on button "Save File" at bounding box center [454, 649] width 236 height 31
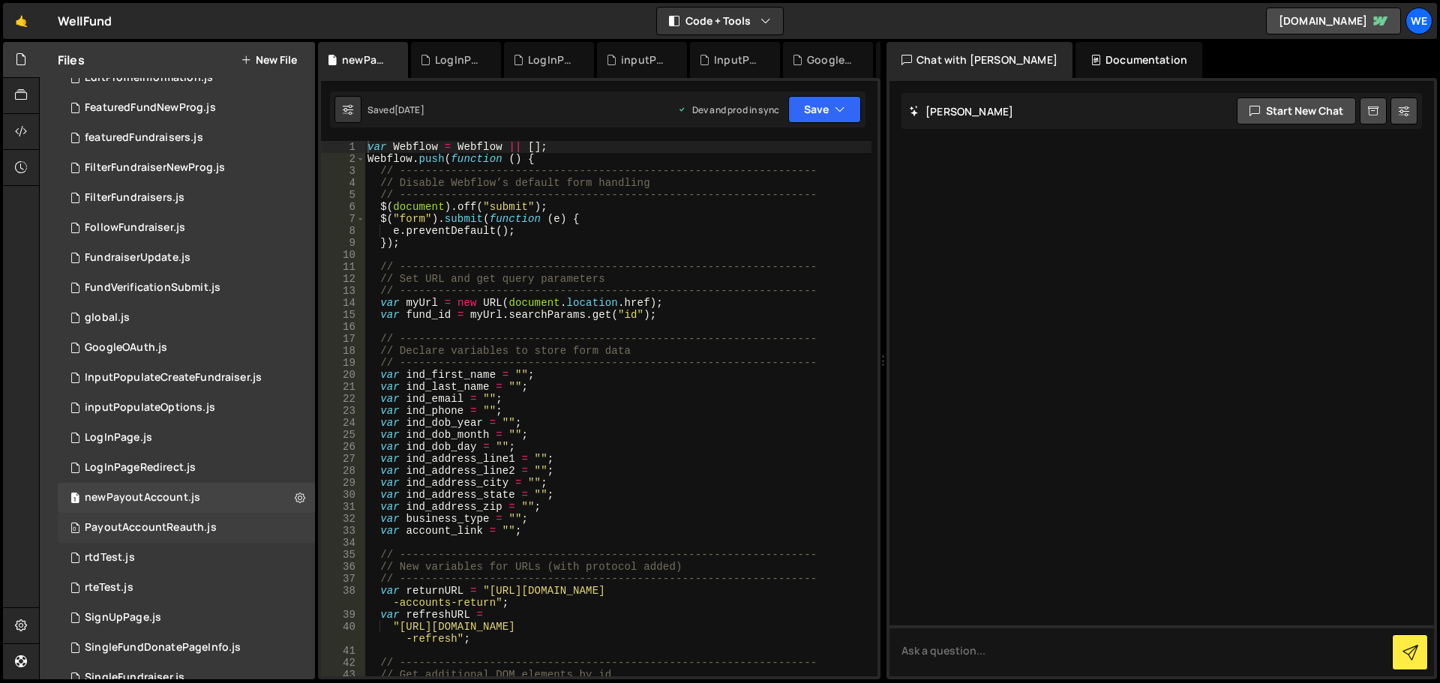
click at [275, 519] on div "0 PayoutAccountReauth.js 0" at bounding box center [186, 528] width 257 height 30
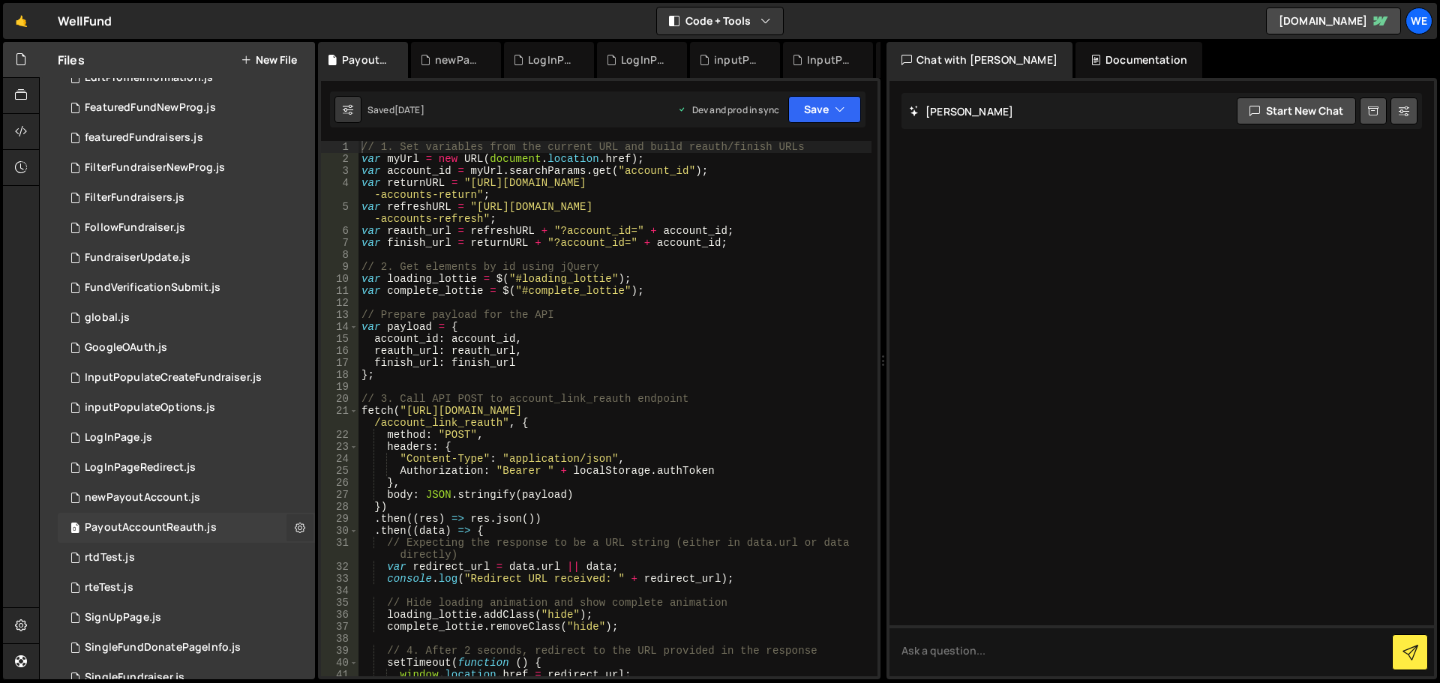
click at [299, 529] on button at bounding box center [299, 527] width 27 height 27
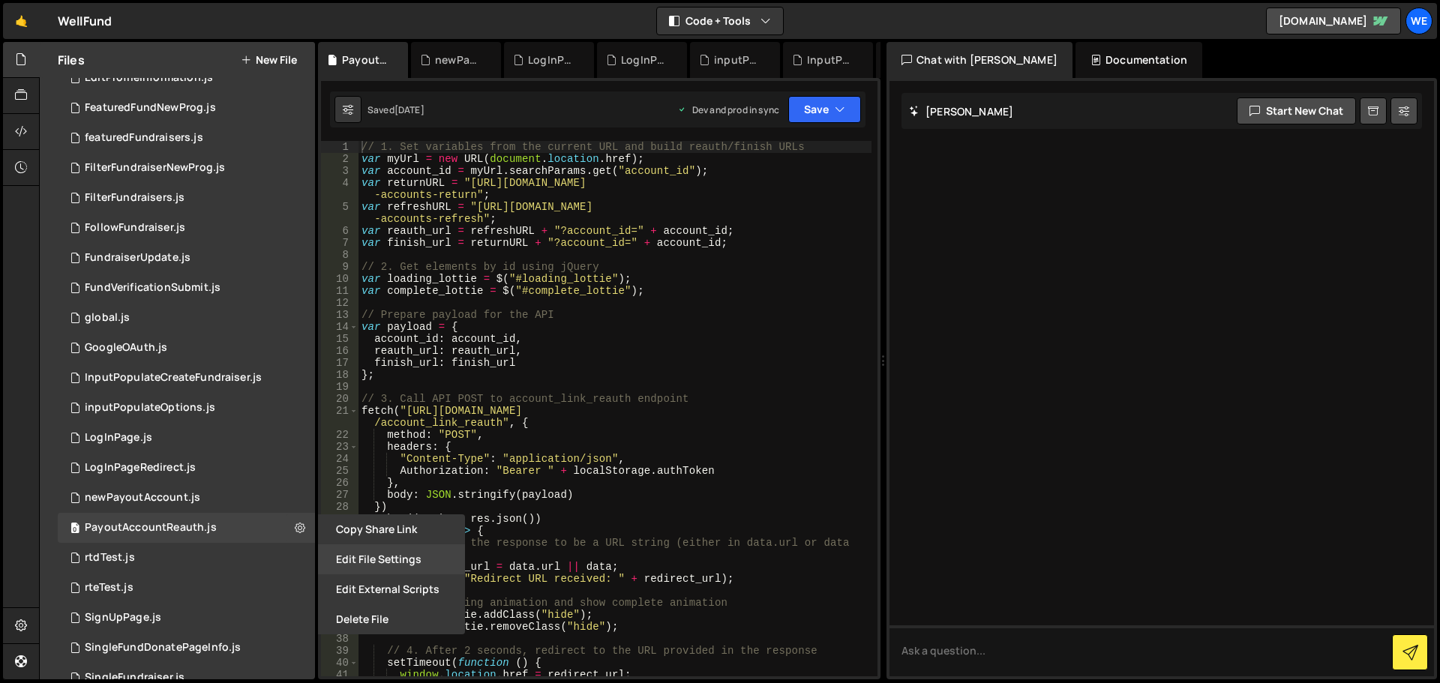
click at [352, 556] on button "Edit File Settings" at bounding box center [391, 559] width 147 height 30
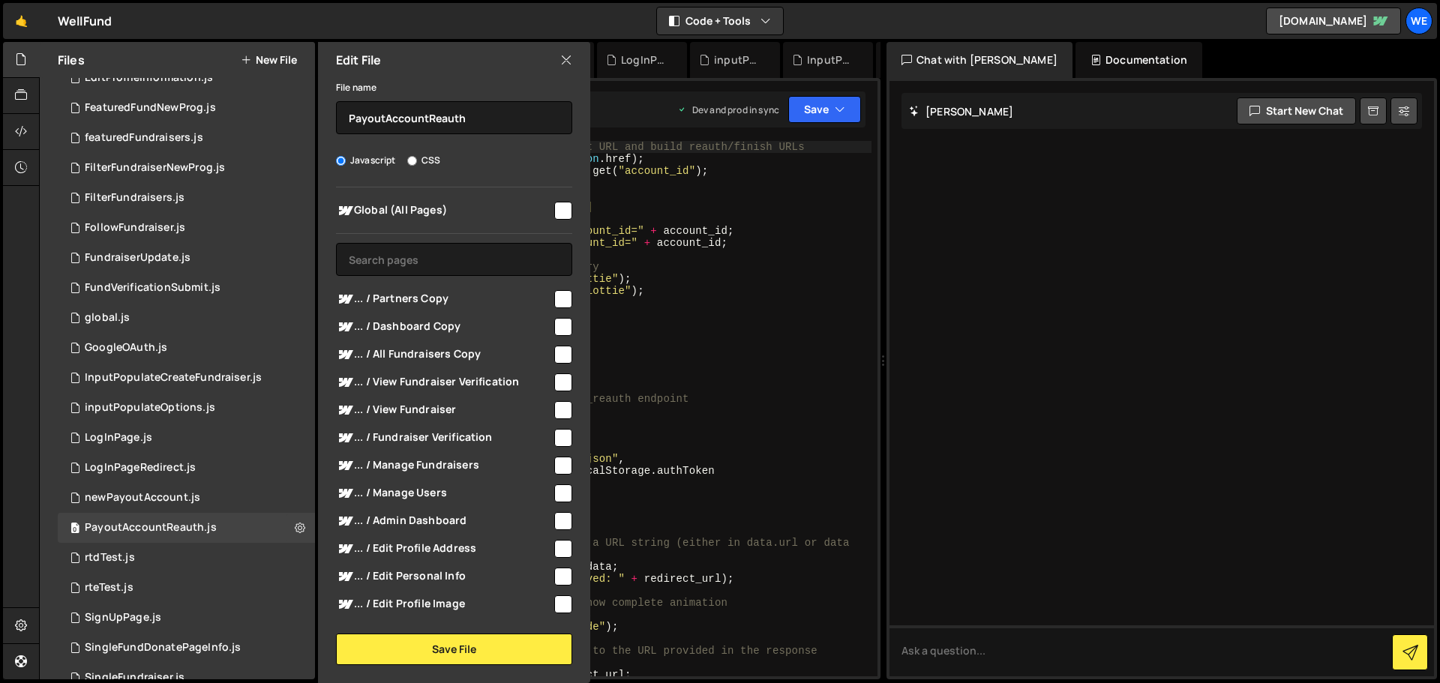
click at [554, 208] on input "checkbox" at bounding box center [563, 211] width 18 height 18
click at [441, 644] on button "Save File" at bounding box center [454, 649] width 236 height 31
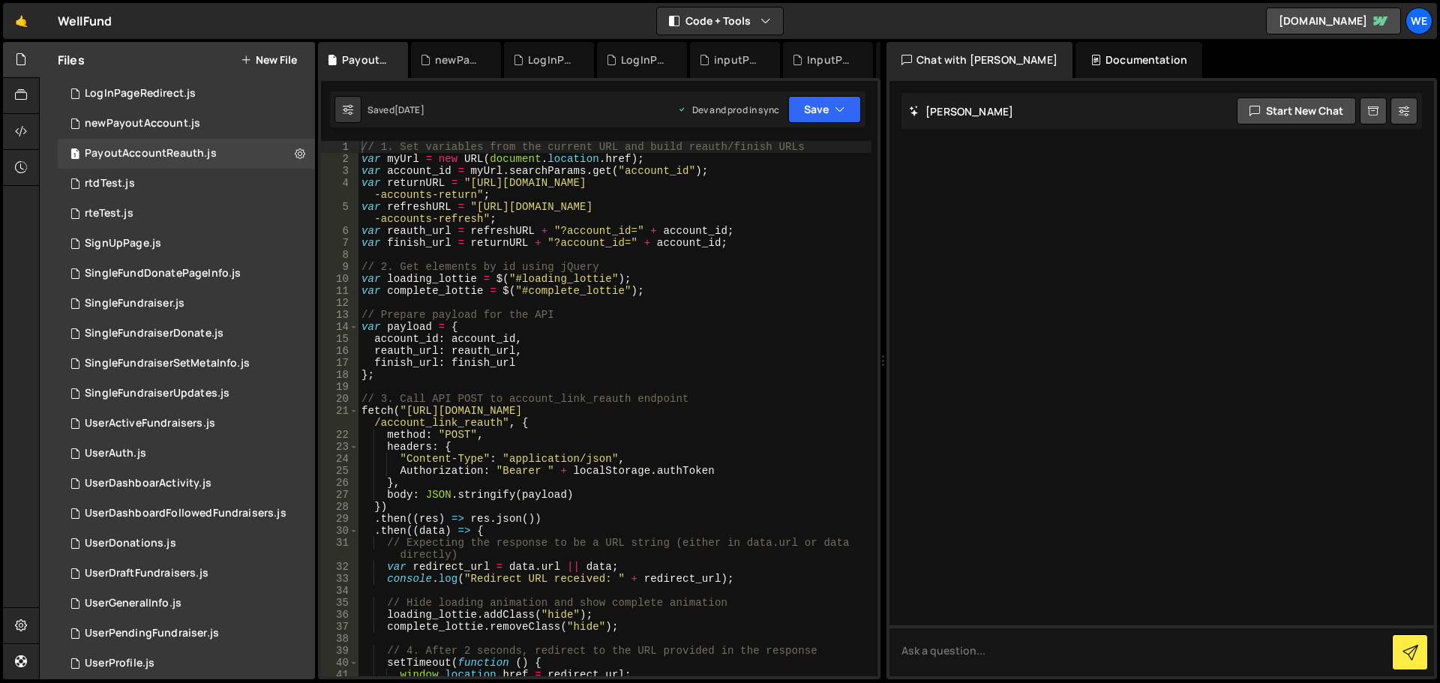
scroll to position [900, 0]
click at [266, 184] on div "0 rtdTest.js 0" at bounding box center [186, 183] width 257 height 30
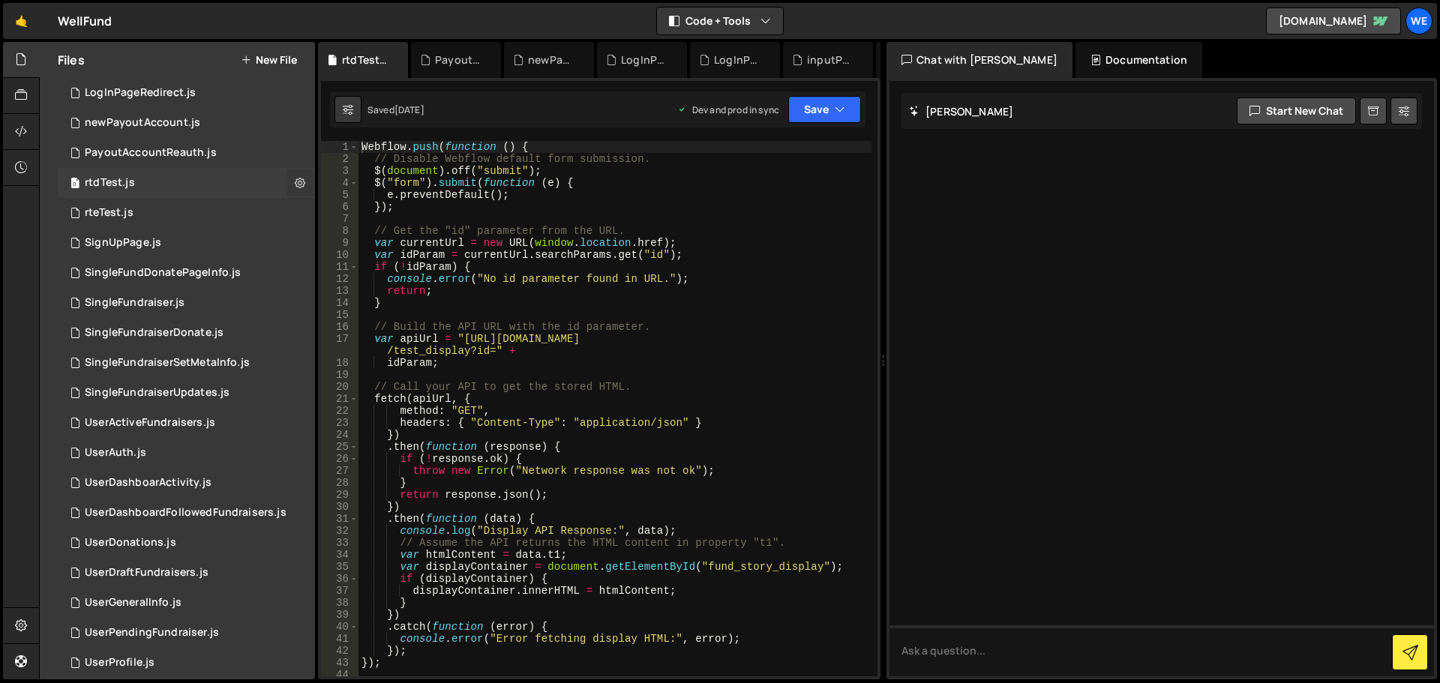
click at [295, 181] on icon at bounding box center [300, 182] width 10 height 14
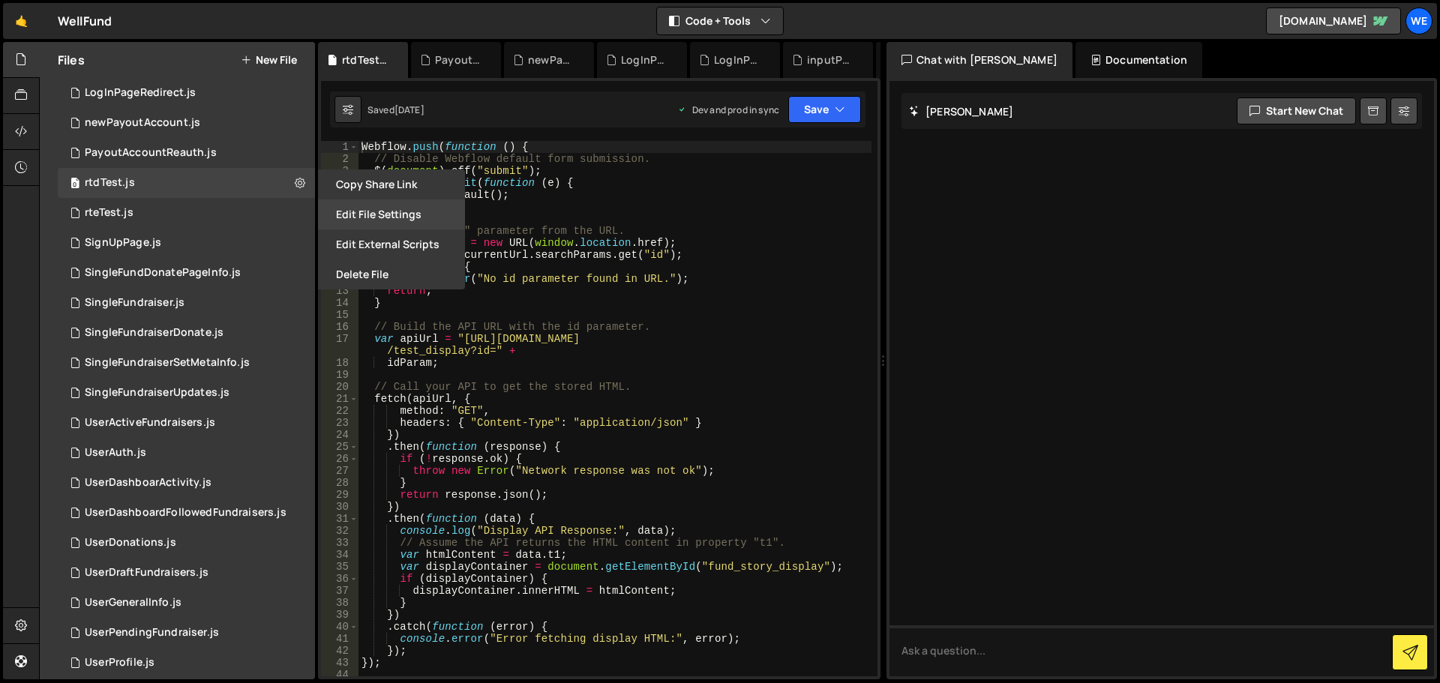
click at [346, 214] on button "Edit File Settings" at bounding box center [391, 214] width 147 height 30
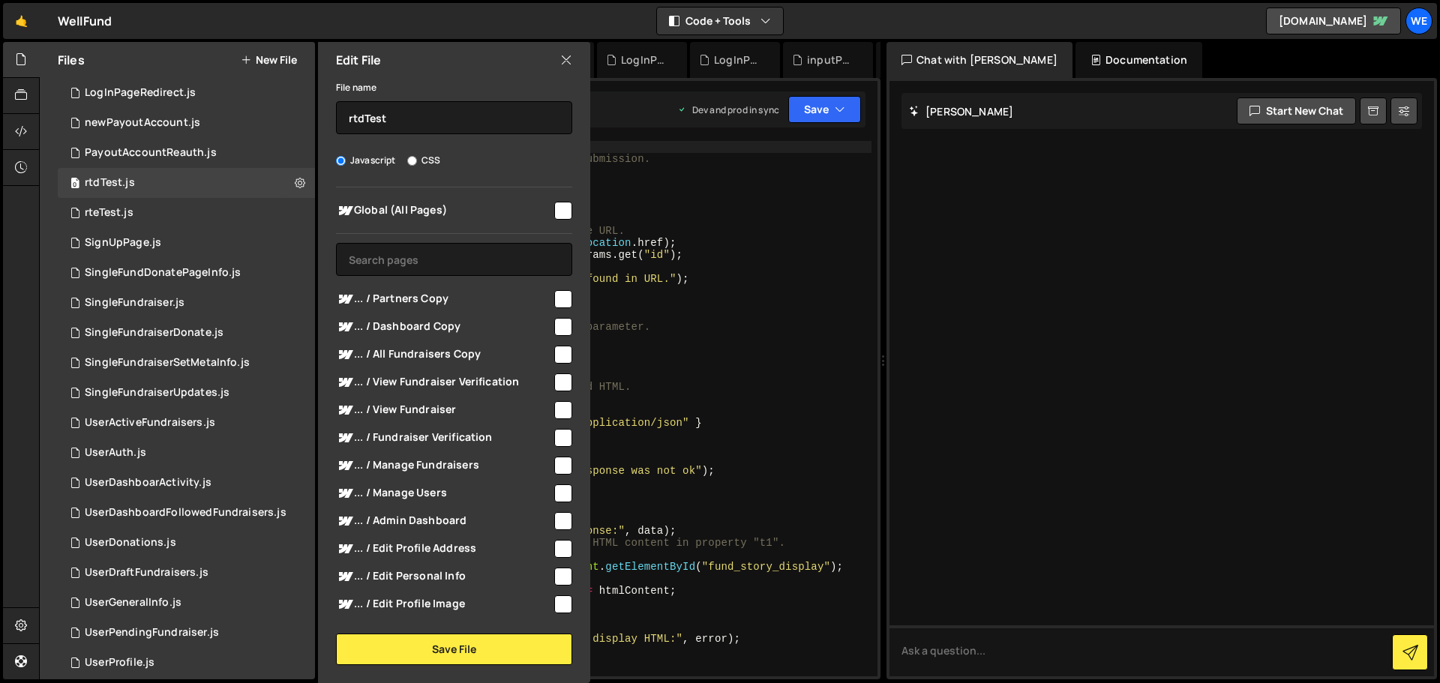
click at [555, 214] on input "checkbox" at bounding box center [563, 211] width 18 height 18
click at [447, 650] on button "Save File" at bounding box center [454, 649] width 236 height 31
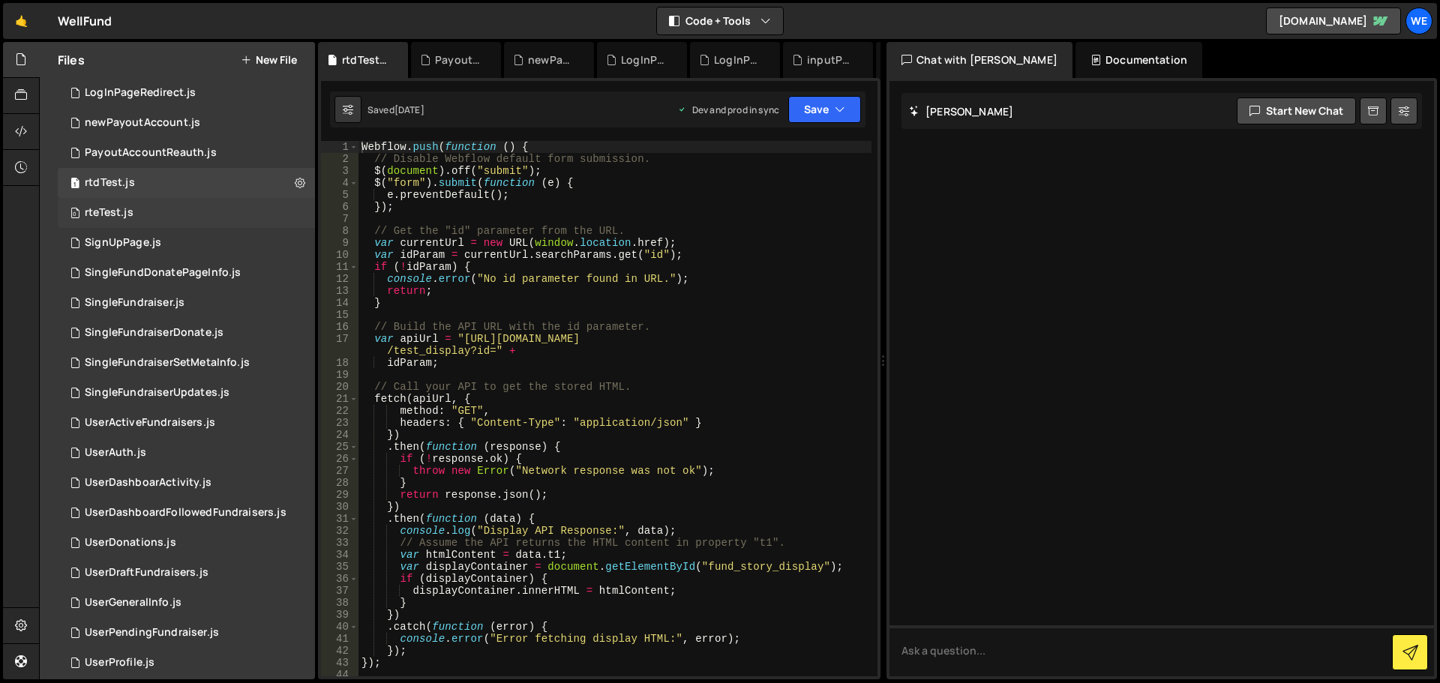
click at [251, 212] on div "0 rteTest.js 0" at bounding box center [186, 213] width 257 height 30
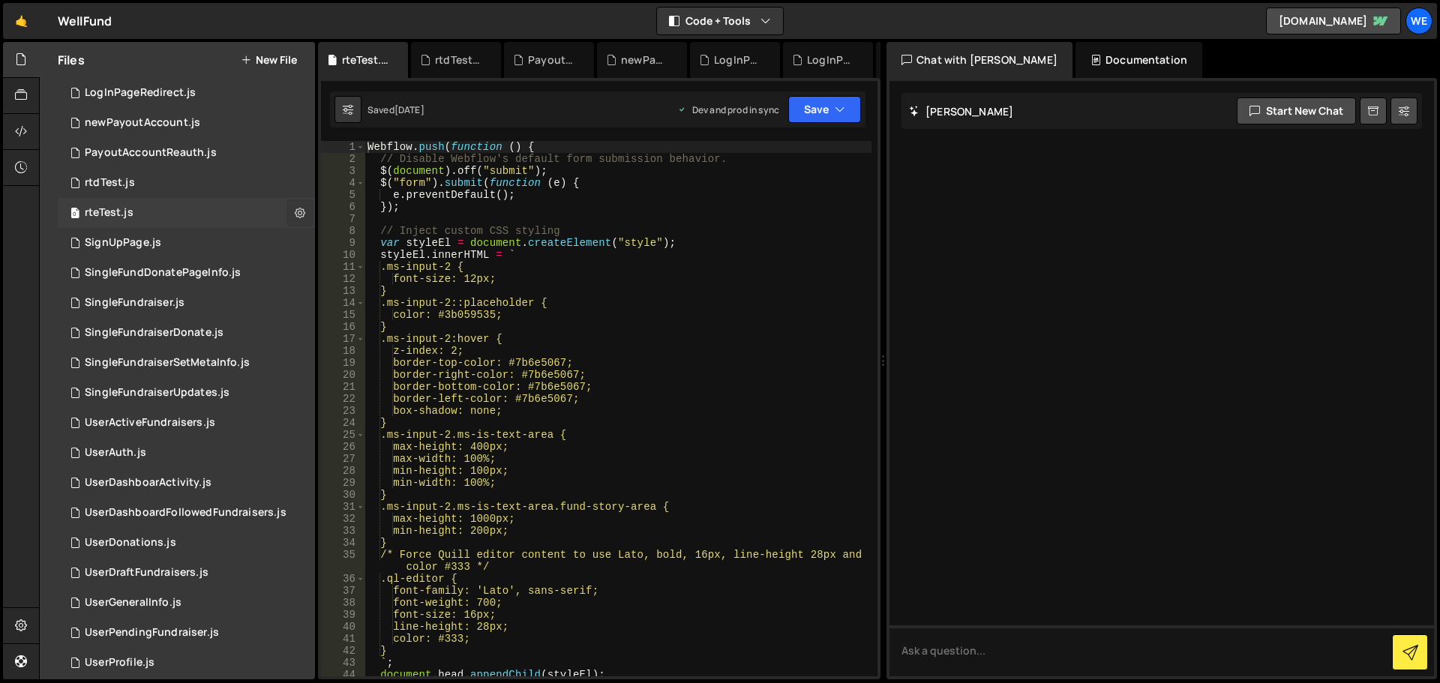
click at [295, 213] on icon at bounding box center [300, 212] width 10 height 14
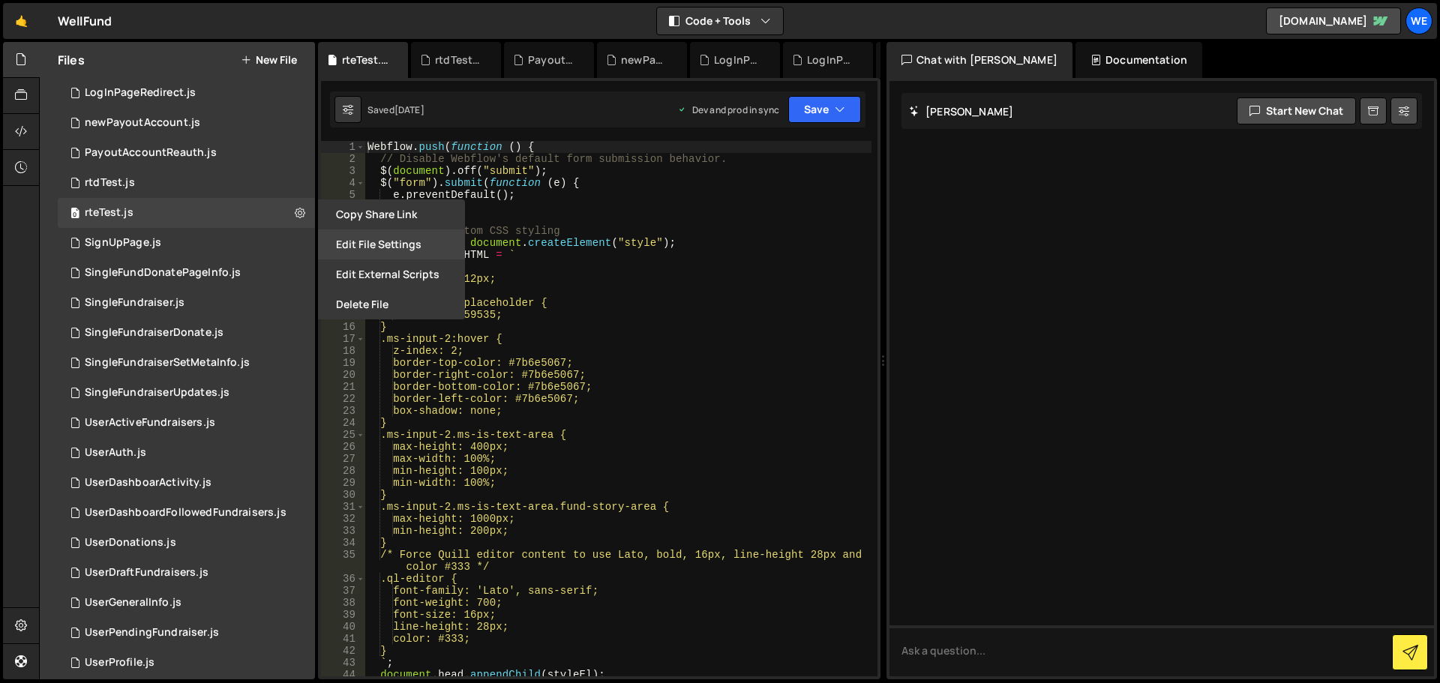
click at [346, 250] on button "Edit File Settings" at bounding box center [391, 244] width 147 height 30
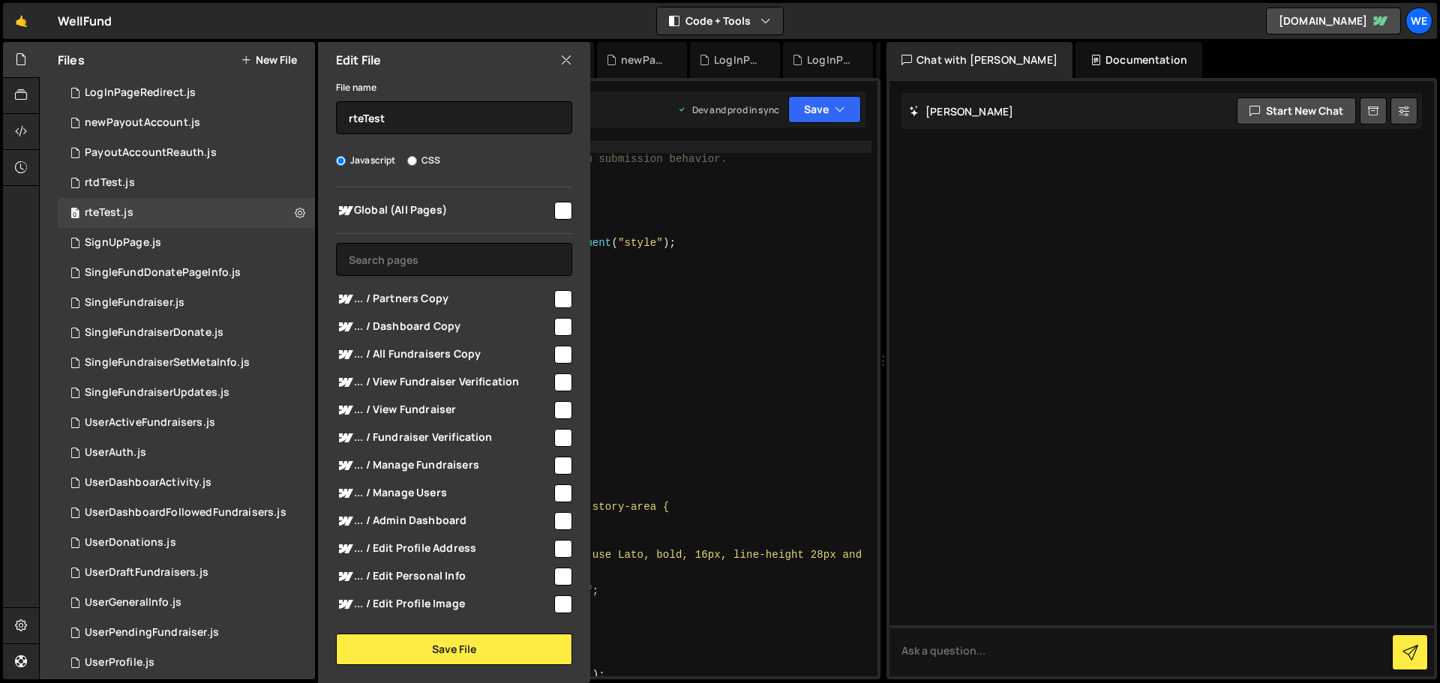
click at [556, 211] on input "checkbox" at bounding box center [563, 211] width 18 height 18
click at [470, 655] on button "Save File" at bounding box center [454, 649] width 236 height 31
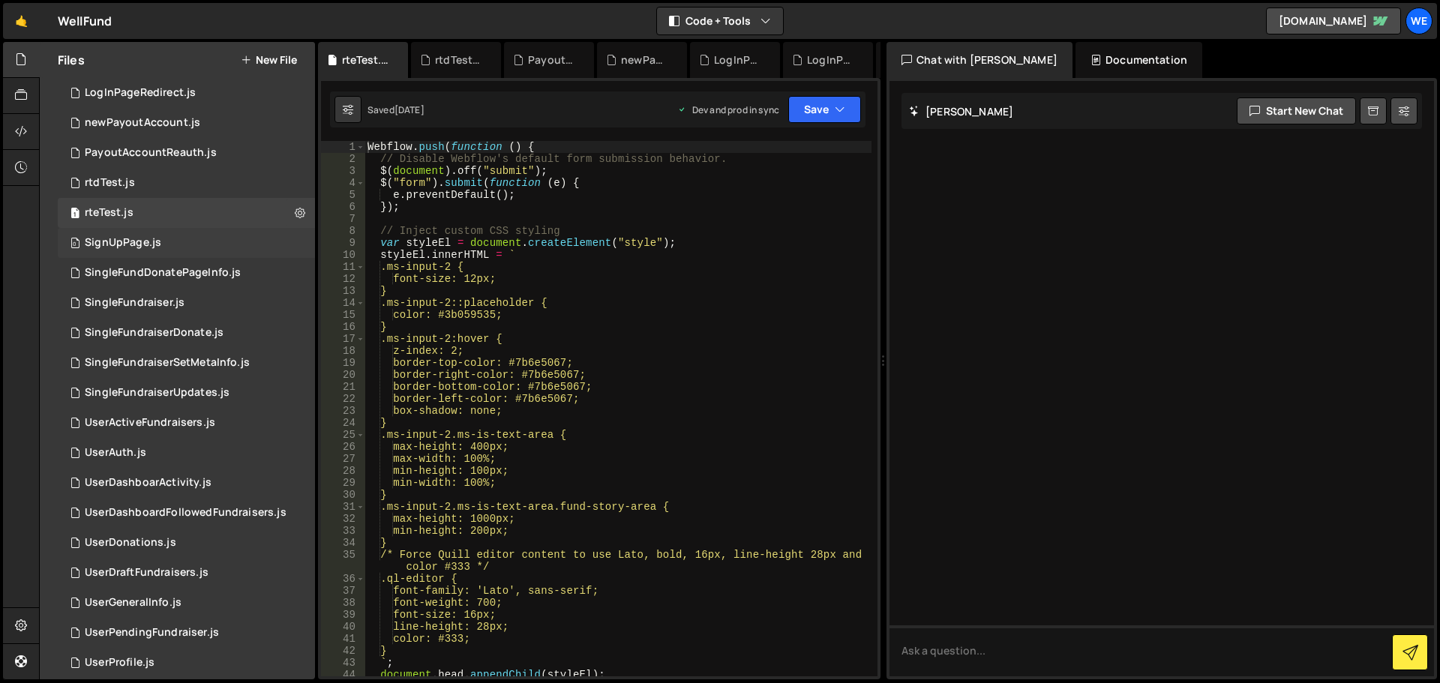
click at [266, 243] on div "0 SignUpPage.js 0" at bounding box center [186, 243] width 257 height 30
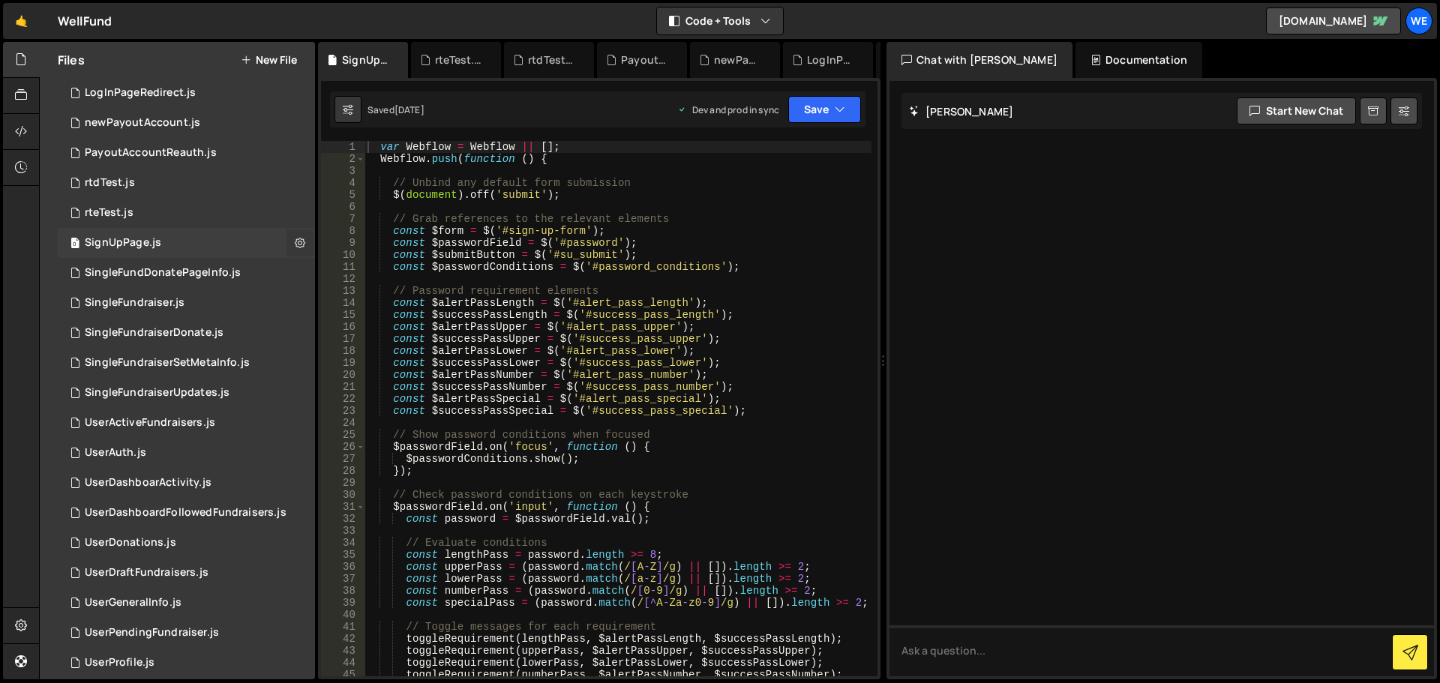
click at [295, 239] on icon at bounding box center [300, 242] width 10 height 14
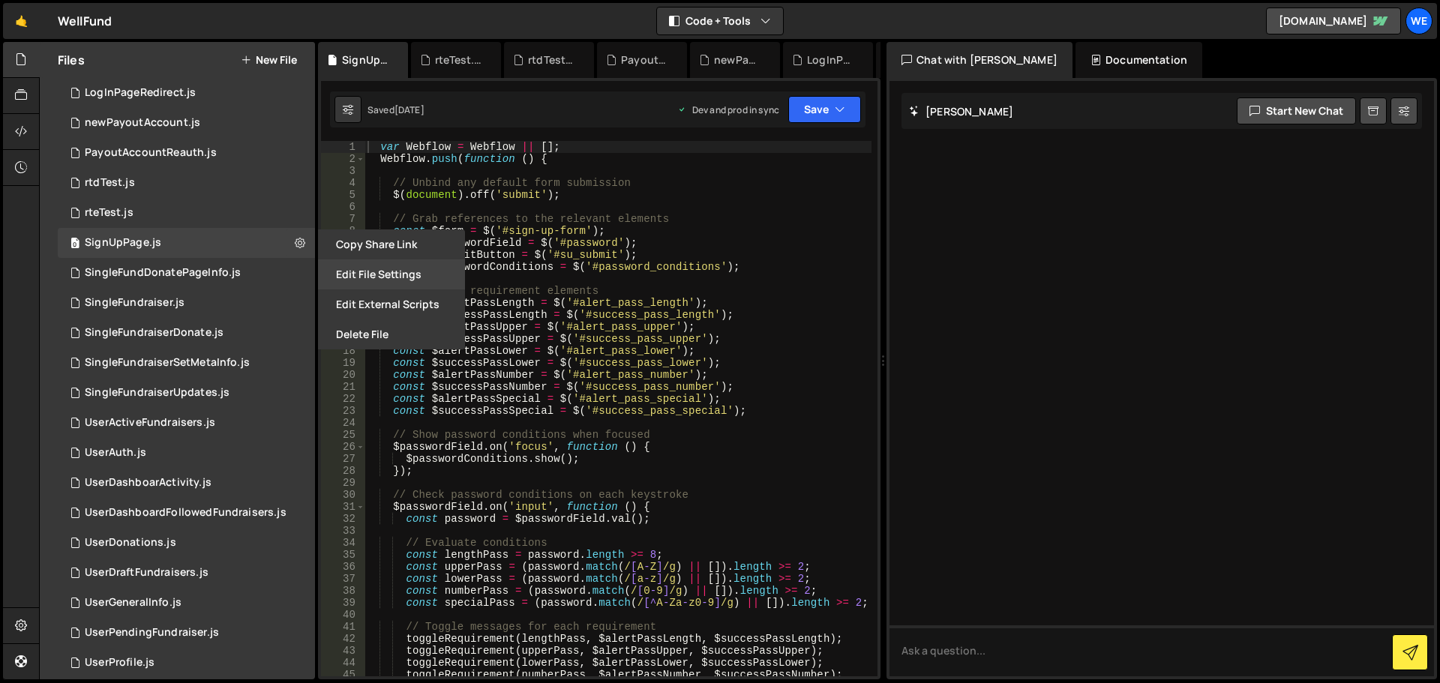
click at [339, 275] on button "Edit File Settings" at bounding box center [391, 274] width 147 height 30
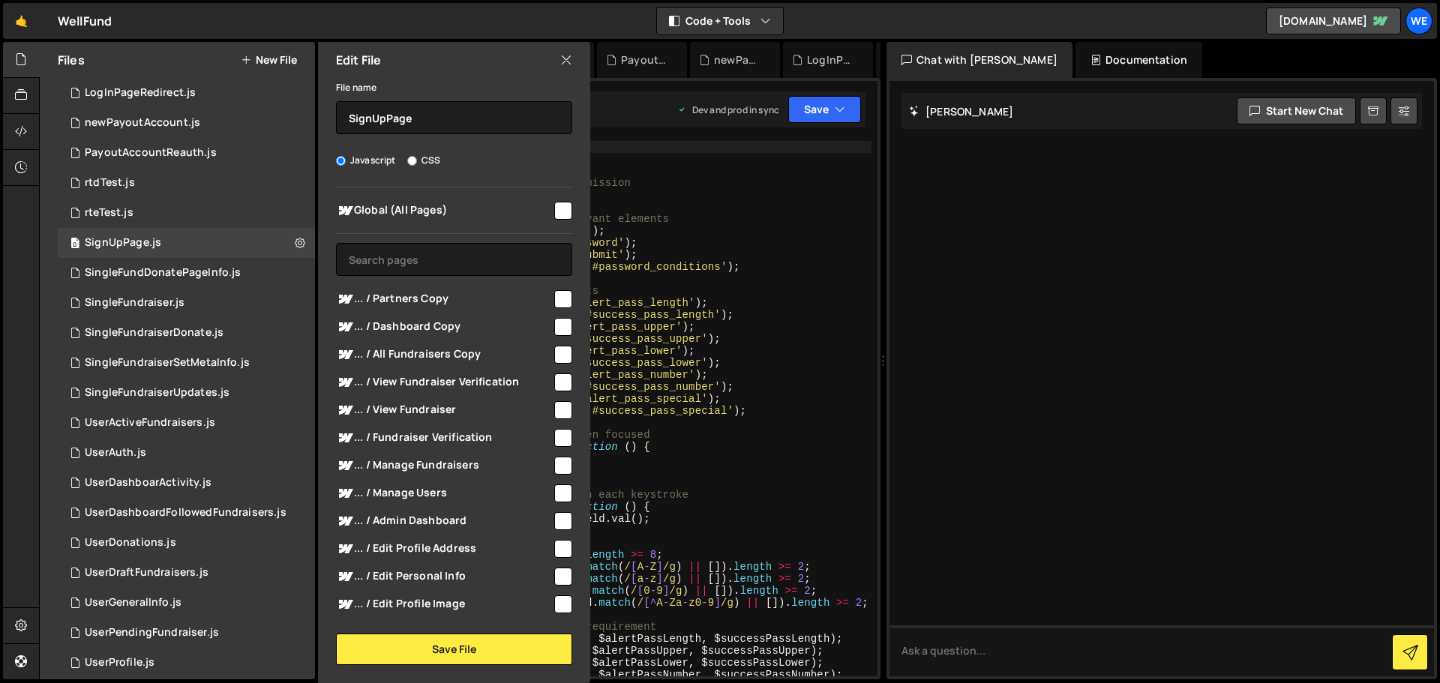
click at [552, 212] on div at bounding box center [562, 209] width 20 height 20
click at [561, 209] on input "checkbox" at bounding box center [563, 211] width 18 height 18
checkbox input "true"
click at [471, 656] on button "Save File" at bounding box center [454, 649] width 236 height 31
checkbox input "false"
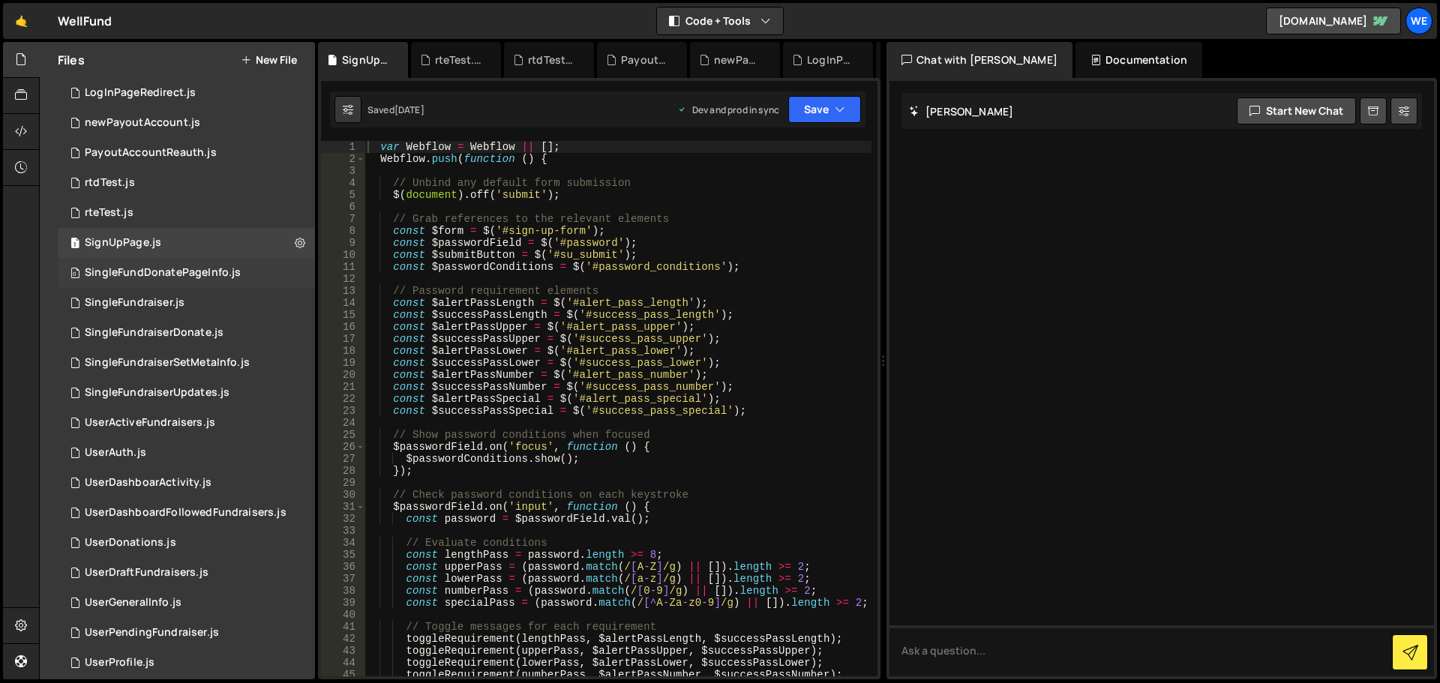
click at [277, 271] on div "0 SingleFundDonatePageInfo.js 0" at bounding box center [186, 273] width 257 height 30
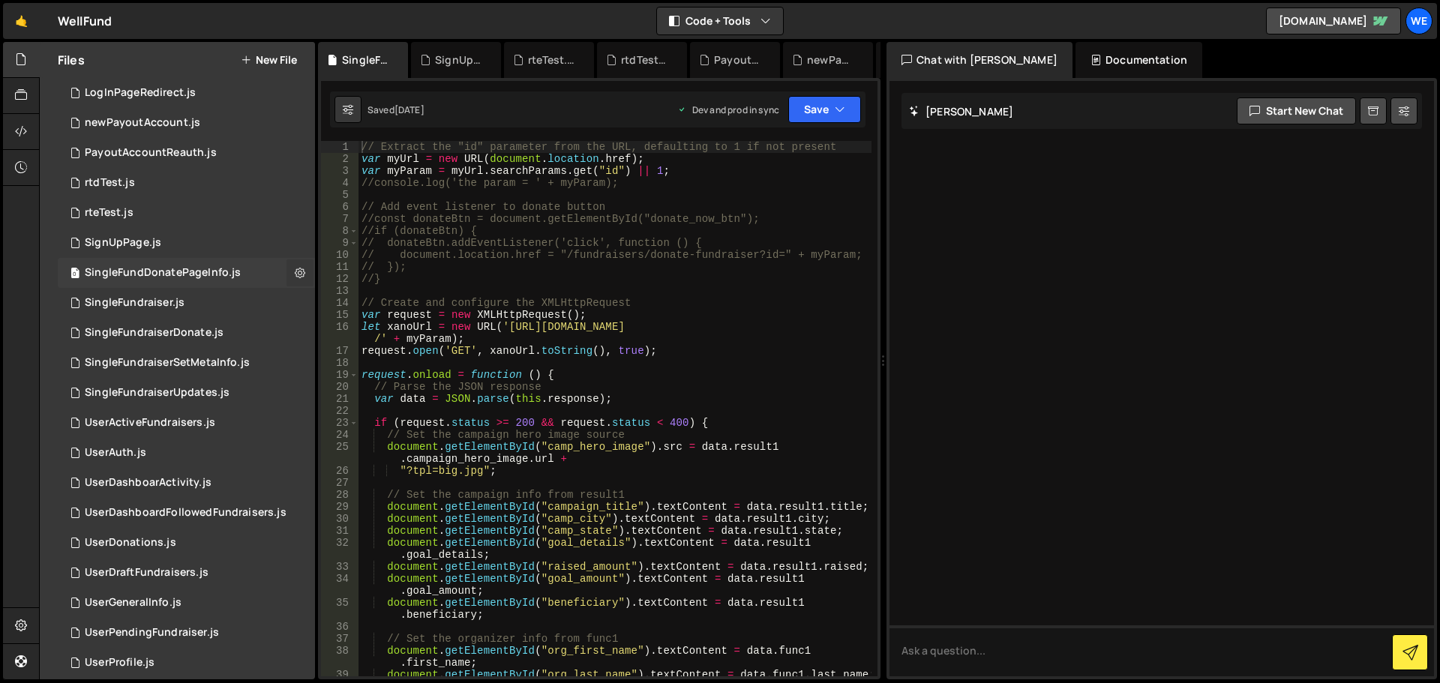
click at [298, 273] on icon at bounding box center [300, 272] width 10 height 14
type input "SingleFundDonatePageInfo"
radio input "true"
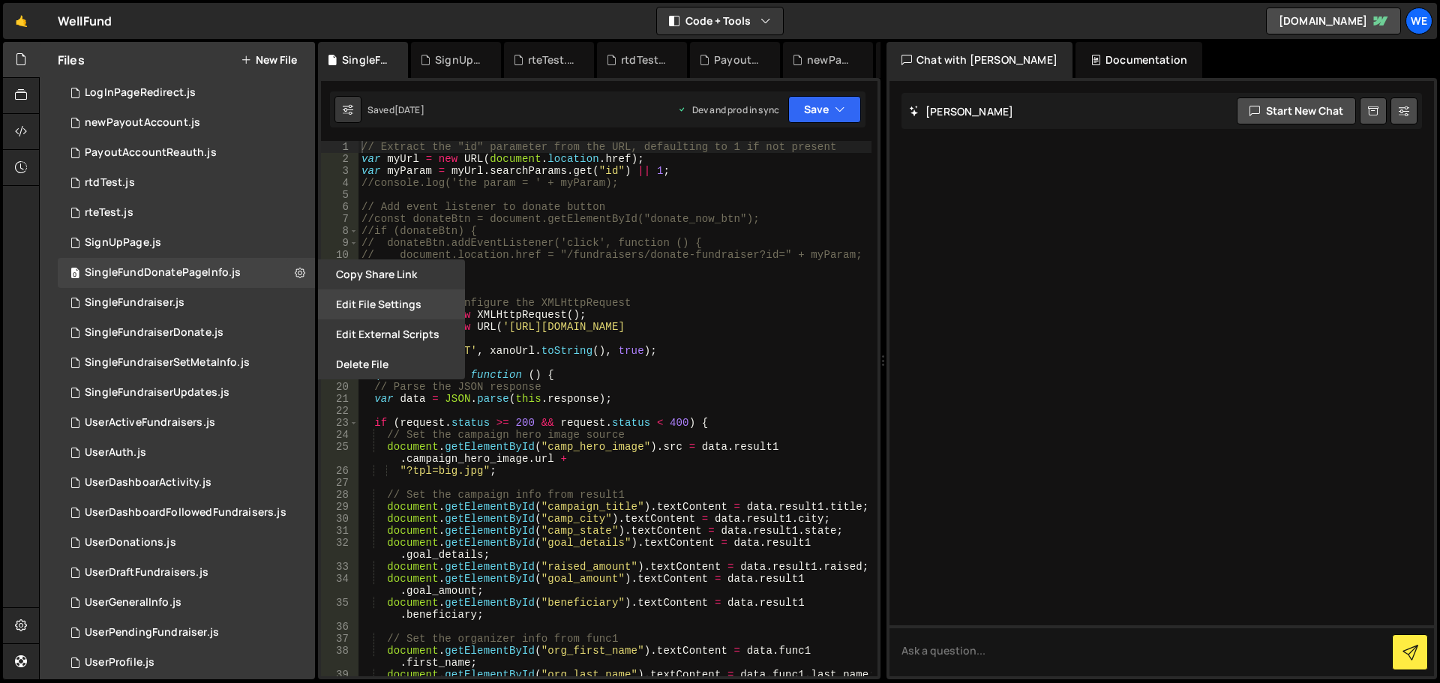
click at [337, 298] on button "Edit File Settings" at bounding box center [391, 304] width 147 height 30
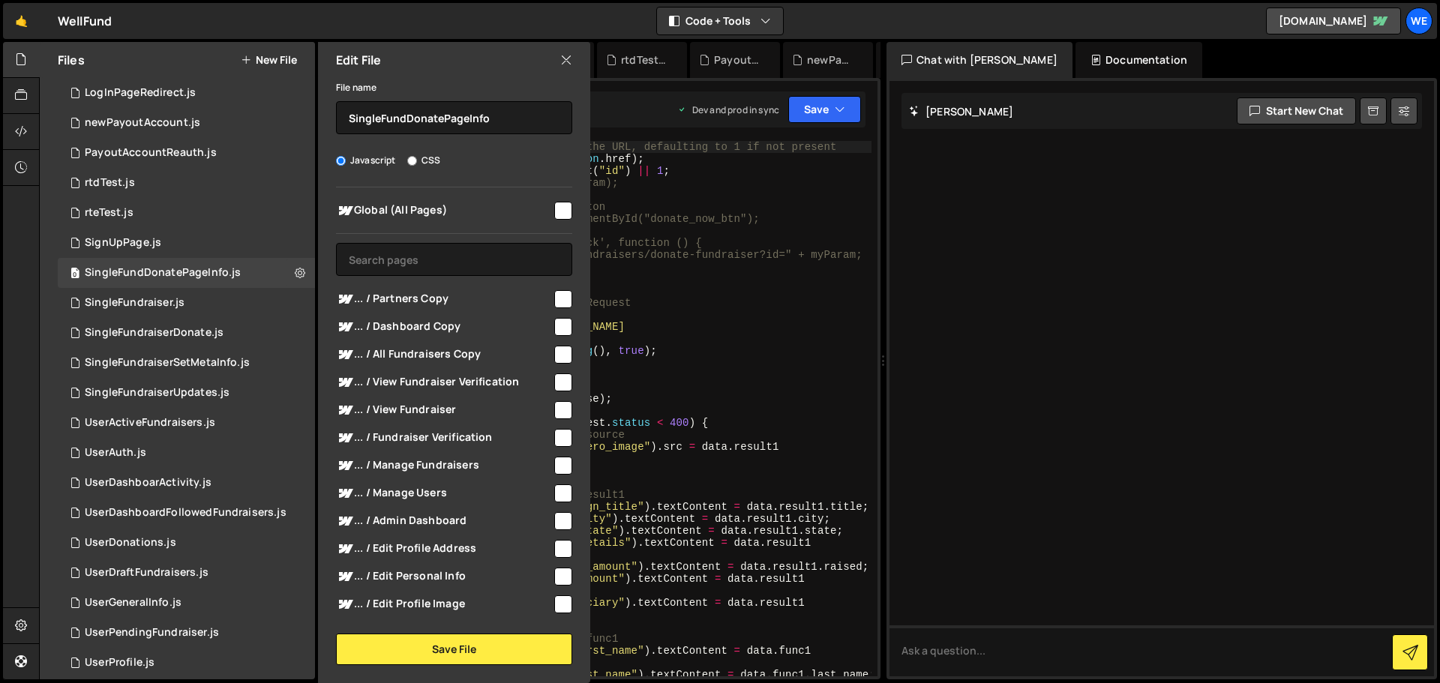
click at [555, 210] on input "checkbox" at bounding box center [563, 211] width 18 height 18
checkbox input "true"
click at [470, 656] on button "Save File" at bounding box center [454, 649] width 236 height 31
checkbox input "false"
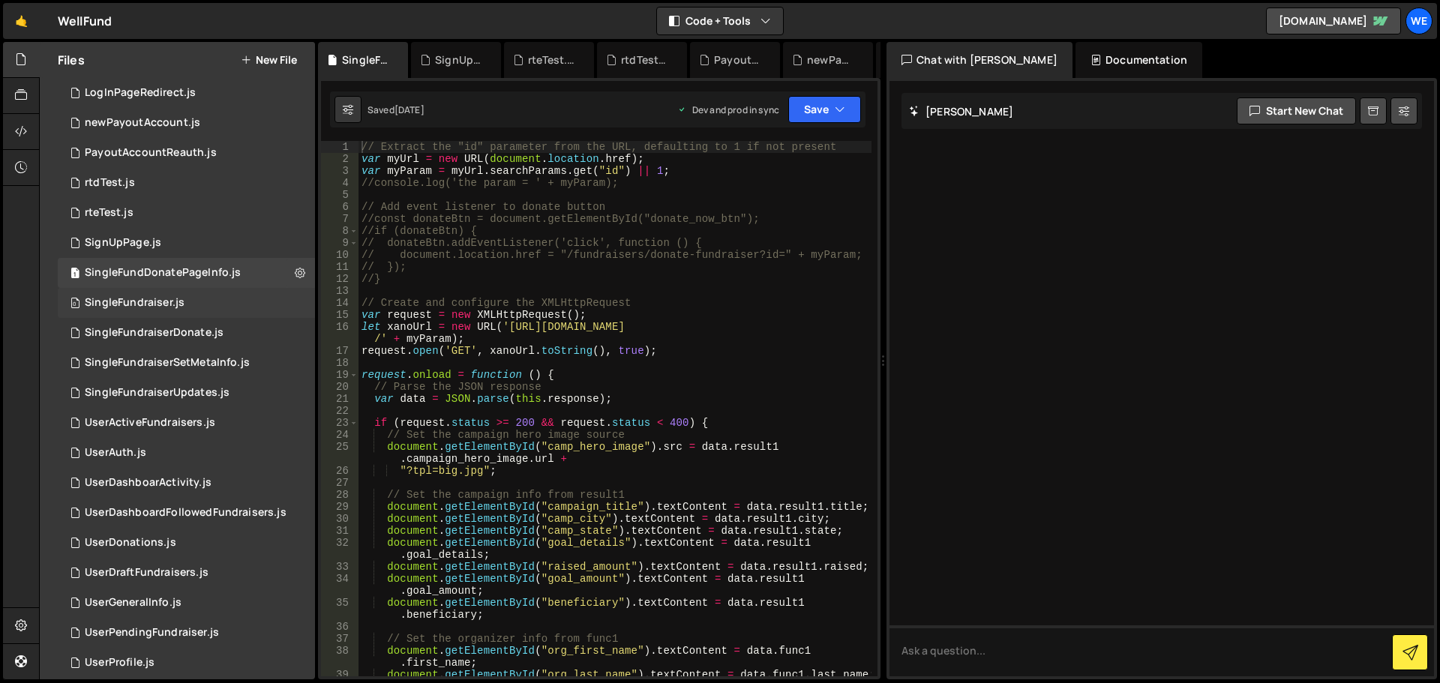
click at [255, 302] on div "0 SingleFundraiser.js 0" at bounding box center [186, 303] width 257 height 30
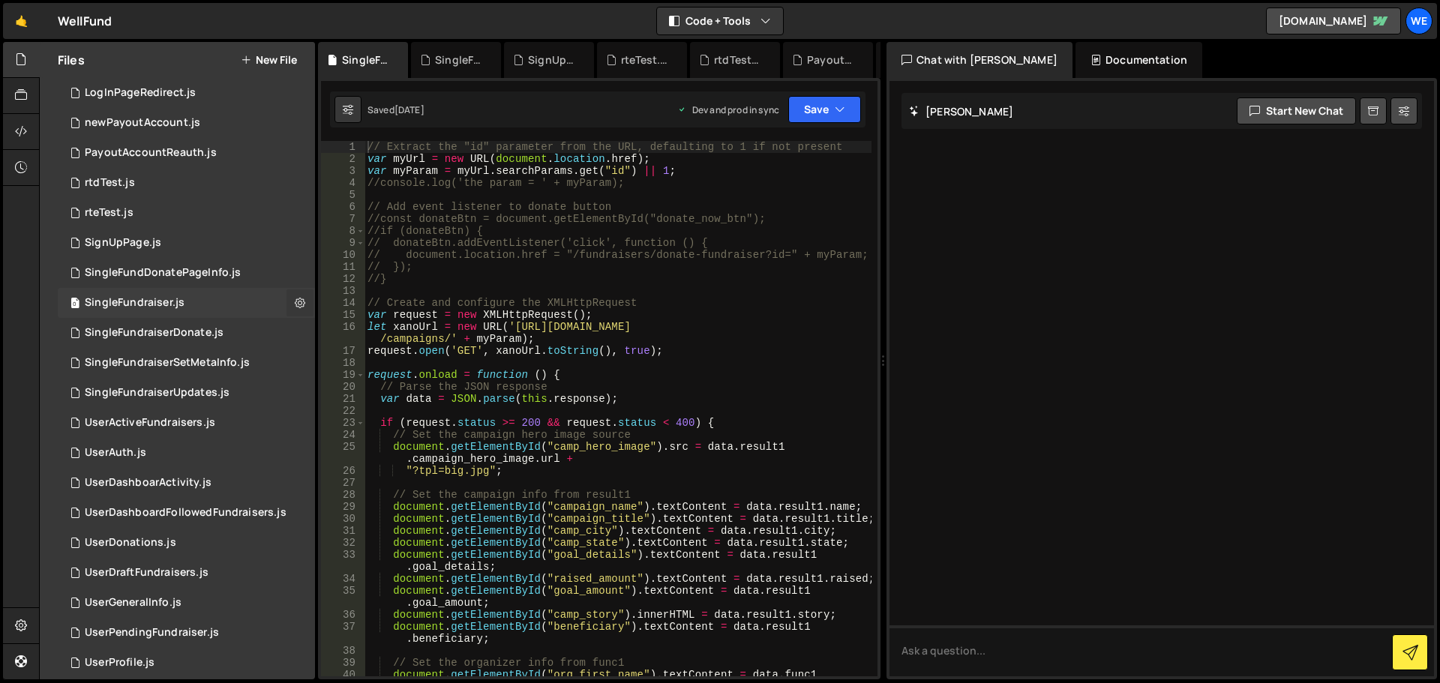
click at [296, 301] on icon at bounding box center [300, 302] width 10 height 14
type input "SingleFundraiser"
radio input "true"
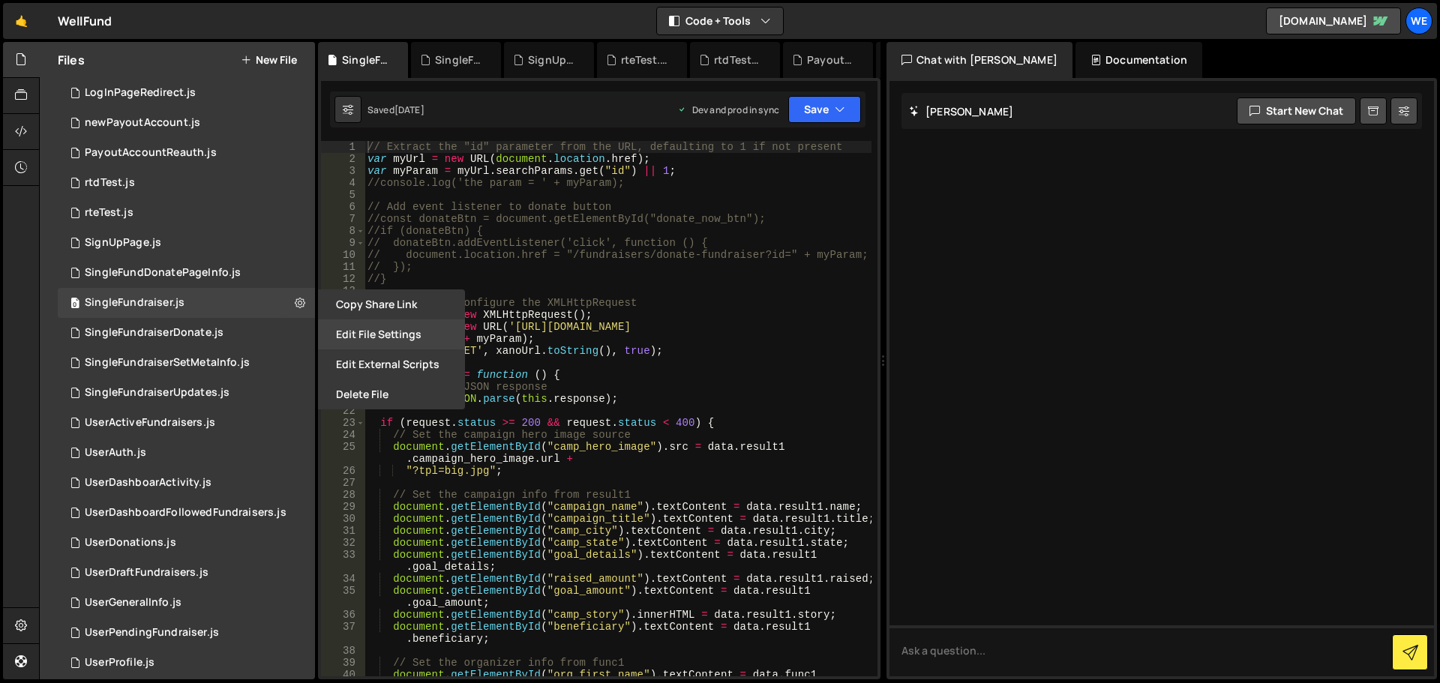
click at [355, 330] on button "Edit File Settings" at bounding box center [391, 334] width 147 height 30
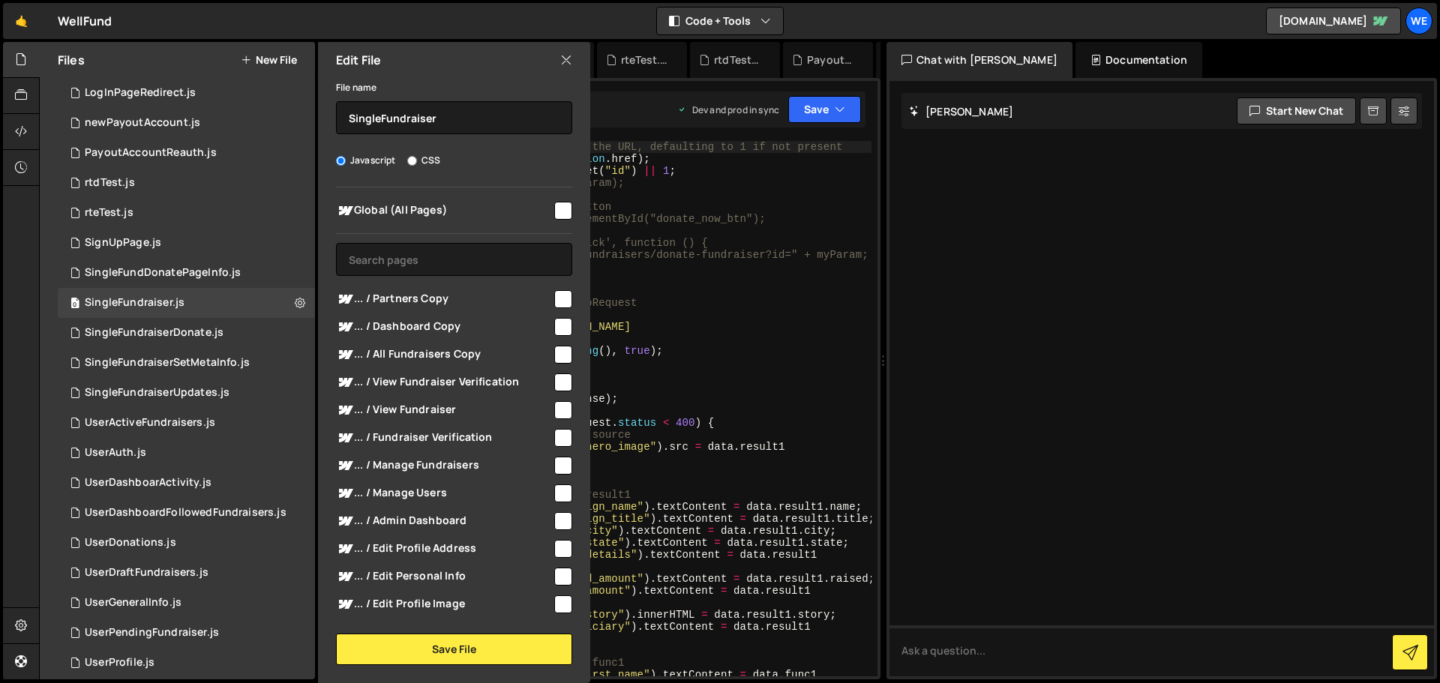
click at [563, 199] on div at bounding box center [562, 209] width 20 height 20
click at [554, 209] on input "checkbox" at bounding box center [563, 211] width 18 height 18
checkbox input "true"
click at [440, 652] on button "Save File" at bounding box center [454, 649] width 236 height 31
checkbox input "false"
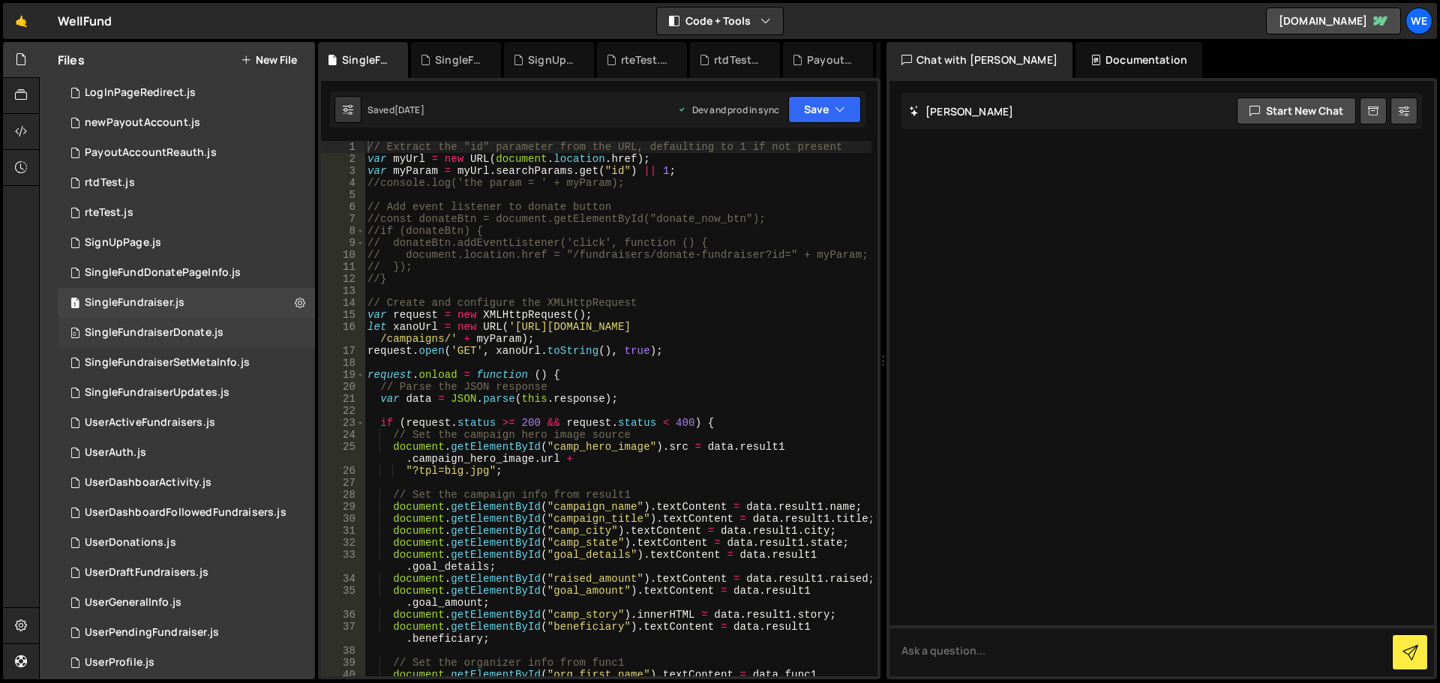
click at [280, 330] on div "0 SingleFundraiserDonate.js 0" at bounding box center [186, 333] width 257 height 30
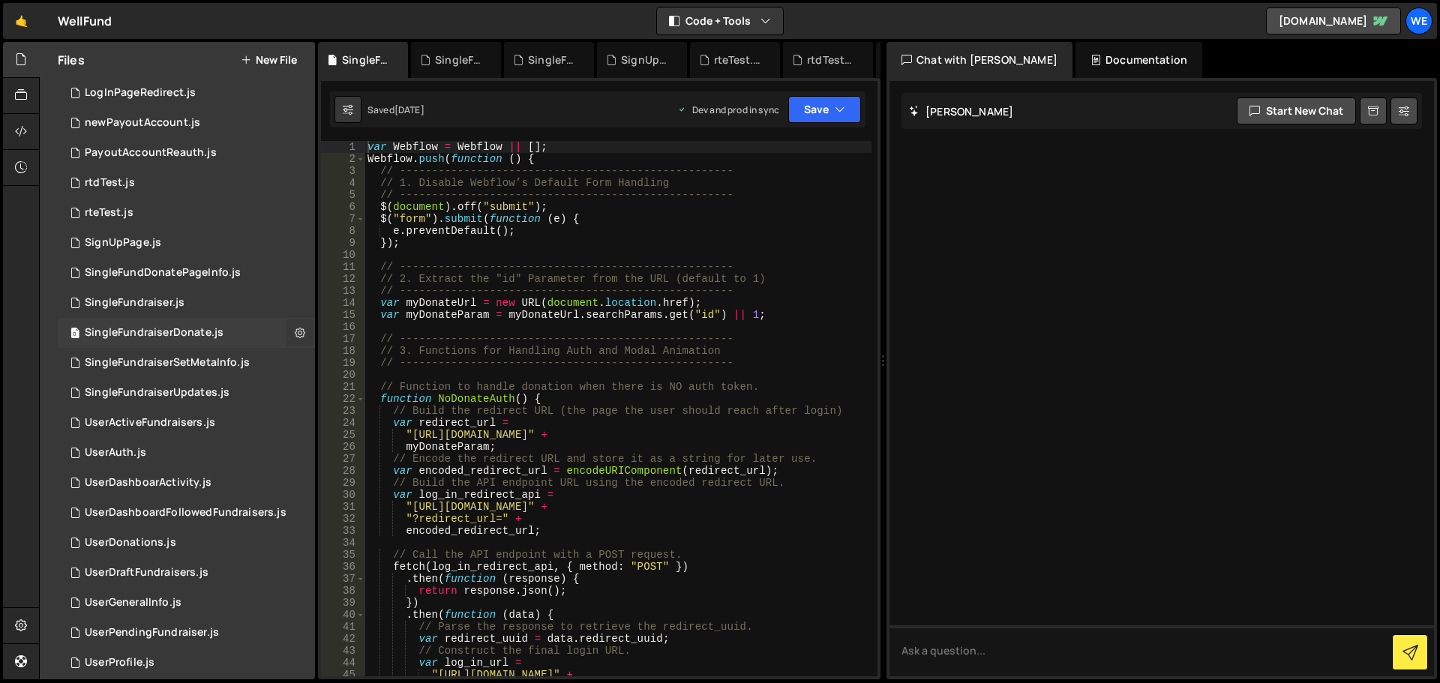
click at [295, 326] on icon at bounding box center [300, 332] width 10 height 14
type input "SingleFundraiserDonate"
radio input "true"
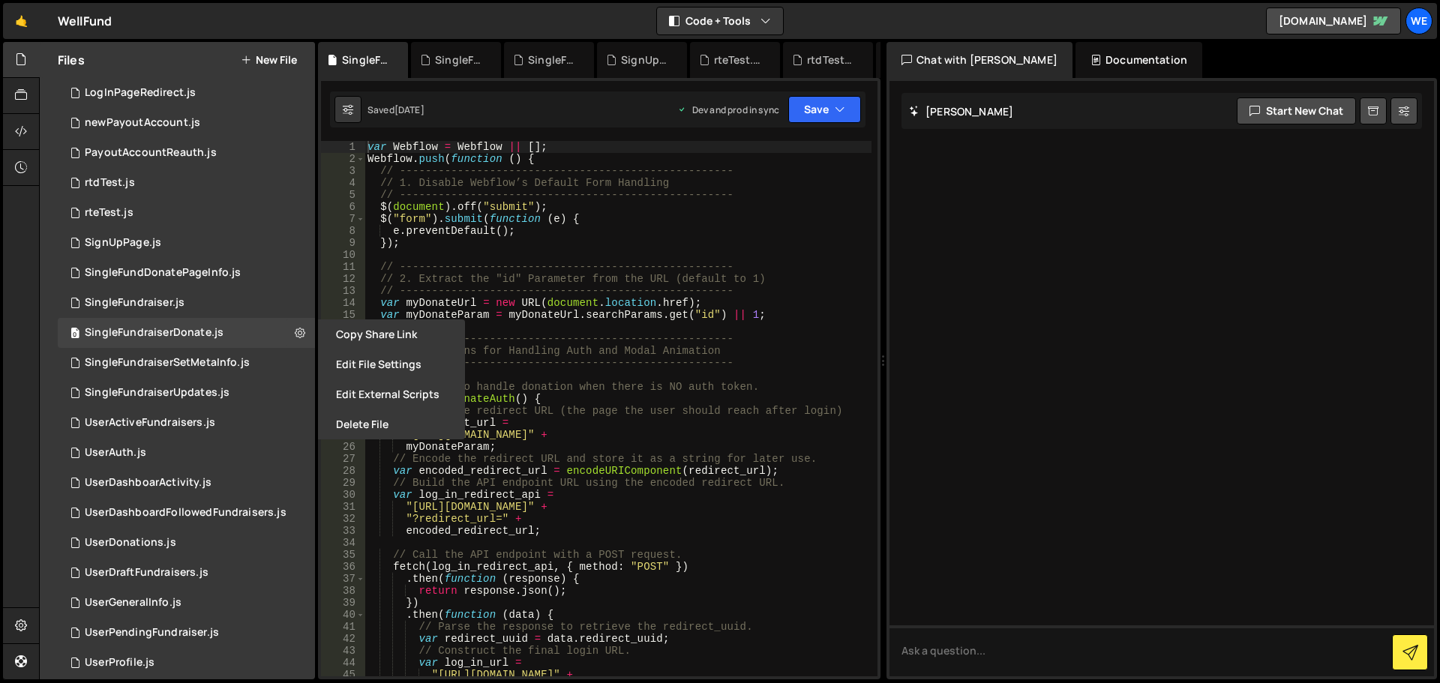
click at [334, 367] on button "Edit File Settings" at bounding box center [391, 364] width 147 height 30
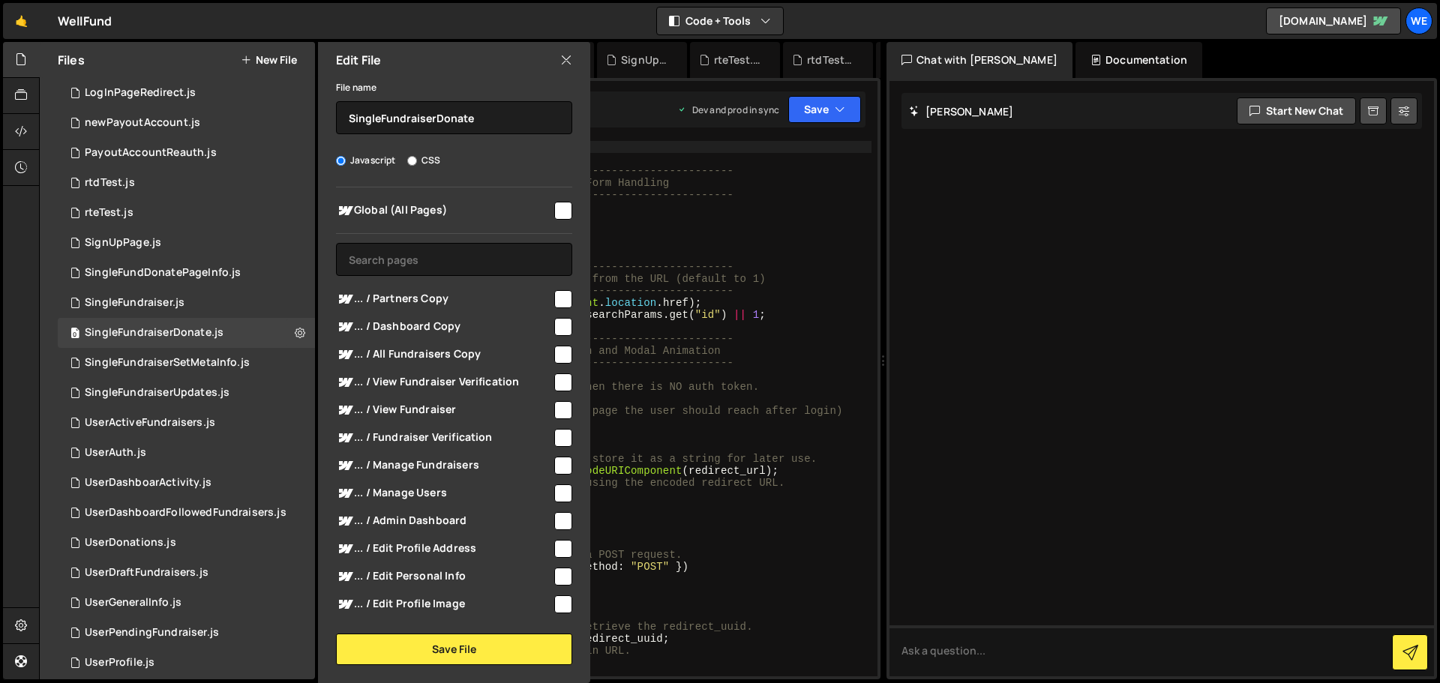
click at [554, 208] on input "checkbox" at bounding box center [563, 211] width 18 height 18
checkbox input "true"
click at [469, 657] on button "Save File" at bounding box center [454, 649] width 236 height 31
checkbox input "false"
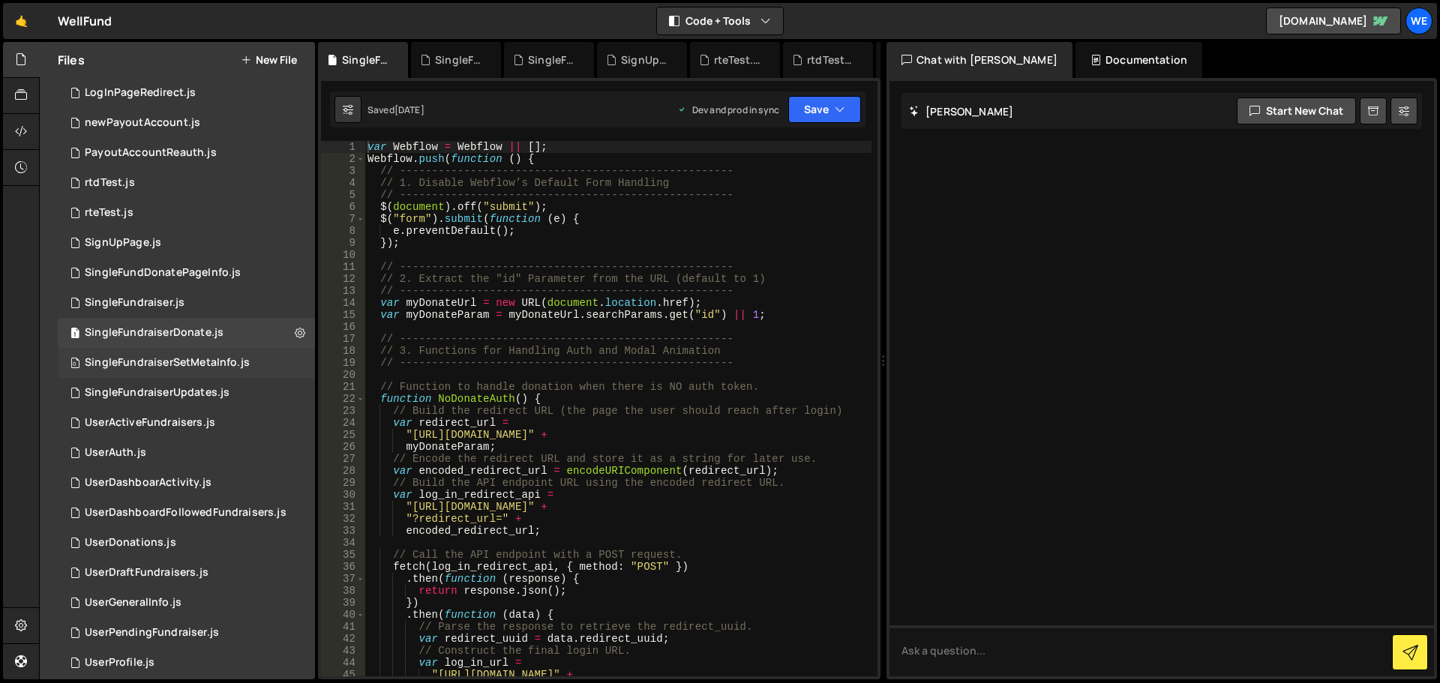
click at [272, 367] on div "0 SingleFundraiserSetMetaInfo.js 0" at bounding box center [186, 363] width 257 height 30
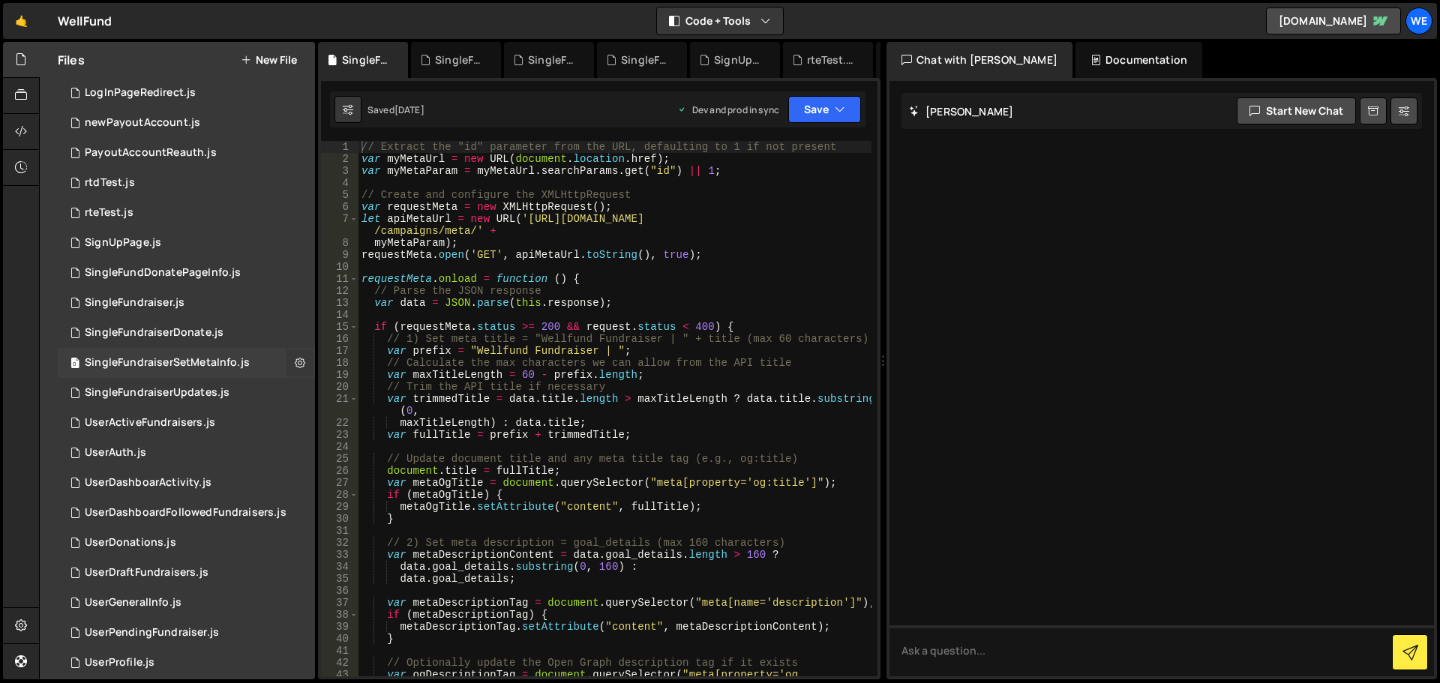
click at [295, 365] on icon at bounding box center [300, 362] width 10 height 14
type input "SingleFundraiserSetMetaInfo"
radio input "true"
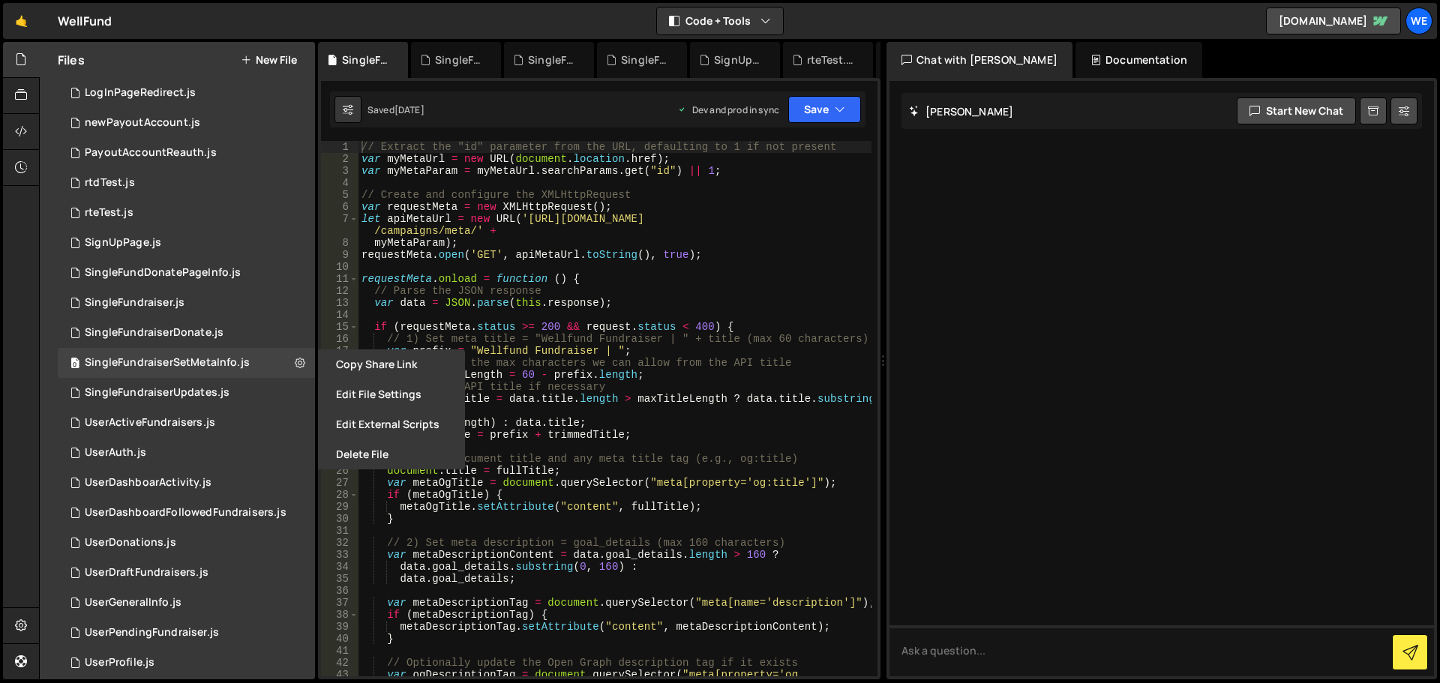
click at [334, 398] on button "Edit File Settings" at bounding box center [391, 394] width 147 height 30
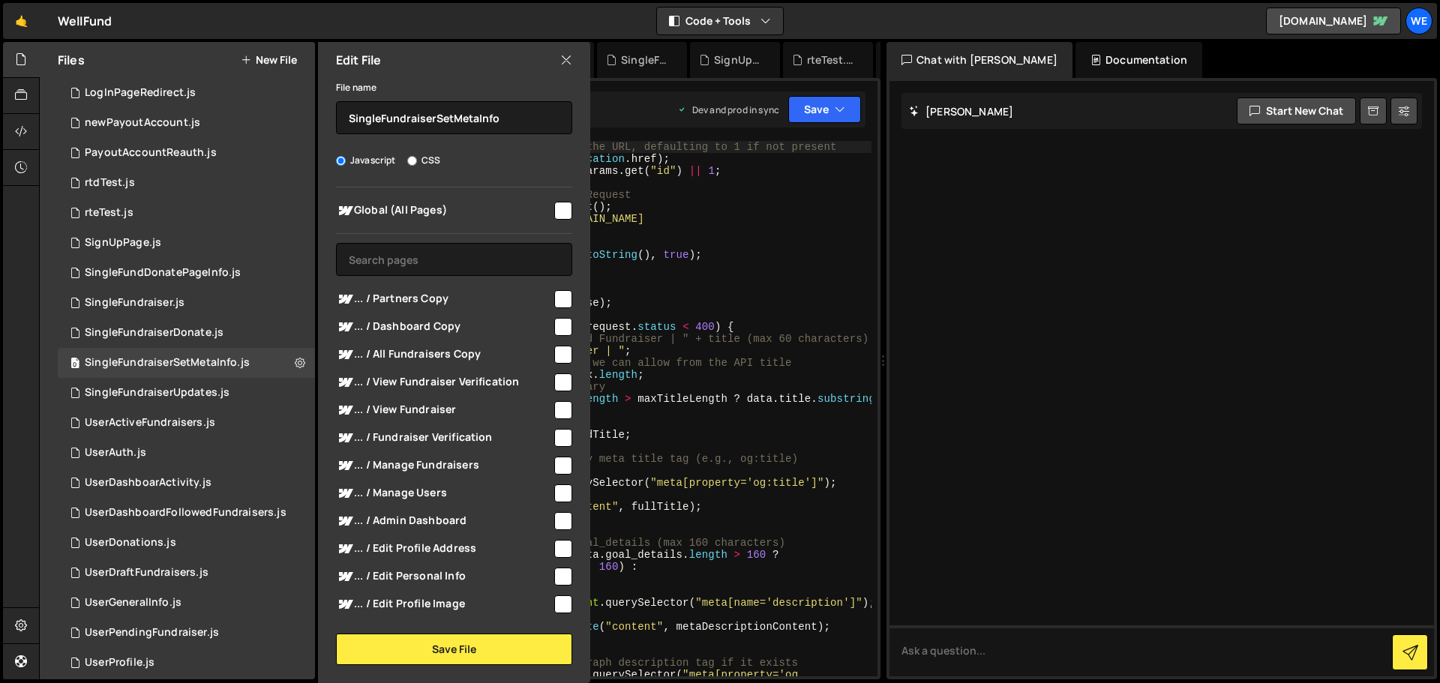
click at [568, 221] on div "Global (All Pages) ... / Partners Copy" at bounding box center [454, 400] width 272 height 427
click at [556, 211] on input "checkbox" at bounding box center [563, 211] width 18 height 18
checkbox input "true"
click at [474, 654] on button "Save File" at bounding box center [454, 649] width 236 height 31
checkbox input "false"
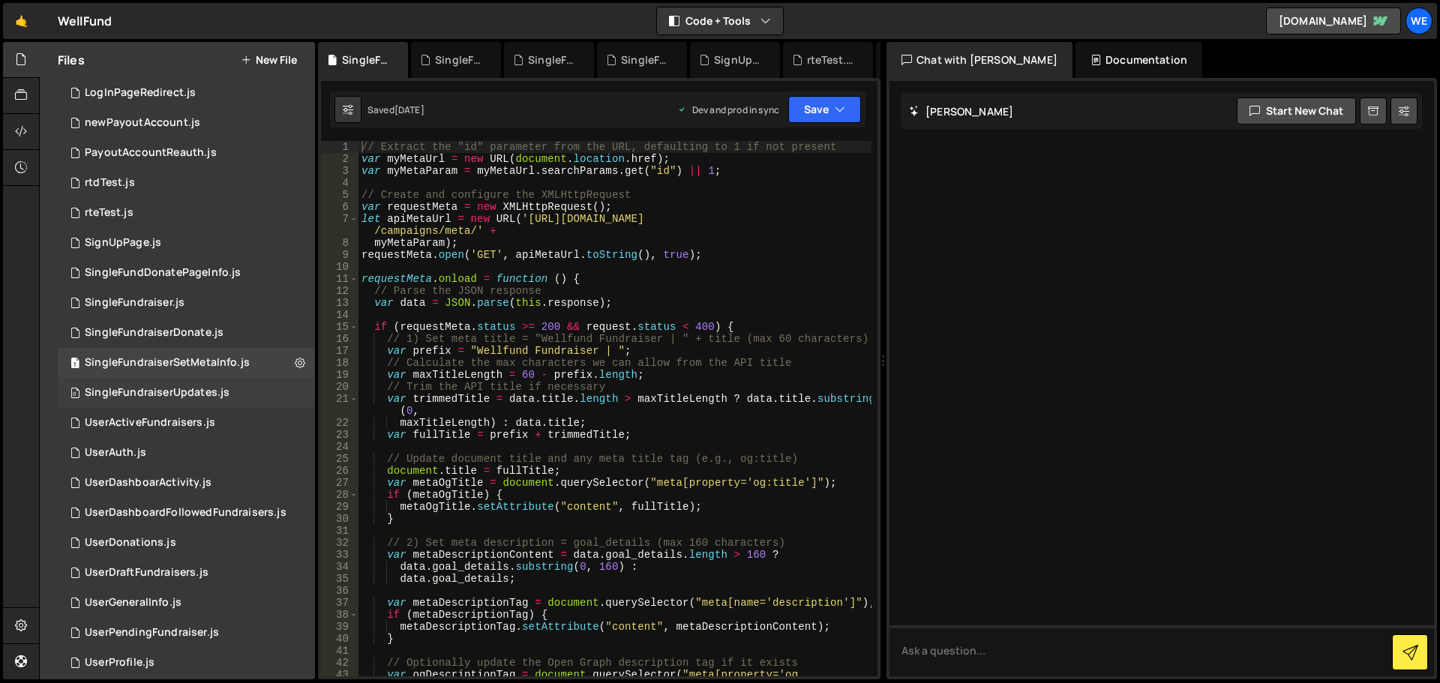
click at [251, 387] on div "0 SingleFundraiserUpdates.js 0" at bounding box center [186, 393] width 257 height 30
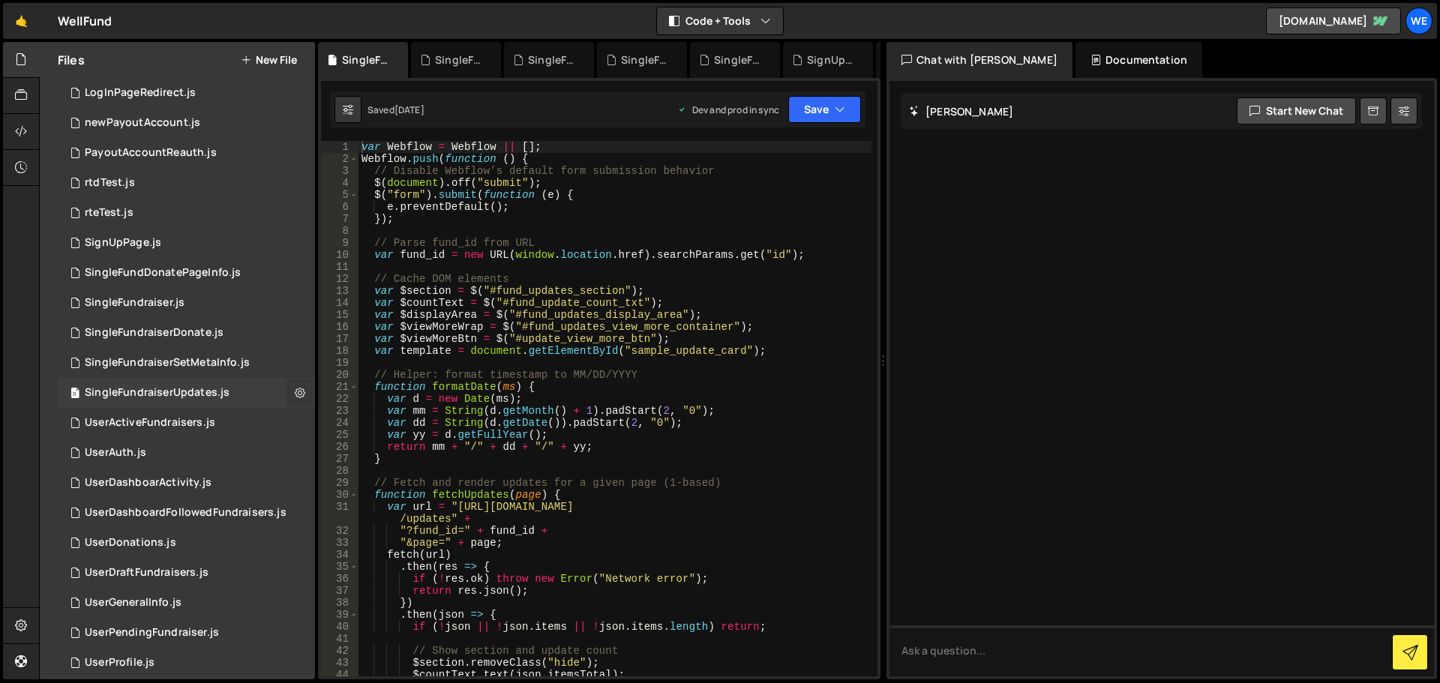
click at [295, 394] on icon at bounding box center [300, 392] width 10 height 14
type input "SingleFundraiserUpdates"
radio input "true"
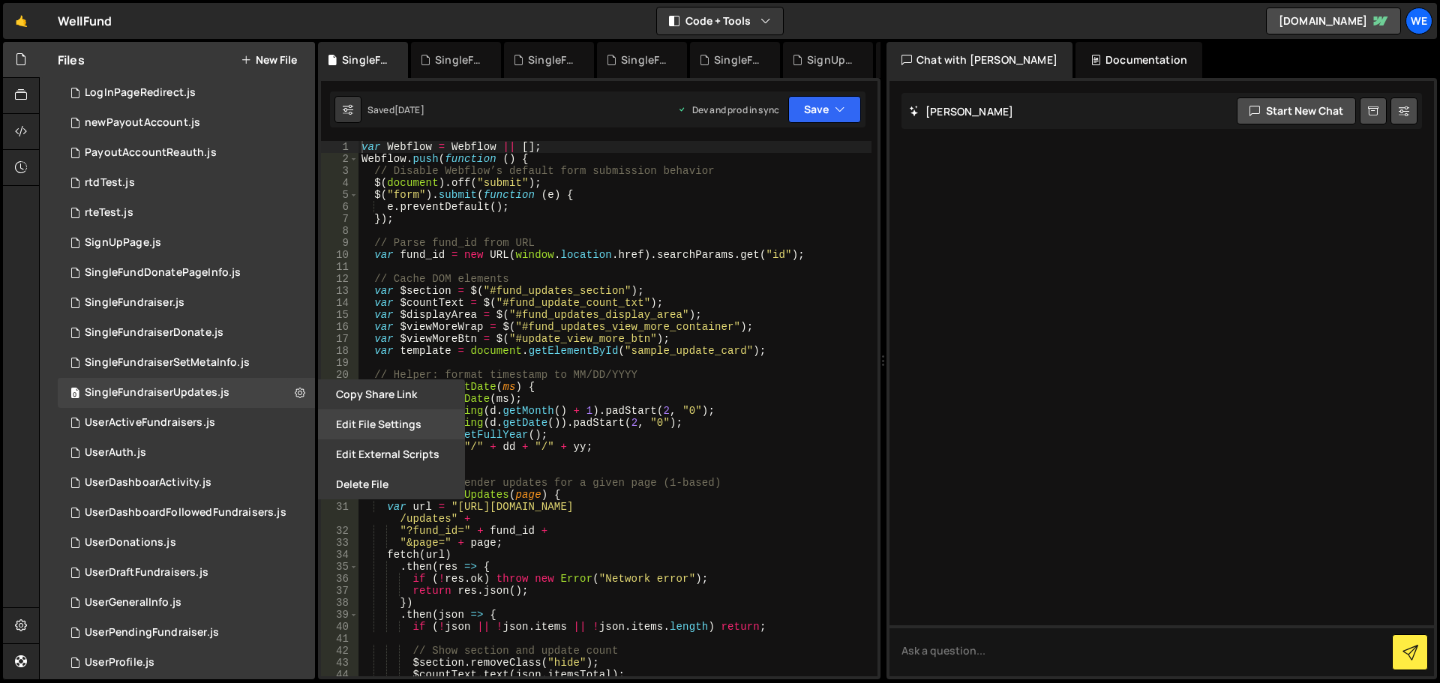
click at [330, 424] on button "Edit File Settings" at bounding box center [391, 424] width 147 height 30
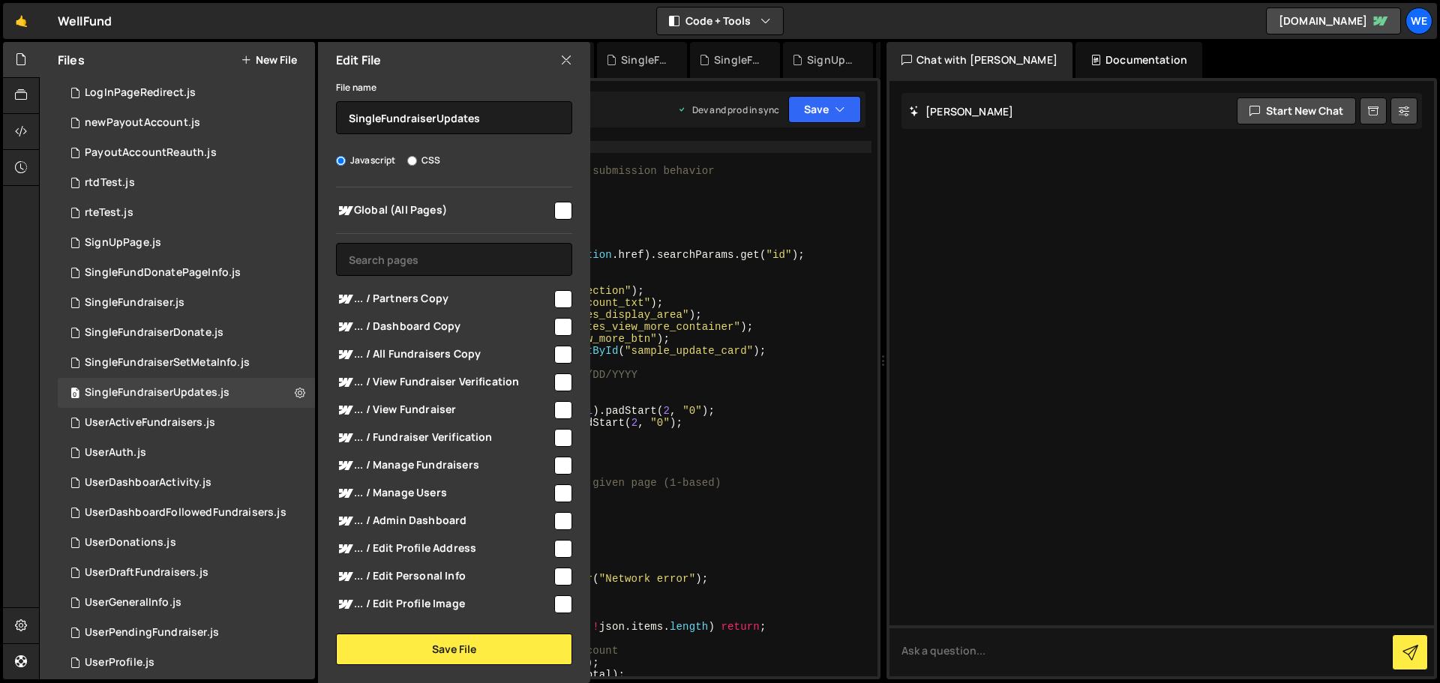
click at [556, 212] on input "checkbox" at bounding box center [563, 211] width 18 height 18
click at [432, 649] on button "Save File" at bounding box center [454, 649] width 236 height 31
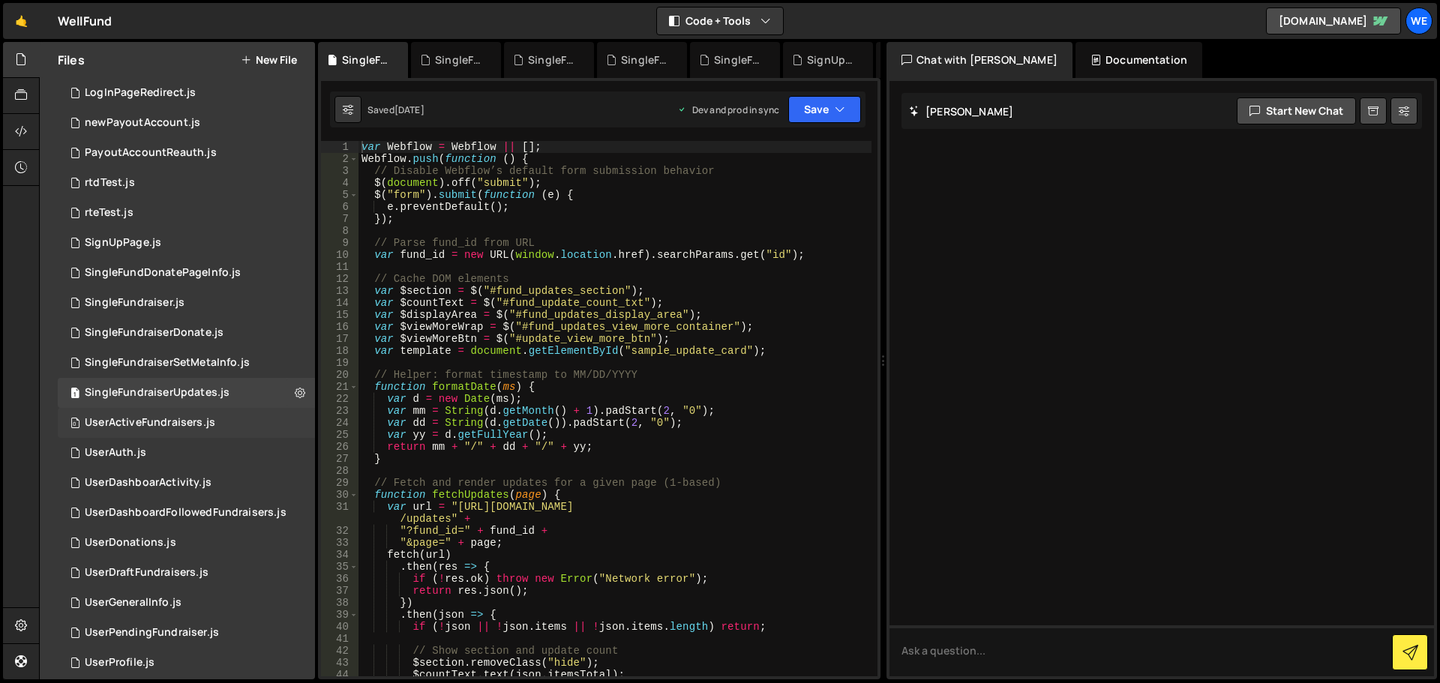
click at [265, 417] on div "0 UserActiveFundraisers.js 0" at bounding box center [186, 423] width 257 height 30
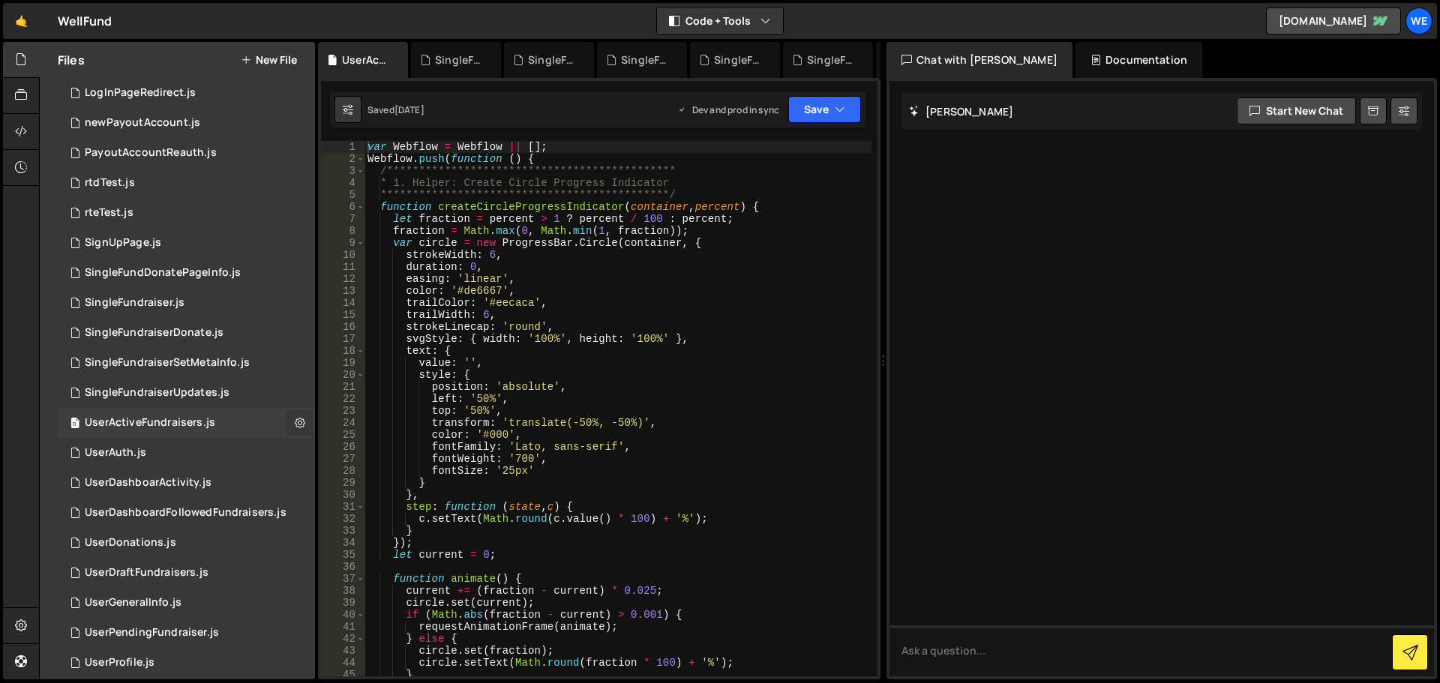
click at [297, 423] on icon at bounding box center [300, 422] width 10 height 14
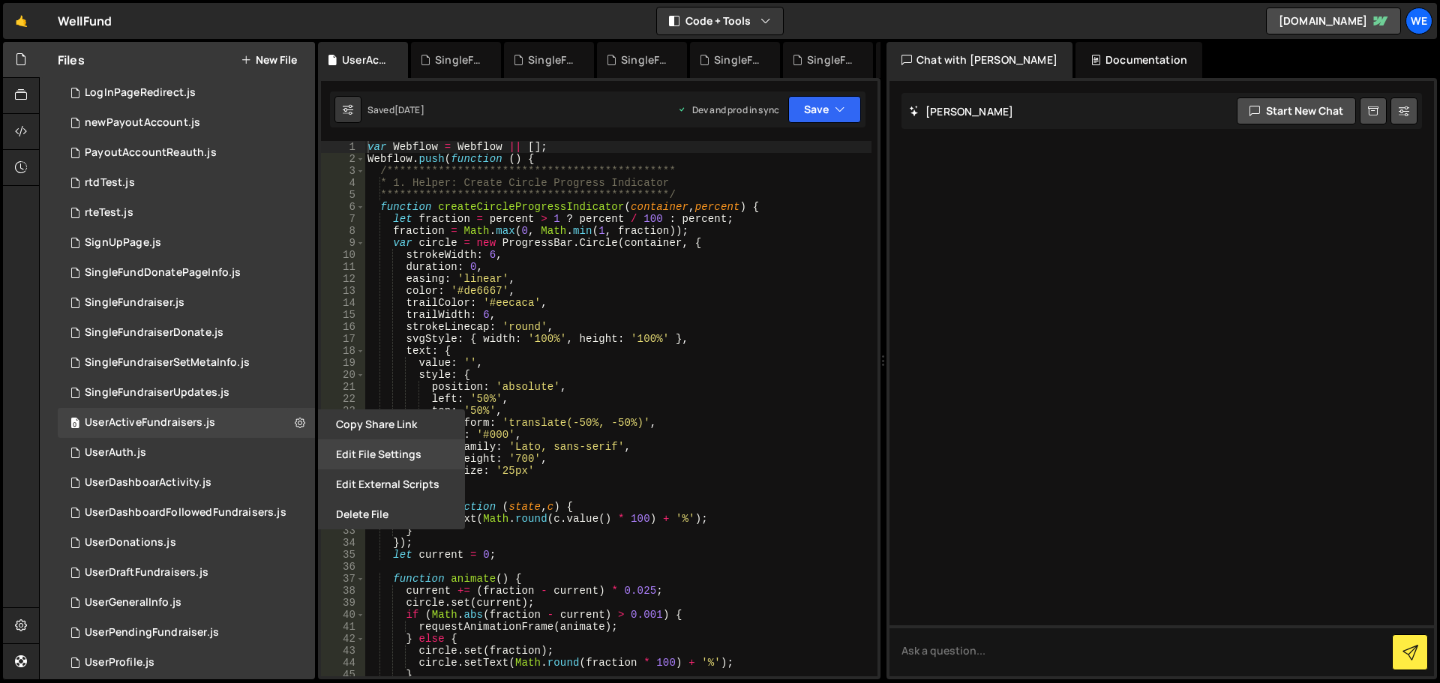
click at [353, 460] on button "Edit File Settings" at bounding box center [391, 454] width 147 height 30
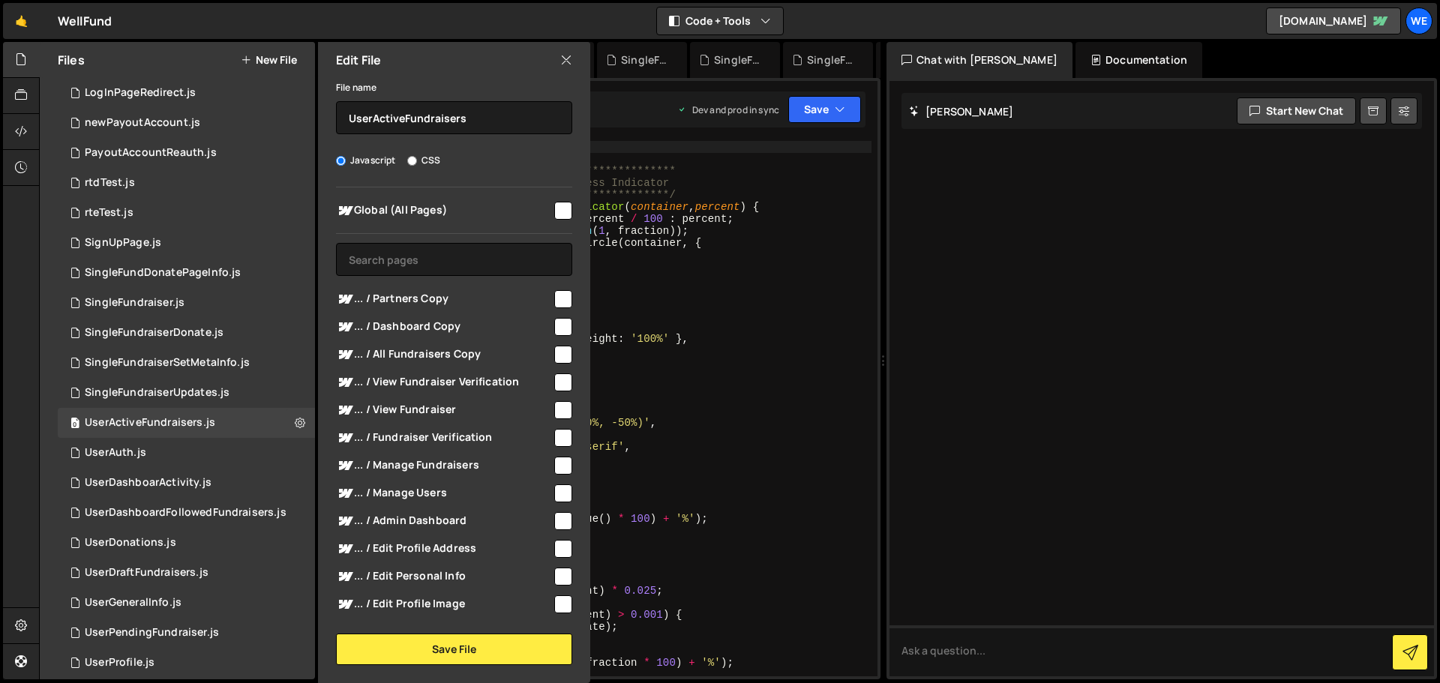
click at [560, 214] on input "checkbox" at bounding box center [563, 211] width 18 height 18
click at [449, 649] on button "Save File" at bounding box center [454, 649] width 236 height 31
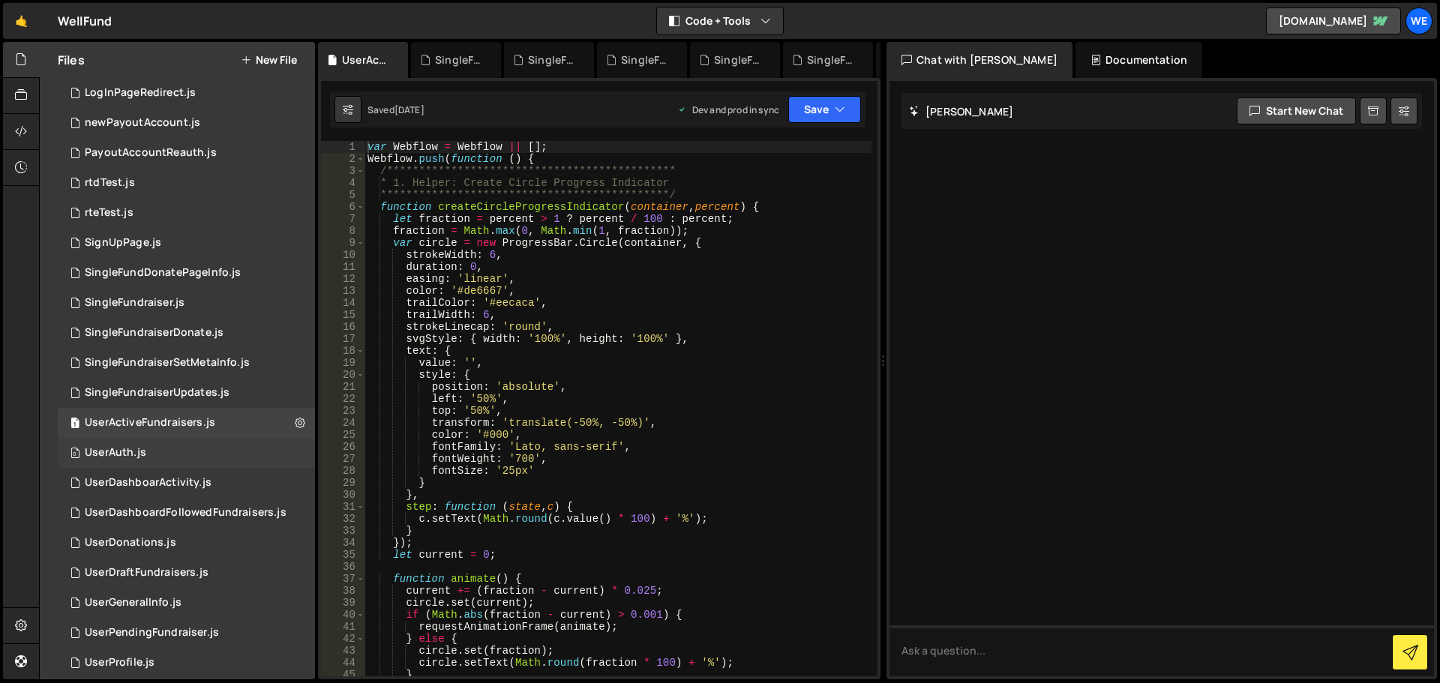
click at [235, 439] on div "0 UserAuth.js 0" at bounding box center [186, 453] width 257 height 30
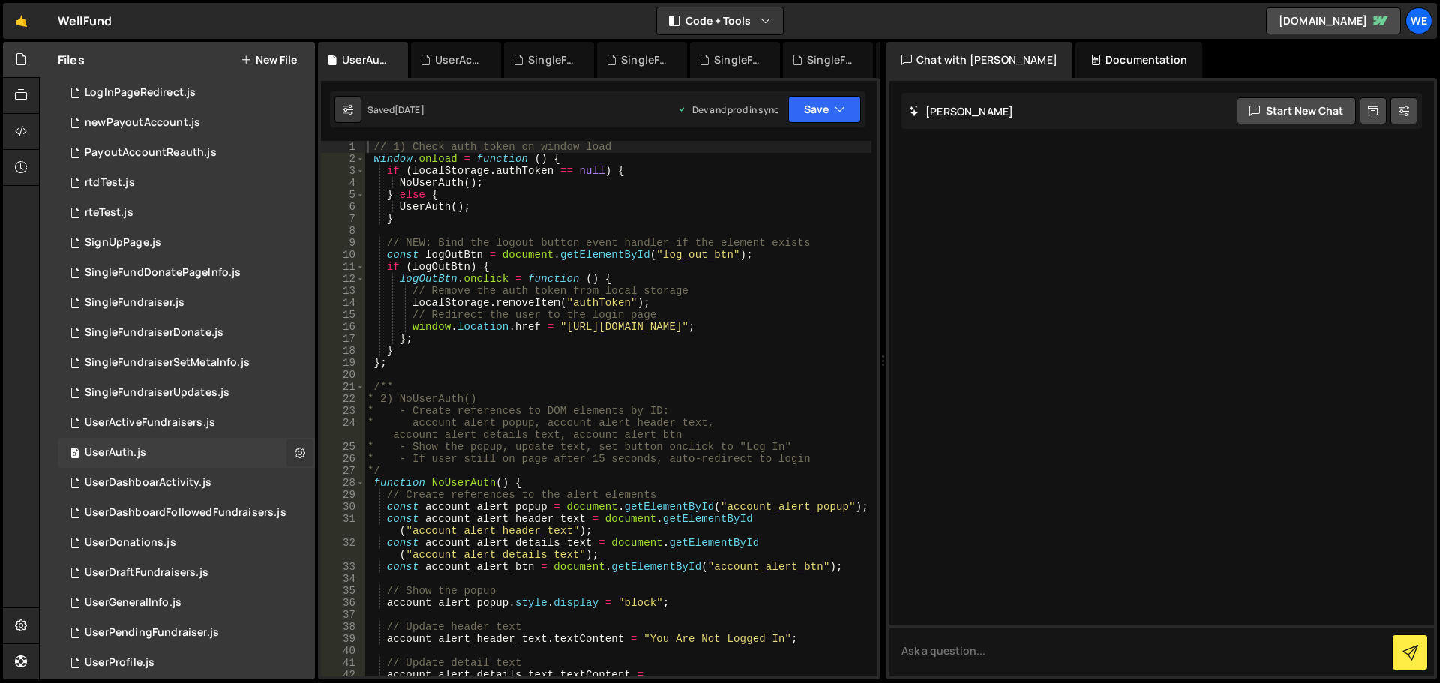
click at [298, 449] on icon at bounding box center [300, 452] width 10 height 14
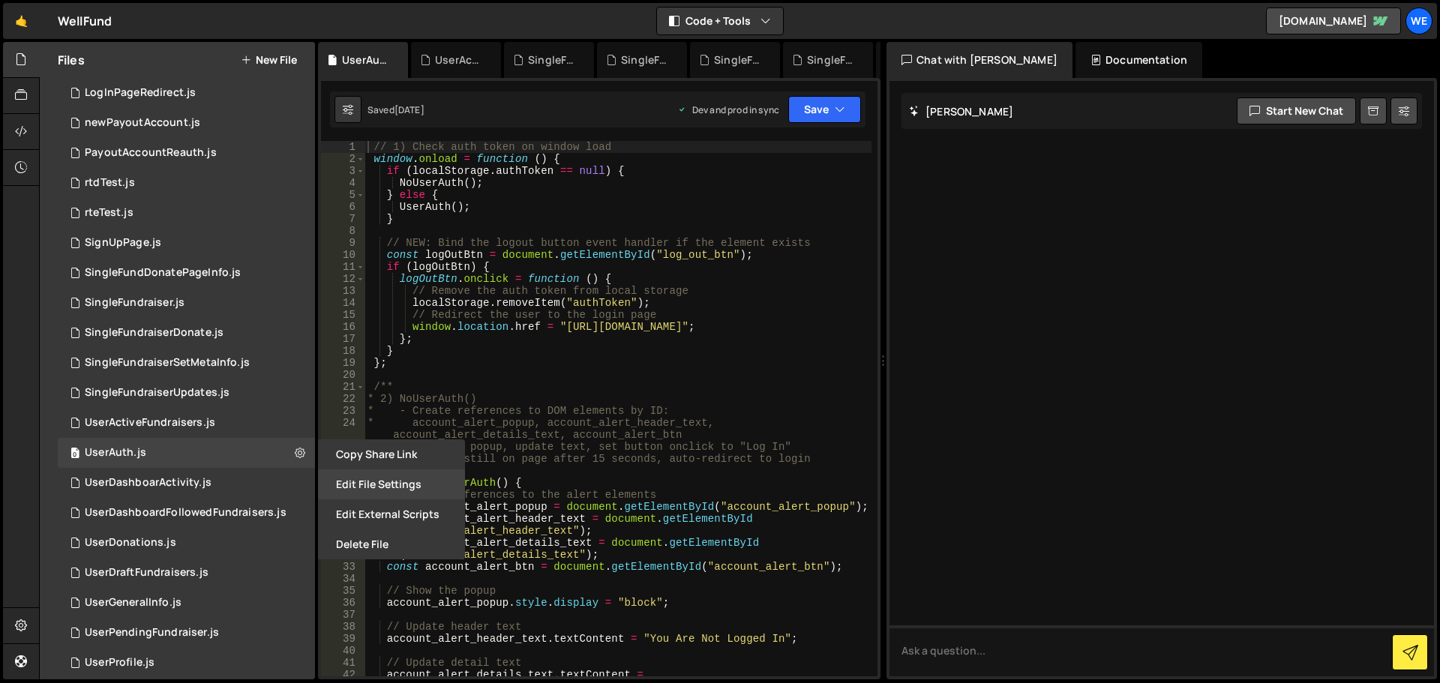
click at [335, 476] on button "Edit File Settings" at bounding box center [391, 484] width 147 height 30
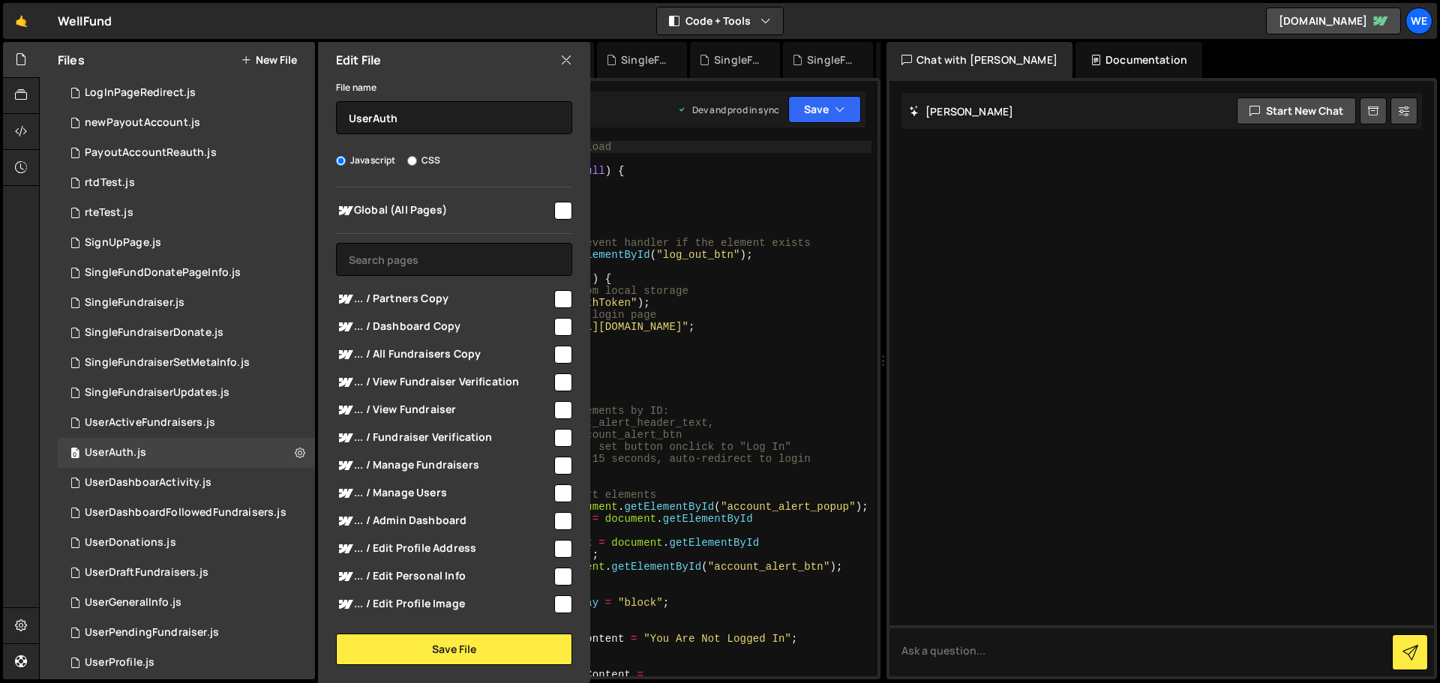
click at [554, 216] on input "checkbox" at bounding box center [563, 211] width 18 height 18
click at [438, 641] on button "Save File" at bounding box center [454, 649] width 236 height 31
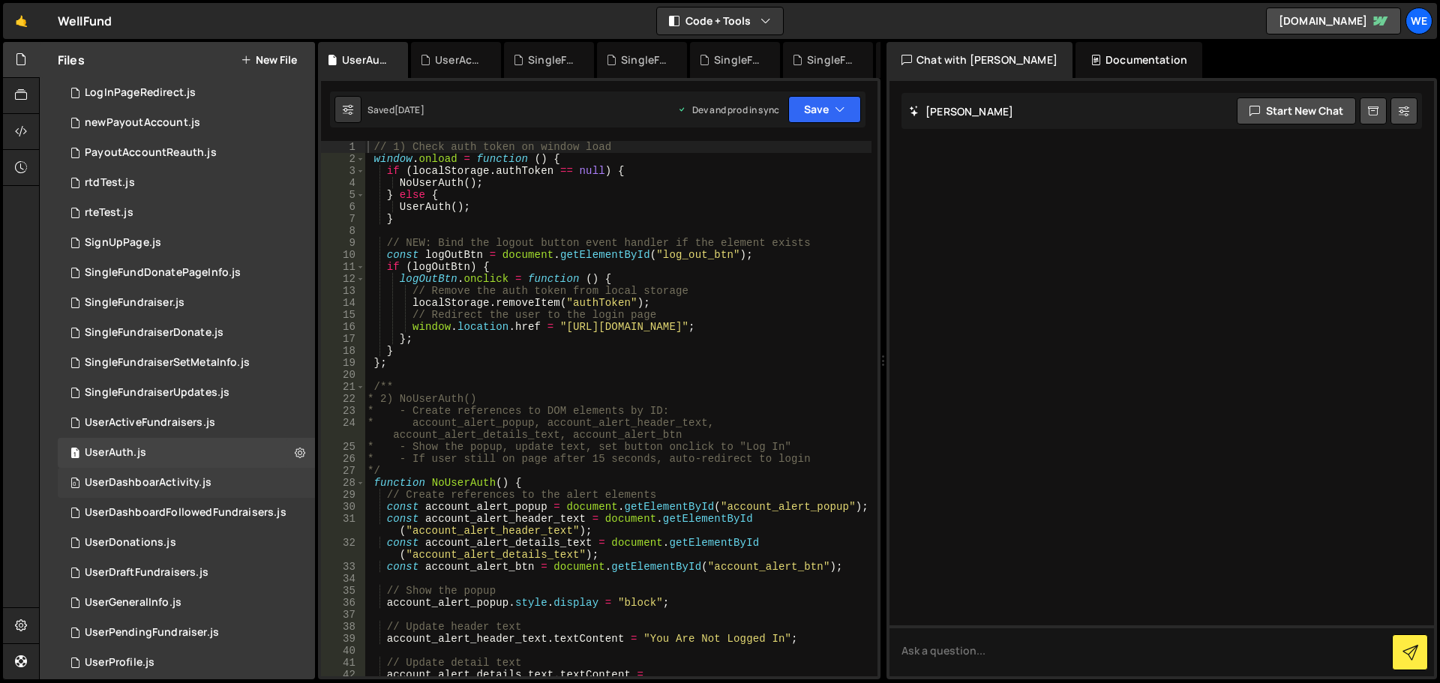
scroll to position [913, 0]
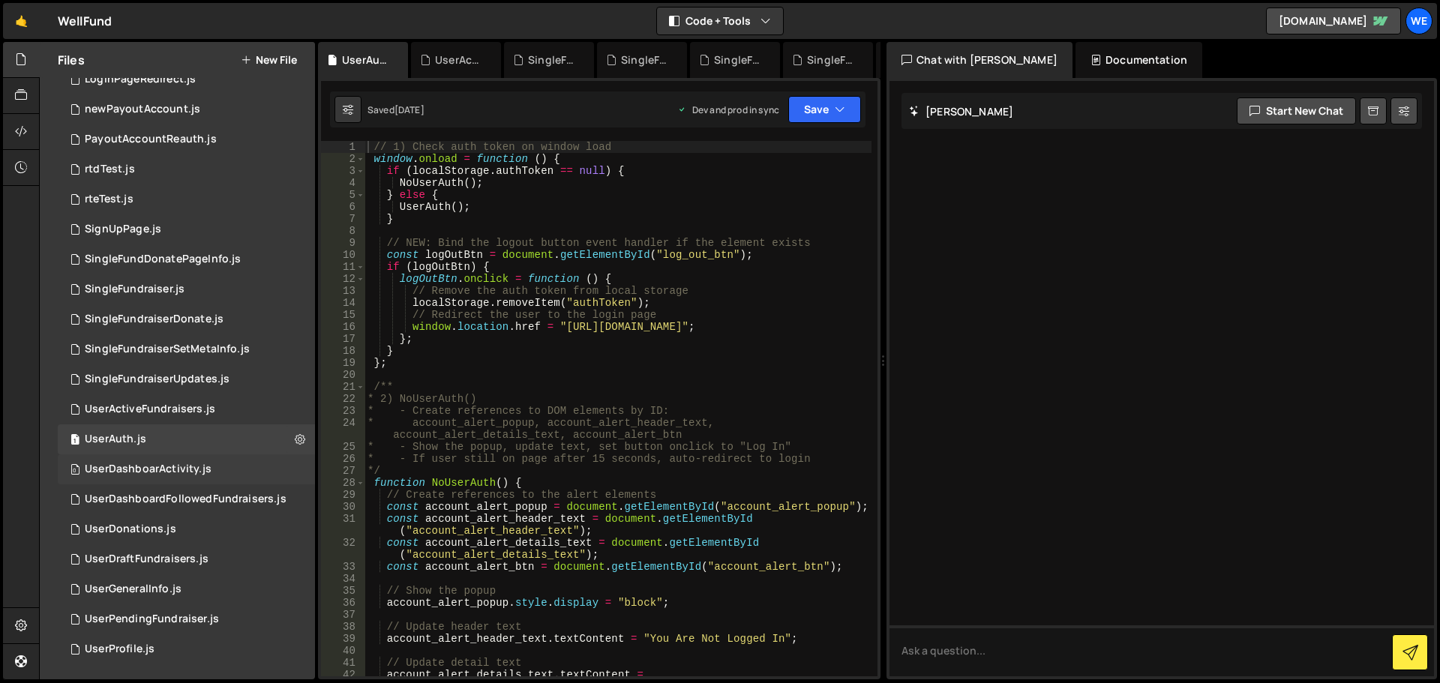
click at [271, 460] on div "0 UserDashboarActivity.js 0" at bounding box center [186, 469] width 257 height 30
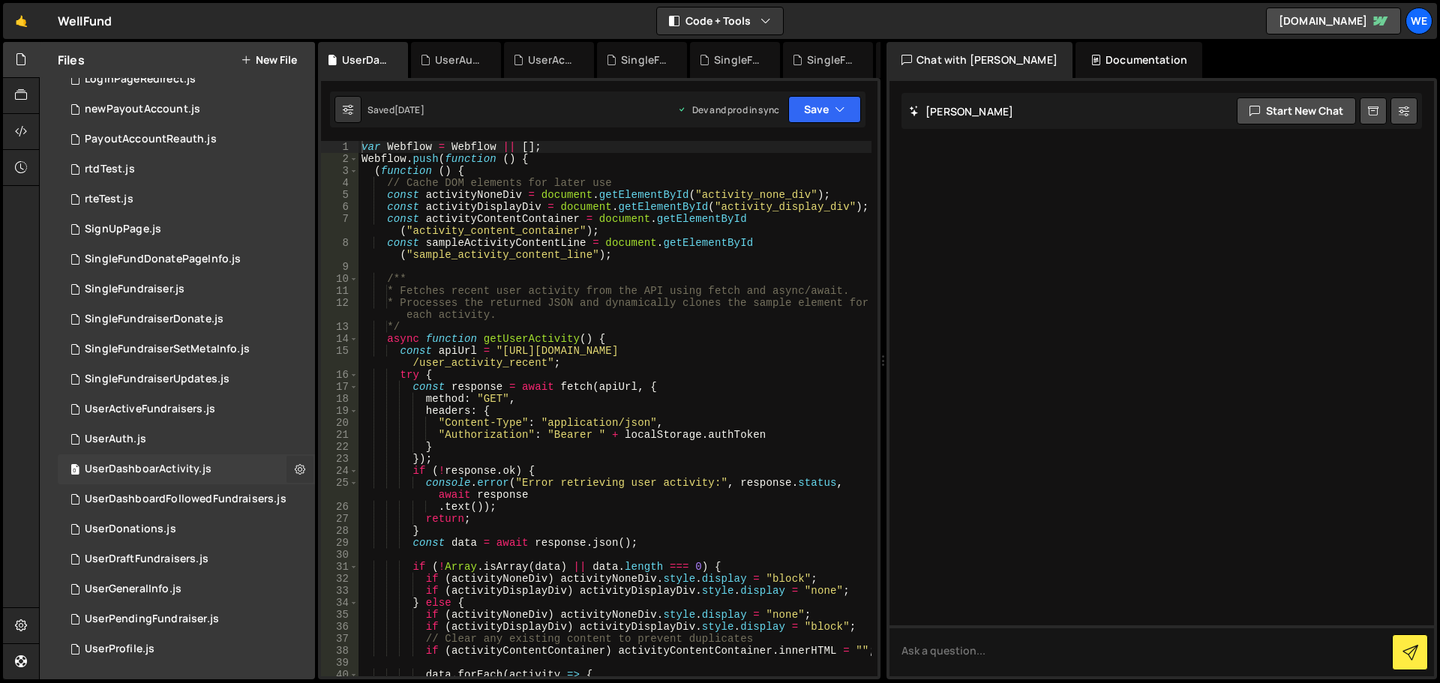
click at [288, 465] on button at bounding box center [299, 469] width 27 height 27
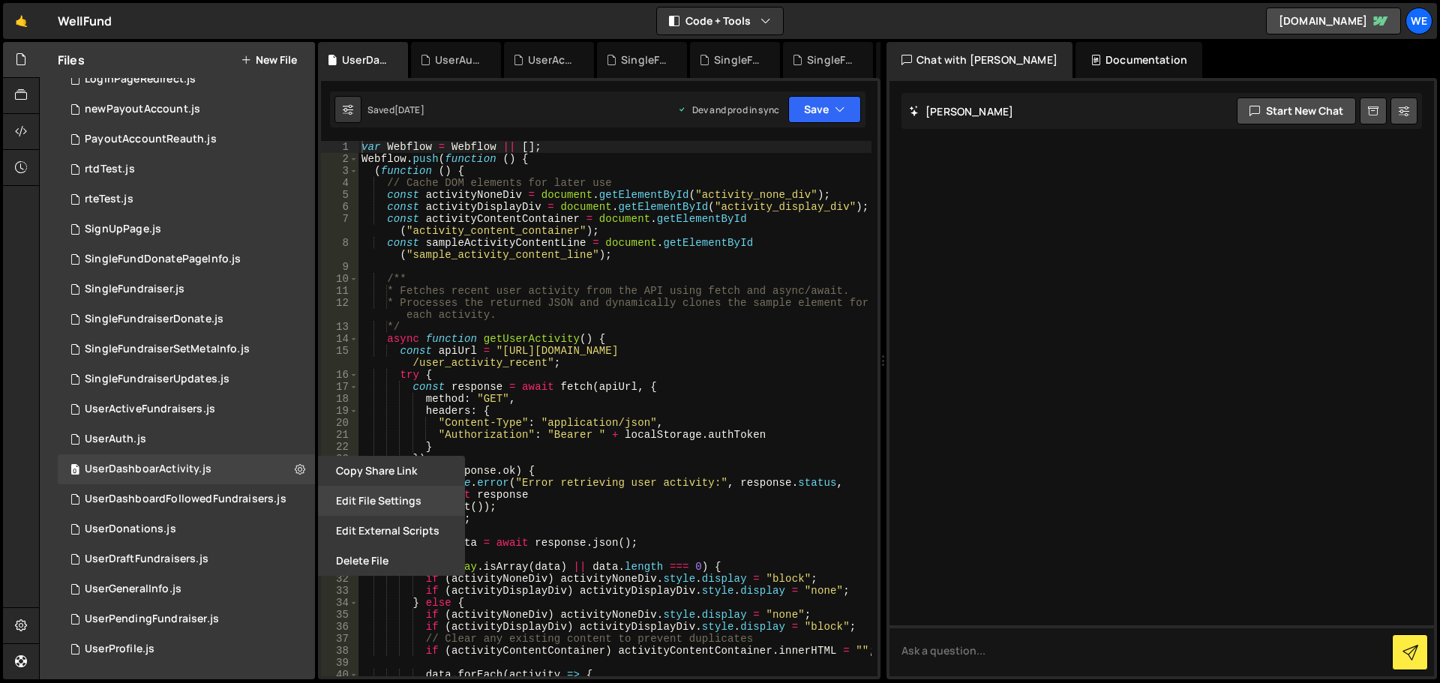
click at [358, 501] on button "Edit File Settings" at bounding box center [391, 501] width 147 height 30
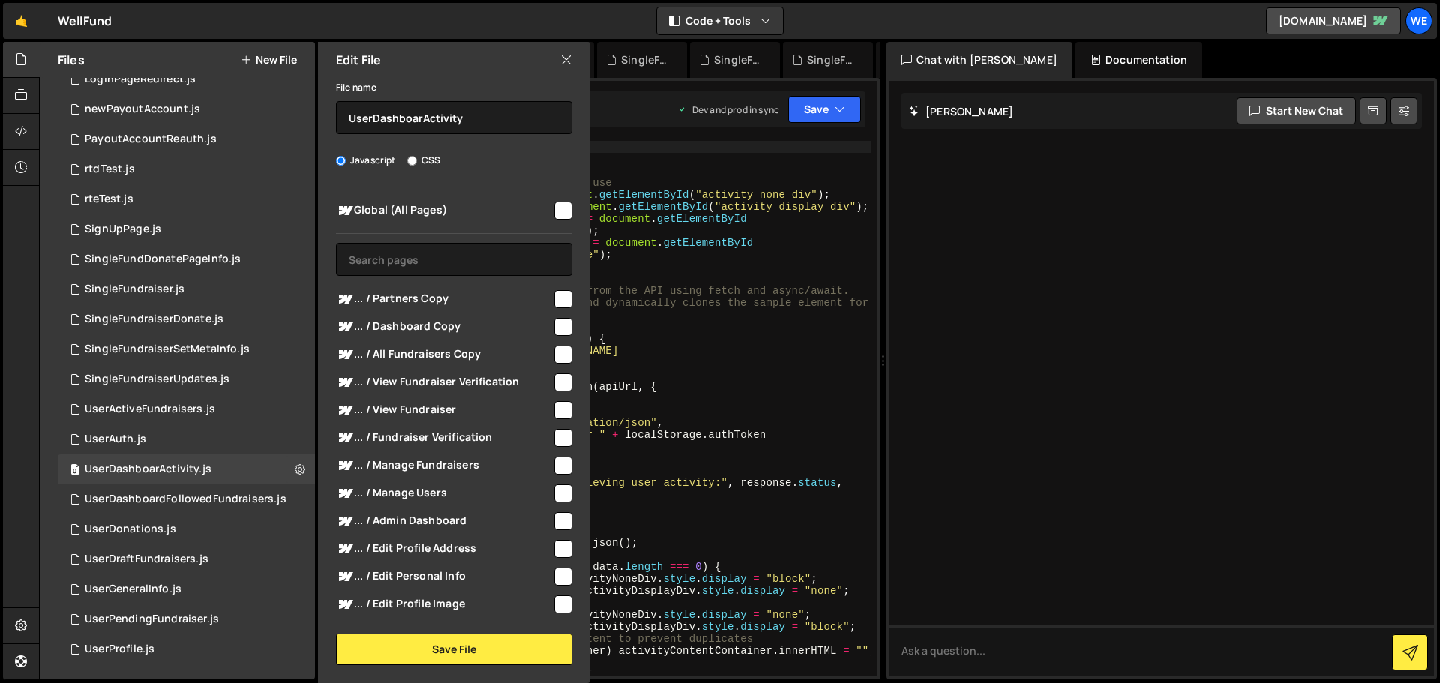
click at [567, 205] on div "Global (All Pages) ... / Partners Copy" at bounding box center [454, 400] width 272 height 427
click at [561, 211] on input "checkbox" at bounding box center [563, 211] width 18 height 18
click at [468, 644] on button "Save File" at bounding box center [454, 649] width 236 height 31
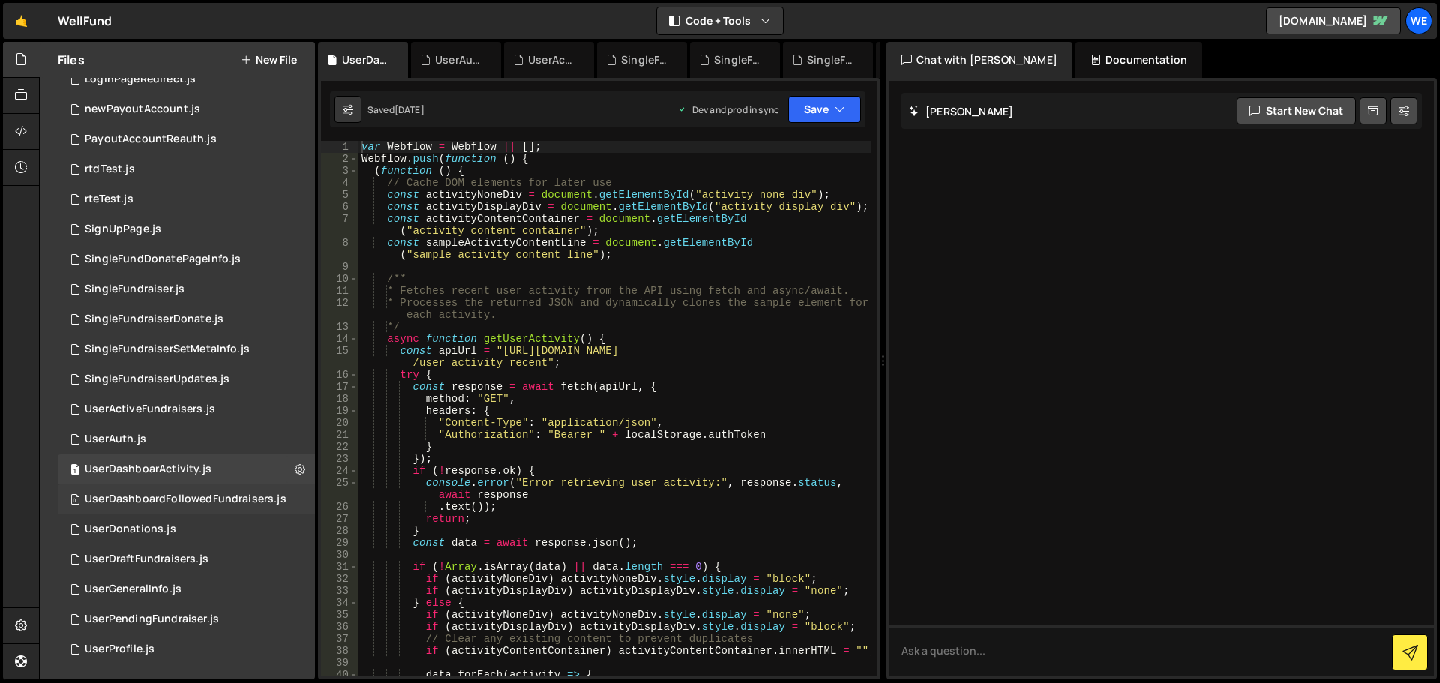
click at [290, 493] on div "0 UserDashboardFollowedFundraisers.js 0" at bounding box center [186, 499] width 257 height 30
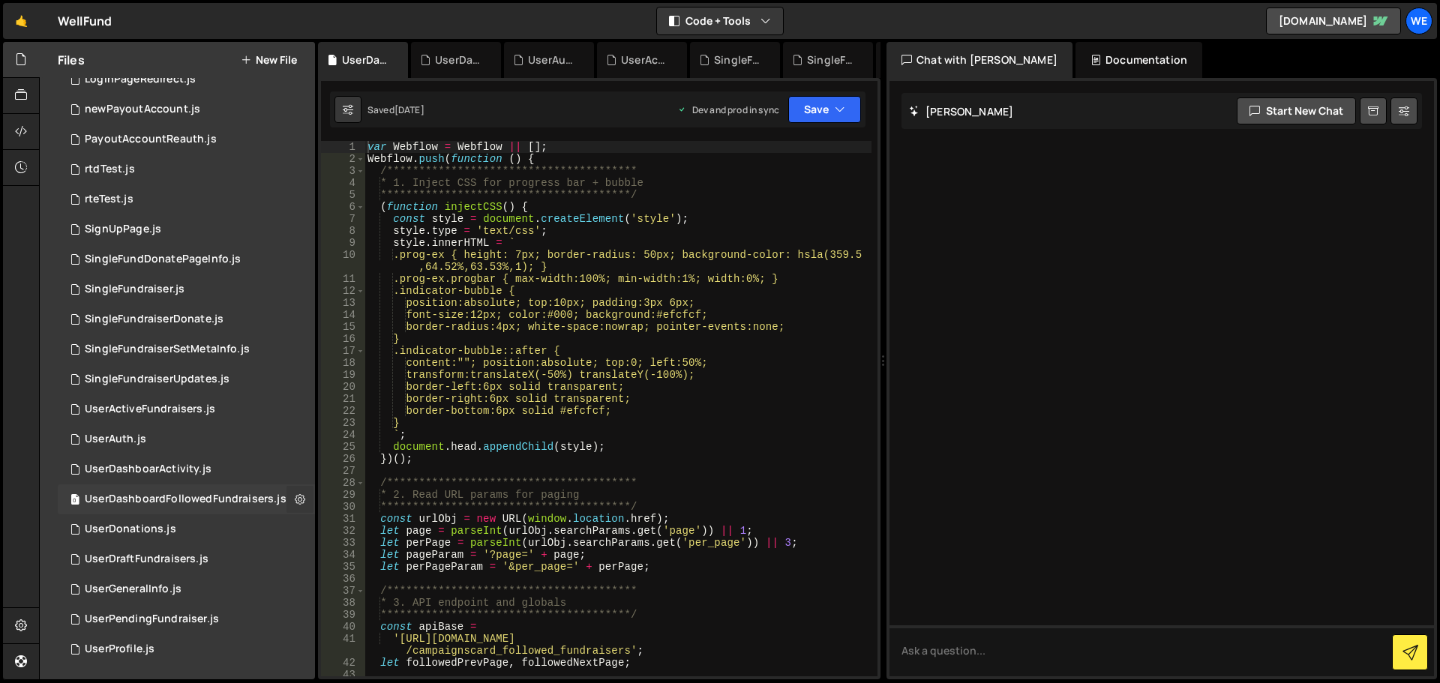
click at [295, 499] on icon at bounding box center [300, 499] width 10 height 14
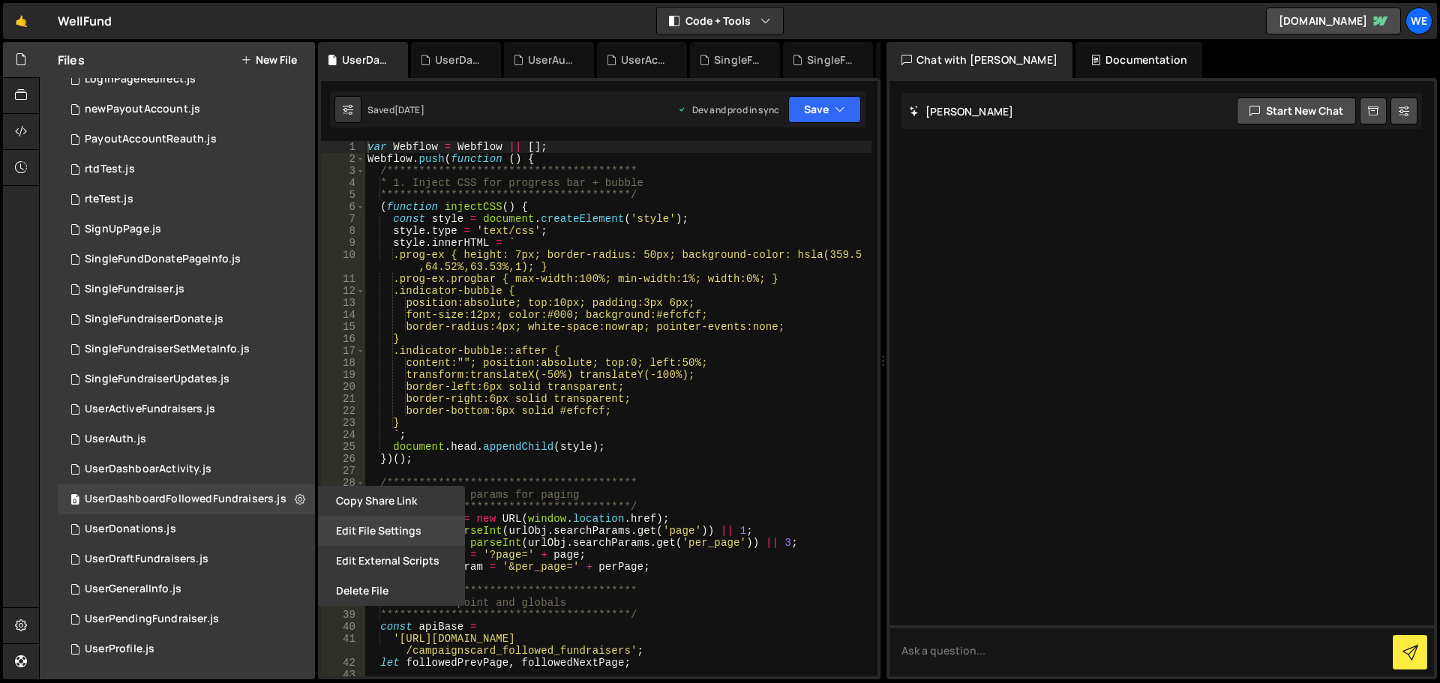
click at [343, 528] on button "Edit File Settings" at bounding box center [391, 531] width 147 height 30
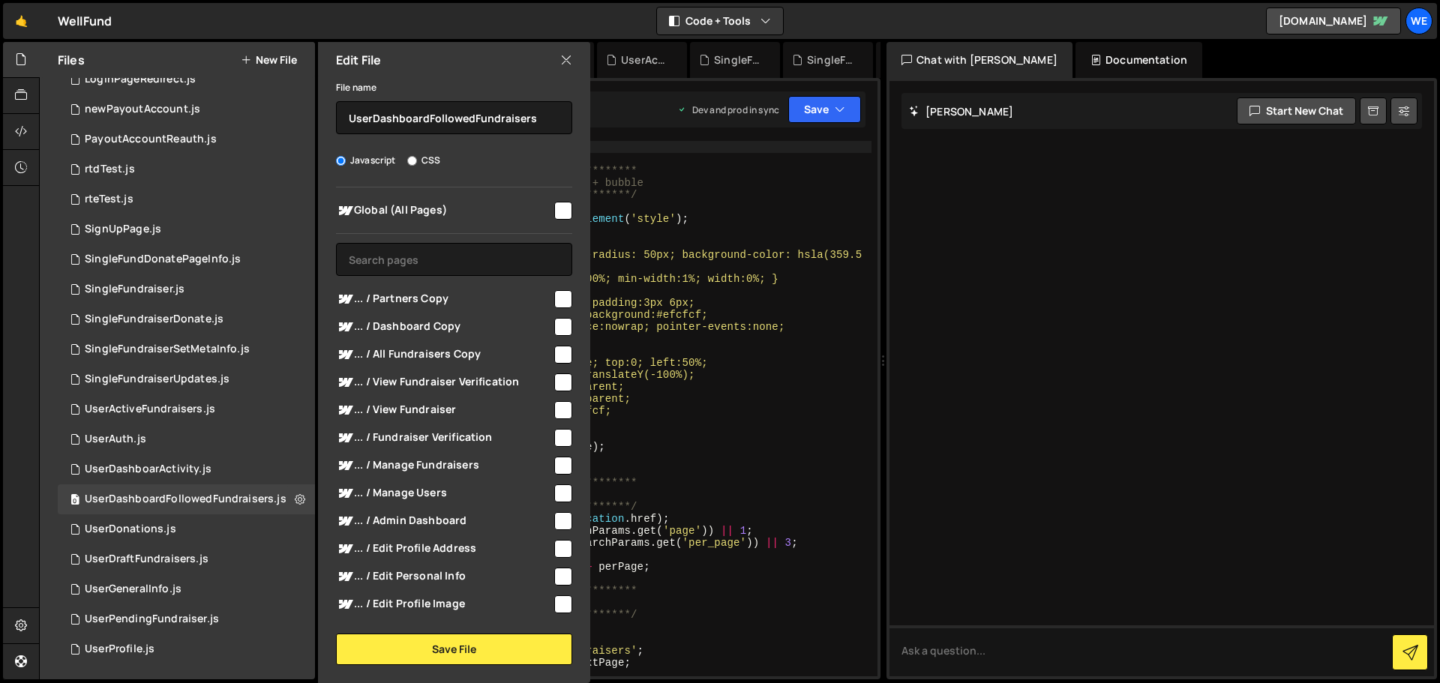
click at [554, 208] on input "checkbox" at bounding box center [563, 211] width 18 height 18
click at [452, 651] on button "Save File" at bounding box center [454, 649] width 236 height 31
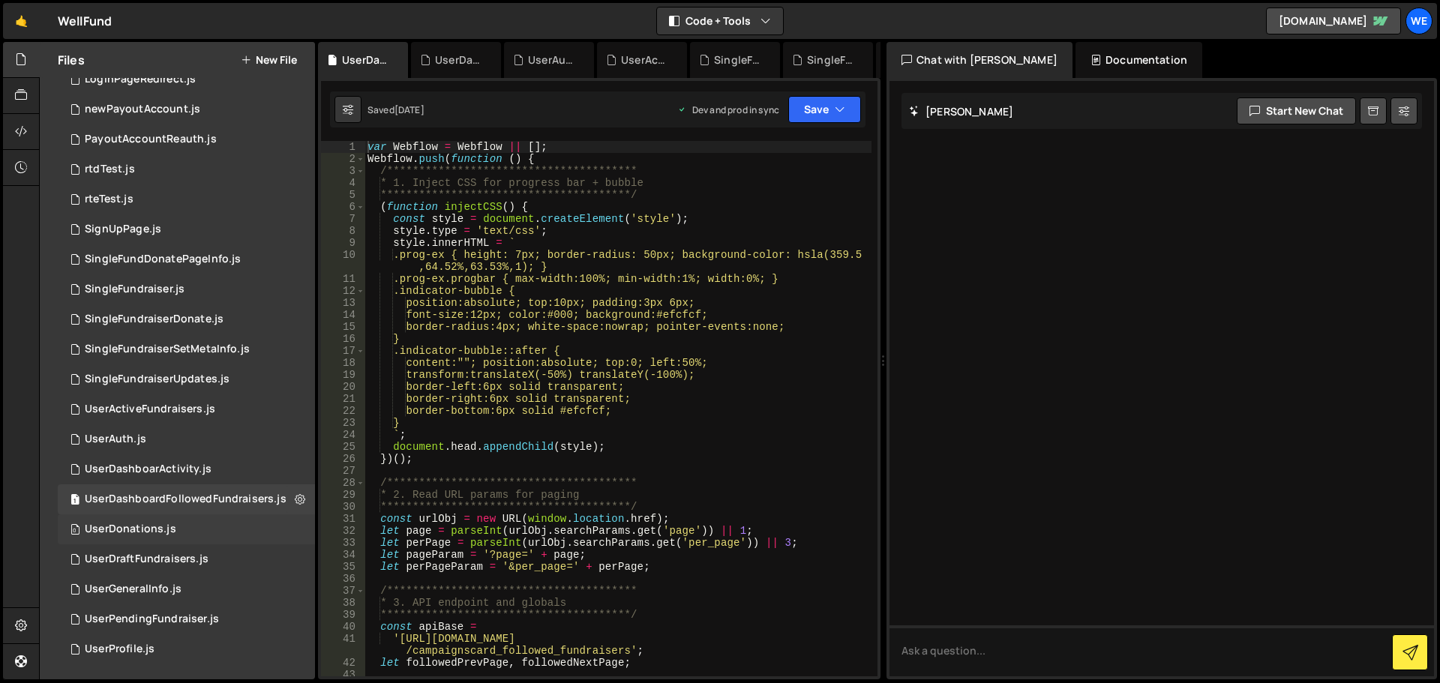
click at [268, 526] on div "0 UserDonations.js 0" at bounding box center [186, 529] width 257 height 30
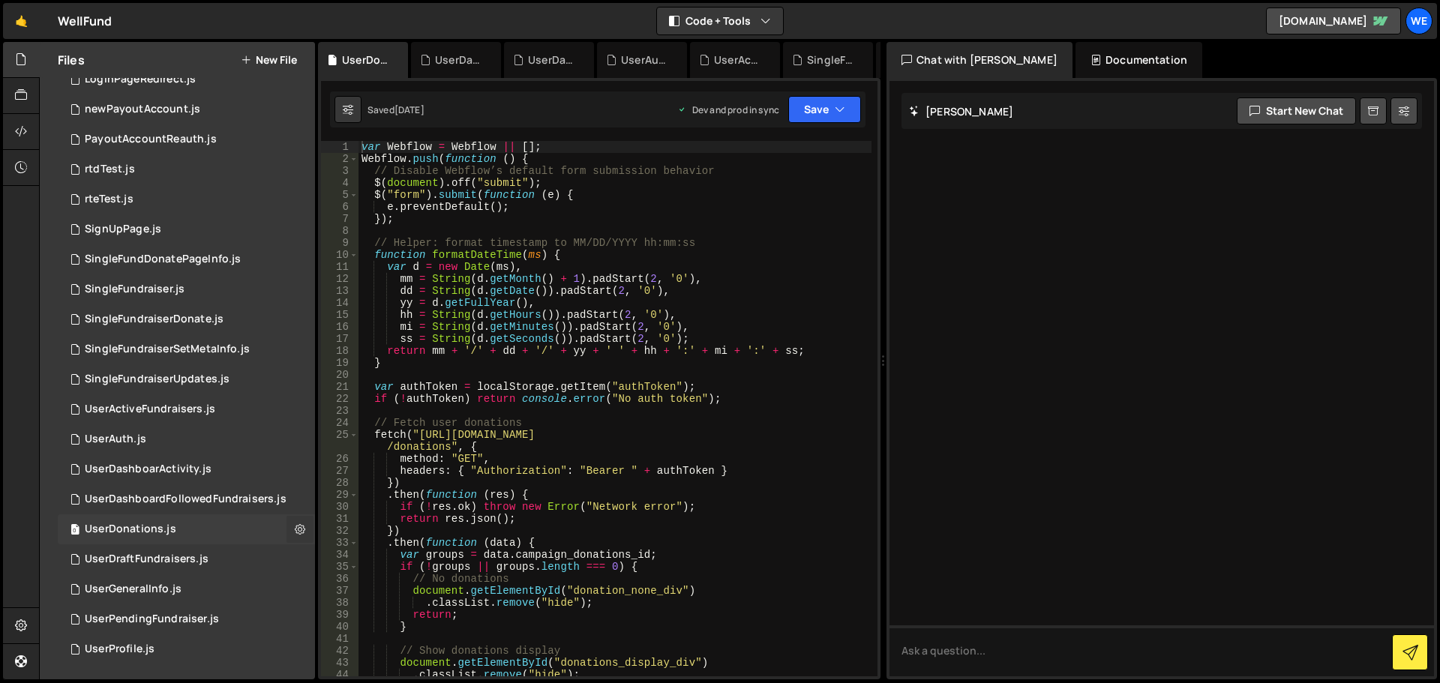
click at [295, 527] on icon at bounding box center [300, 529] width 10 height 14
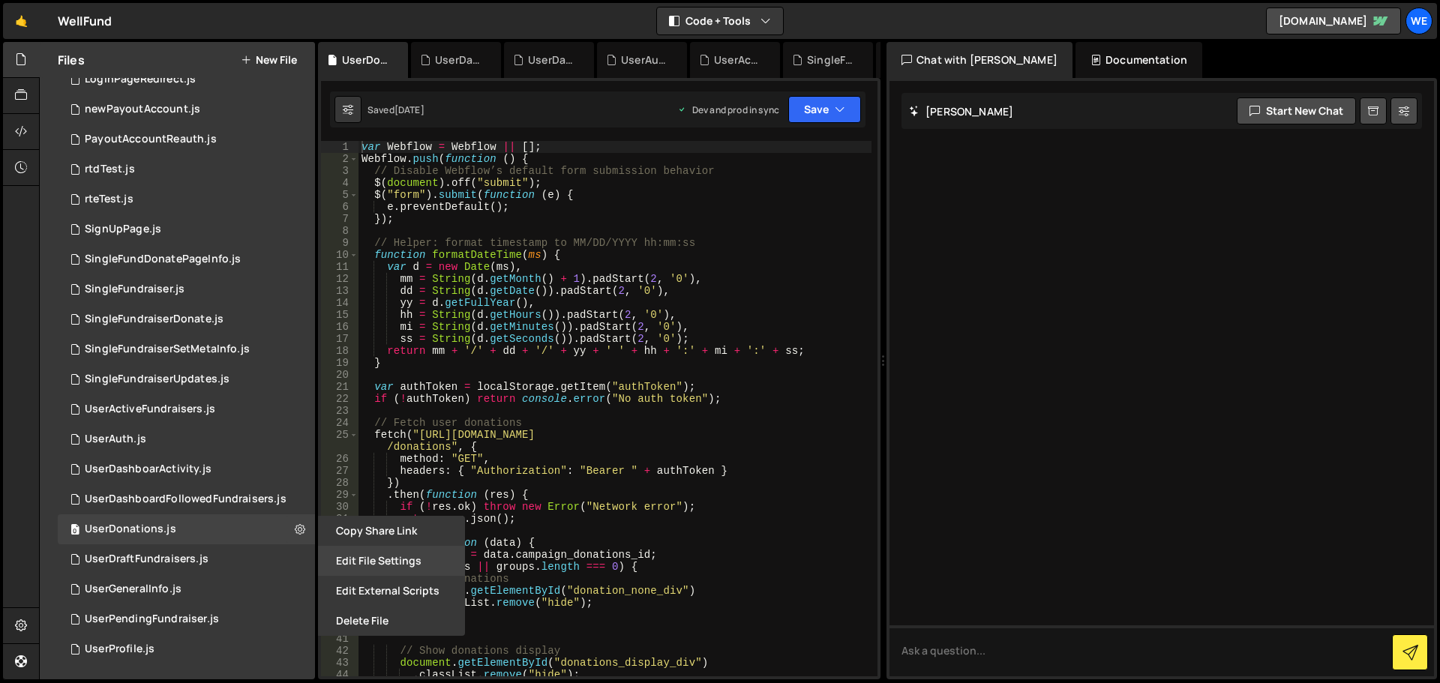
click at [367, 562] on button "Edit File Settings" at bounding box center [391, 561] width 147 height 30
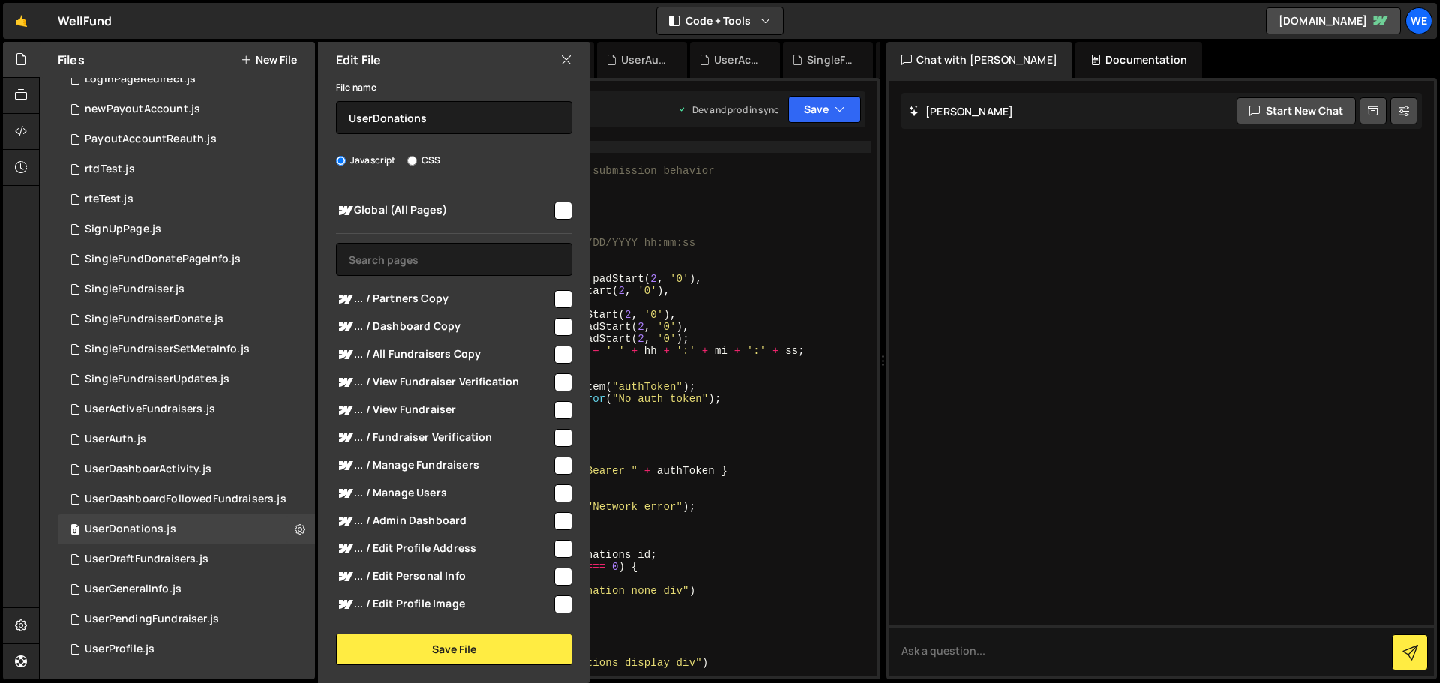
click at [556, 205] on input "checkbox" at bounding box center [563, 211] width 18 height 18
click at [445, 643] on button "Save File" at bounding box center [454, 649] width 236 height 31
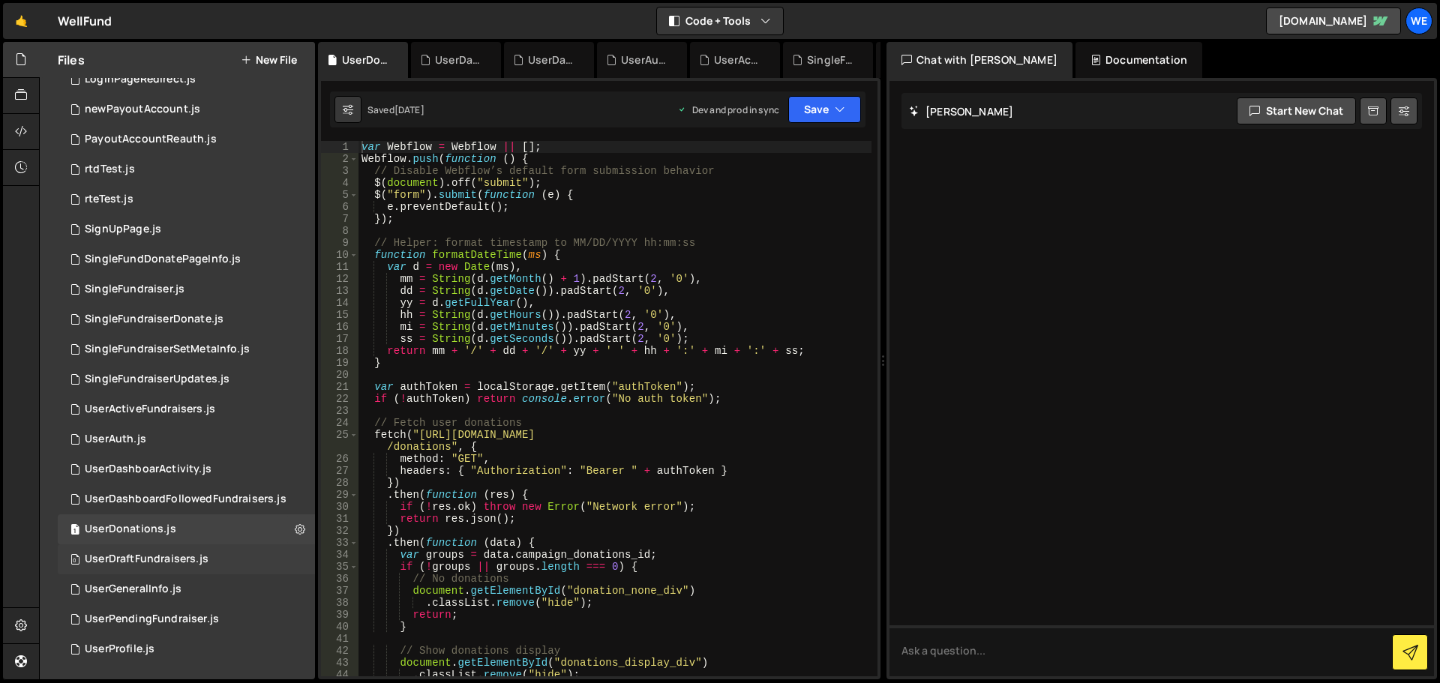
click at [245, 548] on div "0 UserDraftFundraisers.js 0" at bounding box center [186, 559] width 257 height 30
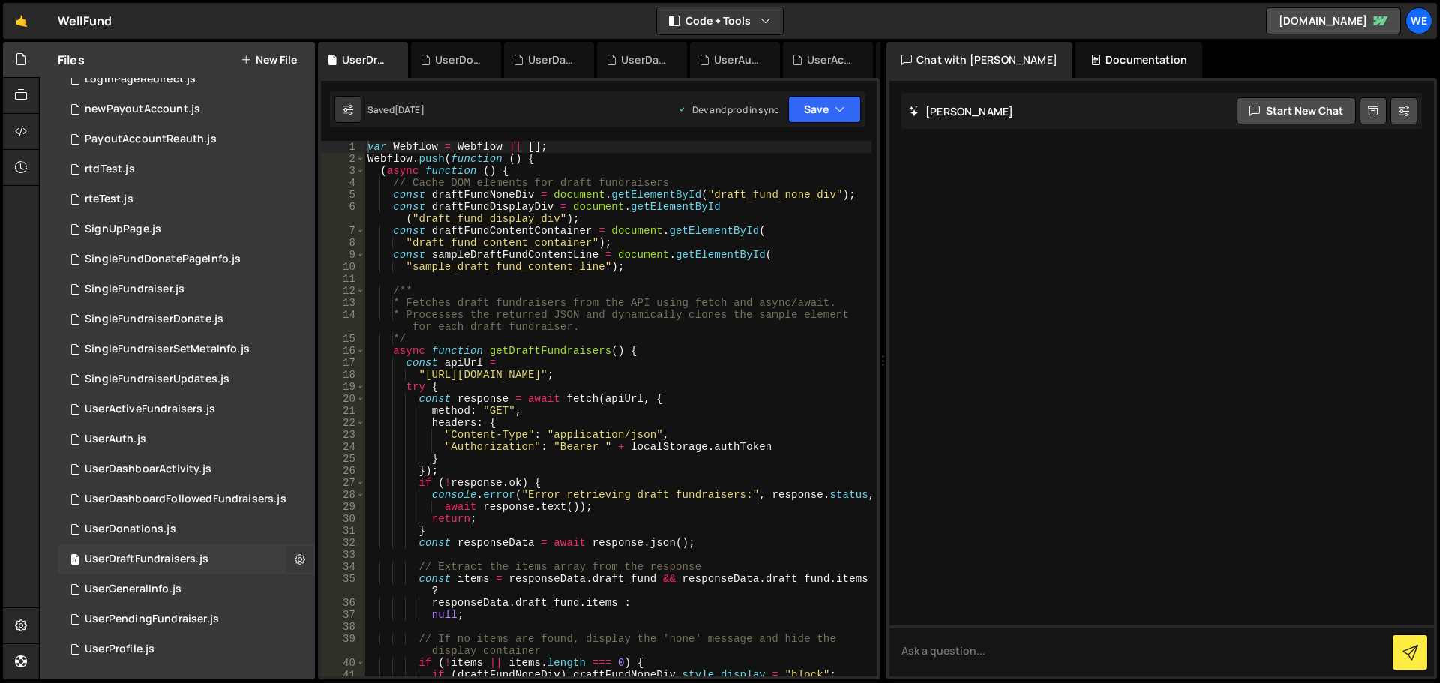
click at [295, 557] on icon at bounding box center [300, 559] width 10 height 14
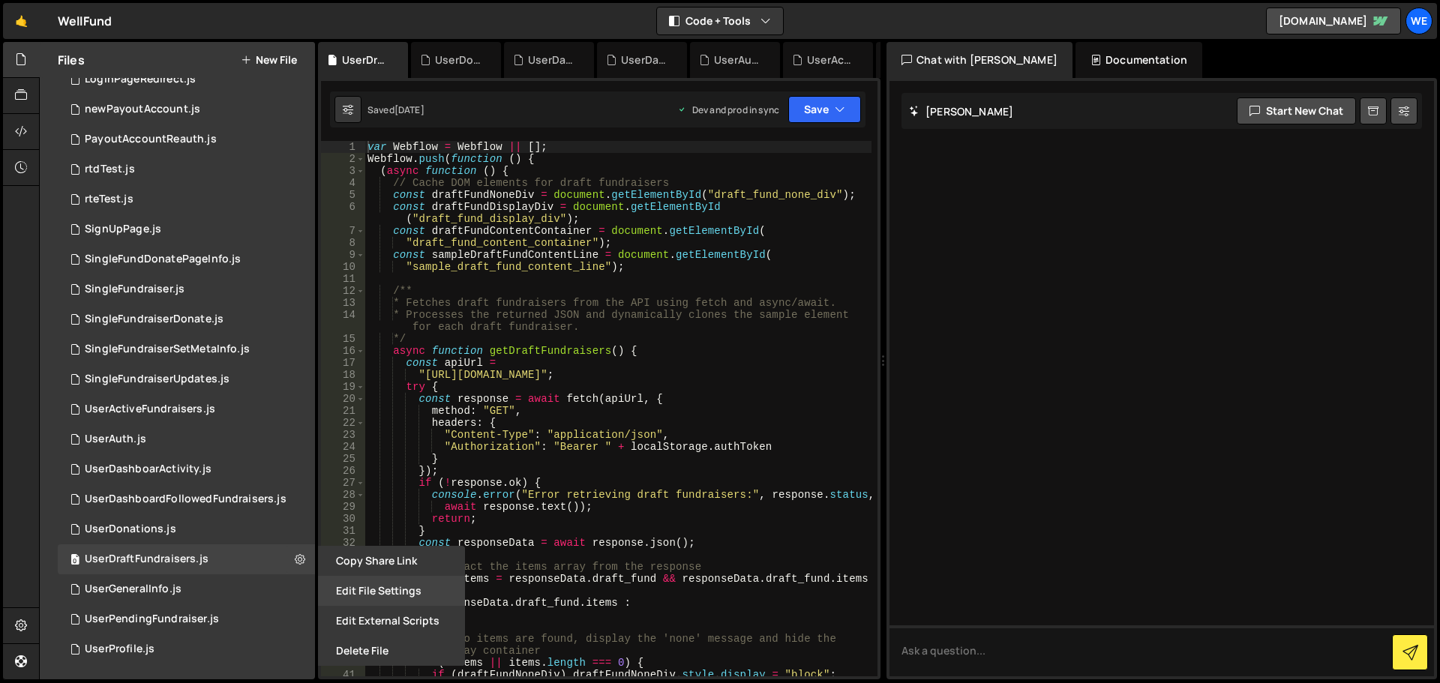
click at [332, 591] on button "Edit File Settings" at bounding box center [391, 591] width 147 height 30
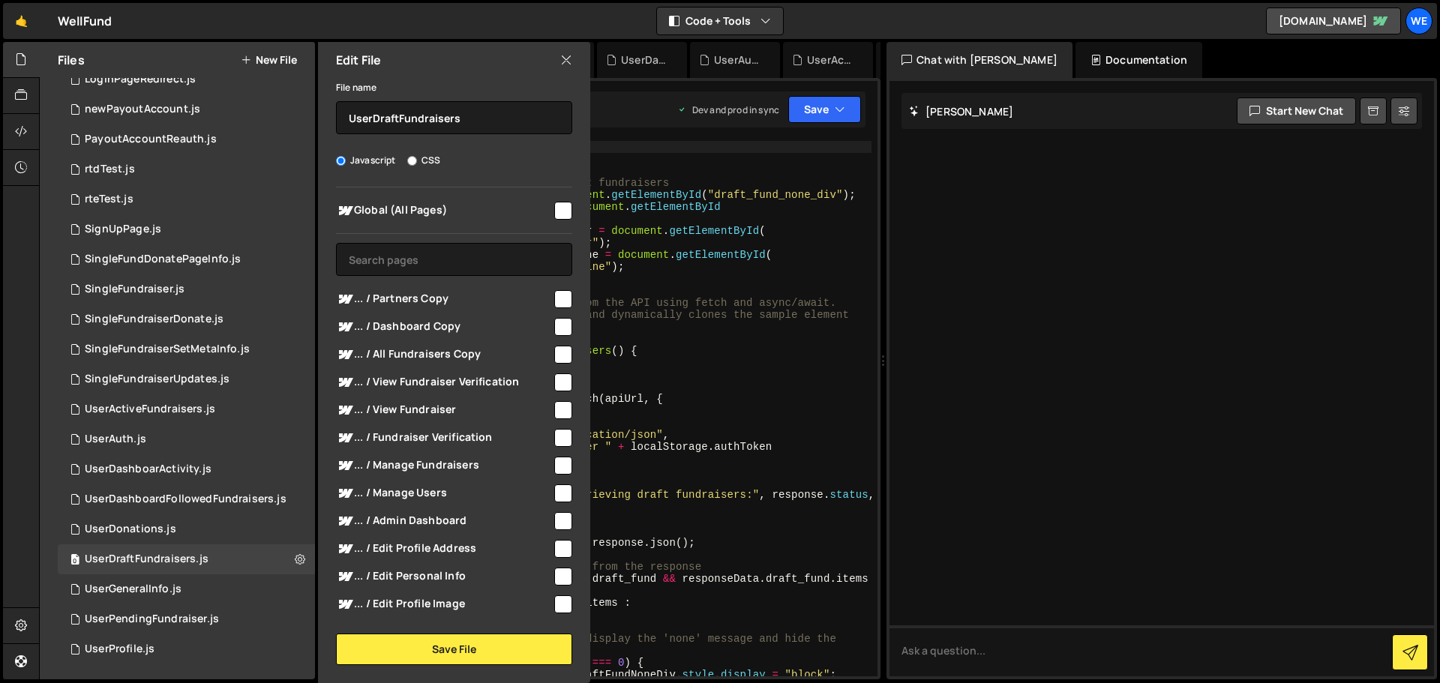
click at [554, 216] on input "checkbox" at bounding box center [563, 211] width 18 height 18
click at [461, 650] on button "Save File" at bounding box center [454, 649] width 236 height 31
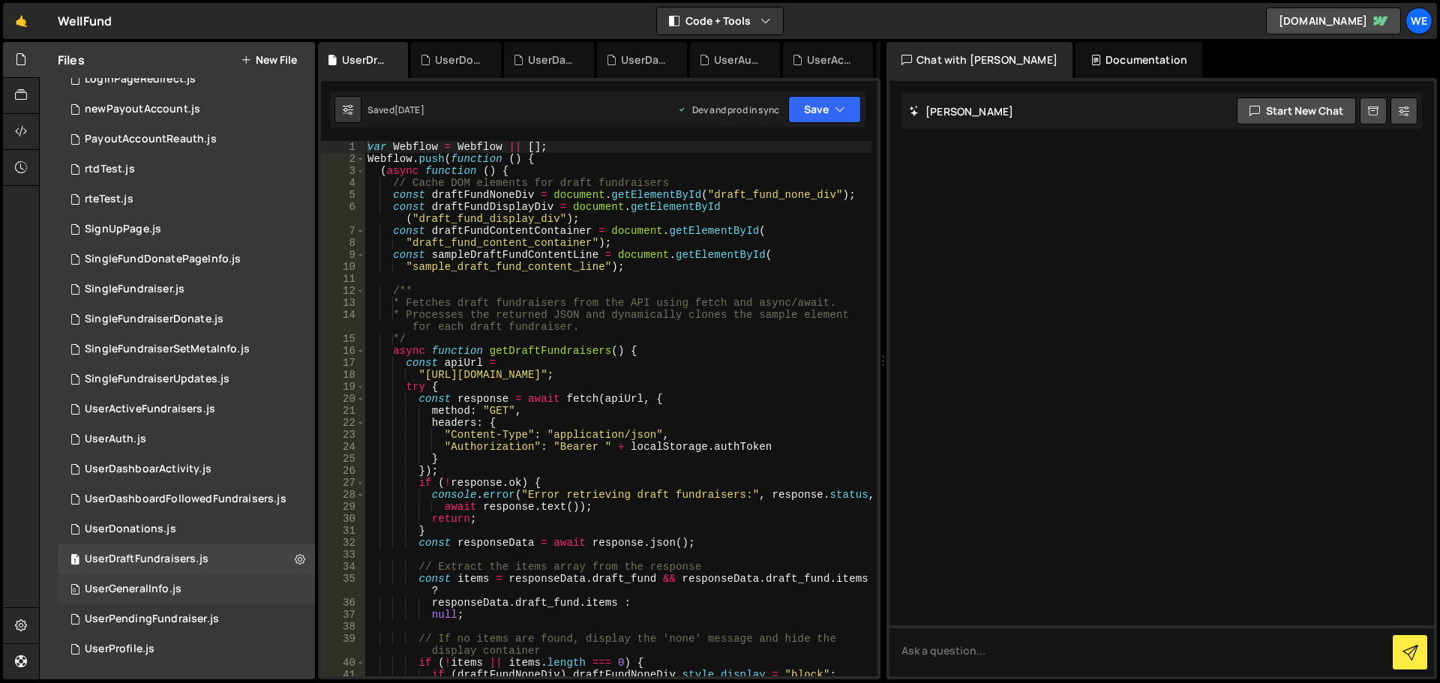
click at [291, 585] on div "0 UserGeneralInfo.js 0" at bounding box center [186, 589] width 257 height 30
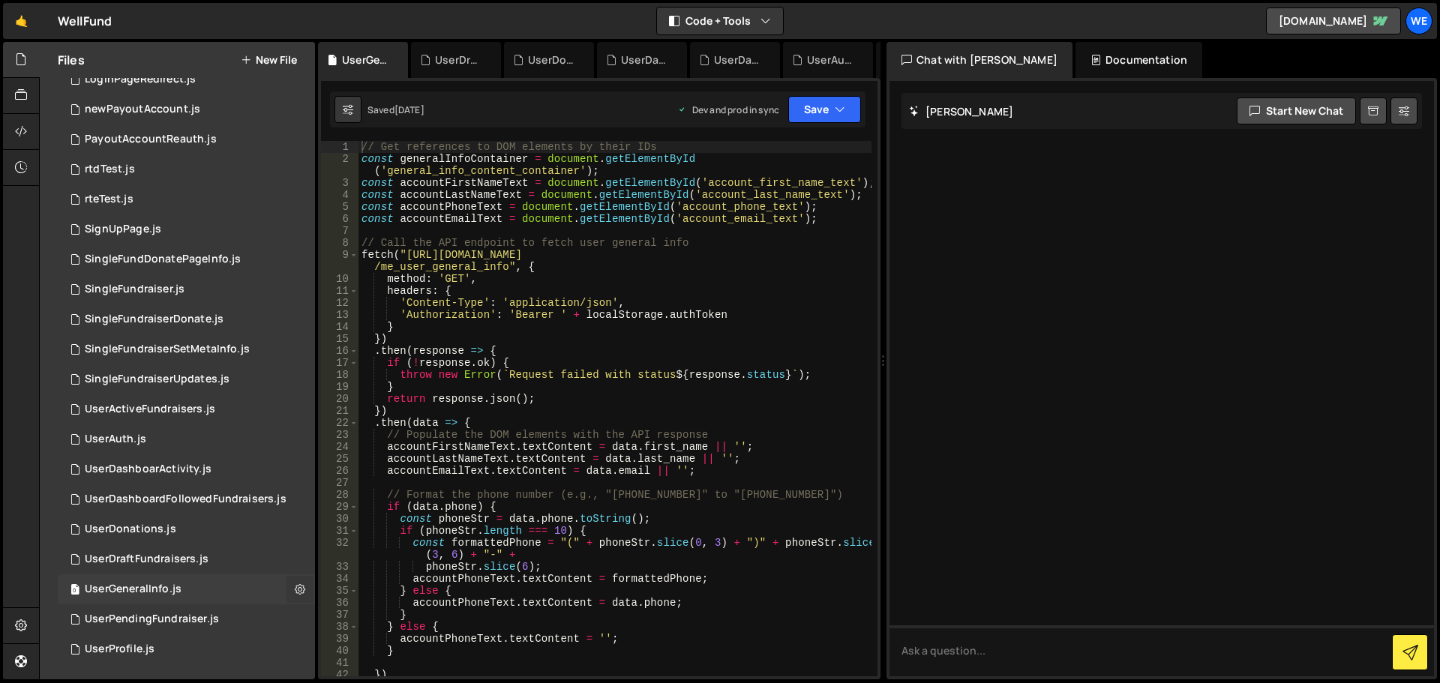
click at [295, 587] on icon at bounding box center [300, 589] width 10 height 14
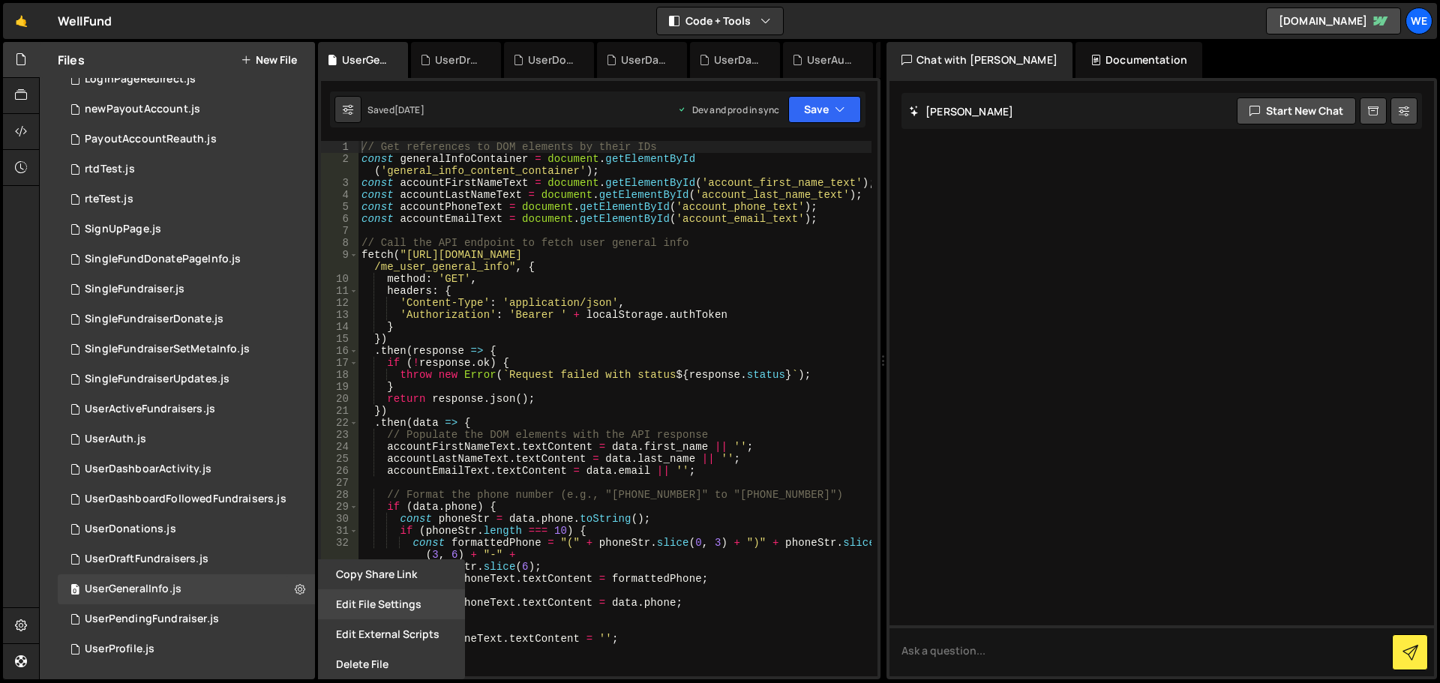
click at [371, 607] on button "Edit File Settings" at bounding box center [391, 604] width 147 height 30
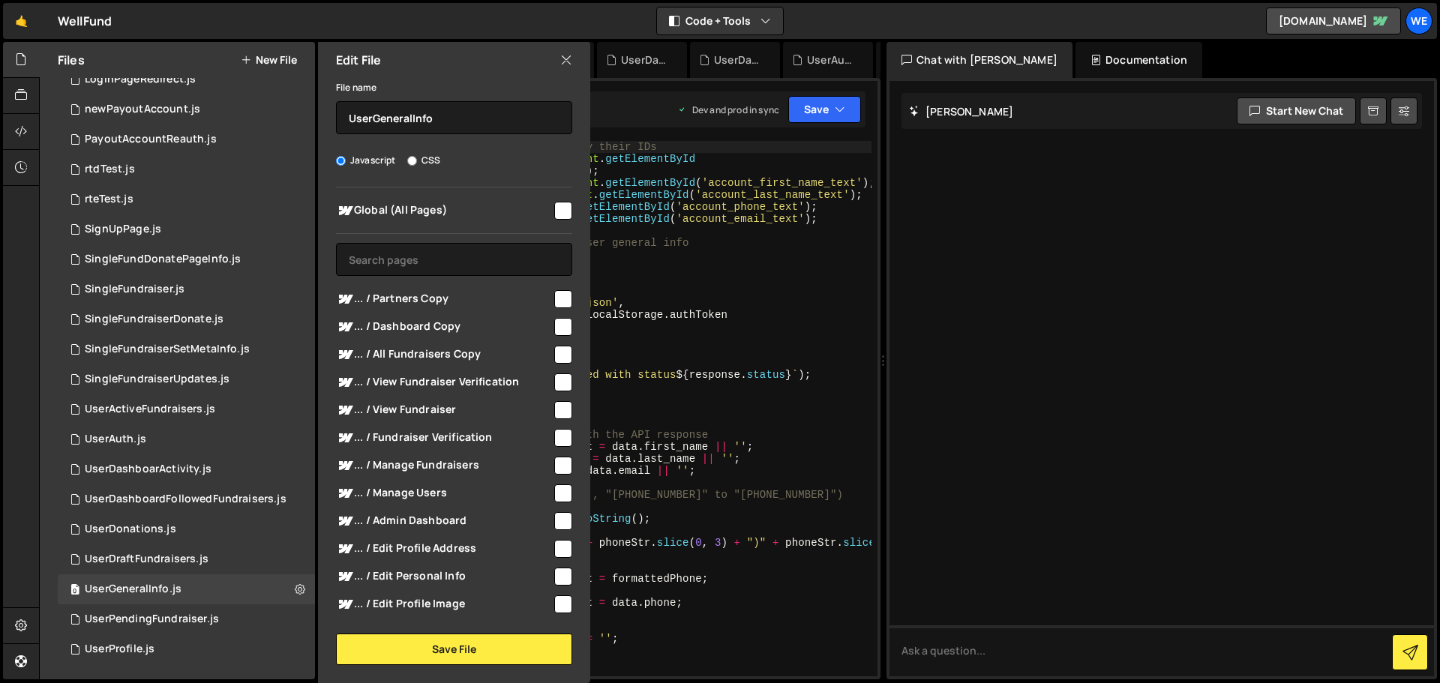
click at [557, 214] on input "checkbox" at bounding box center [563, 211] width 18 height 18
checkbox input "true"
click at [467, 647] on button "Save File" at bounding box center [454, 649] width 236 height 31
checkbox input "false"
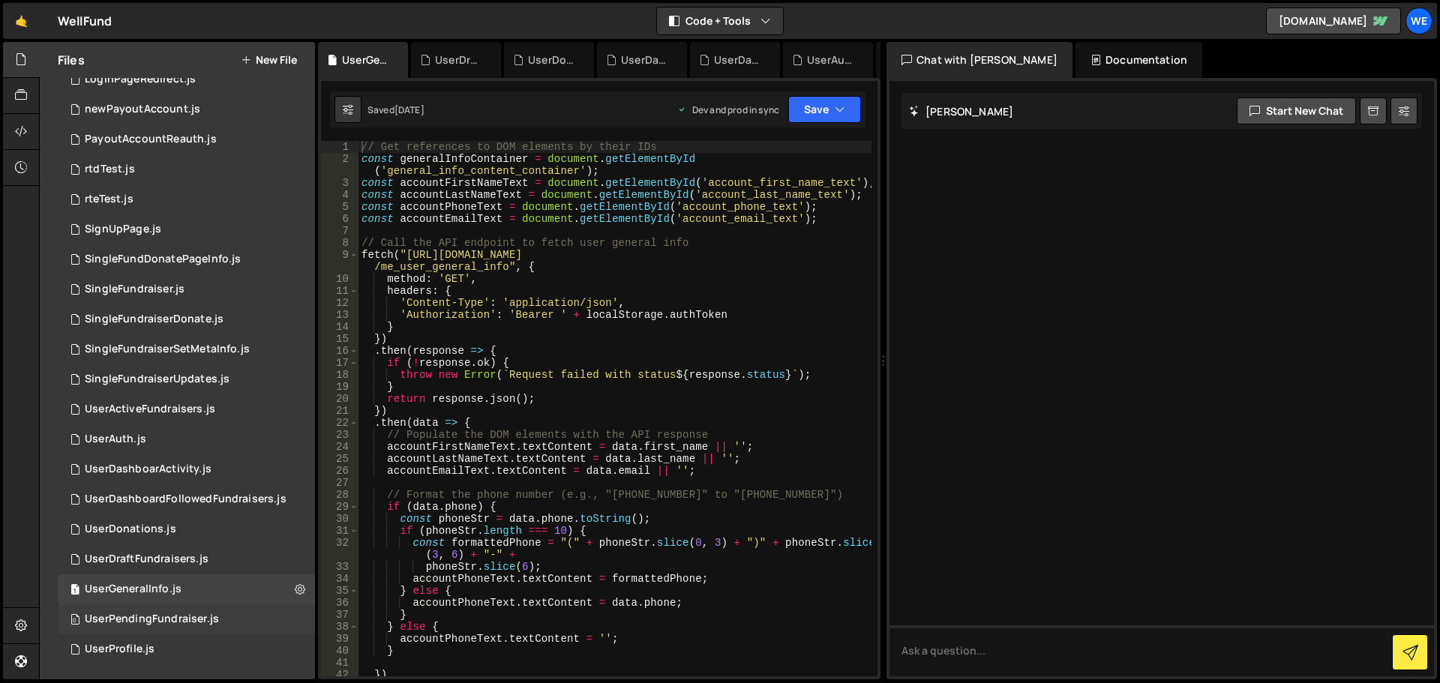
click at [268, 621] on div "0 UserPendingFundraiser.js 0" at bounding box center [186, 619] width 257 height 30
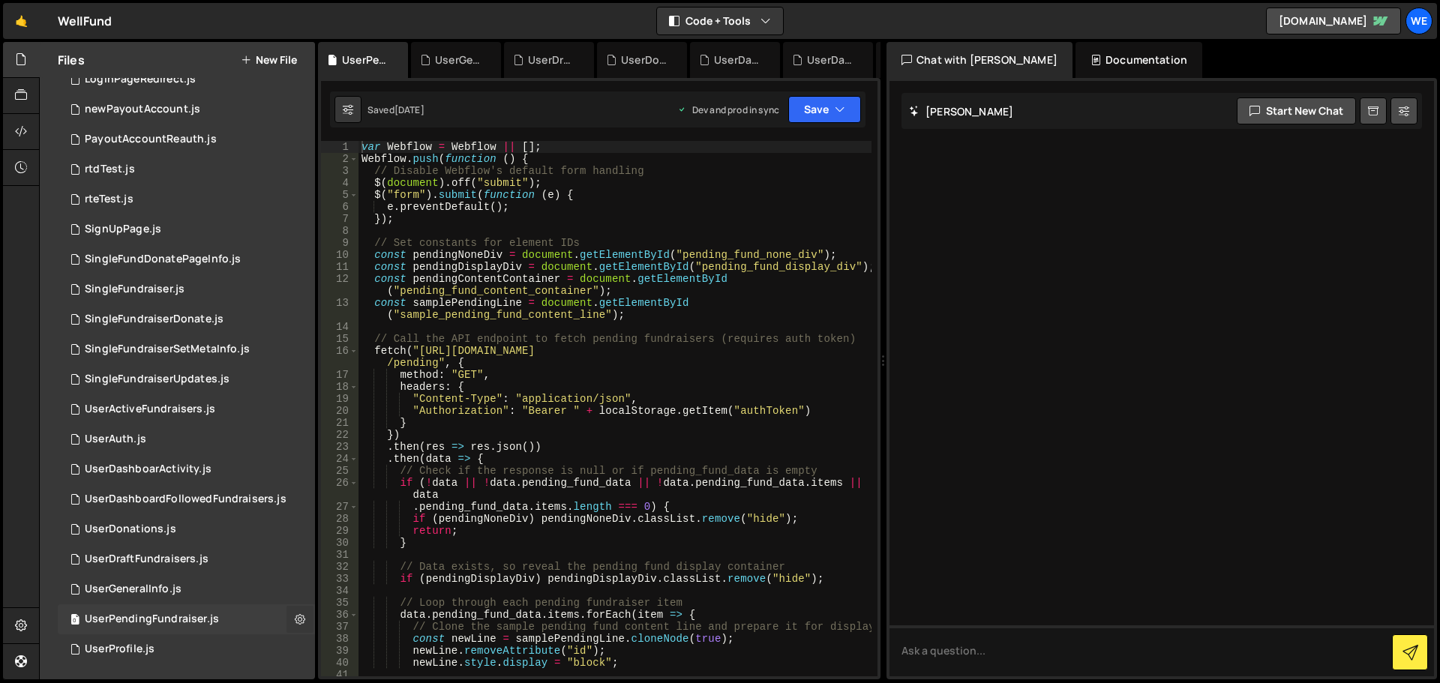
click at [299, 622] on button at bounding box center [299, 619] width 27 height 27
type input "UserPendingFundraiser"
radio input "true"
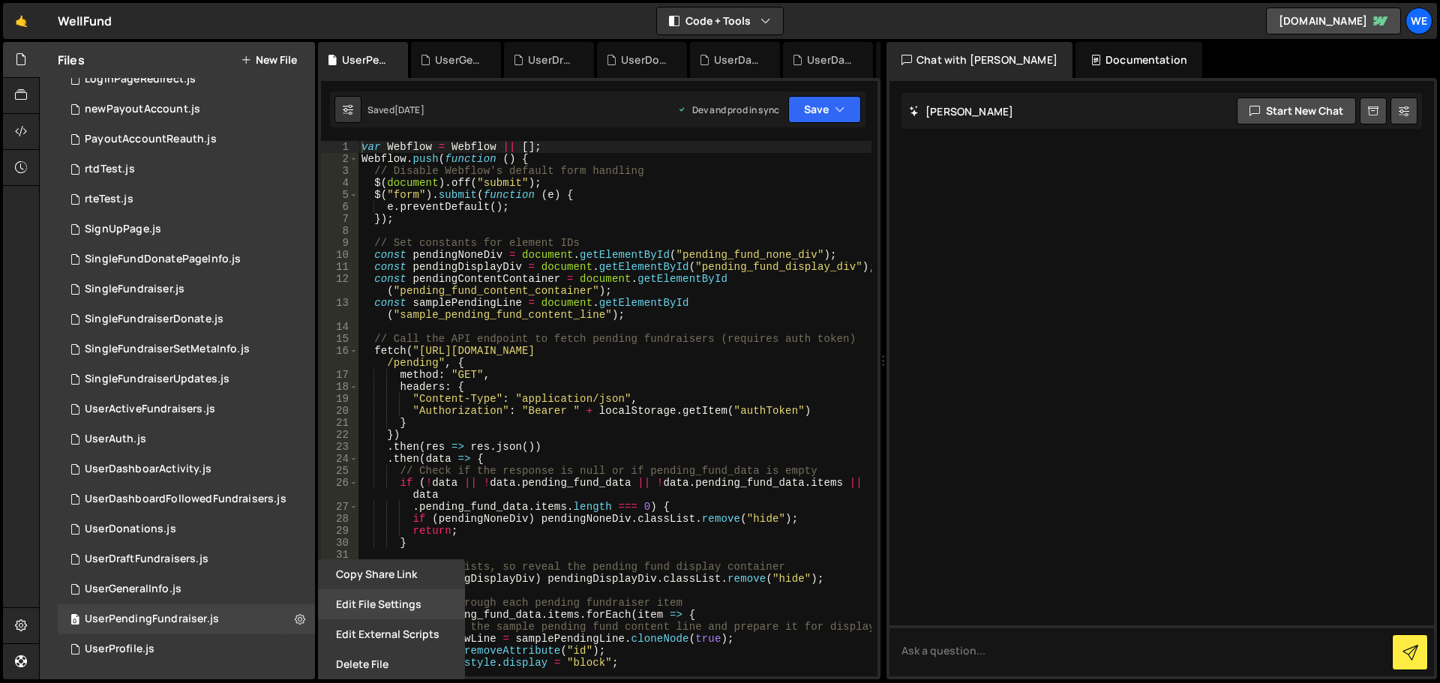
click at [355, 609] on button "Edit File Settings" at bounding box center [391, 604] width 147 height 30
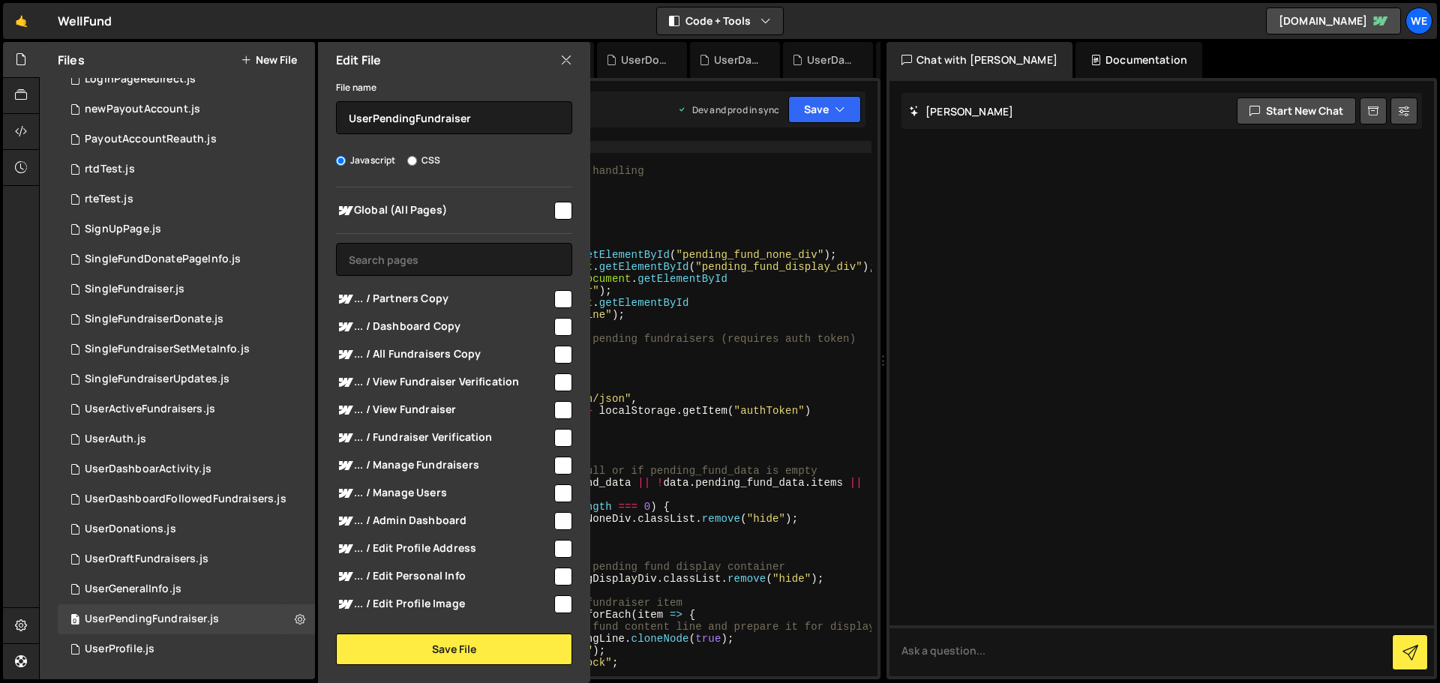
click at [554, 213] on input "checkbox" at bounding box center [563, 211] width 18 height 18
checkbox input "true"
click at [451, 653] on button "Save File" at bounding box center [454, 649] width 236 height 31
checkbox input "false"
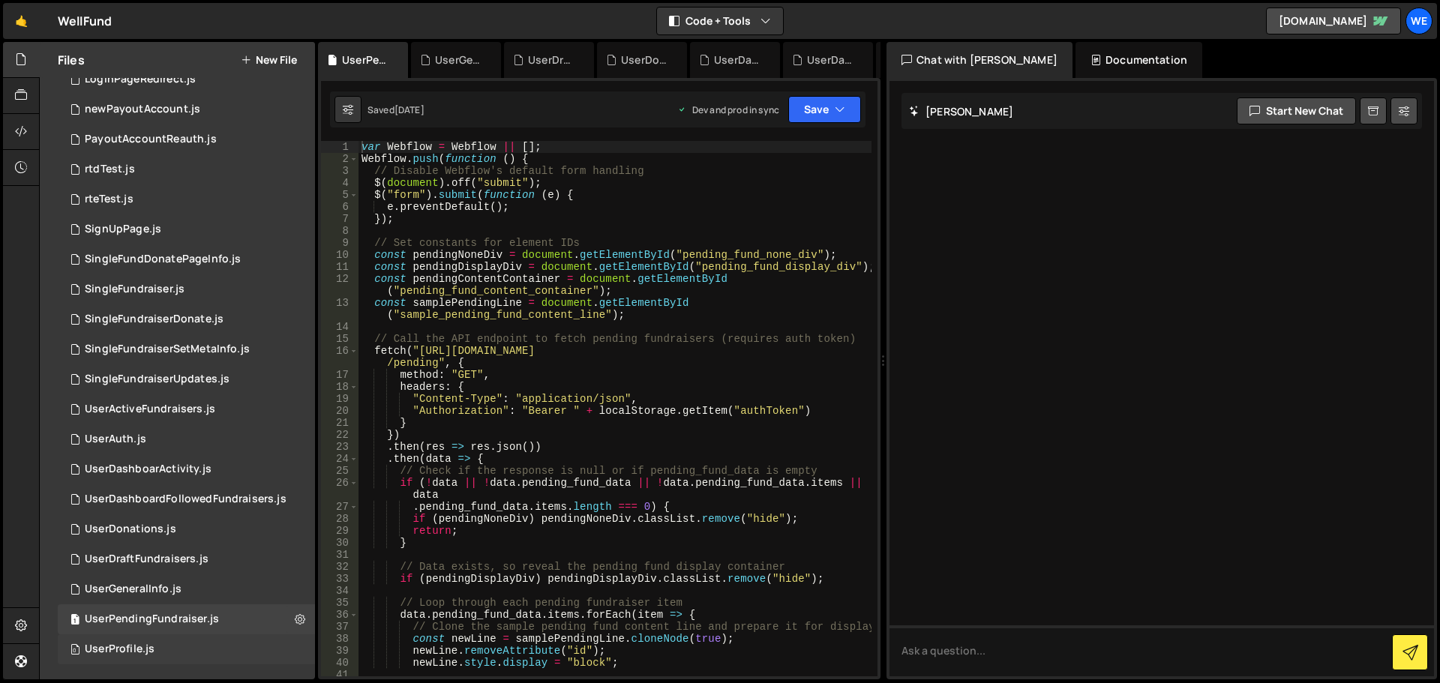
click at [264, 649] on div "0 UserProfile.js 0" at bounding box center [186, 649] width 257 height 30
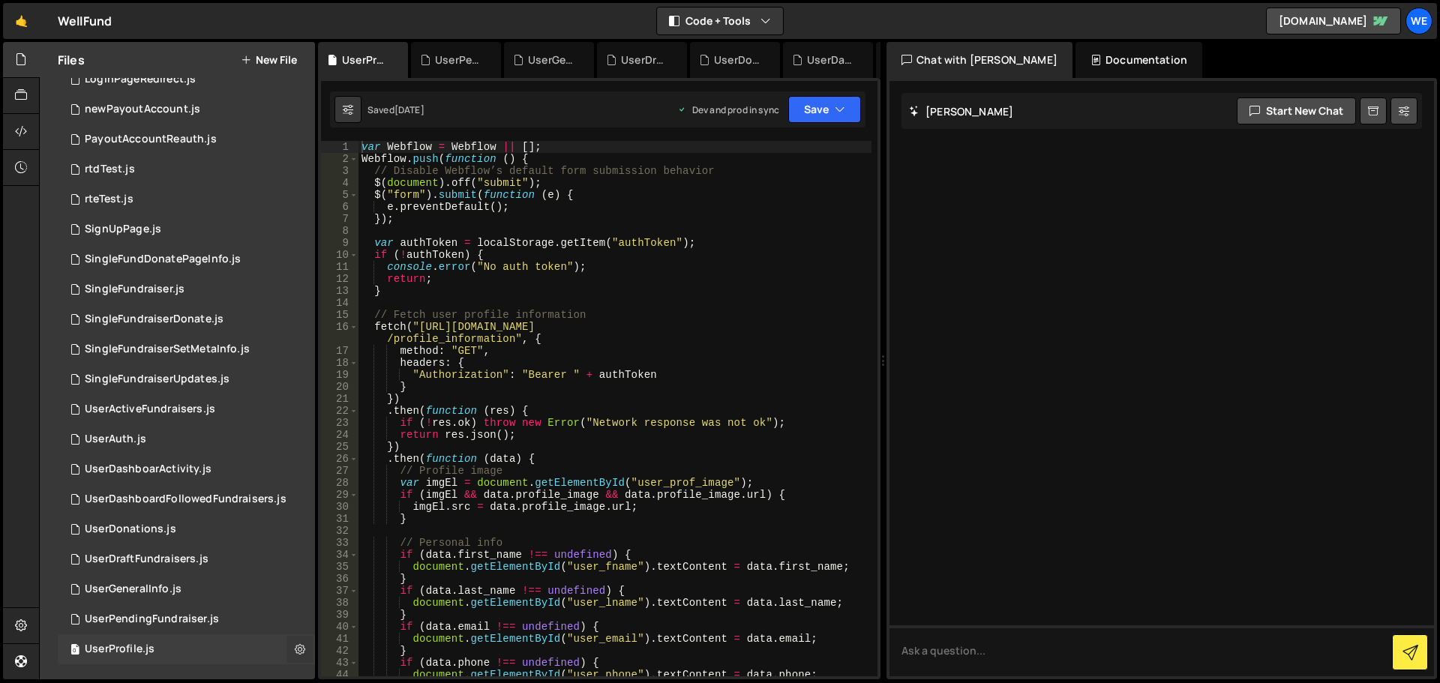
click at [295, 648] on icon at bounding box center [300, 649] width 10 height 14
type input "UserProfile"
radio input "true"
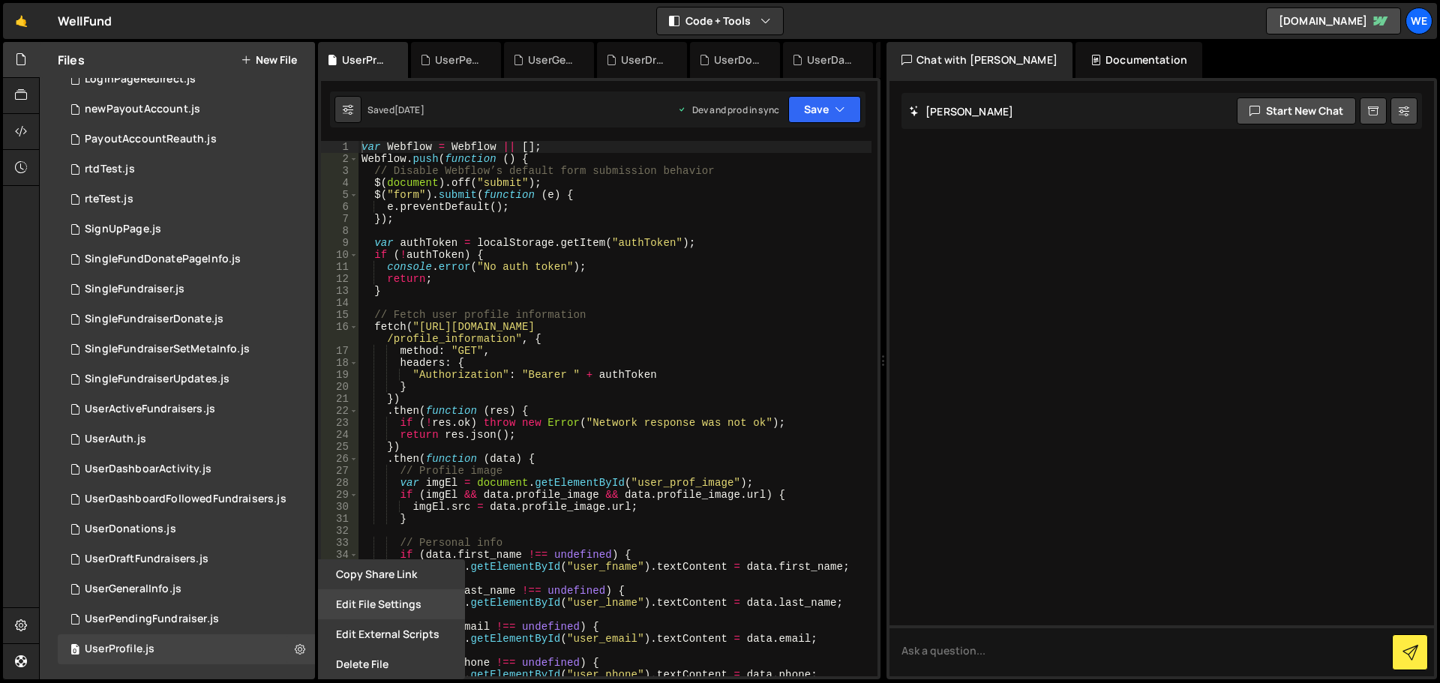
click at [354, 599] on button "Edit File Settings" at bounding box center [391, 604] width 147 height 30
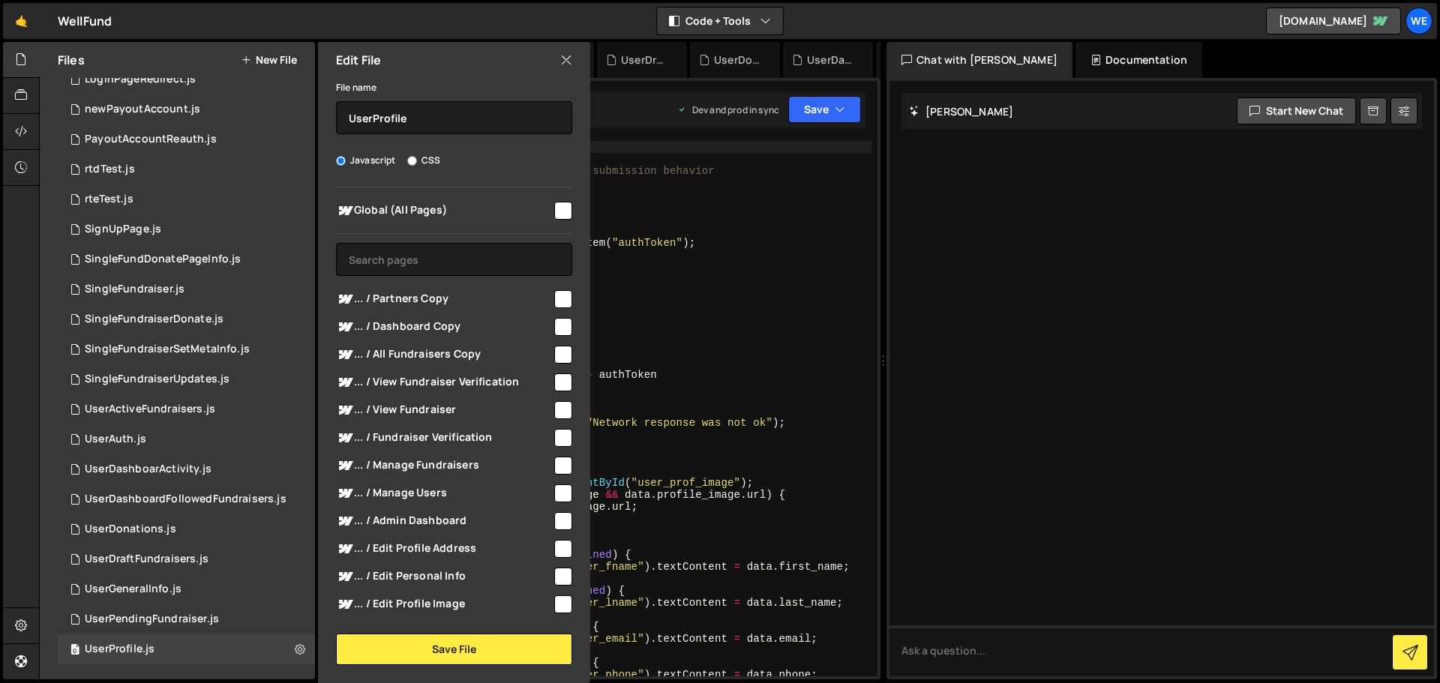
click at [556, 210] on input "checkbox" at bounding box center [563, 211] width 18 height 18
checkbox input "true"
click at [449, 656] on button "Save File" at bounding box center [454, 649] width 236 height 31
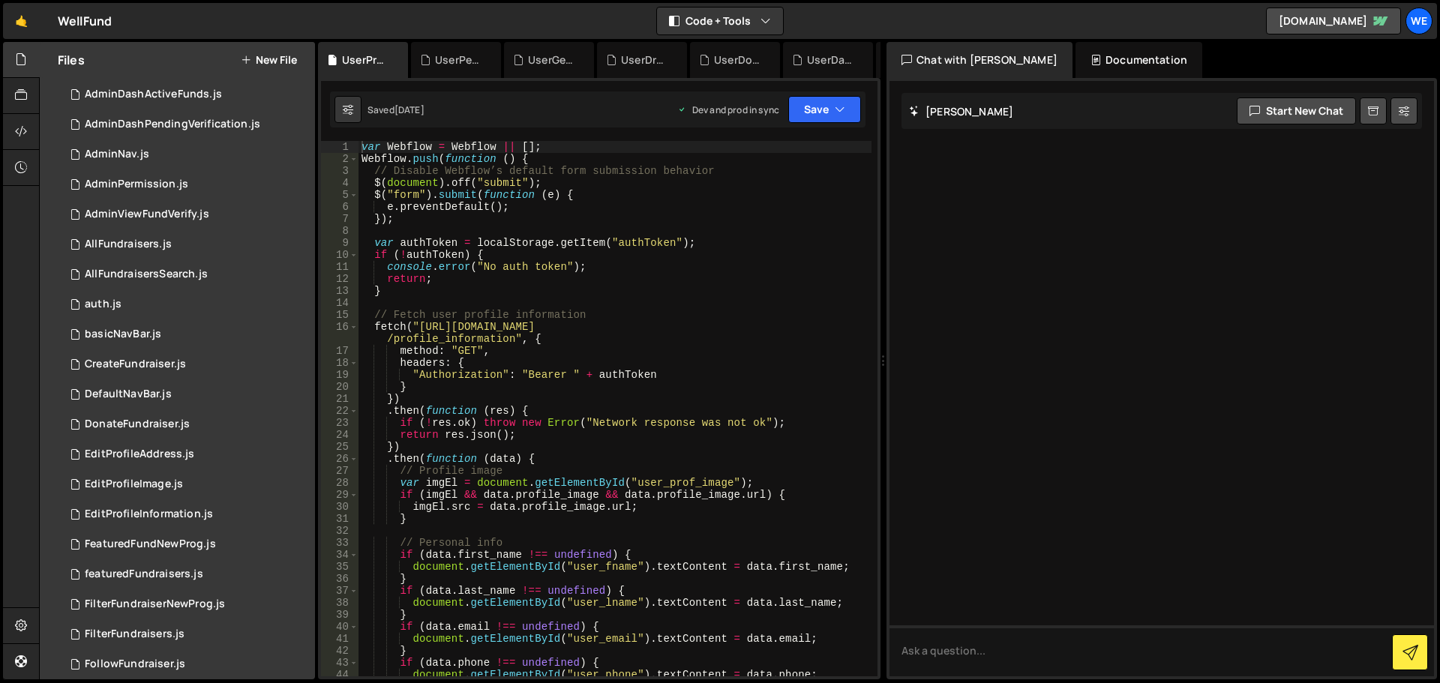
scroll to position [0, 0]
click at [1418, 19] on div "We" at bounding box center [1418, 20] width 27 height 27
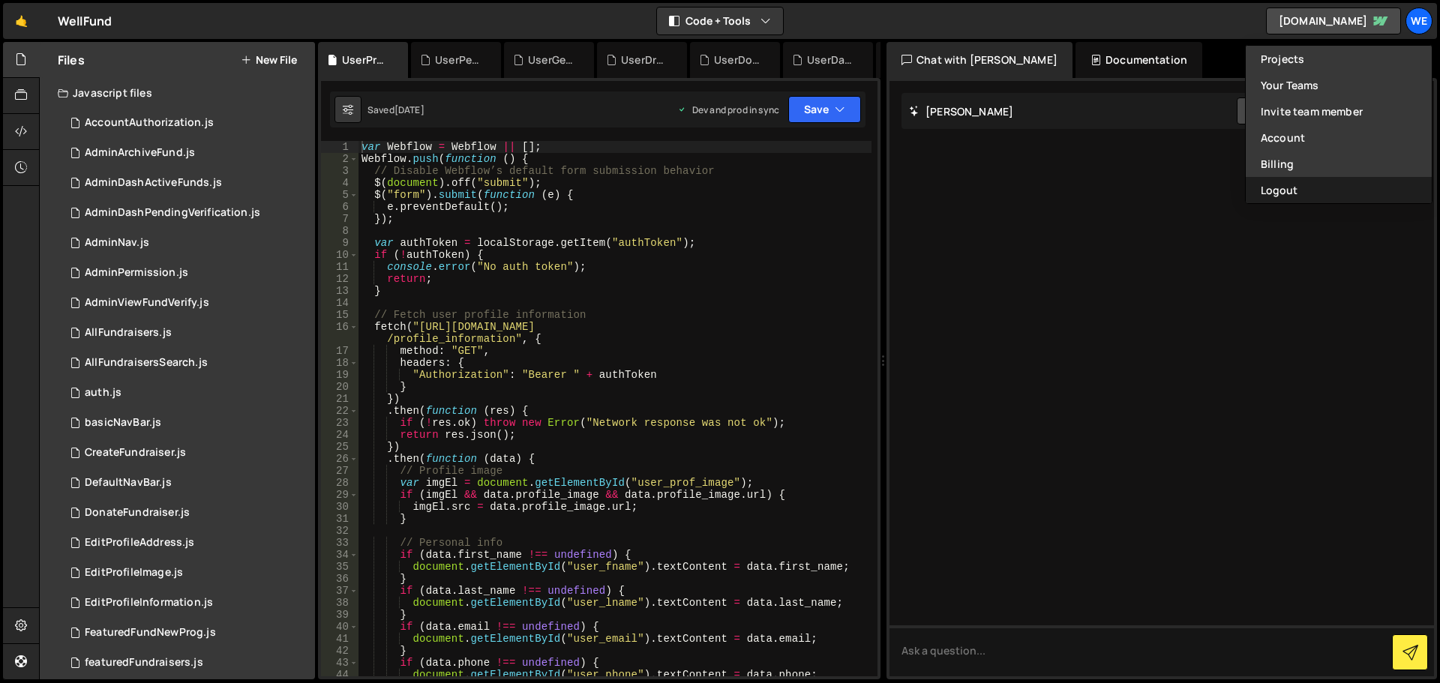
click at [1317, 190] on button "Logout" at bounding box center [1338, 190] width 186 height 26
